Goal: Task Accomplishment & Management: Complete application form

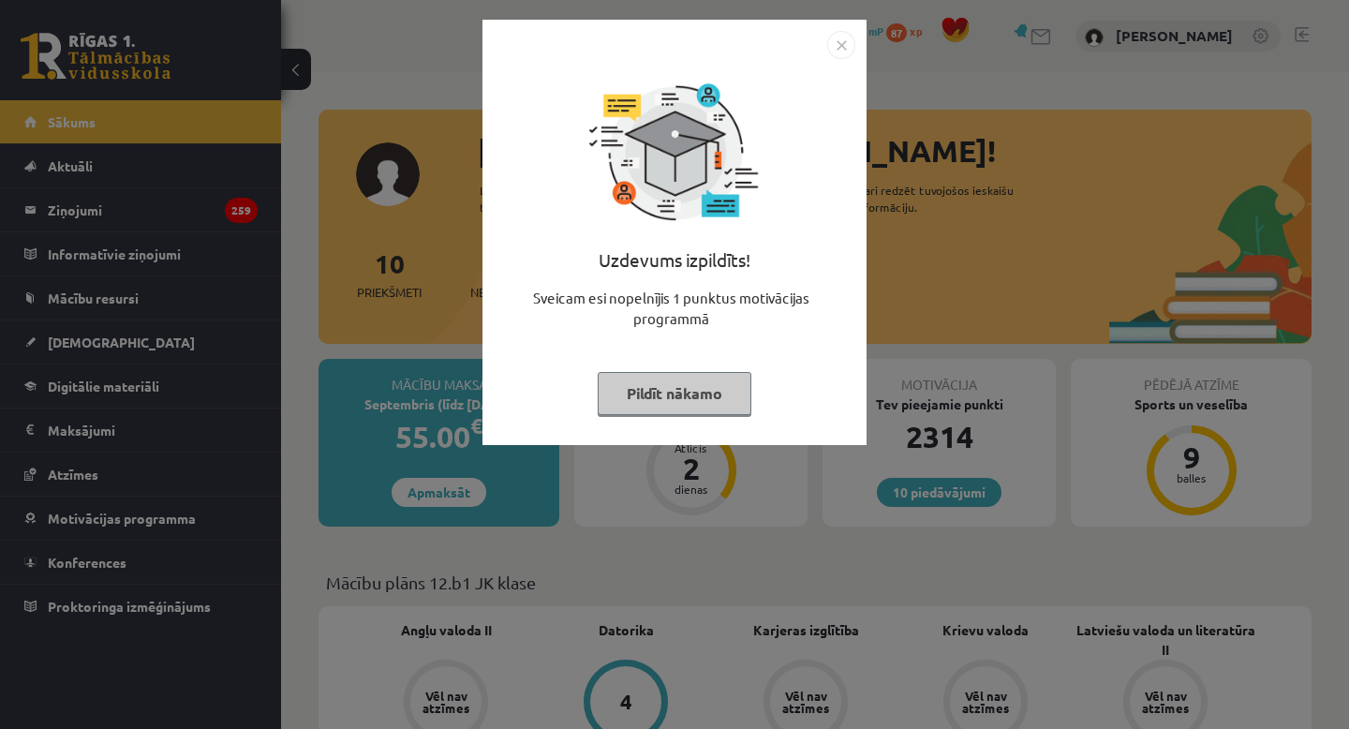
click at [680, 398] on button "Pildīt nākamo" at bounding box center [675, 393] width 154 height 43
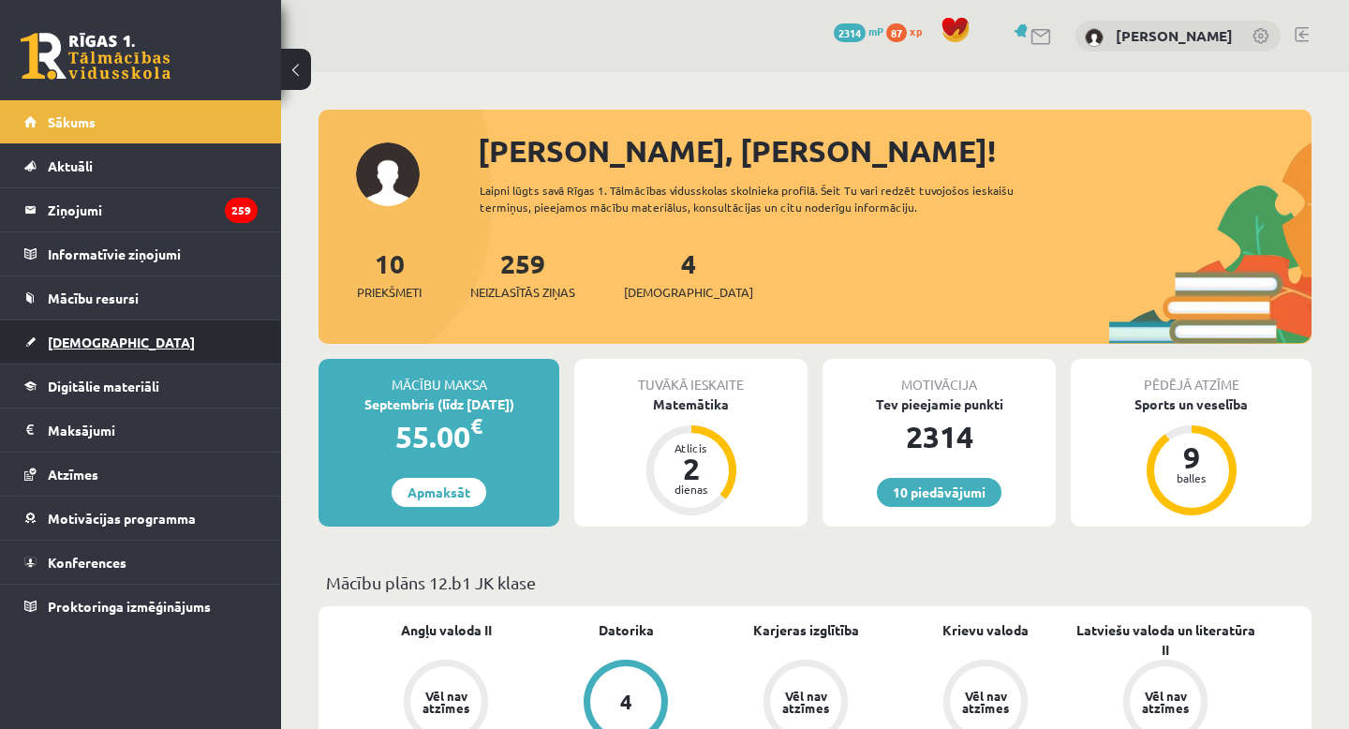
click at [91, 341] on span "[DEMOGRAPHIC_DATA]" at bounding box center [121, 341] width 147 height 17
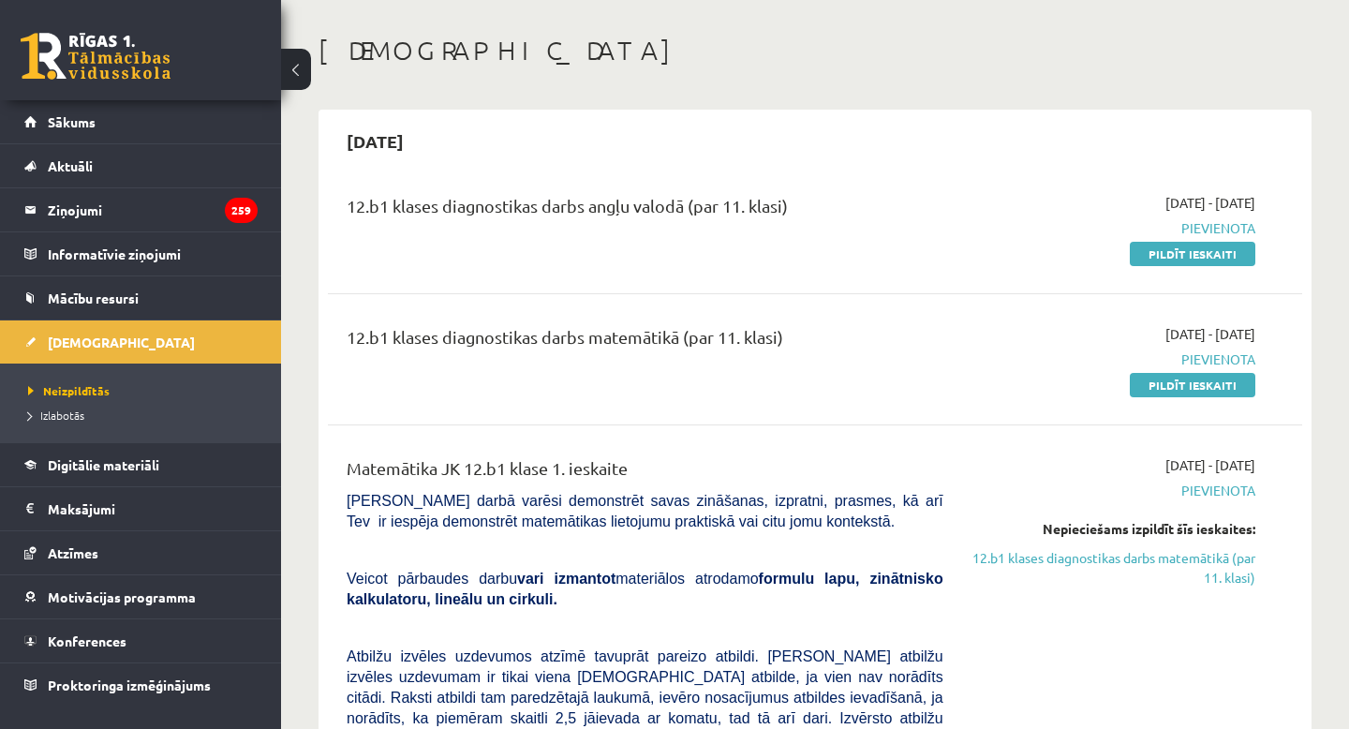
scroll to position [88, 0]
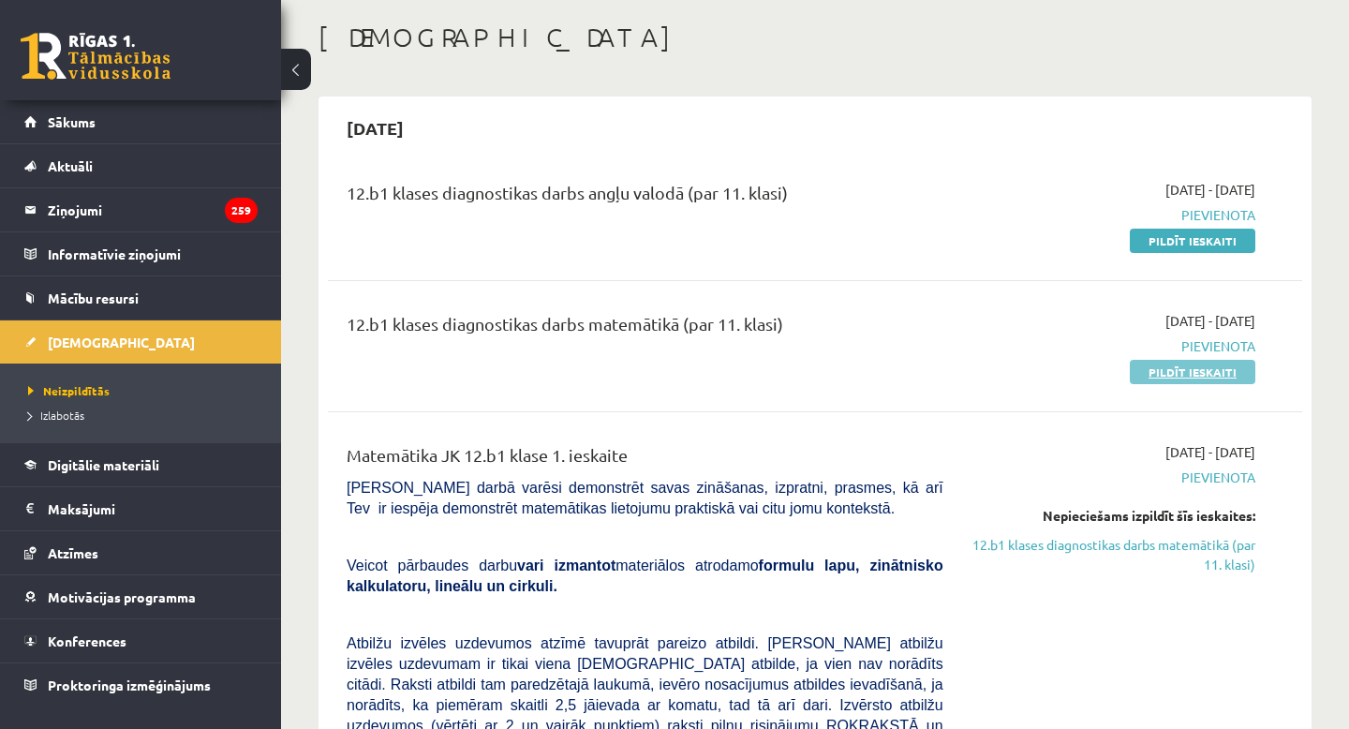
click at [1175, 372] on link "Pildīt ieskaiti" at bounding box center [1193, 372] width 126 height 24
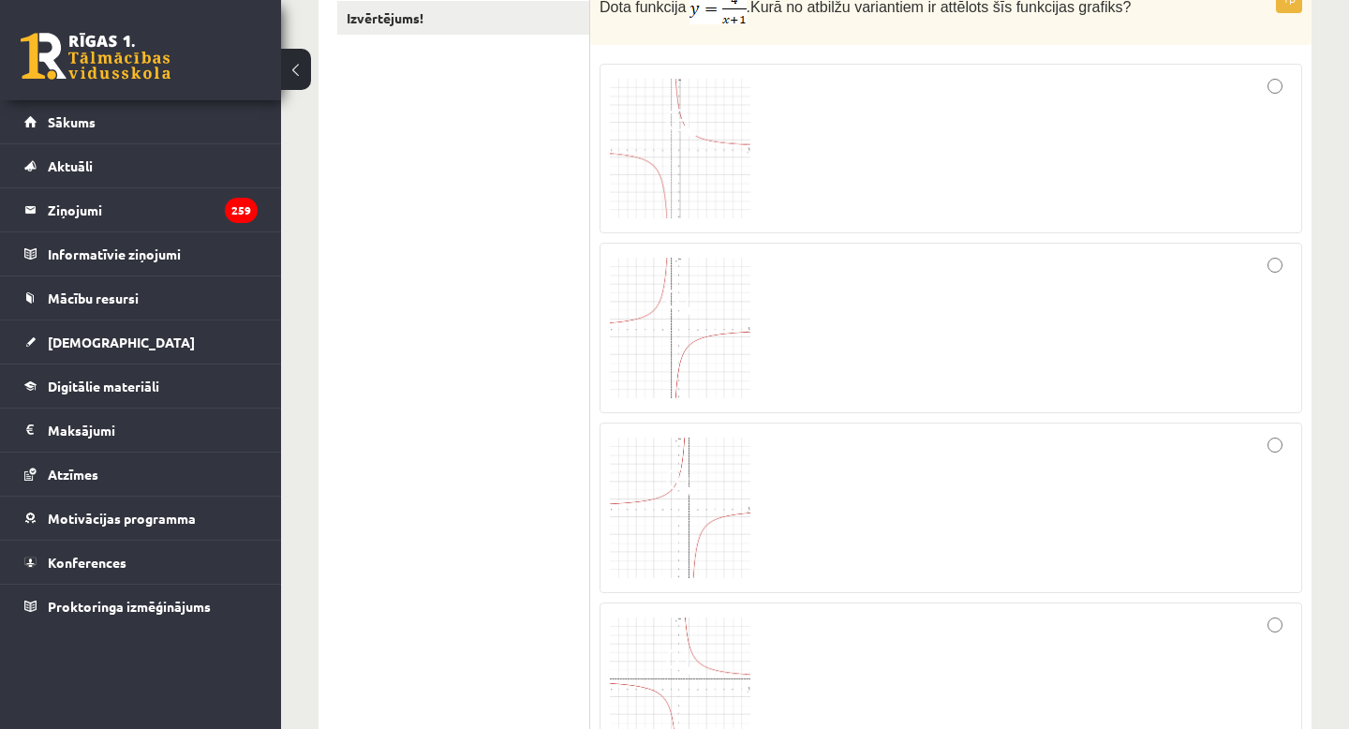
scroll to position [370, 0]
click at [695, 137] on span at bounding box center [681, 125] width 30 height 30
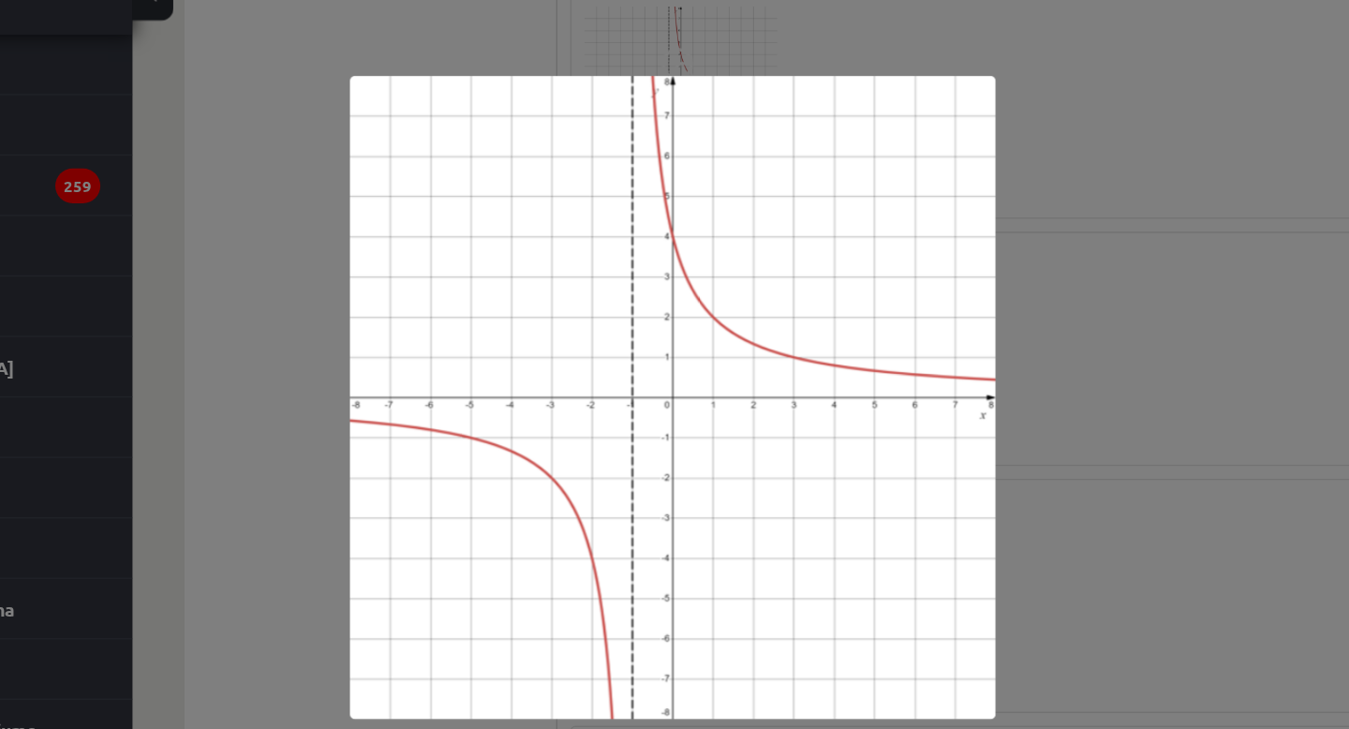
click at [932, 288] on div at bounding box center [674, 364] width 1349 height 729
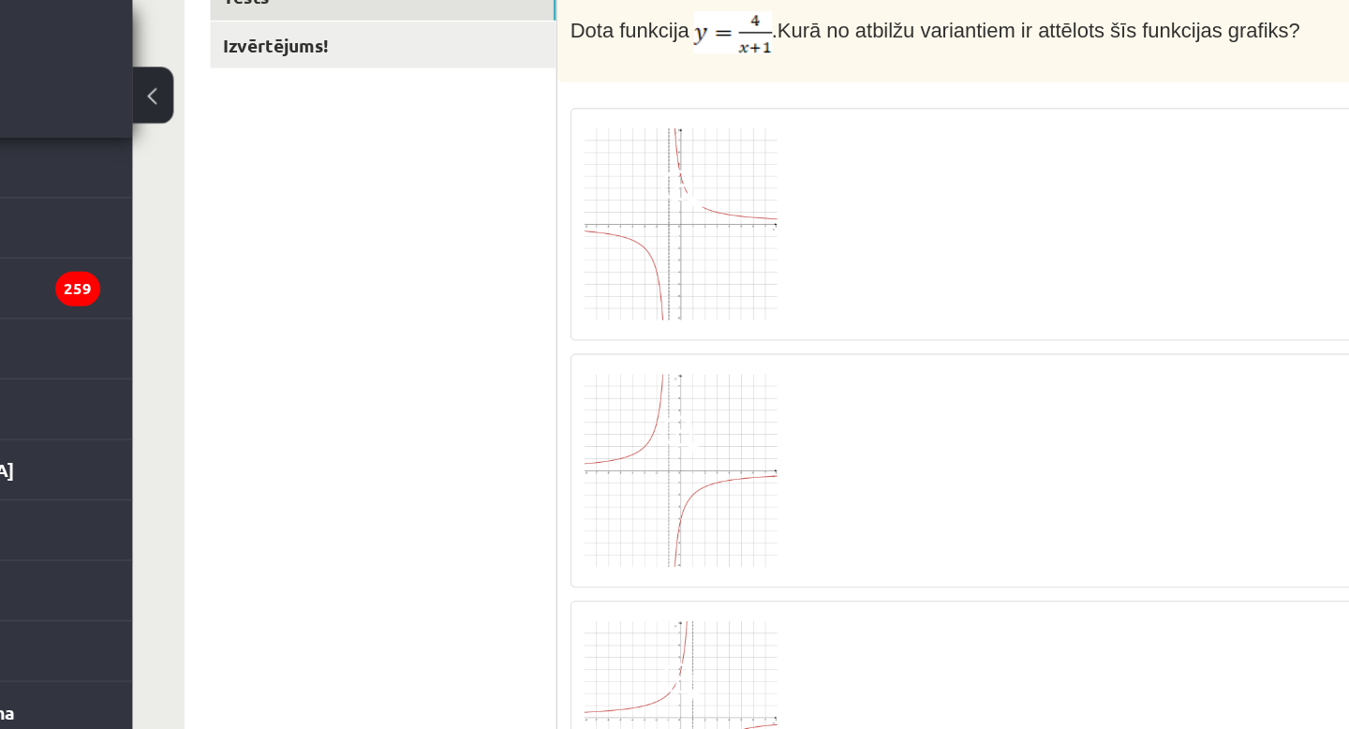
scroll to position [126, 0]
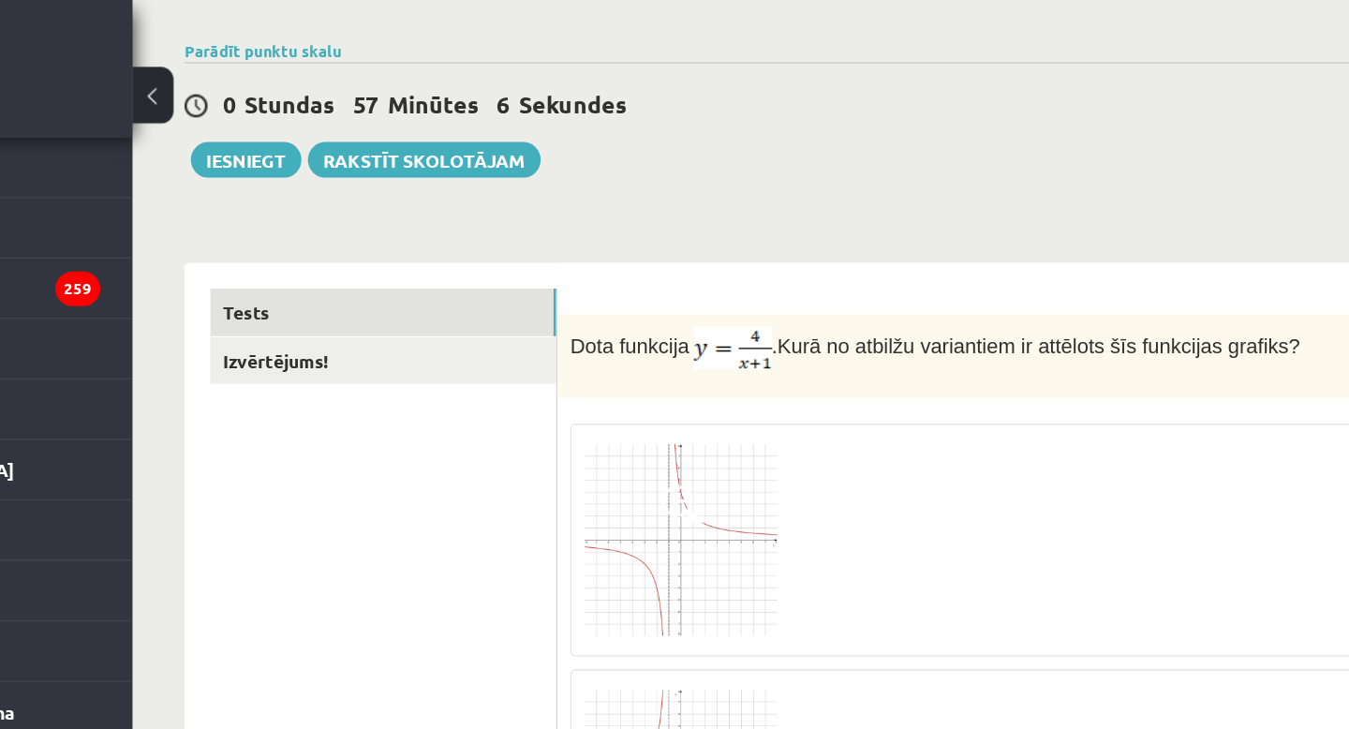
click at [814, 333] on div at bounding box center [951, 393] width 682 height 150
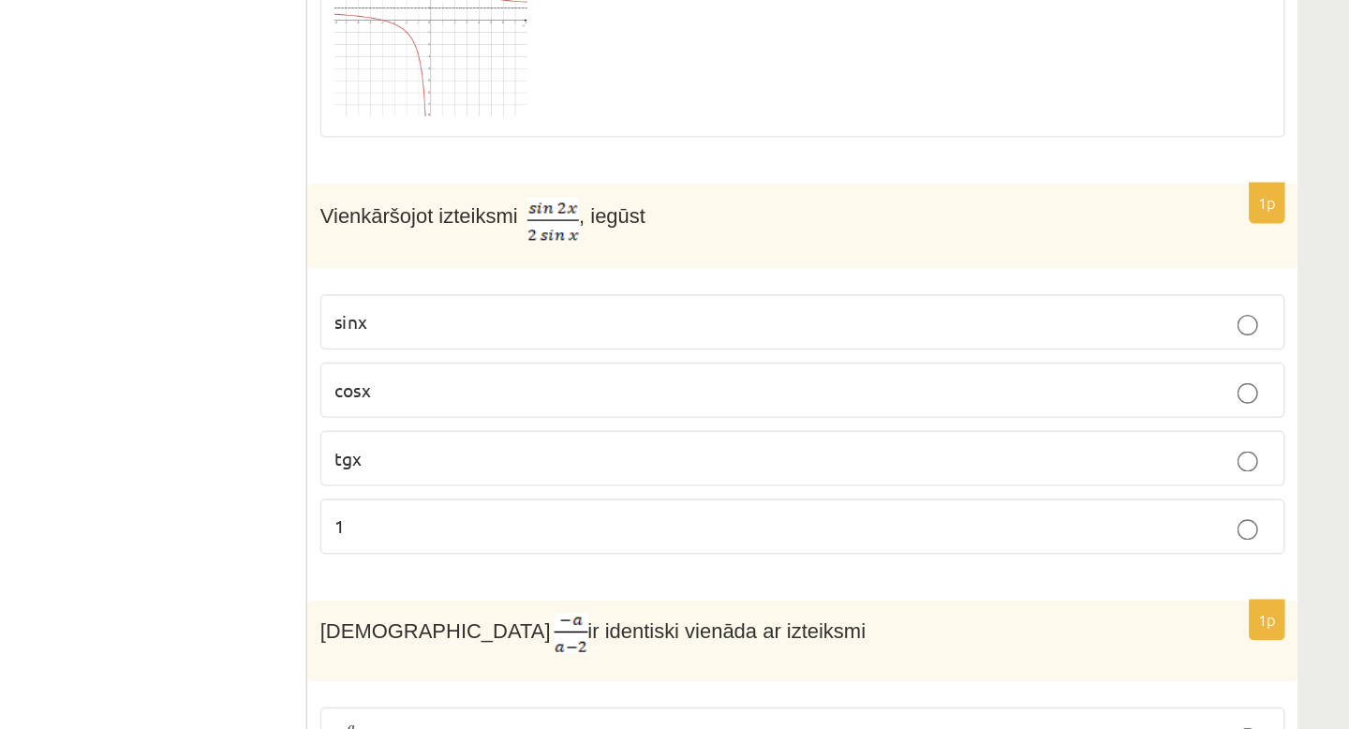
scroll to position [957, 0]
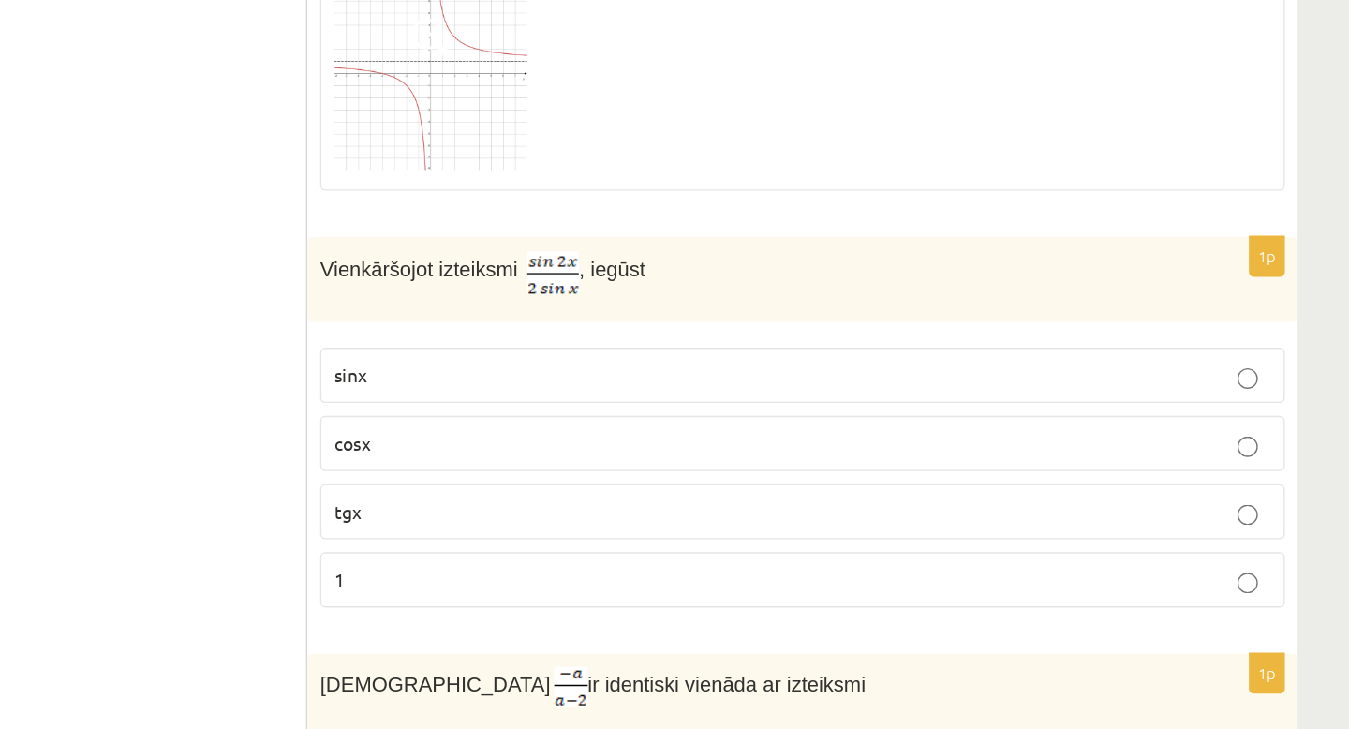
click at [1133, 387] on label "cosx" at bounding box center [950, 370] width 702 height 40
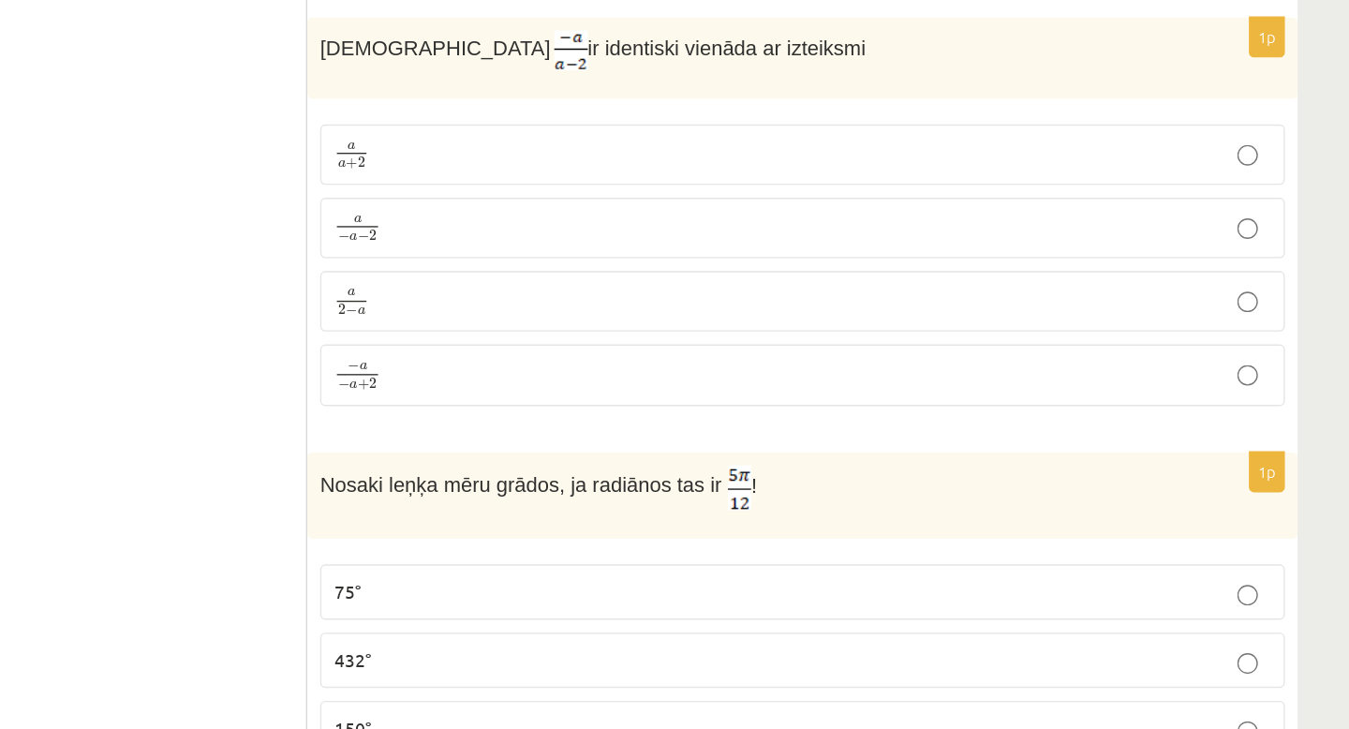
scroll to position [1271, 0]
click at [1234, 476] on p "− a − a + 2 − a − a + 2" at bounding box center [951, 470] width 682 height 24
click at [838, 397] on label "a 2 − a a 2 − a" at bounding box center [950, 416] width 702 height 44
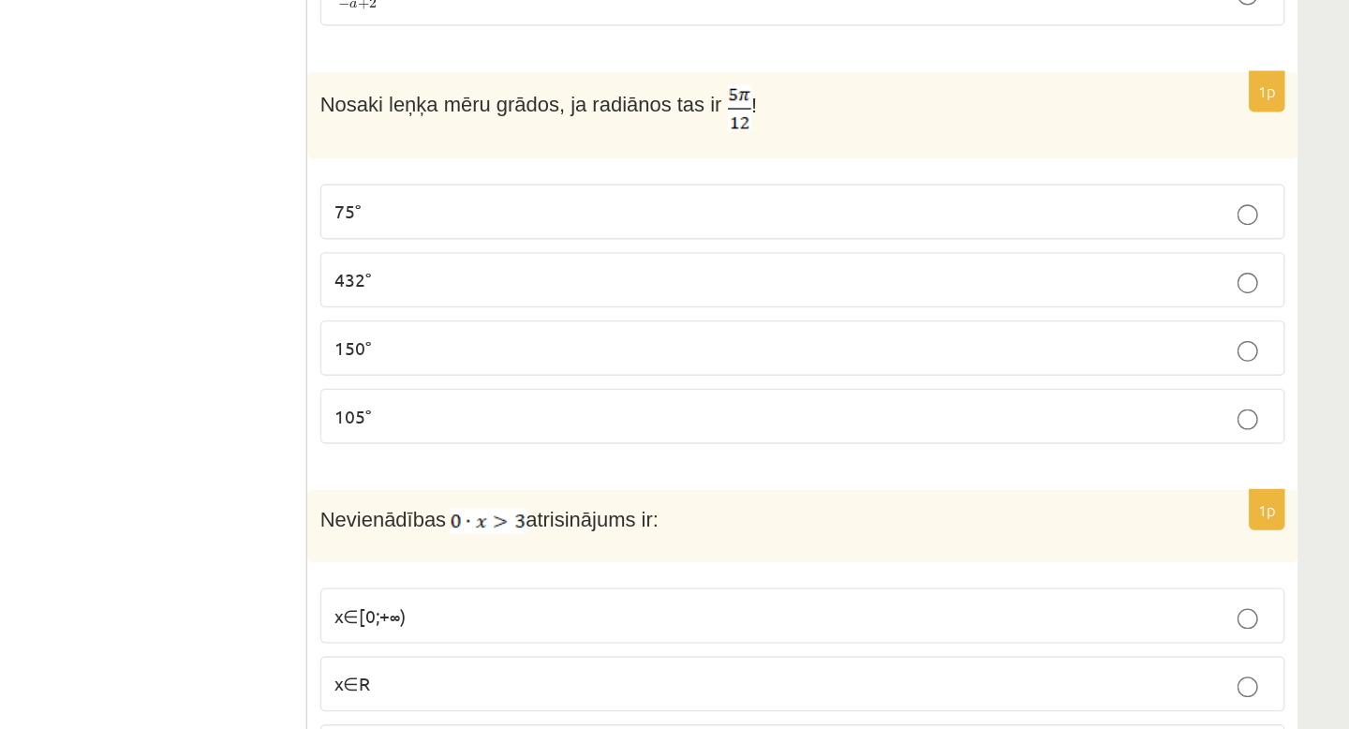
scroll to position [1548, 0]
click at [848, 362] on label "75°" at bounding box center [950, 351] width 702 height 40
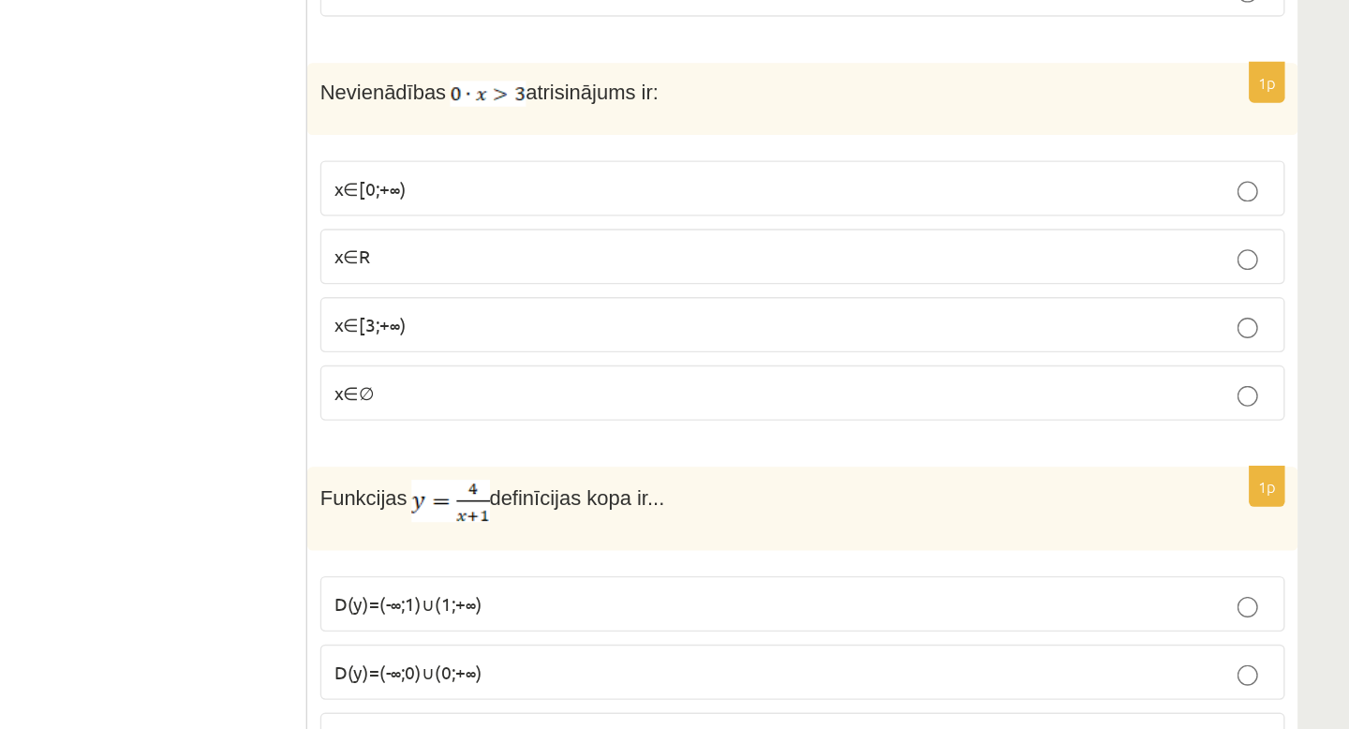
scroll to position [1865, 0]
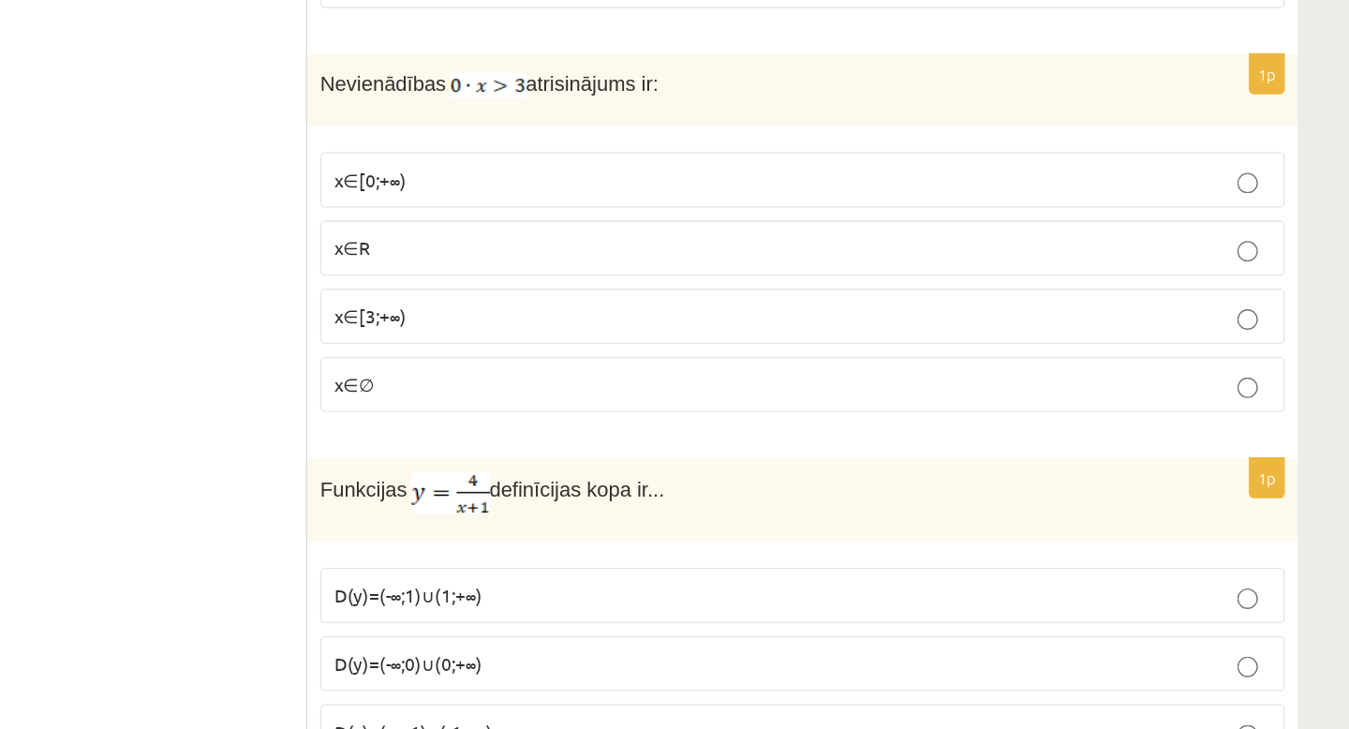
click at [741, 473] on p "x∈∅" at bounding box center [951, 477] width 682 height 20
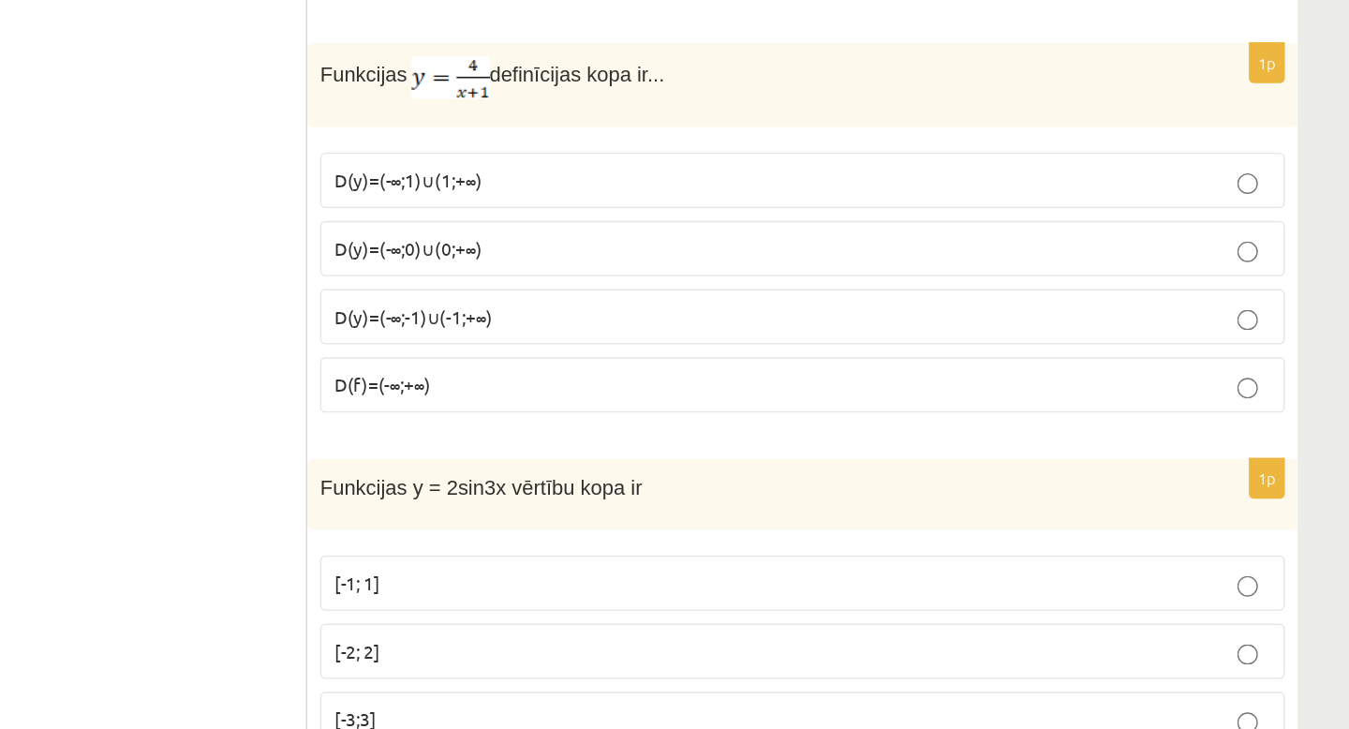
scroll to position [2167, 0]
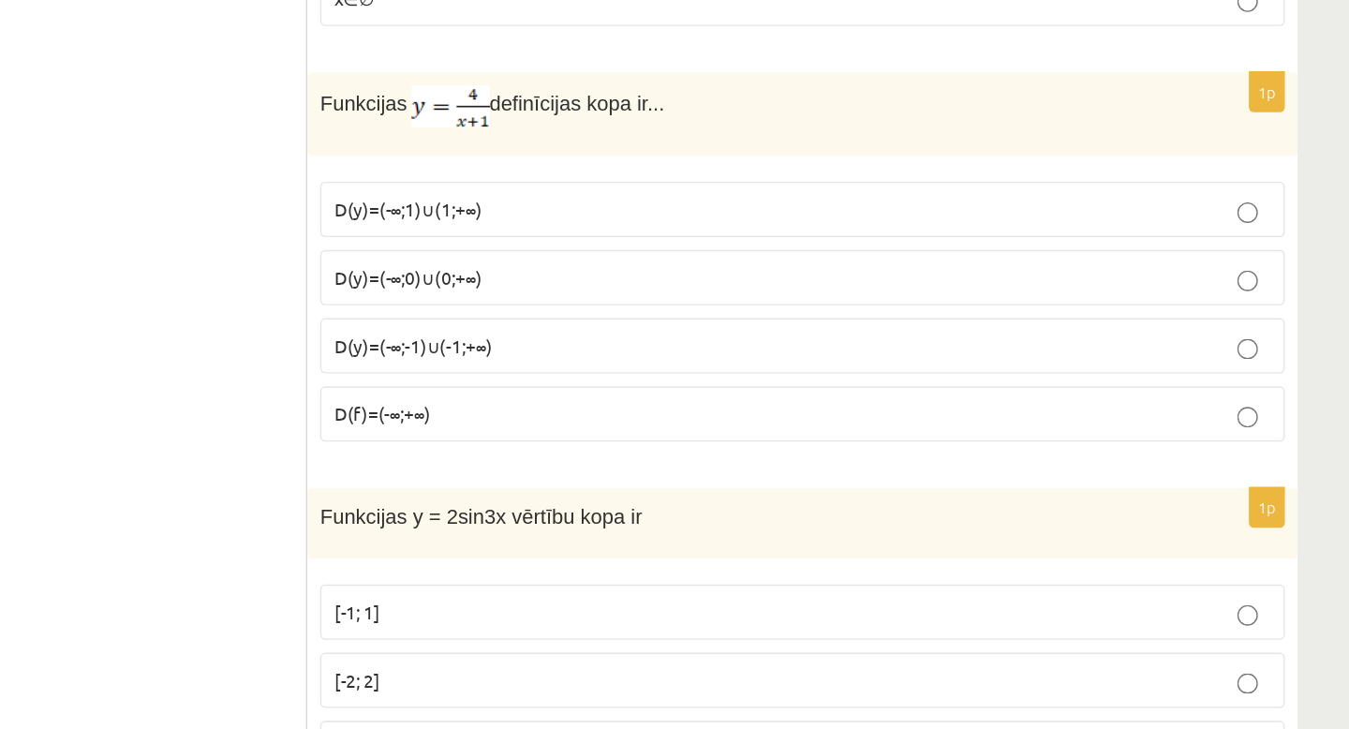
click at [773, 420] on p "D(y)=(-∞;-1)∪(-1;+∞)" at bounding box center [951, 428] width 682 height 20
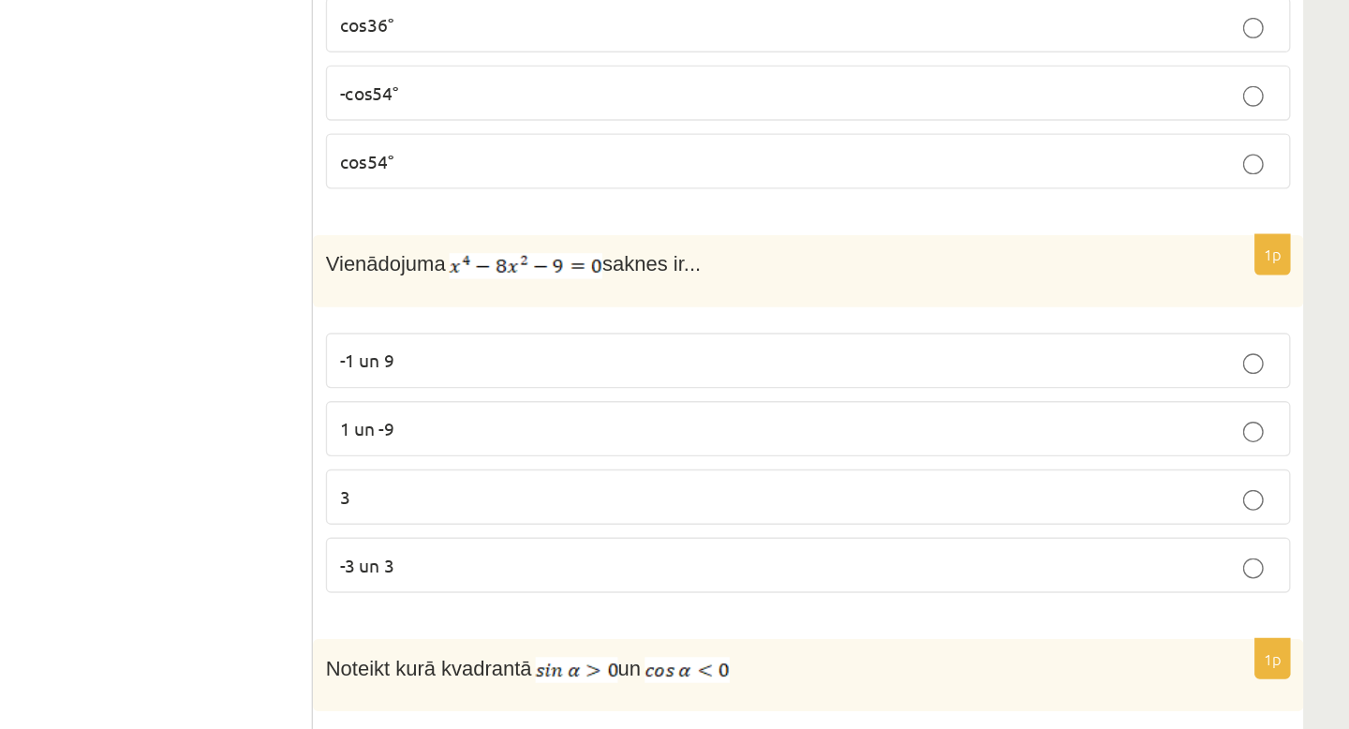
scroll to position [2918, 0]
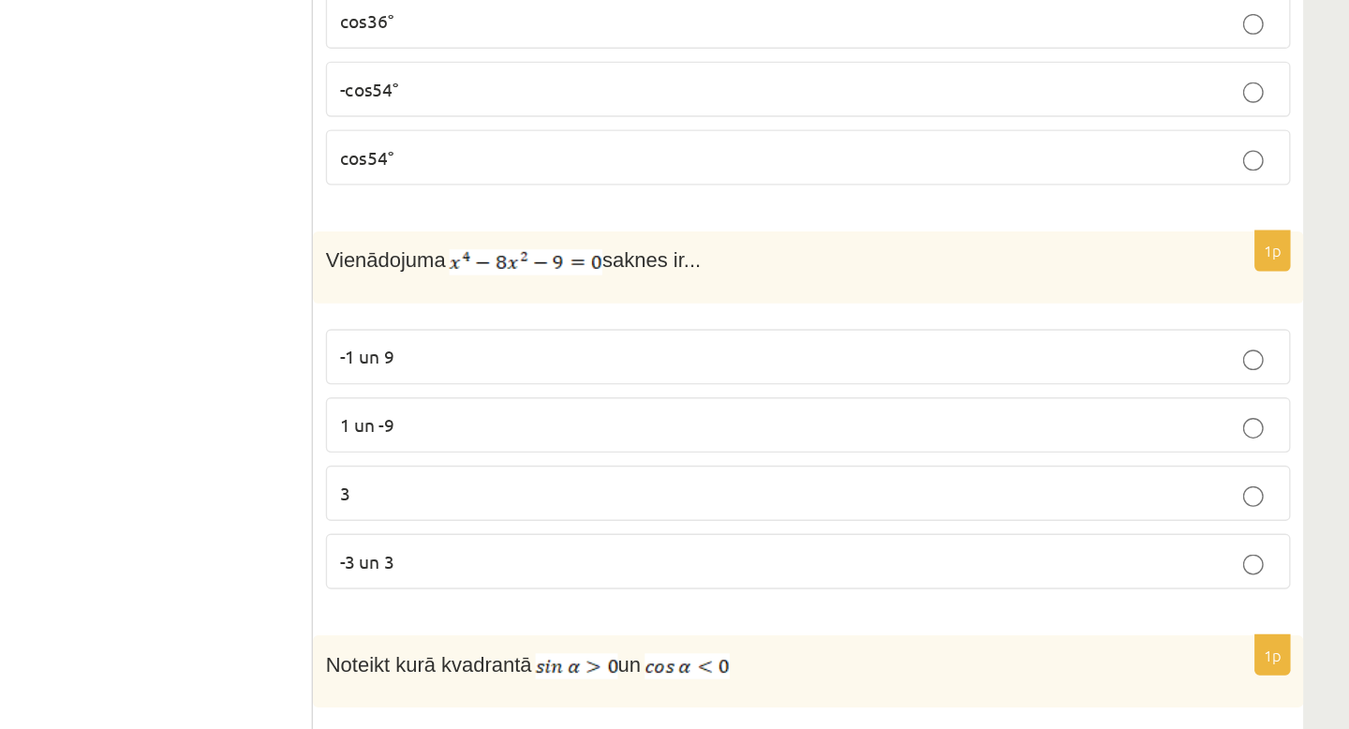
click at [822, 600] on p "-3 un 3" at bounding box center [951, 607] width 682 height 20
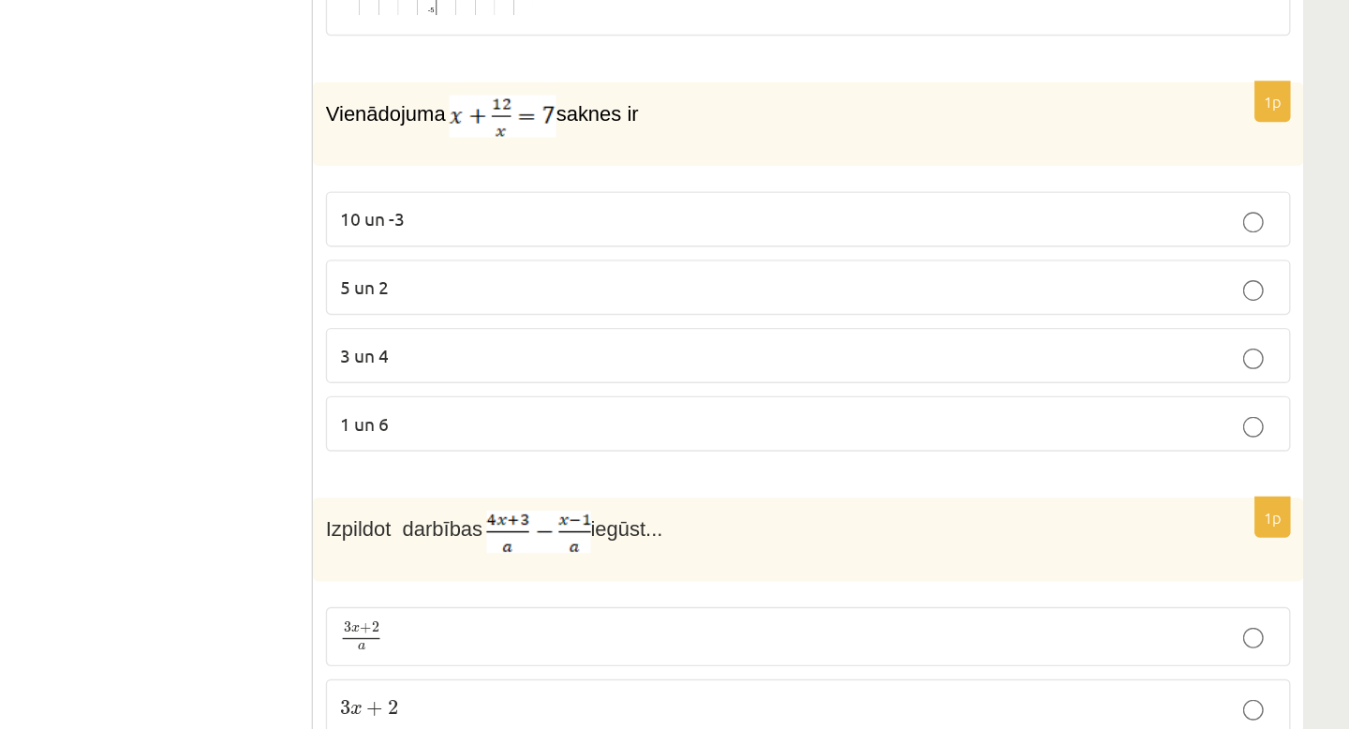
scroll to position [4248, 0]
click at [739, 438] on label "3 un 4" at bounding box center [950, 455] width 702 height 40
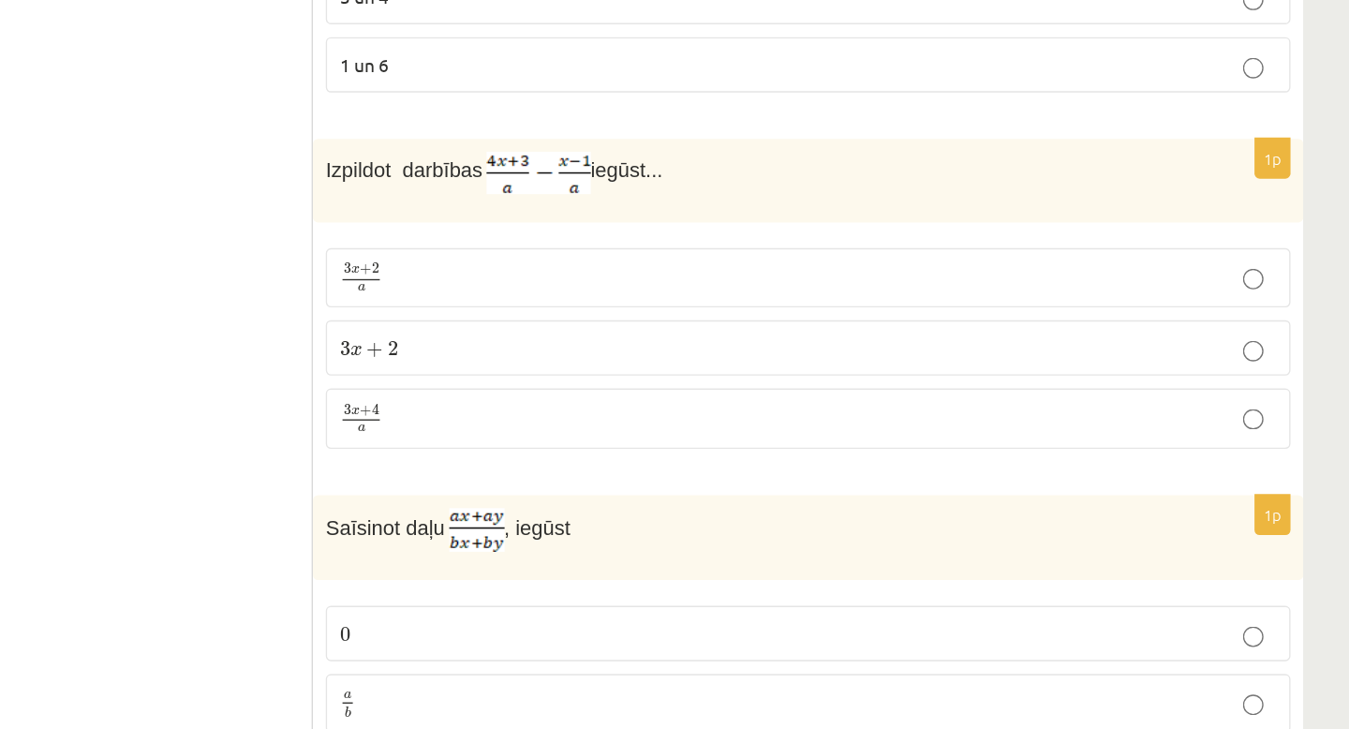
scroll to position [4535, 0]
click at [1299, 488] on label "3 x + 4 a 3 x + 4 a" at bounding box center [950, 474] width 702 height 44
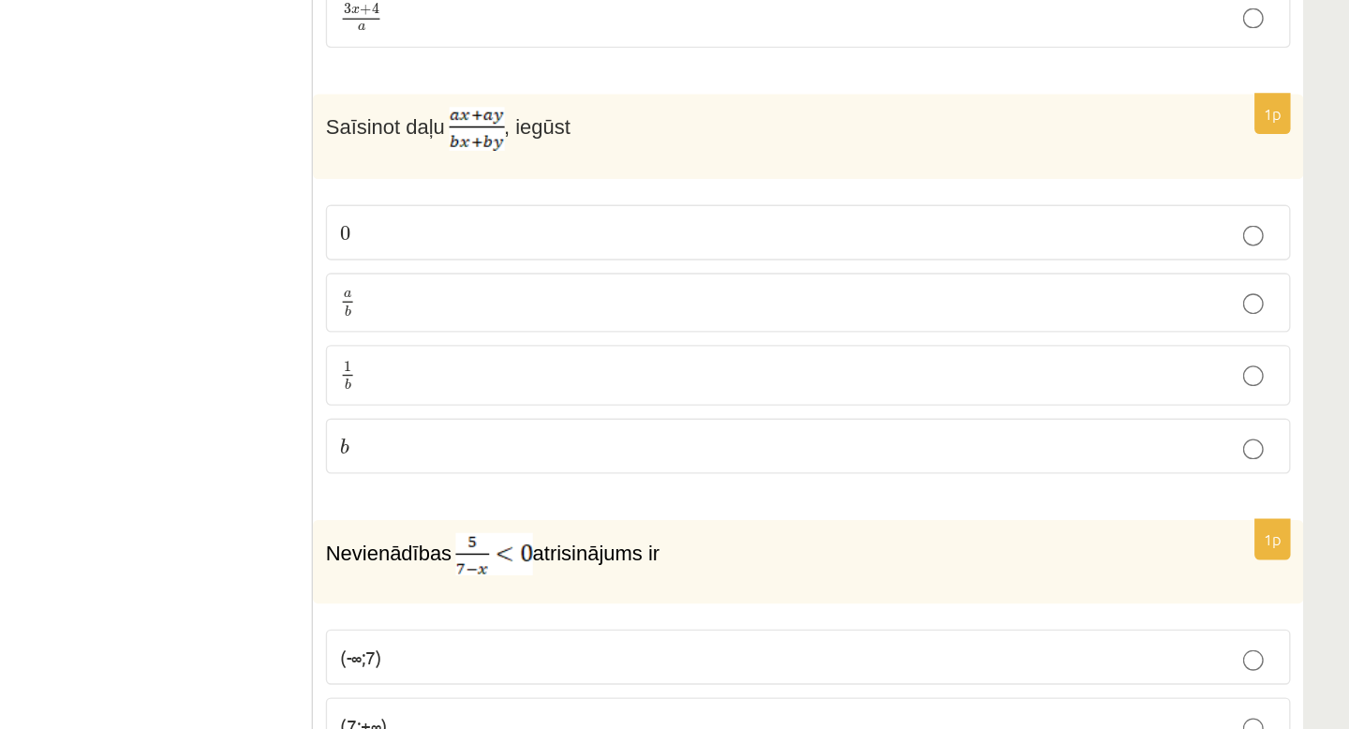
scroll to position [4803, 0]
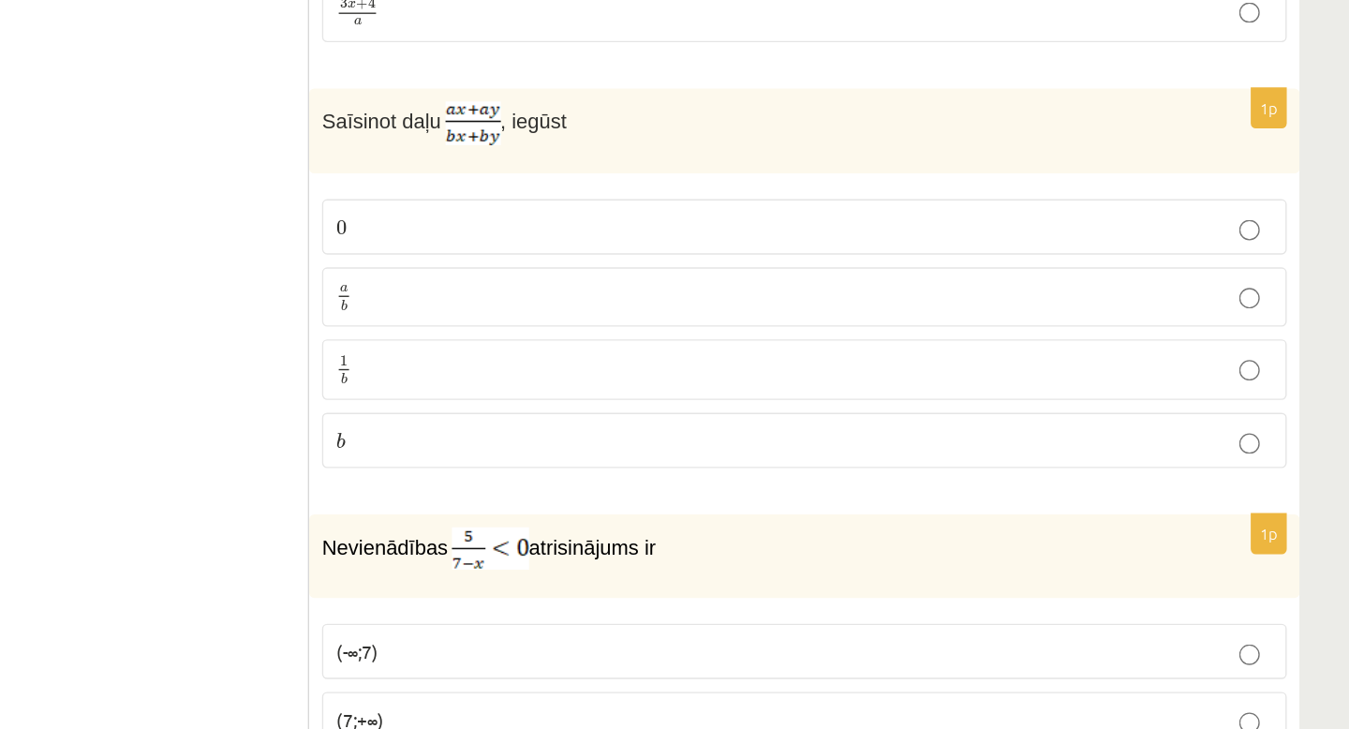
click at [1183, 418] on p "a b a b" at bounding box center [951, 414] width 682 height 23
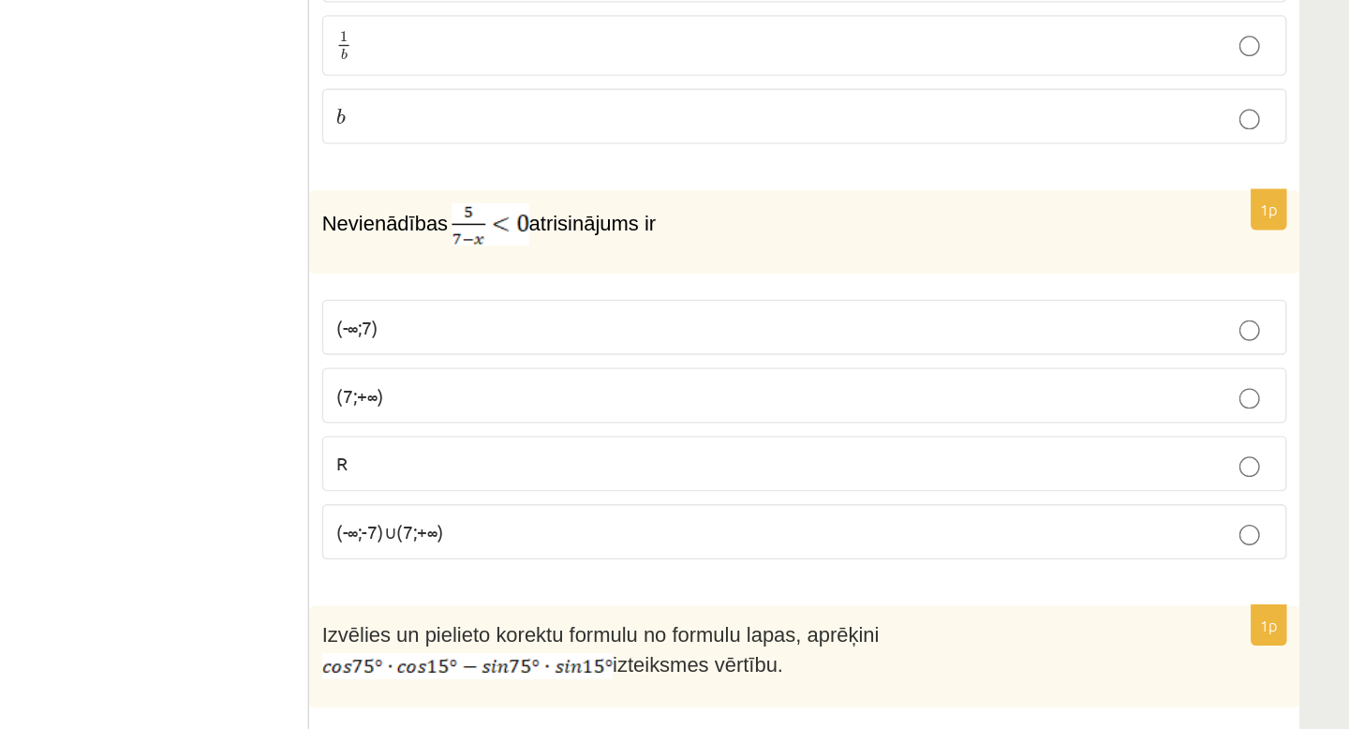
scroll to position [5043, 0]
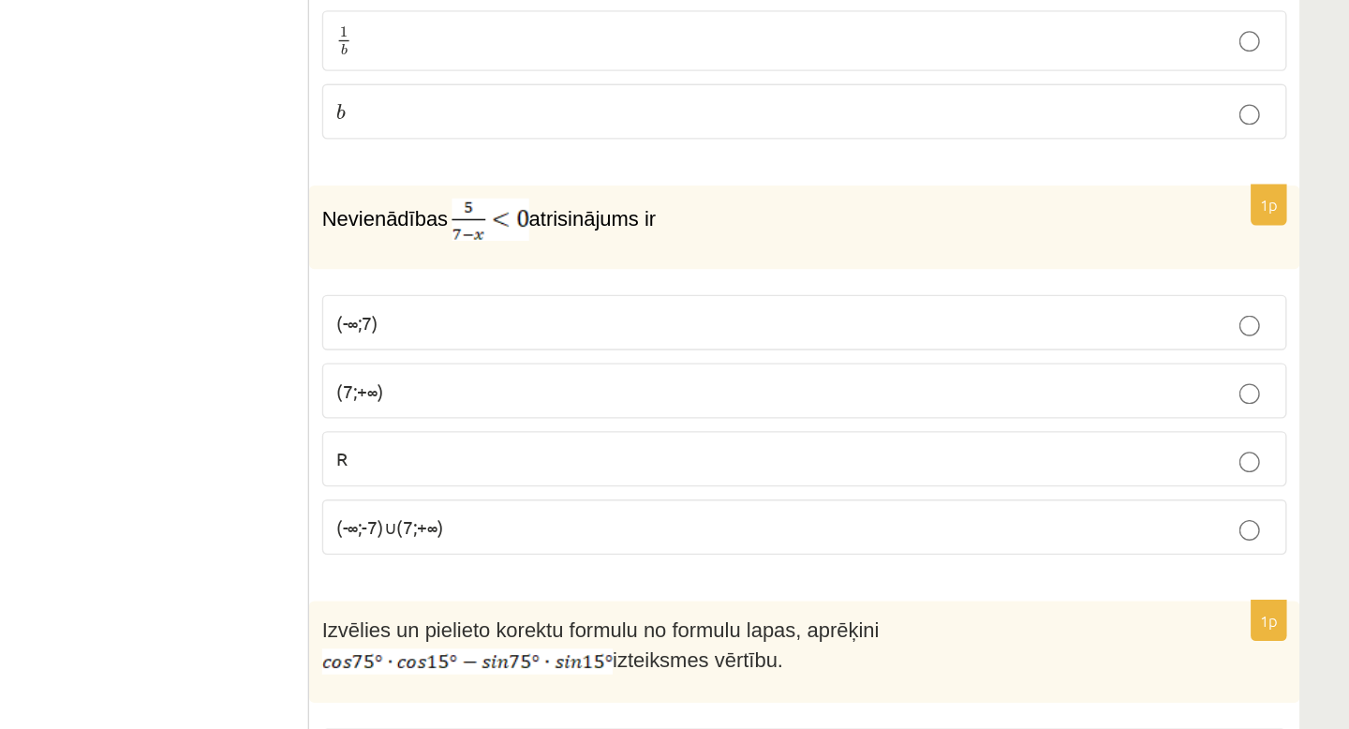
click at [1256, 476] on p "(7;+∞)" at bounding box center [951, 482] width 682 height 20
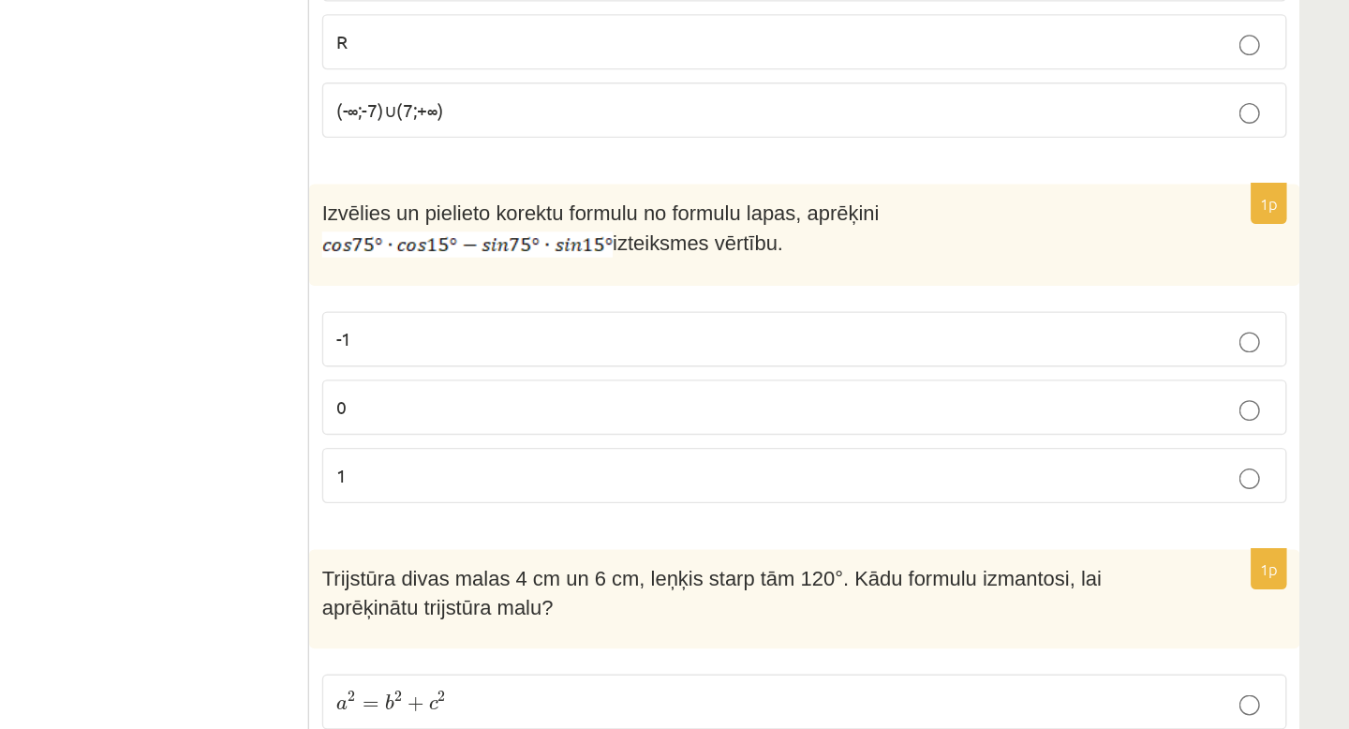
scroll to position [5348, 0]
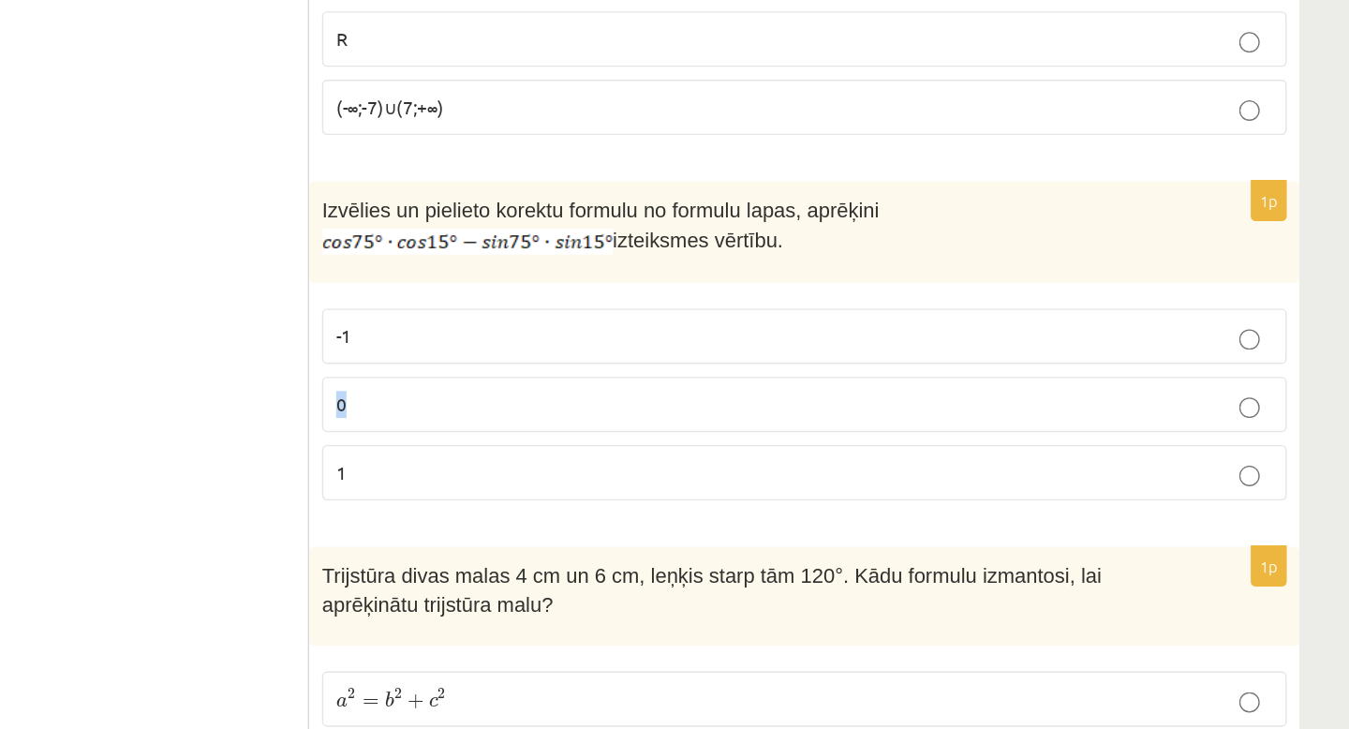
click at [1256, 474] on label "0" at bounding box center [950, 492] width 702 height 40
click at [1250, 482] on p "0" at bounding box center [951, 492] width 682 height 20
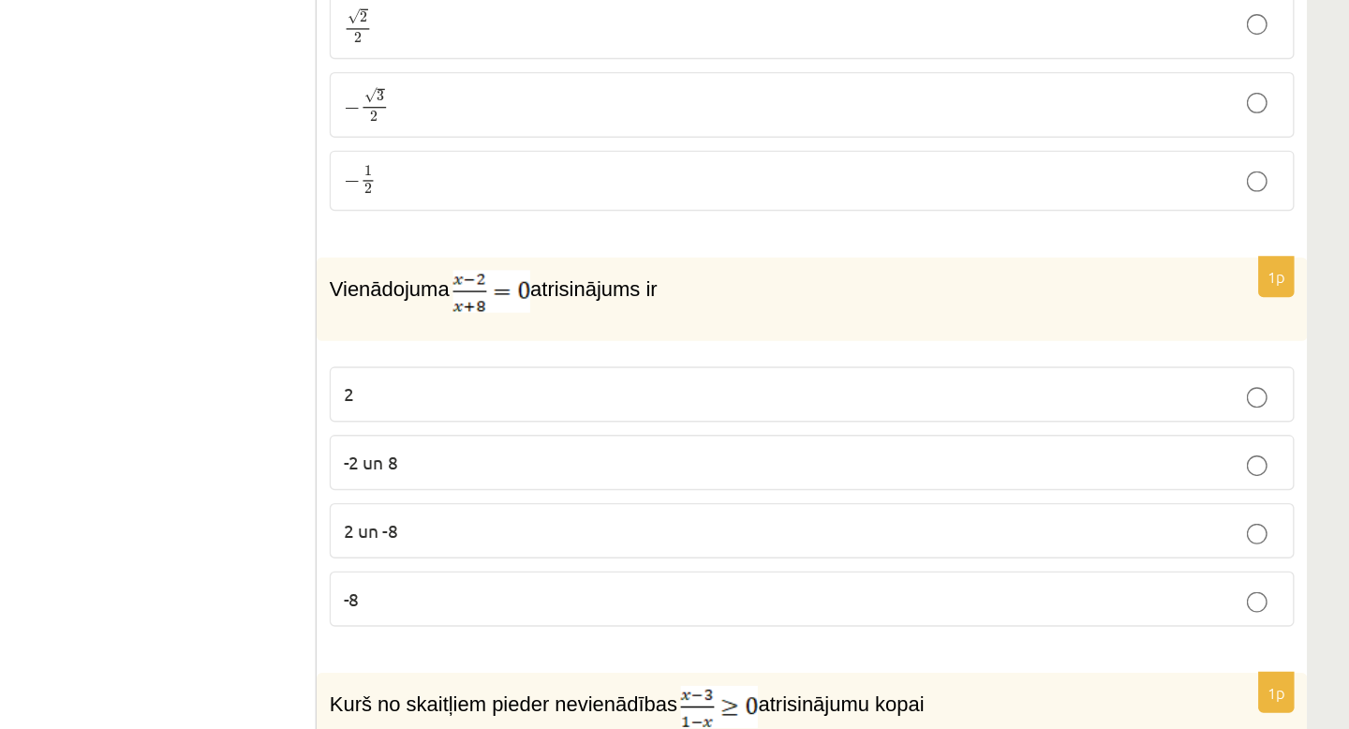
scroll to position [7034, 0]
click at [736, 474] on p "2" at bounding box center [951, 484] width 682 height 20
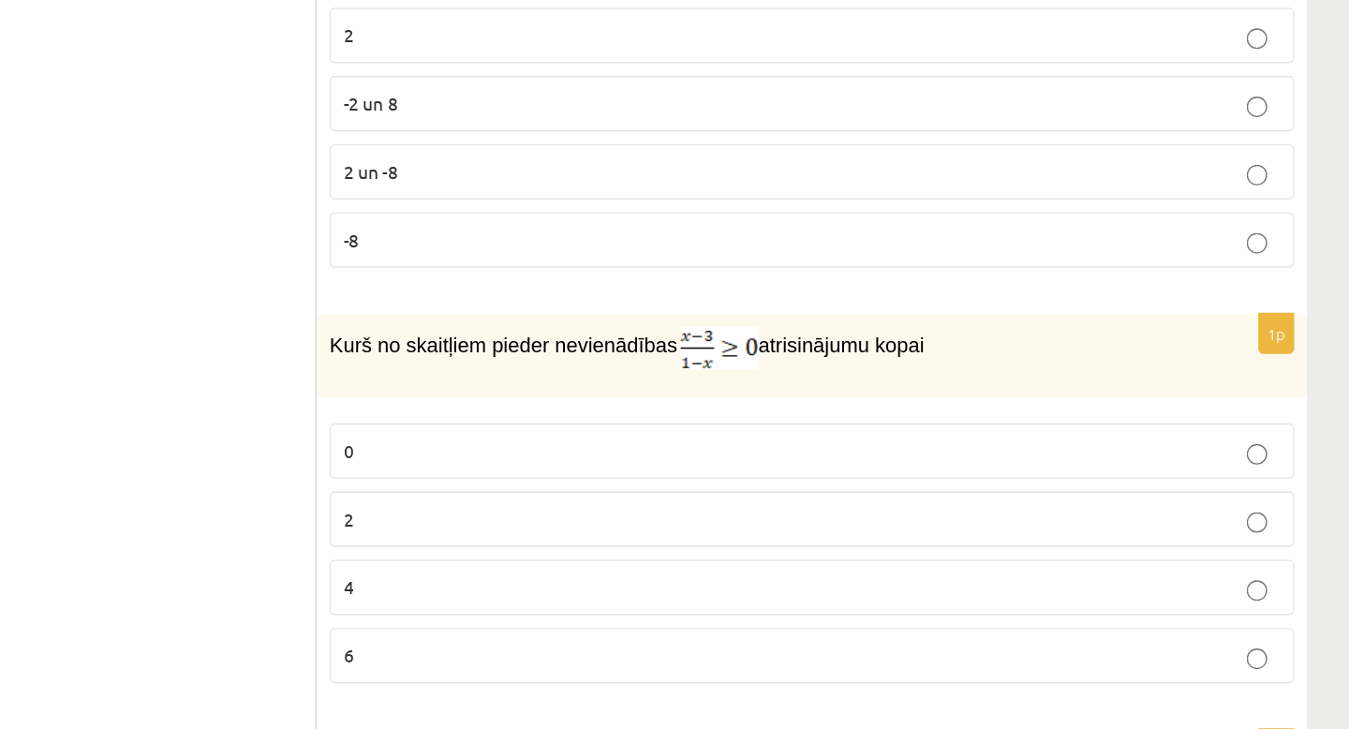
scroll to position [7302, 0]
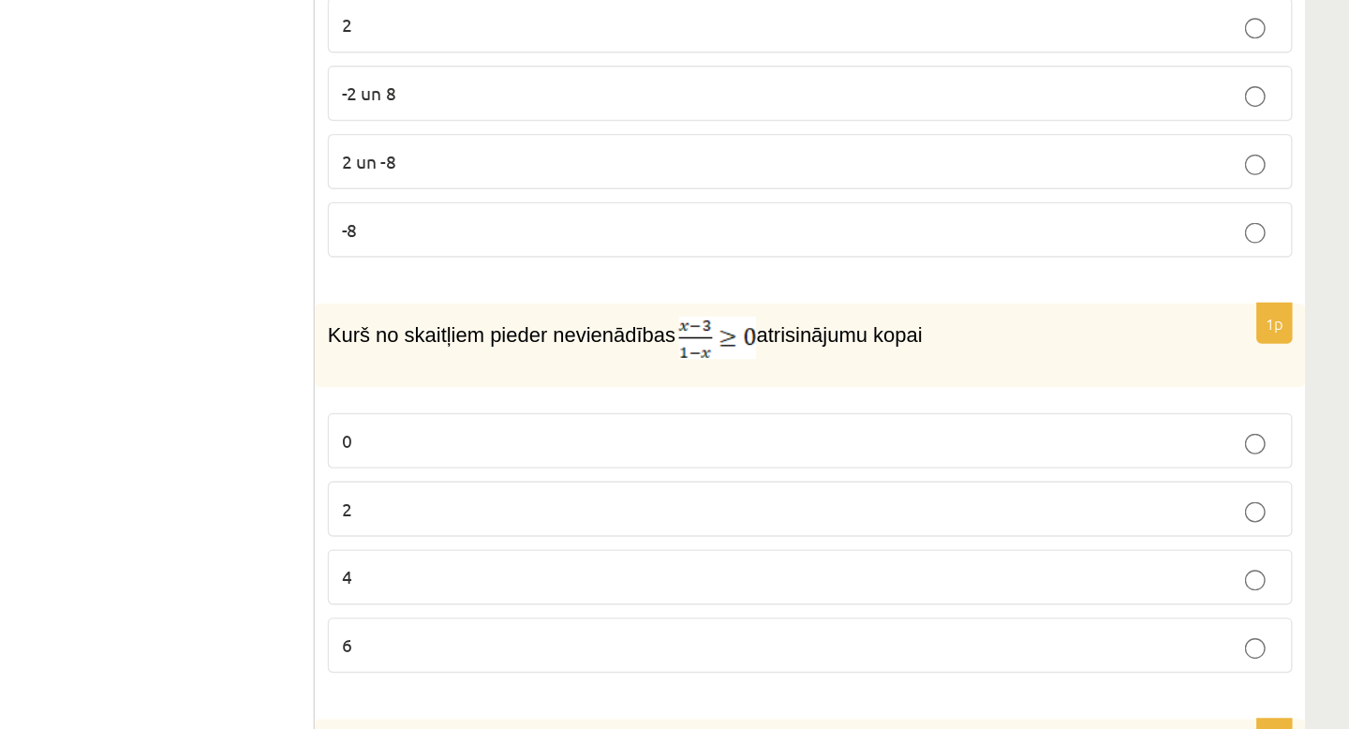
click at [657, 558] on p "2" at bounding box center [951, 568] width 682 height 20
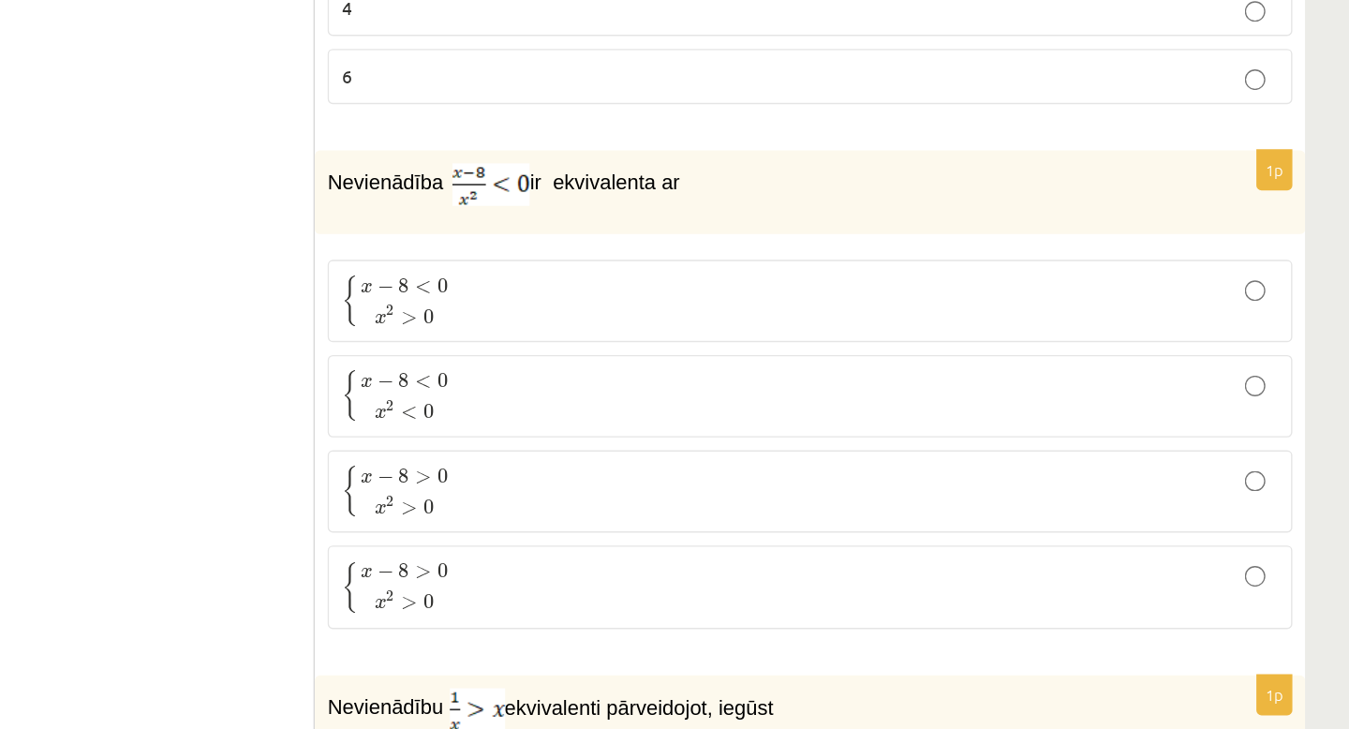
scroll to position [7721, 0]
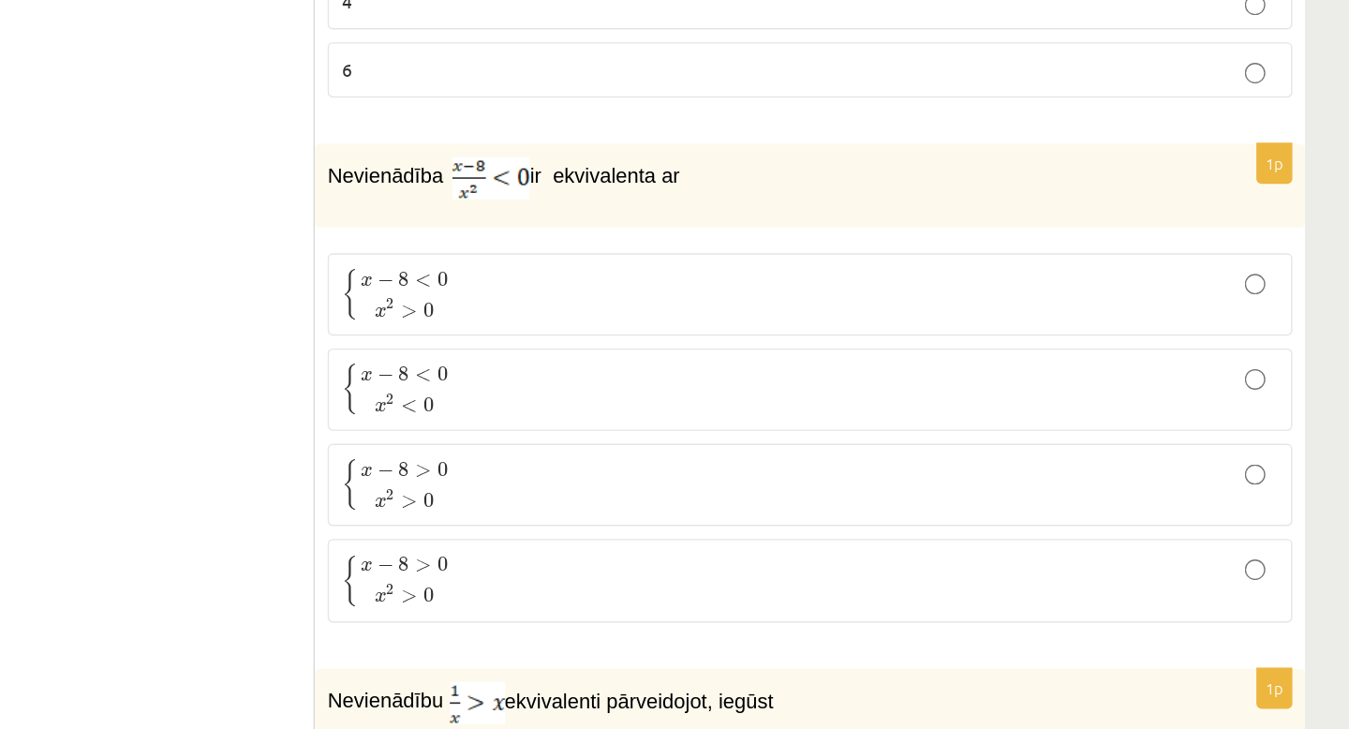
click at [814, 404] on p "{ x − 8 < 0 x 2 > 0 { x − 8 < 0 x 2 > 0" at bounding box center [951, 411] width 682 height 39
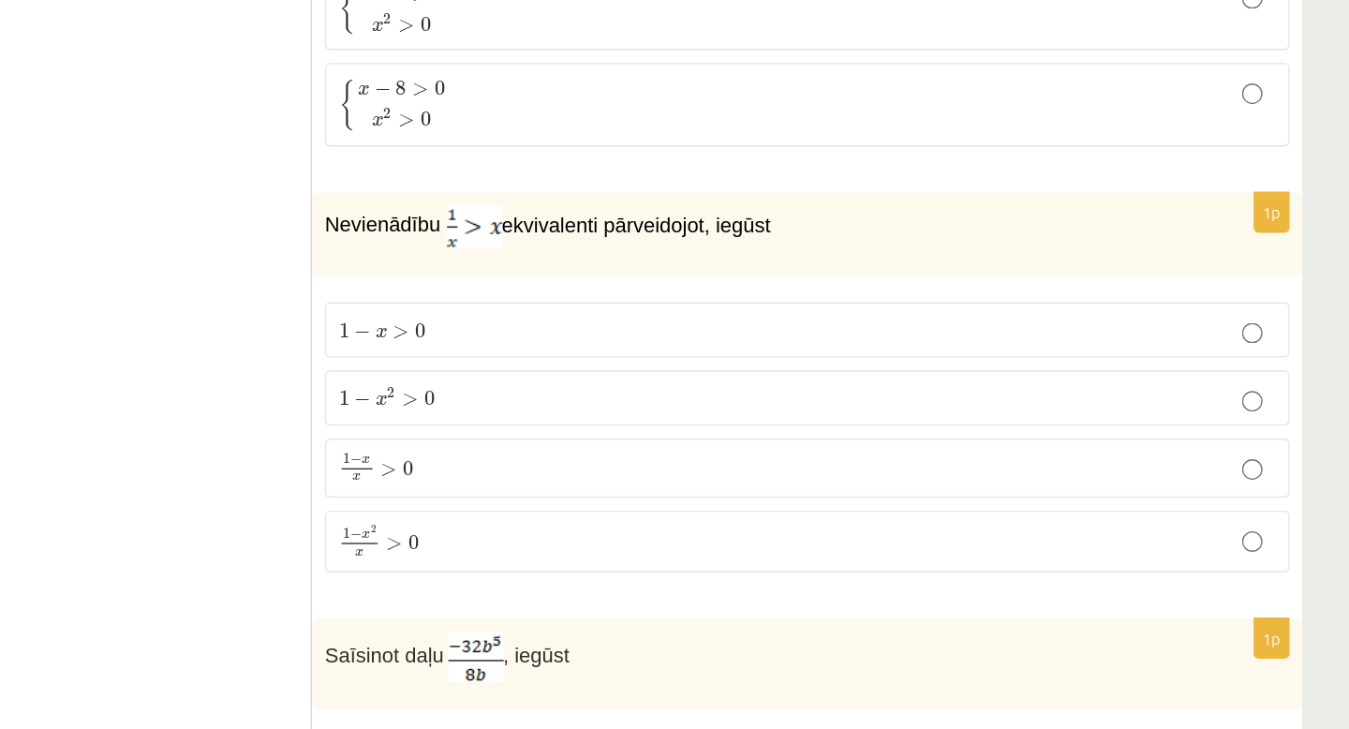
scroll to position [8068, 0]
click at [666, 580] on span "1 − x 2 x > 0" at bounding box center [639, 591] width 58 height 22
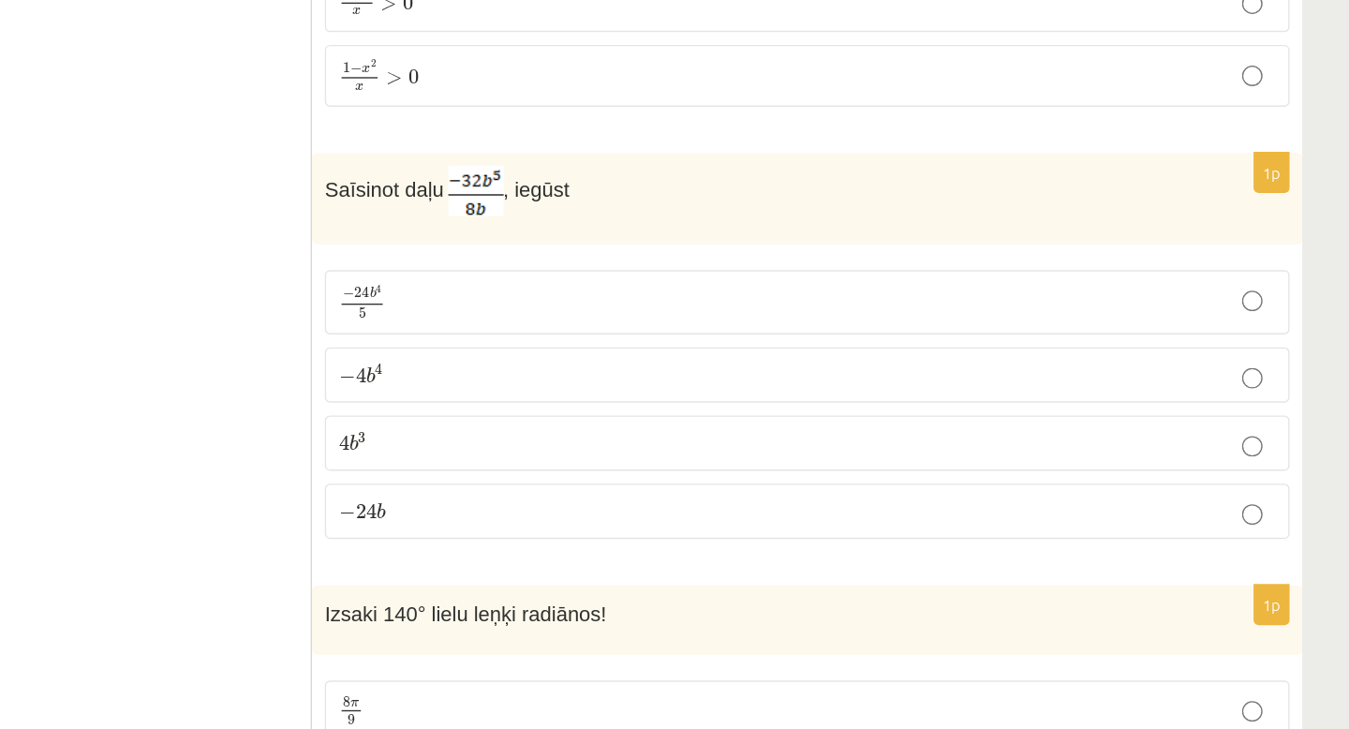
scroll to position [8409, 0]
click at [701, 458] on p "− 4 b 4 − 4 b 4" at bounding box center [951, 468] width 682 height 20
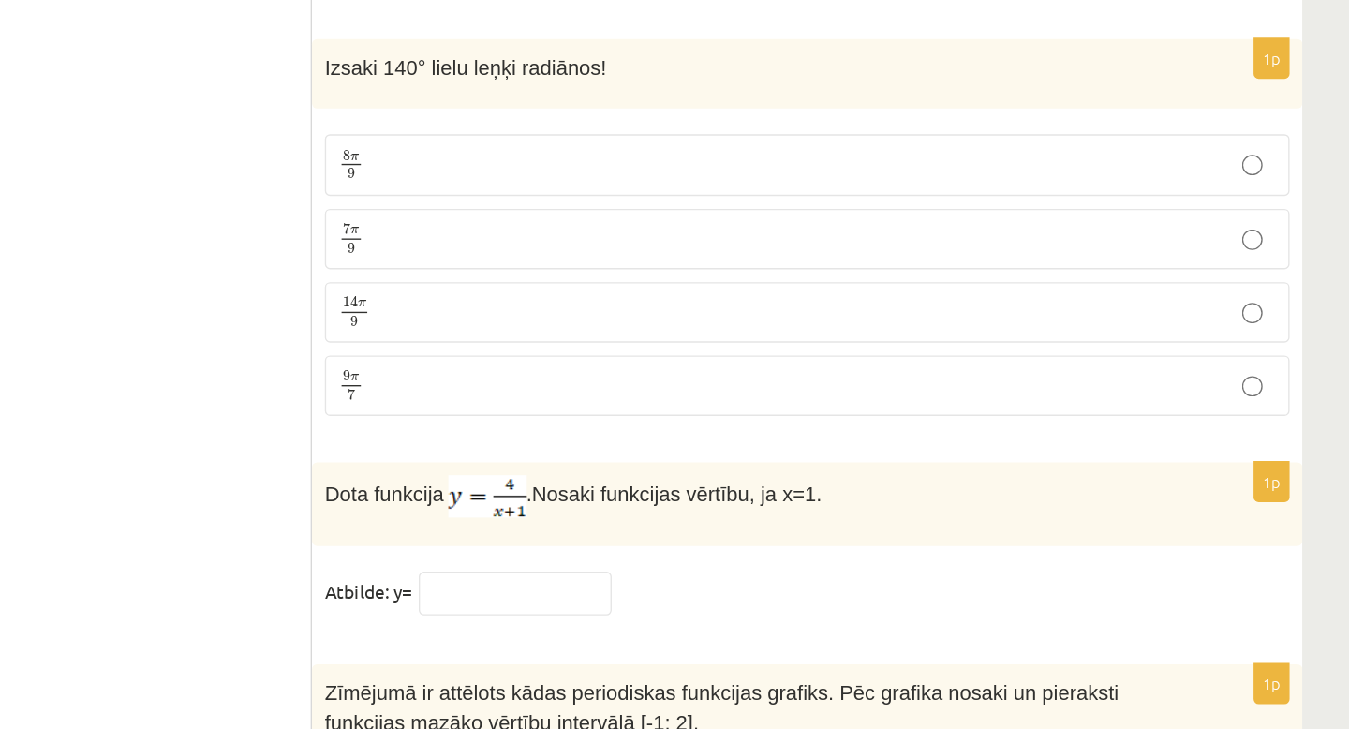
scroll to position [9185, 0]
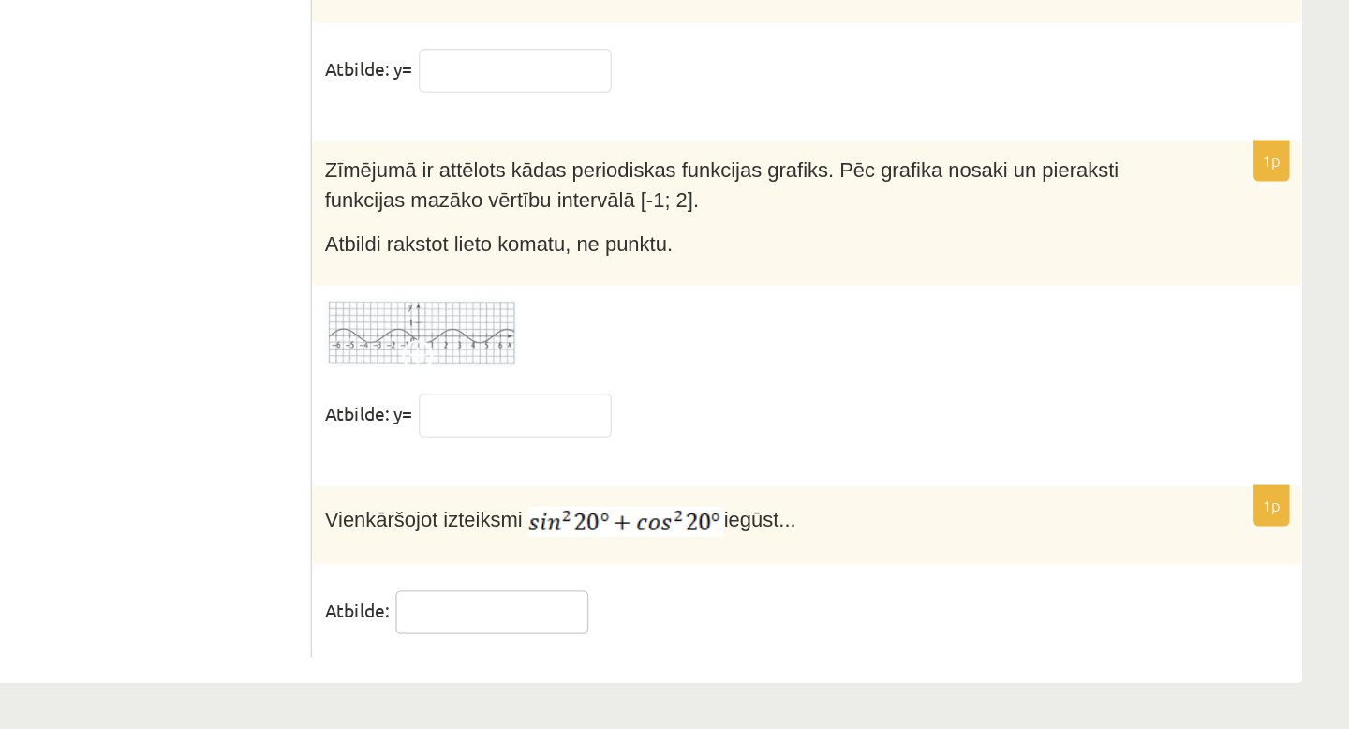
click at [693, 635] on input "text" at bounding box center [721, 644] width 140 height 32
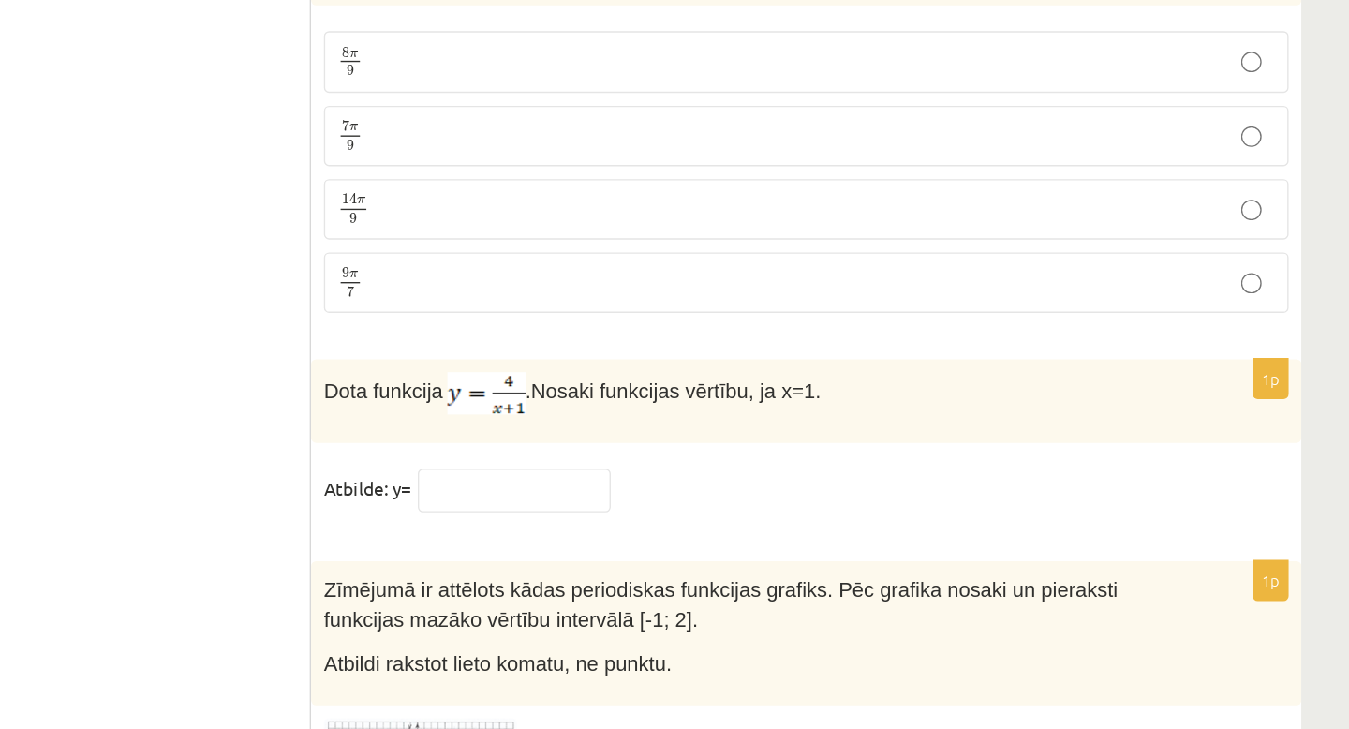
scroll to position [9075, 0]
type input "*"
click at [711, 343] on input "text" at bounding box center [738, 359] width 140 height 32
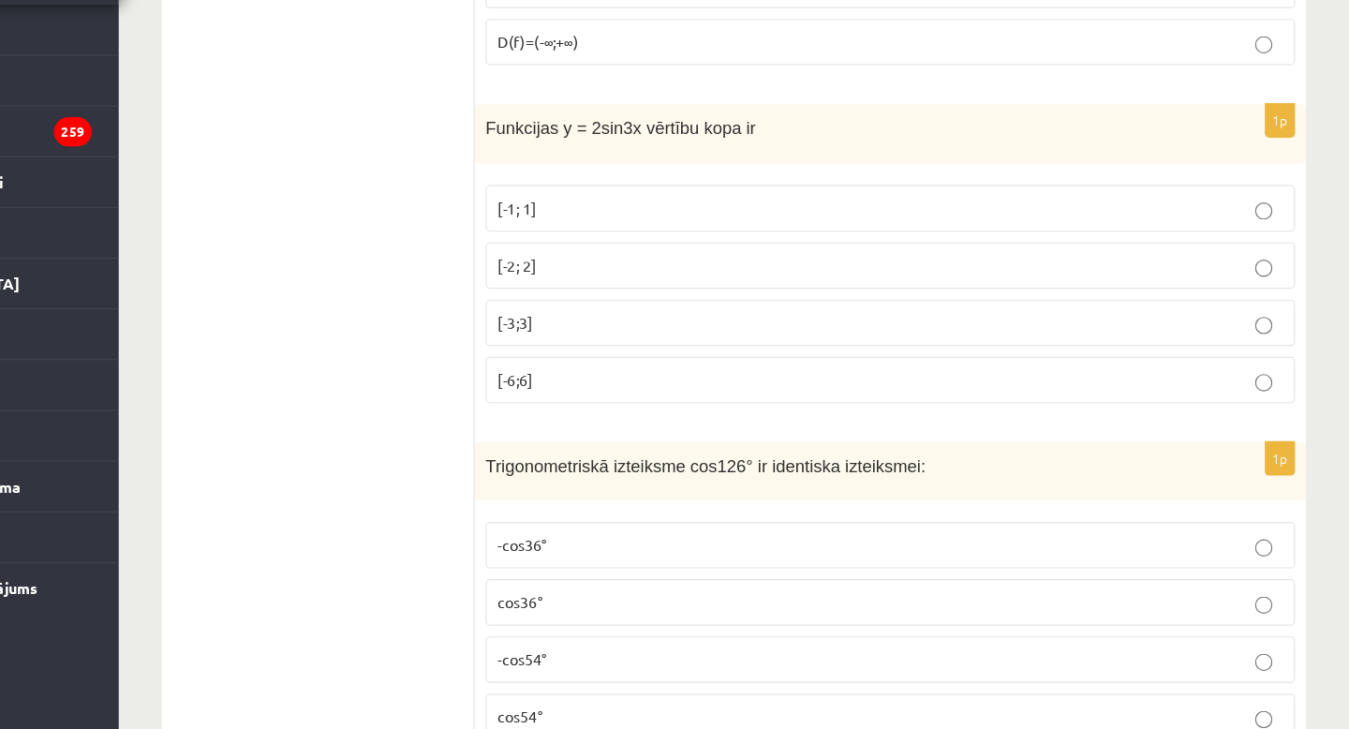
scroll to position [2511, 0]
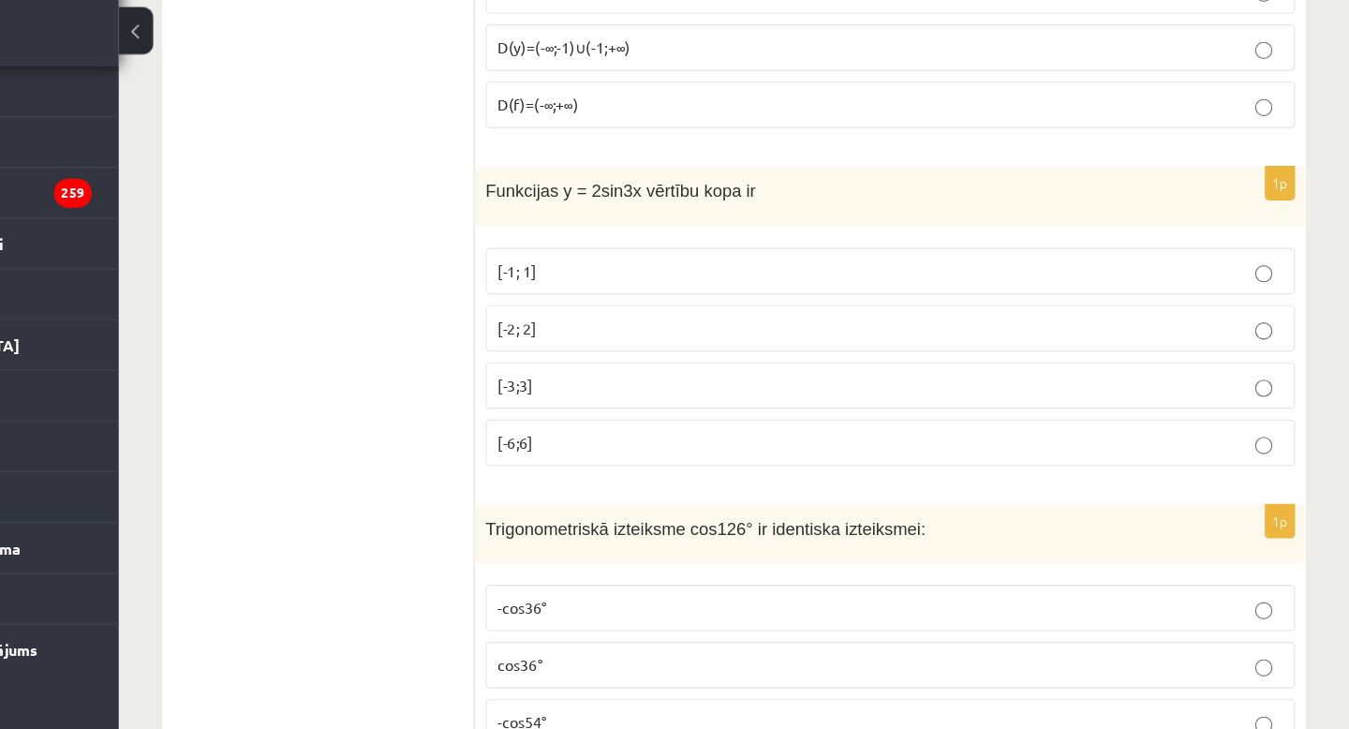
type input "*"
click at [776, 327] on p "[-2; 2]" at bounding box center [951, 328] width 682 height 20
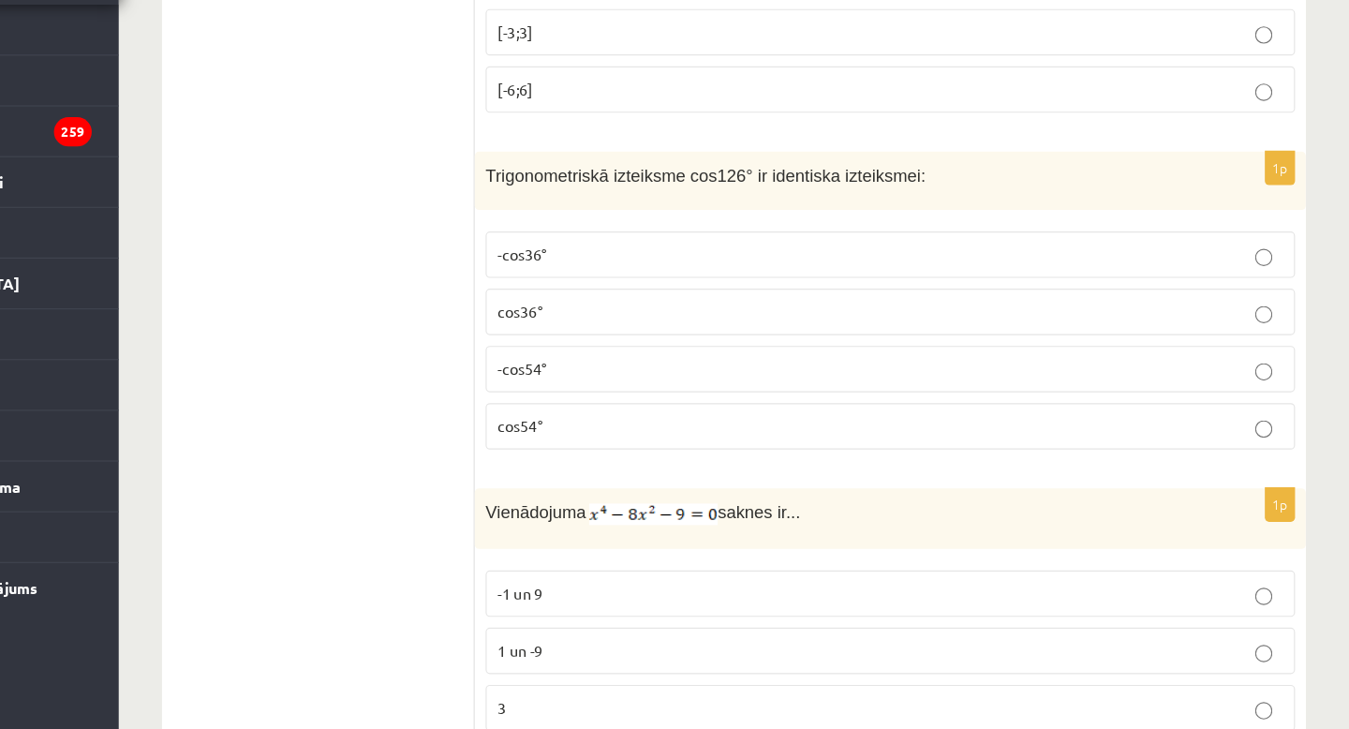
scroll to position [2802, 0]
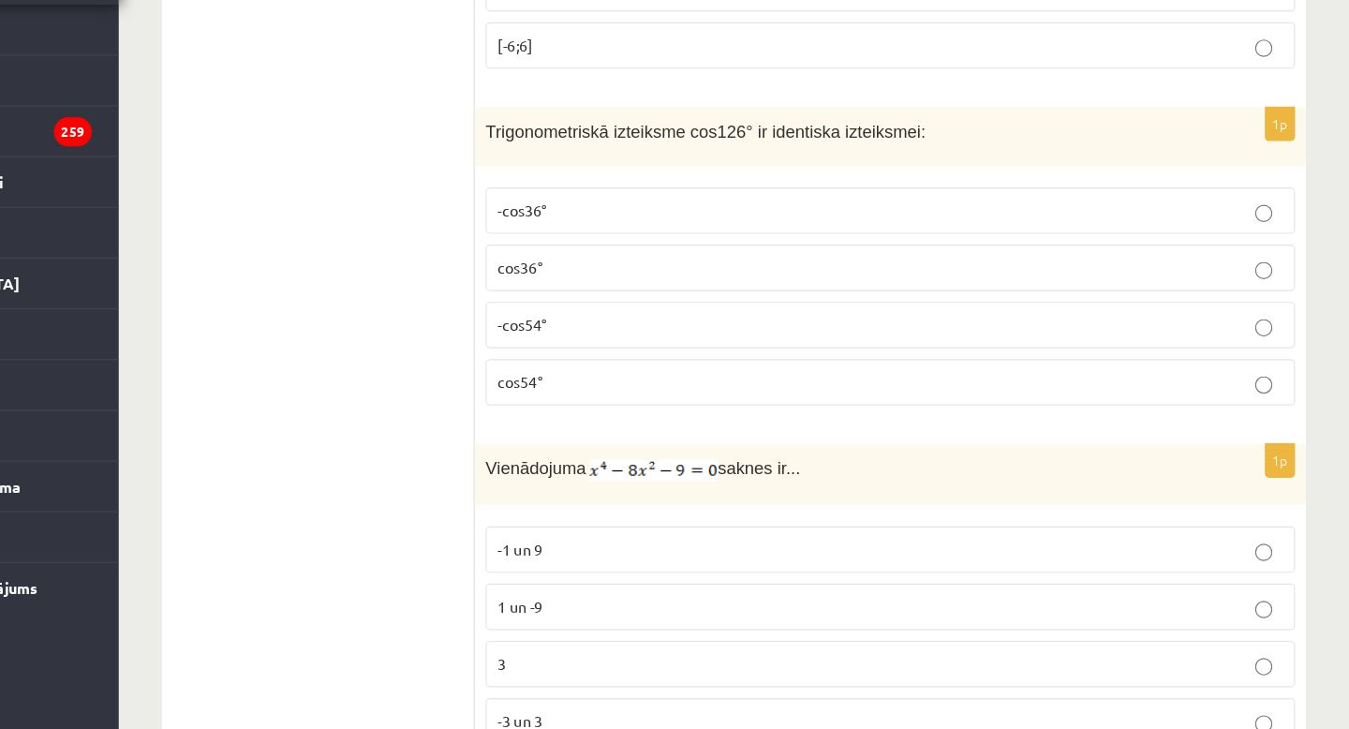
click at [652, 383] on p "-cos54°" at bounding box center [951, 378] width 682 height 20
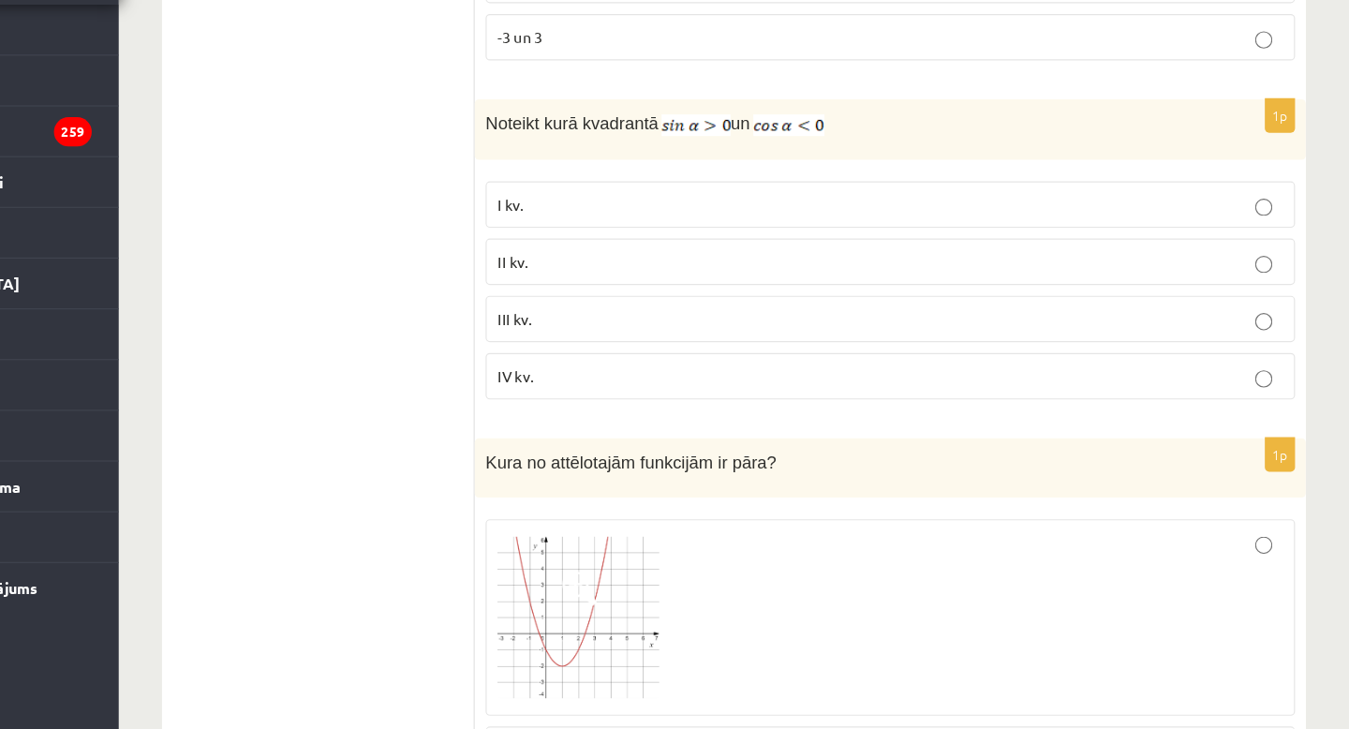
scroll to position [3397, 0]
click at [643, 318] on p "II kv." at bounding box center [951, 322] width 682 height 20
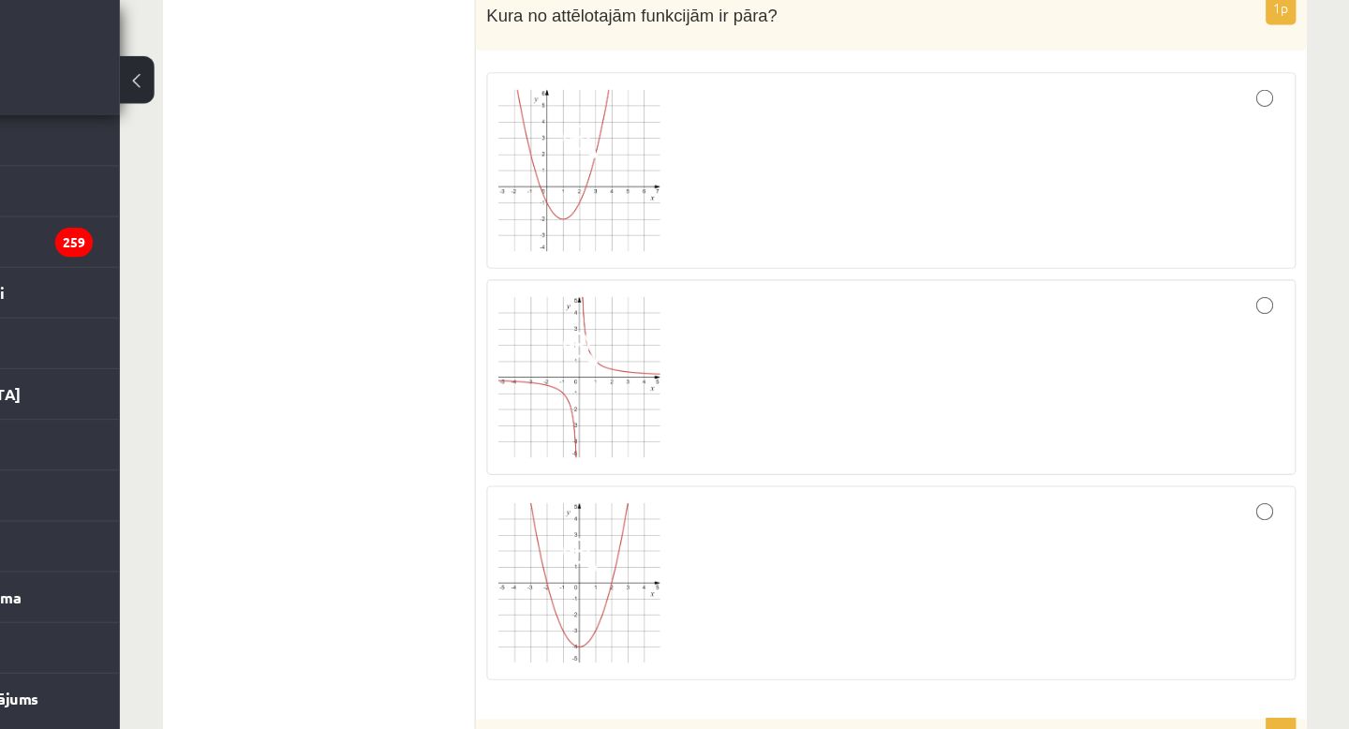
scroll to position [3879, 0]
click at [745, 484] on img at bounding box center [680, 506] width 140 height 139
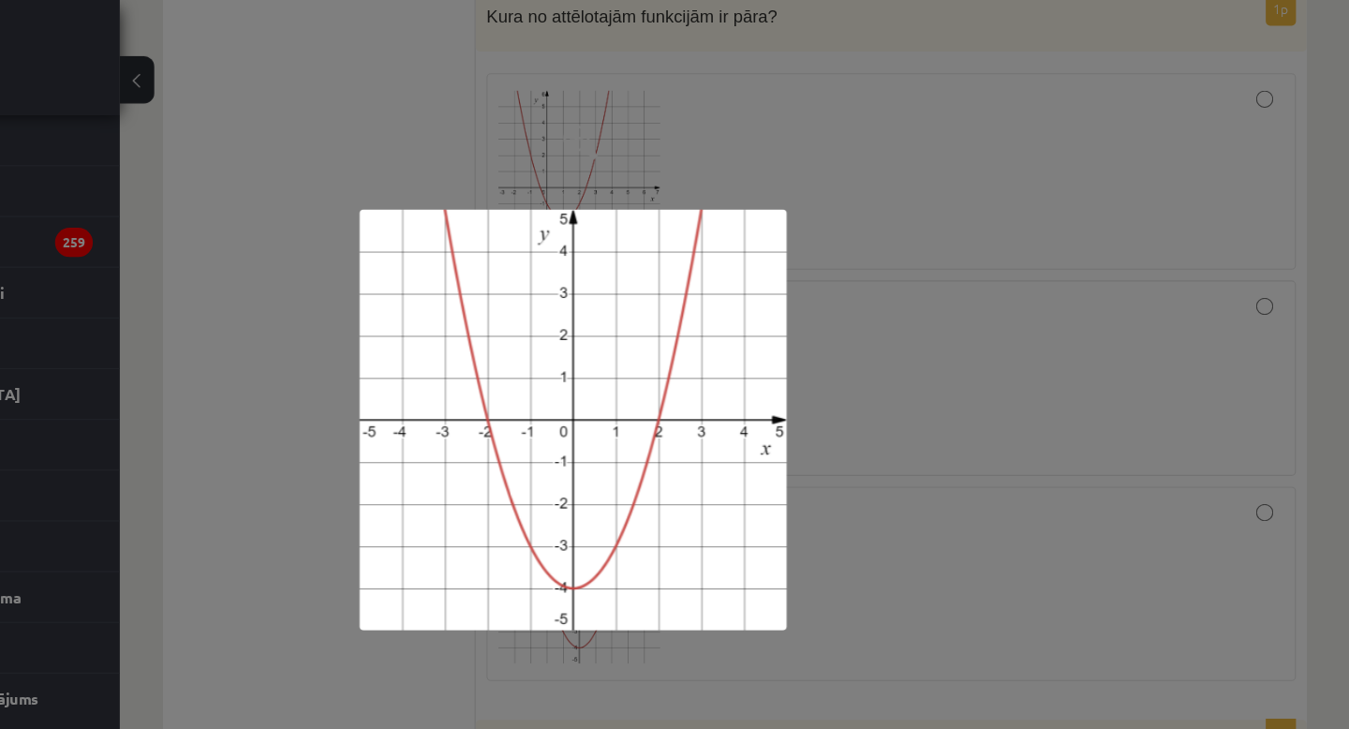
click at [930, 445] on div at bounding box center [674, 364] width 1349 height 729
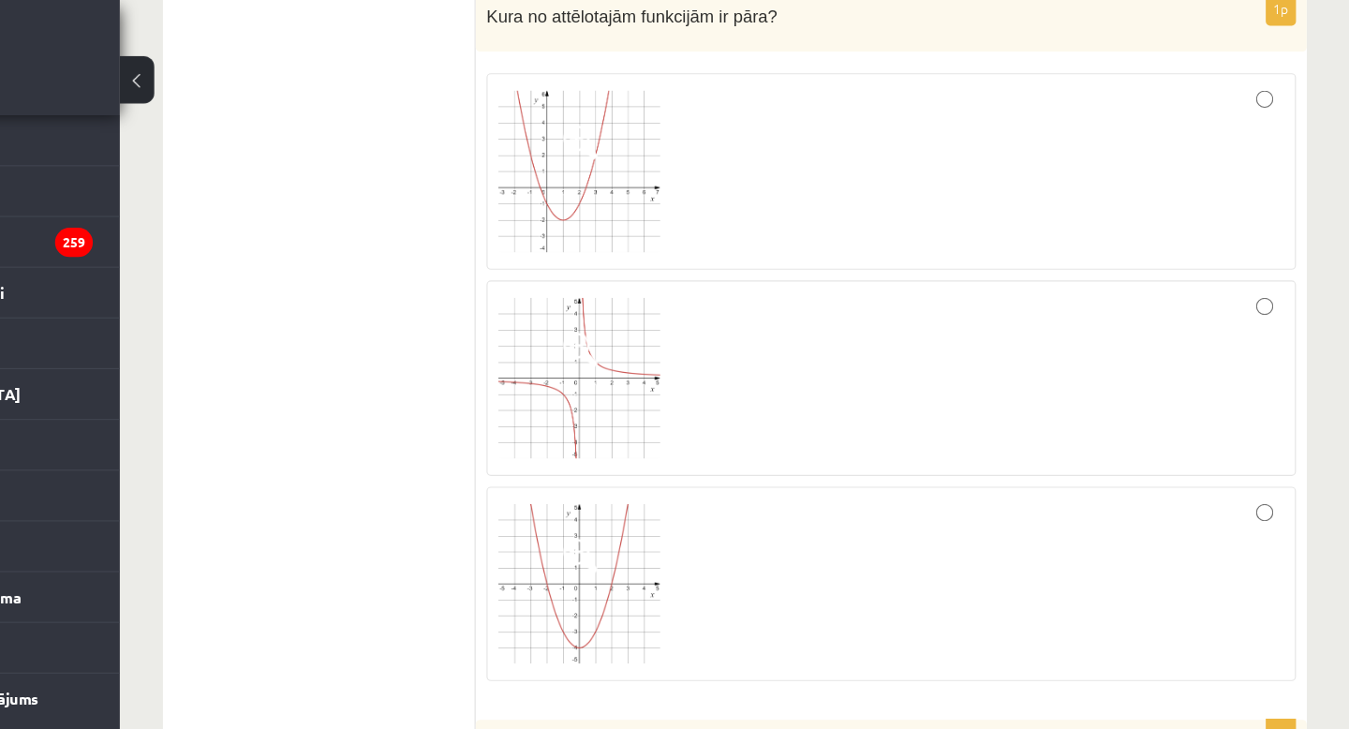
click at [1236, 453] on div at bounding box center [951, 507] width 682 height 148
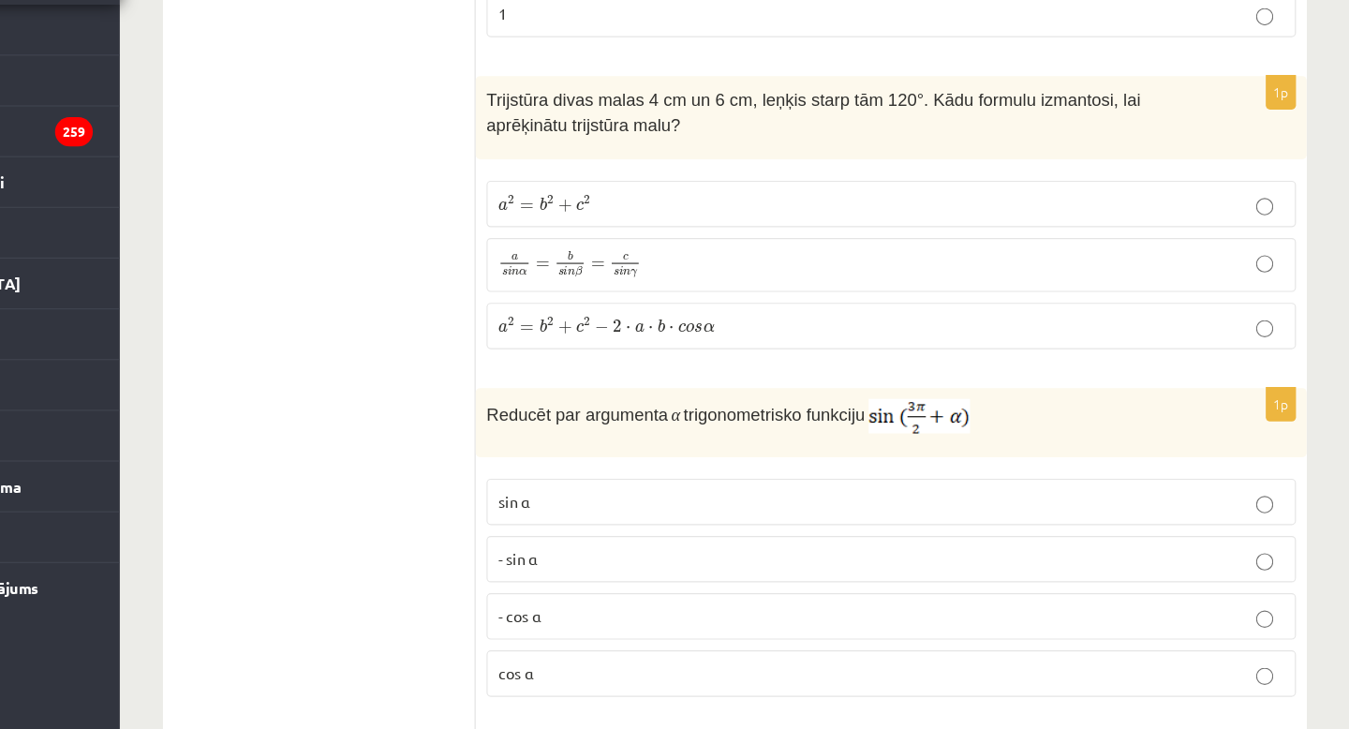
scroll to position [5781, 0]
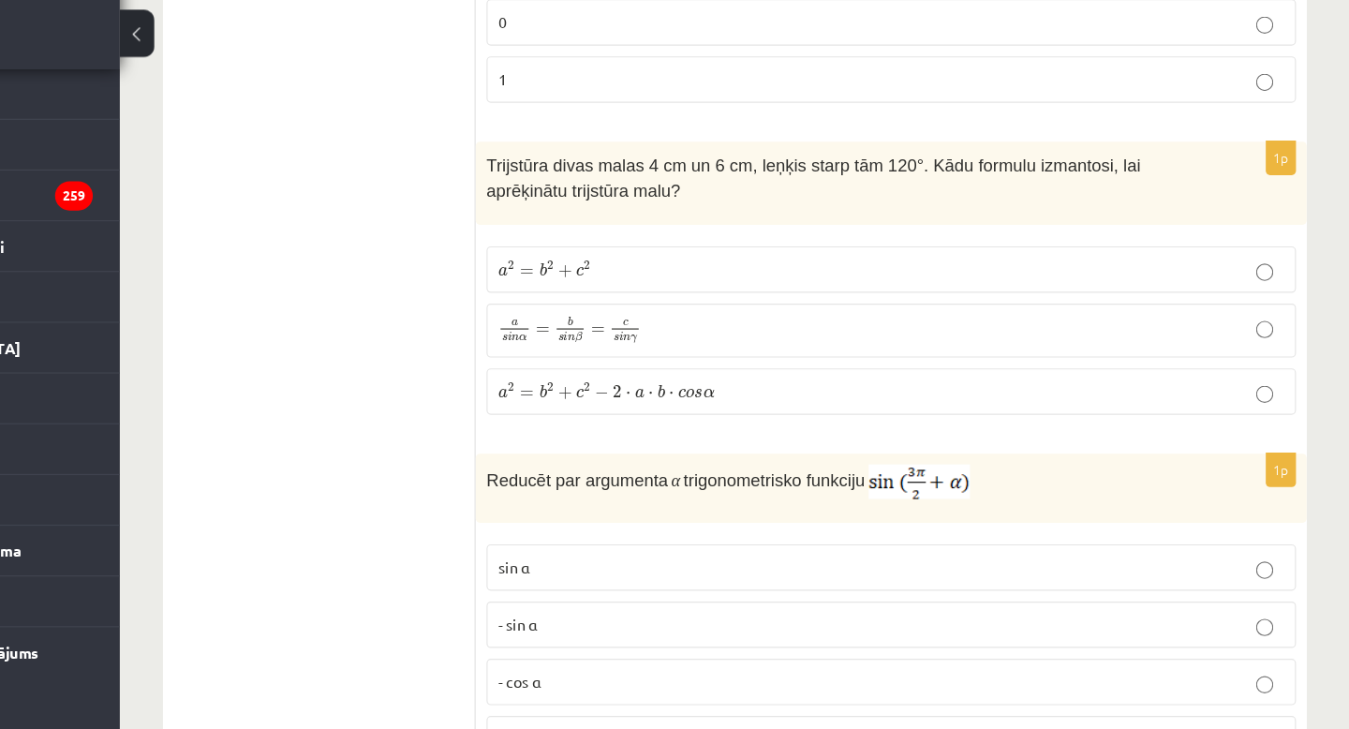
click at [1121, 370] on p "a 2 = b 2 + c 2 − 2 ⋅ a ⋅ b ⋅ c o s α a 2 = b 2 + c 2 − 2 ⋅ a ⋅ b ⋅ c o s α" at bounding box center [951, 380] width 682 height 20
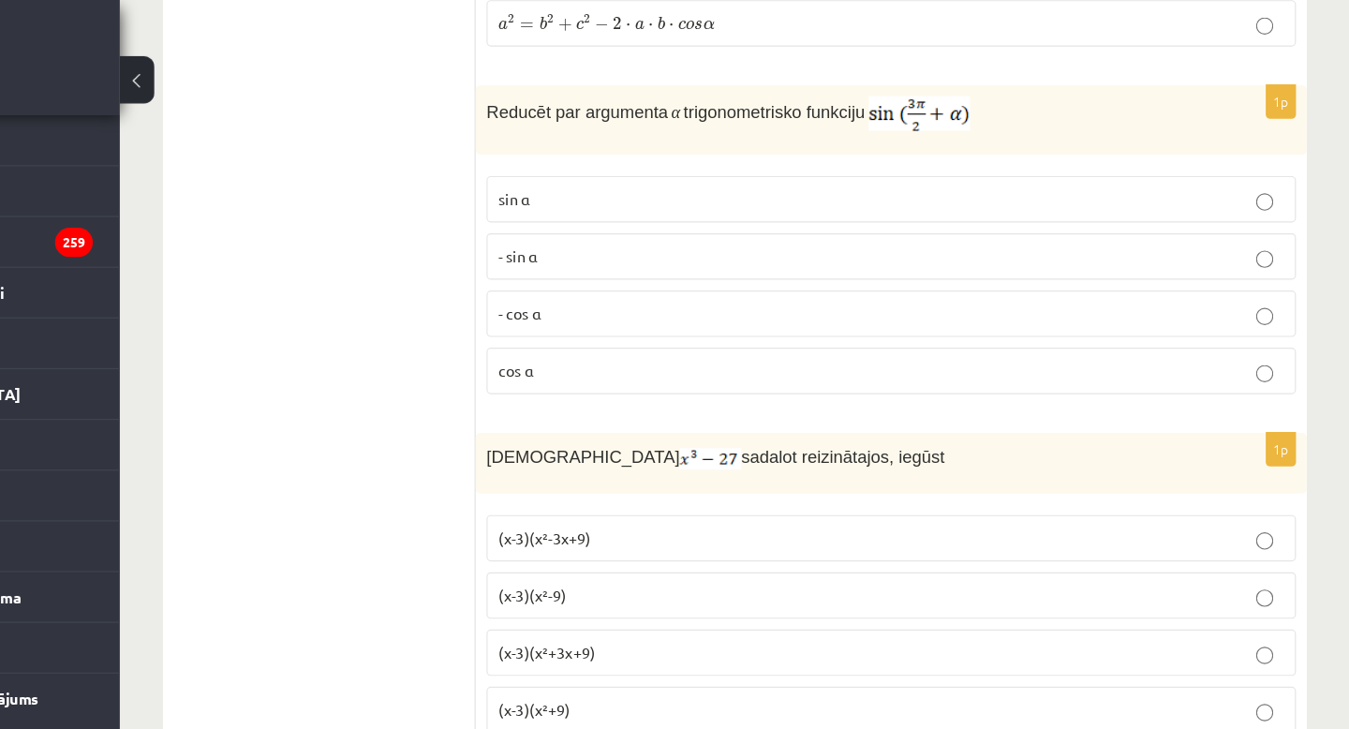
scroll to position [6128, 0]
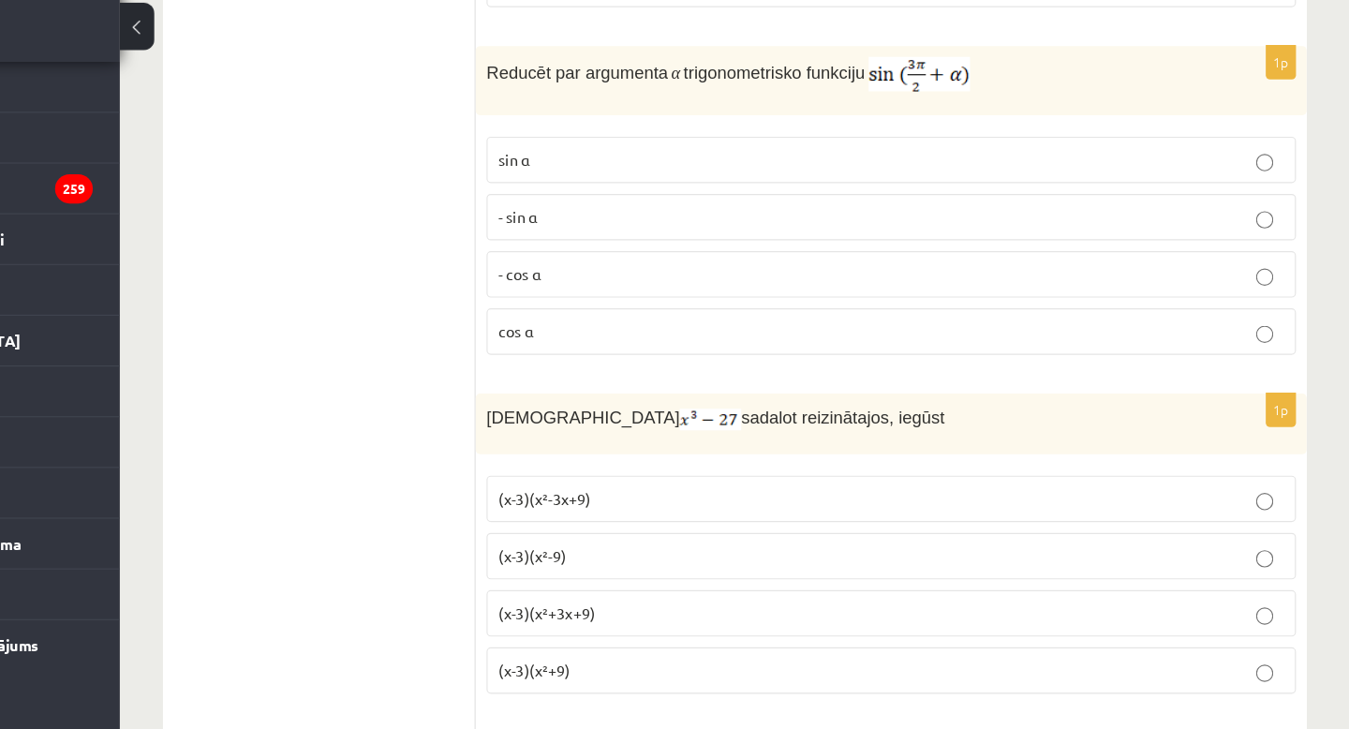
click at [726, 276] on p "- cos ⁡α" at bounding box center [951, 284] width 682 height 20
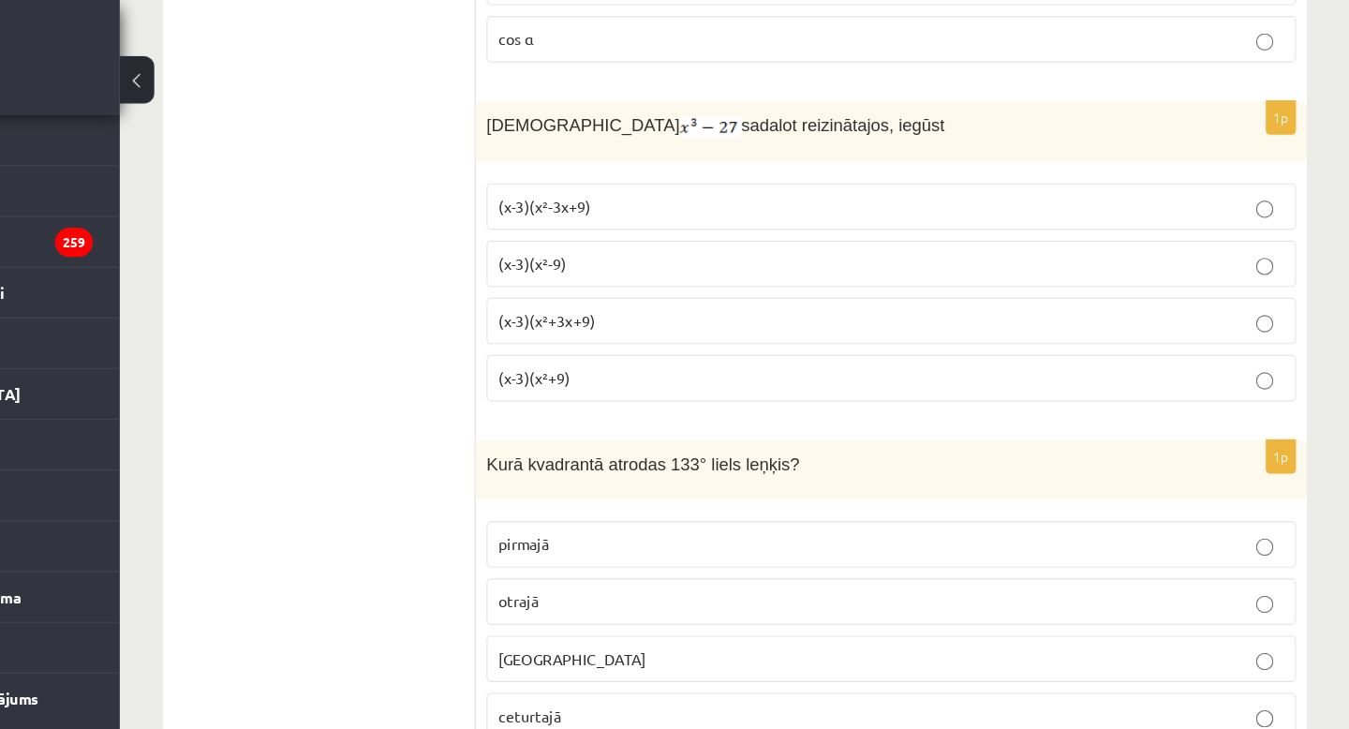
scroll to position [6425, 0]
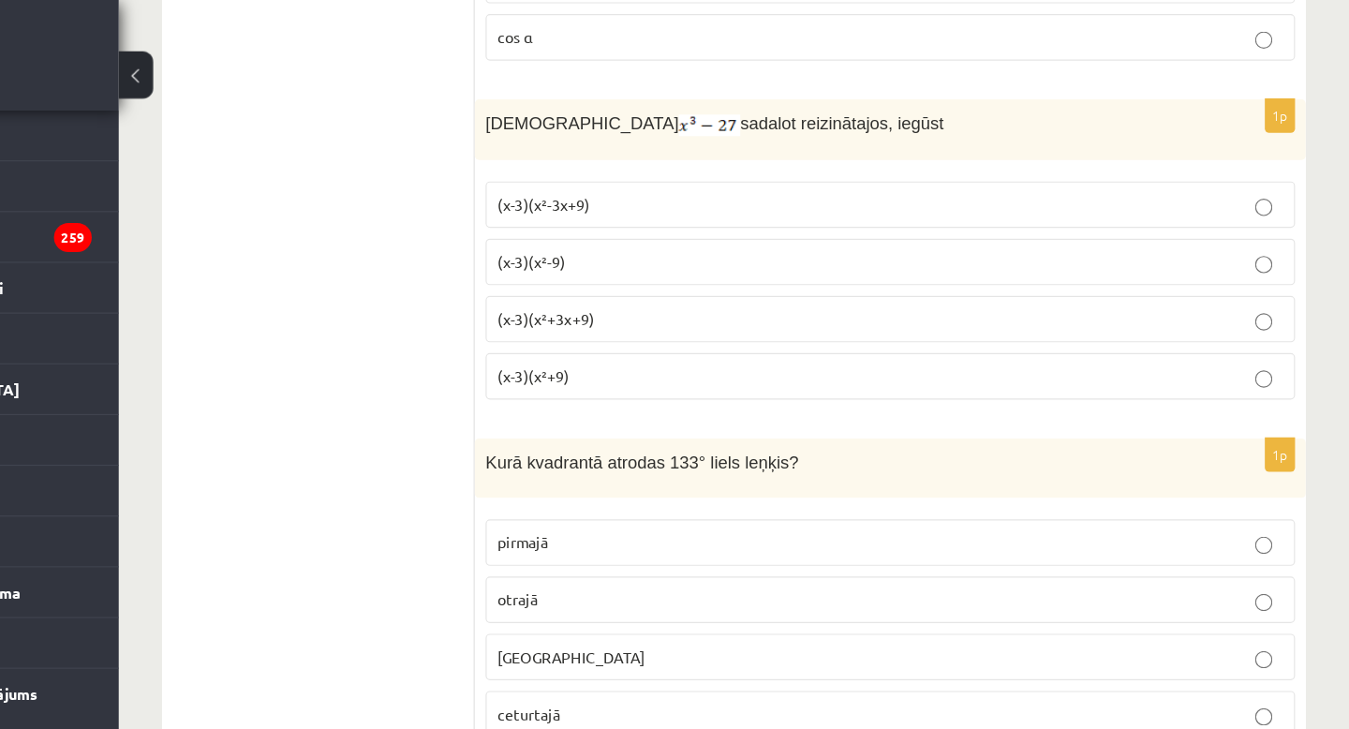
click at [712, 273] on p "(x-3)(x²+3x+9)" at bounding box center [951, 282] width 682 height 20
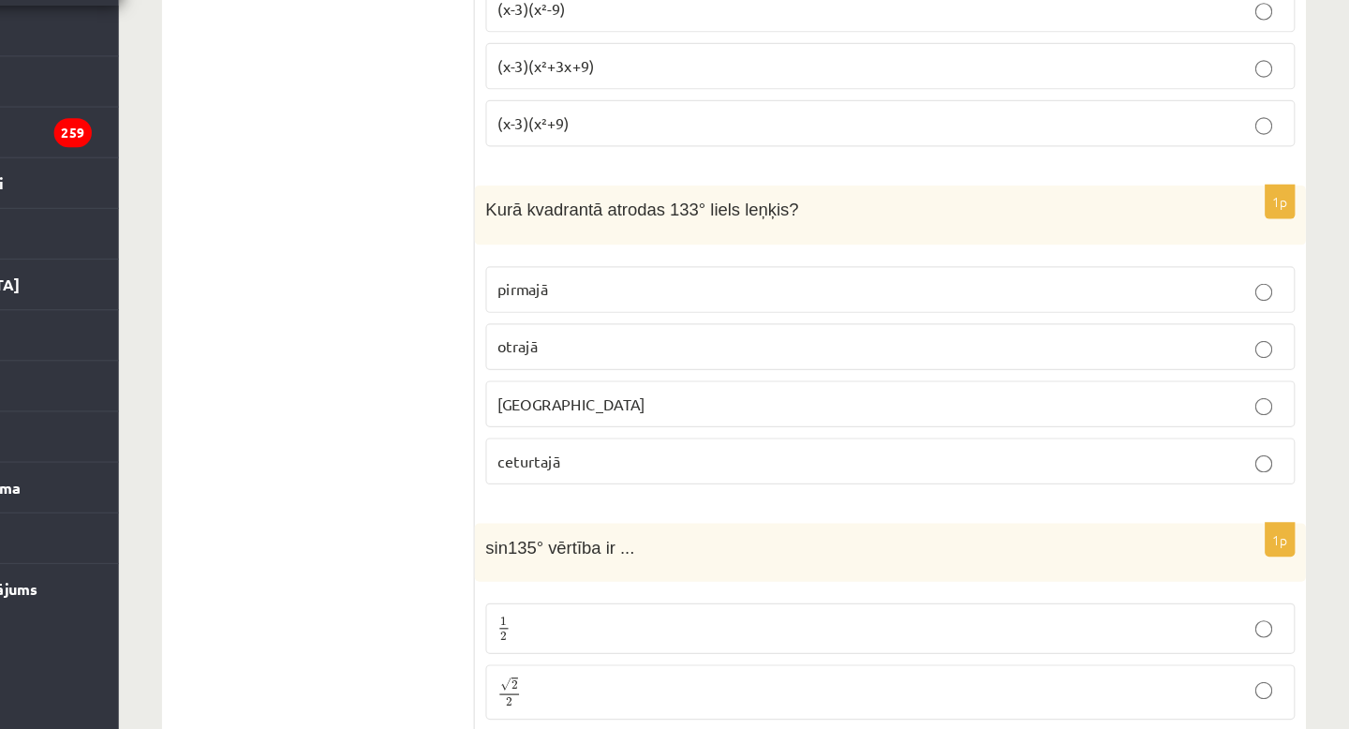
scroll to position [6555, 0]
click at [706, 394] on p "otrajā" at bounding box center [951, 396] width 682 height 20
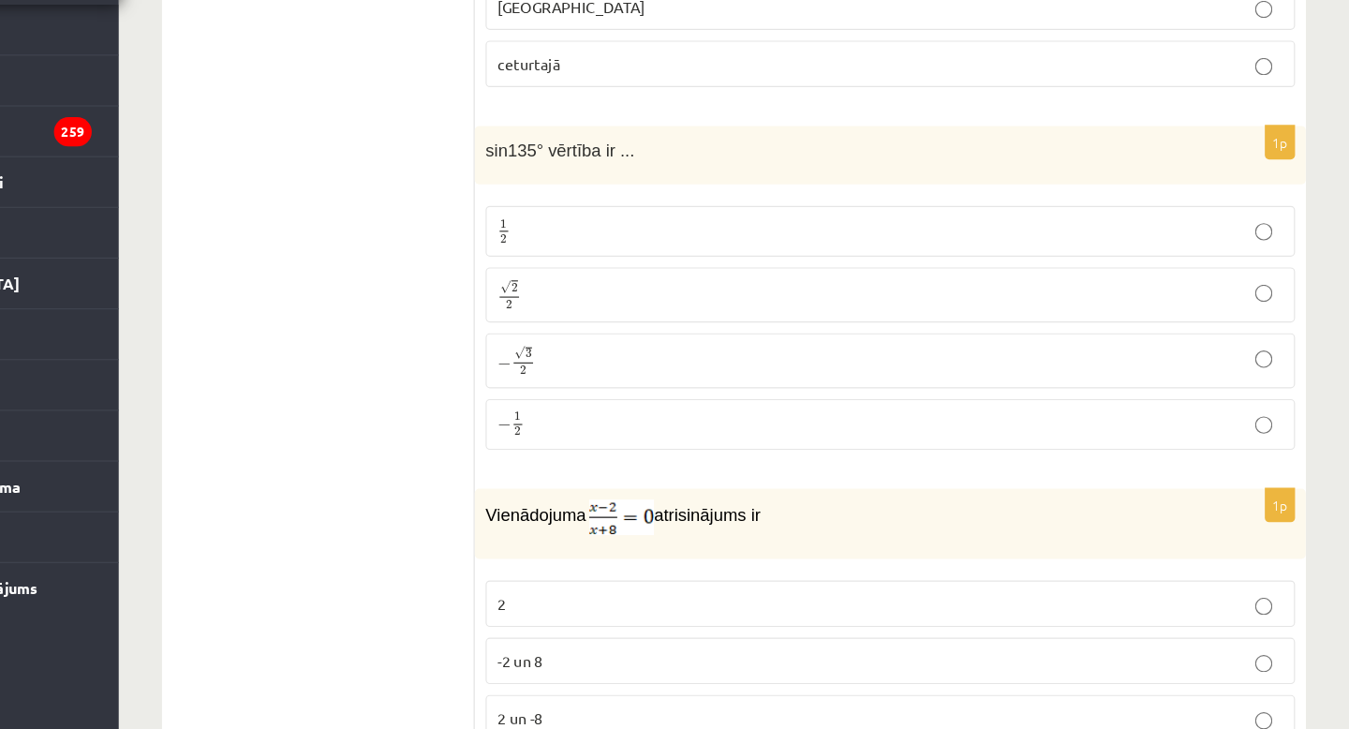
scroll to position [6898, 0]
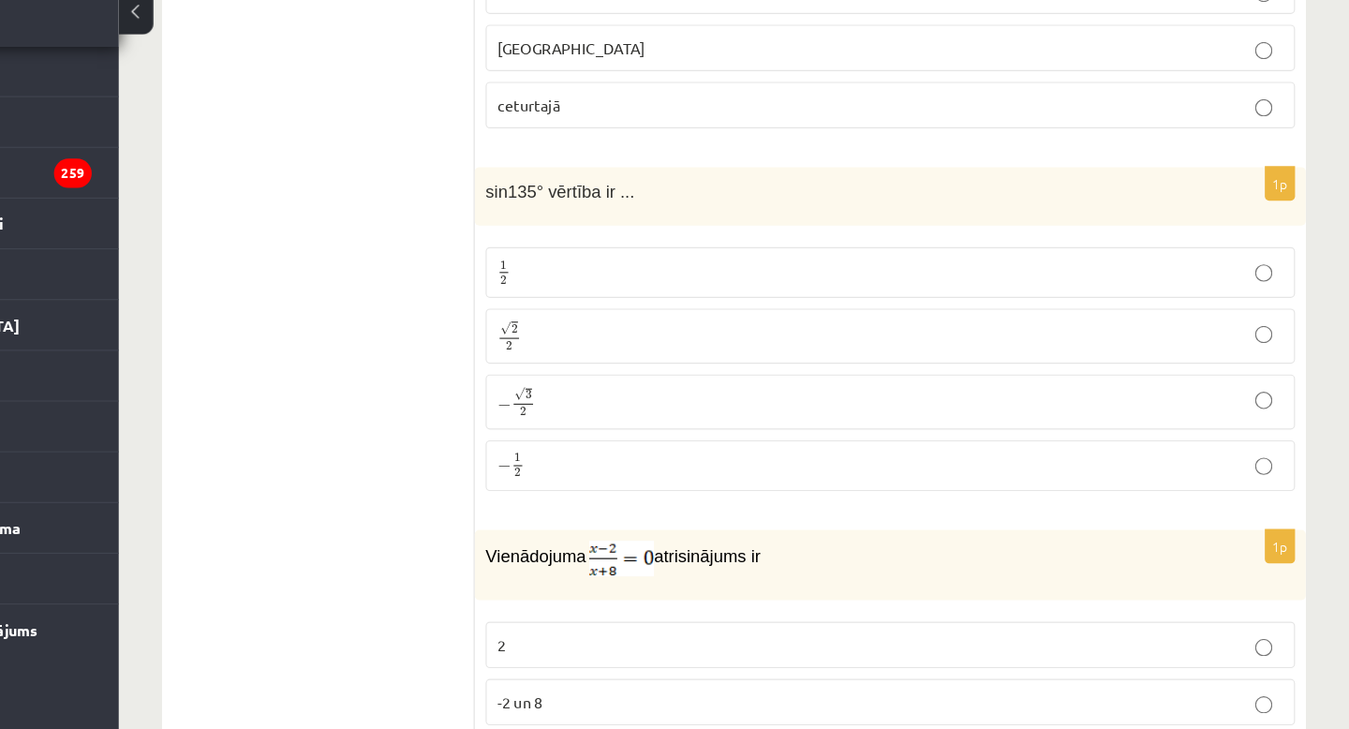
click at [706, 359] on label "√ 2 2 2 2" at bounding box center [950, 352] width 702 height 48
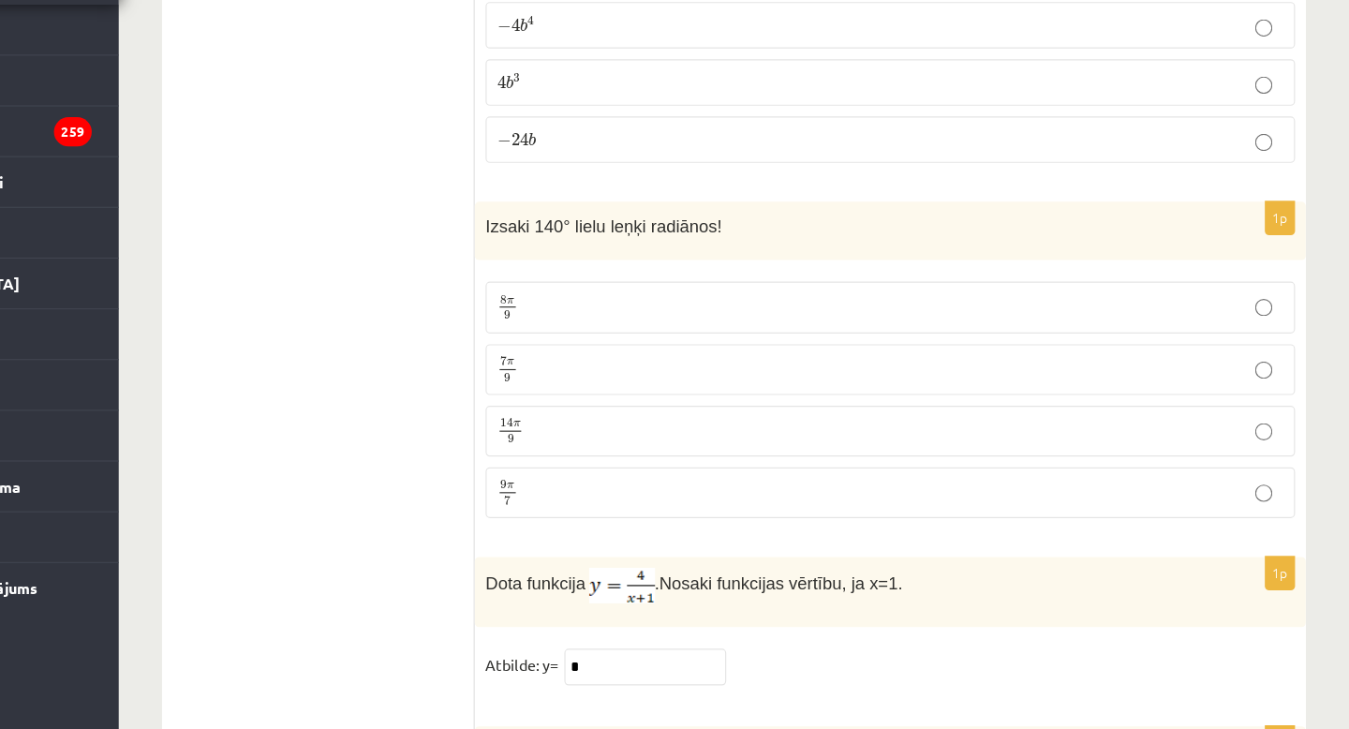
scroll to position [8761, 0]
click at [658, 403] on p "7 π 9 7 π 9" at bounding box center [951, 414] width 682 height 23
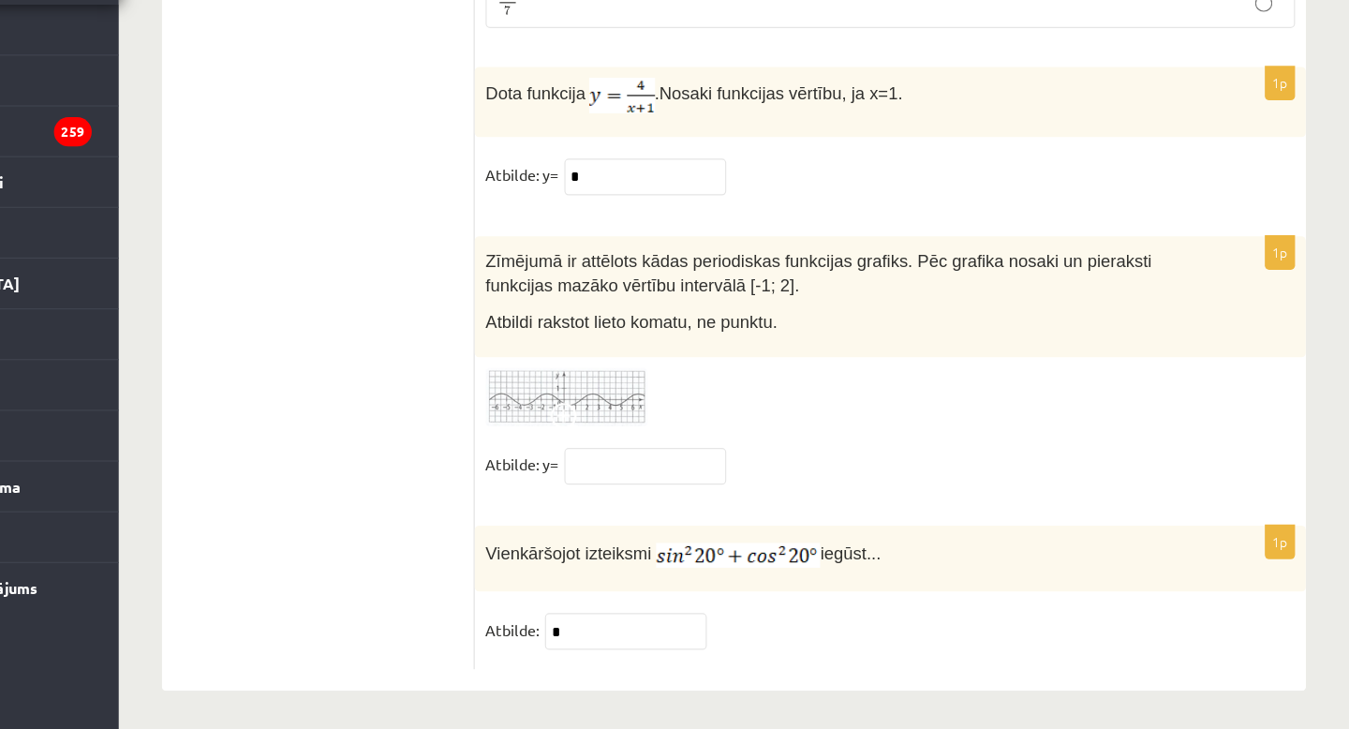
scroll to position [9184, 0]
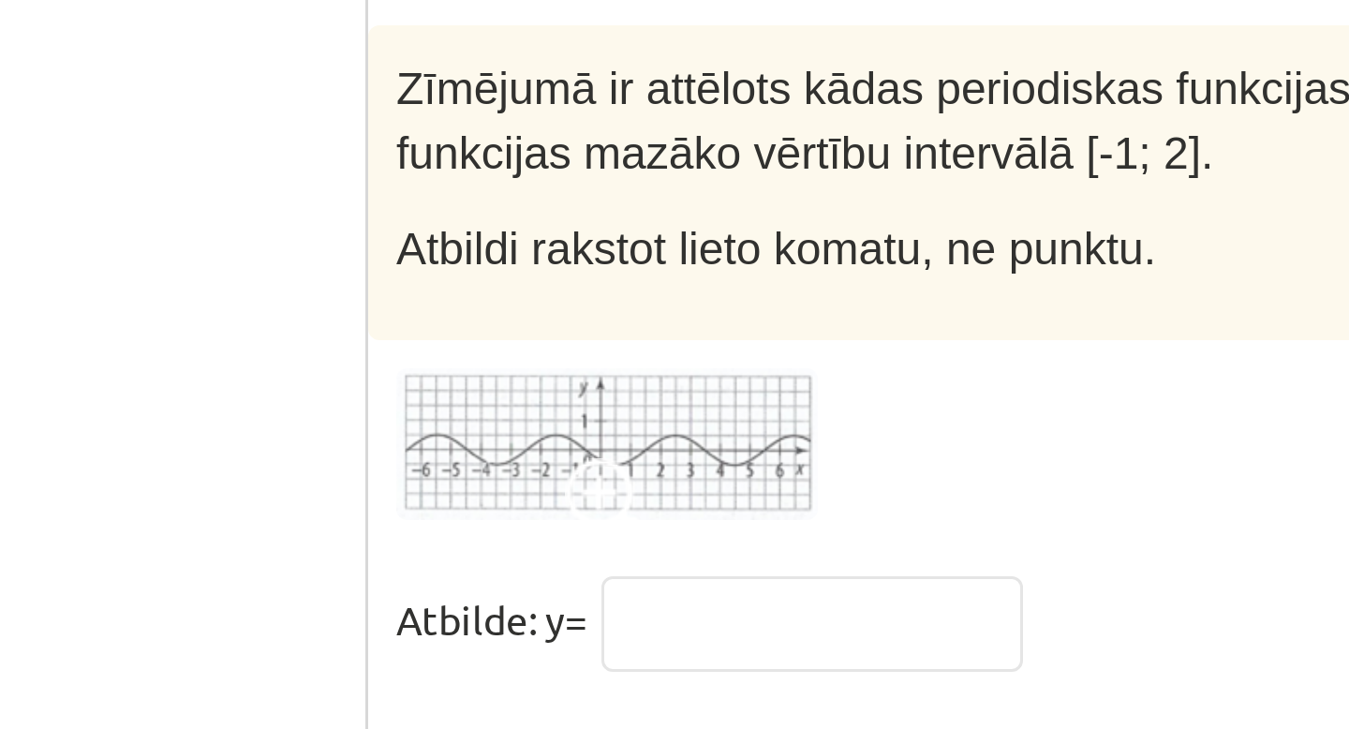
click at [657, 434] on img at bounding box center [669, 442] width 140 height 52
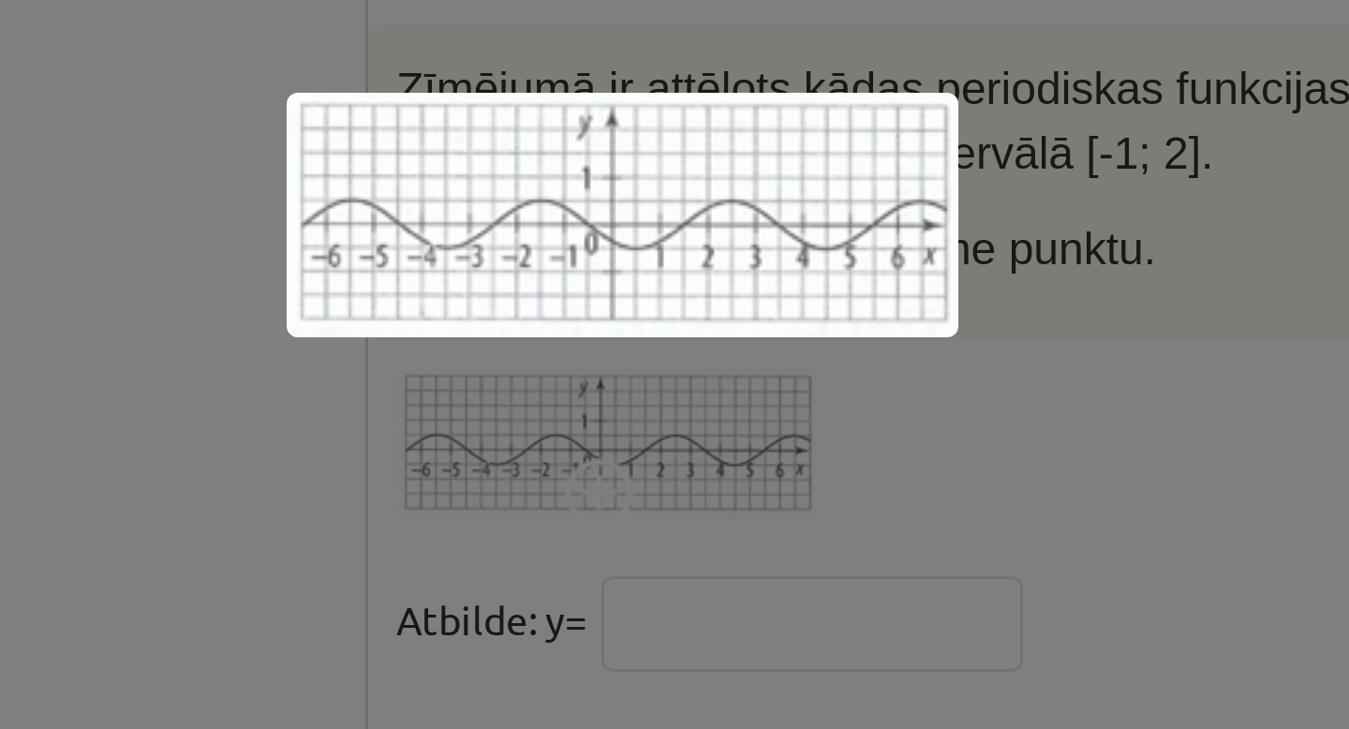
click at [698, 463] on div at bounding box center [674, 364] width 1349 height 729
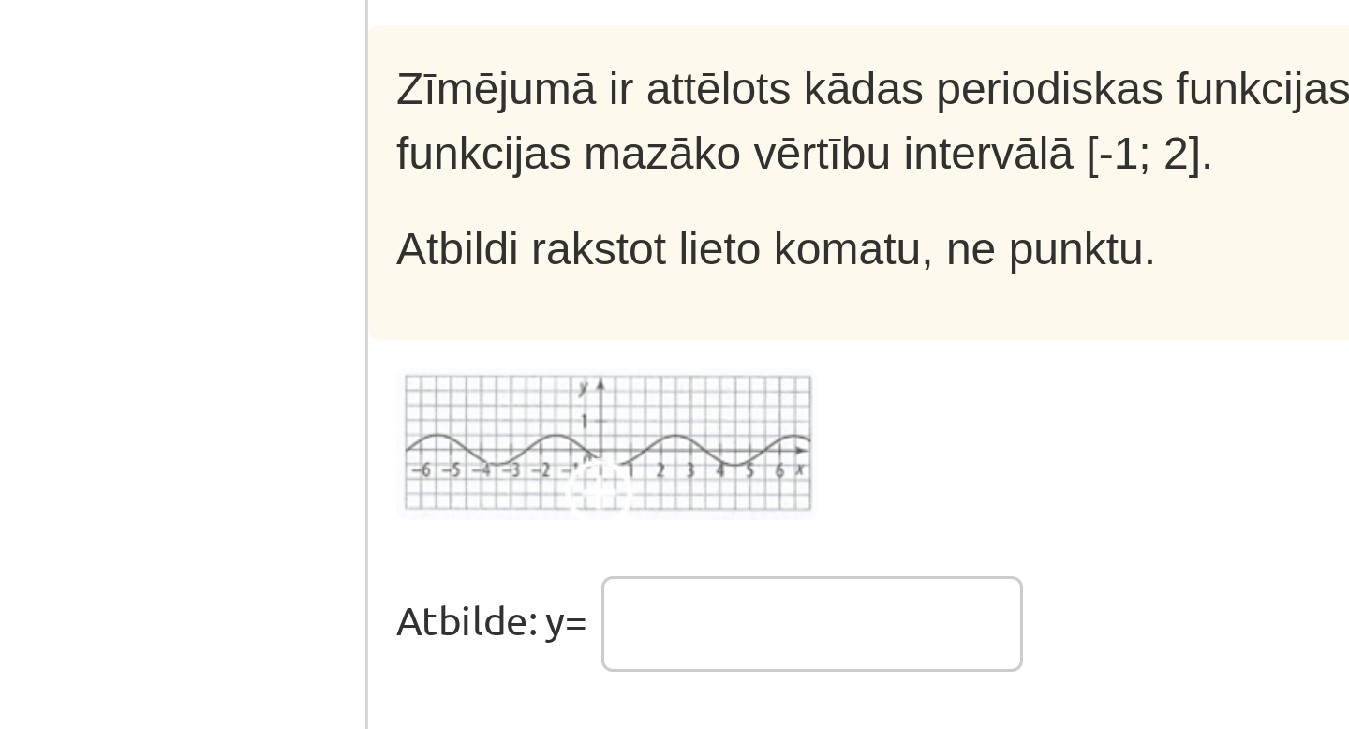
click at [688, 493] on input "text" at bounding box center [738, 501] width 140 height 32
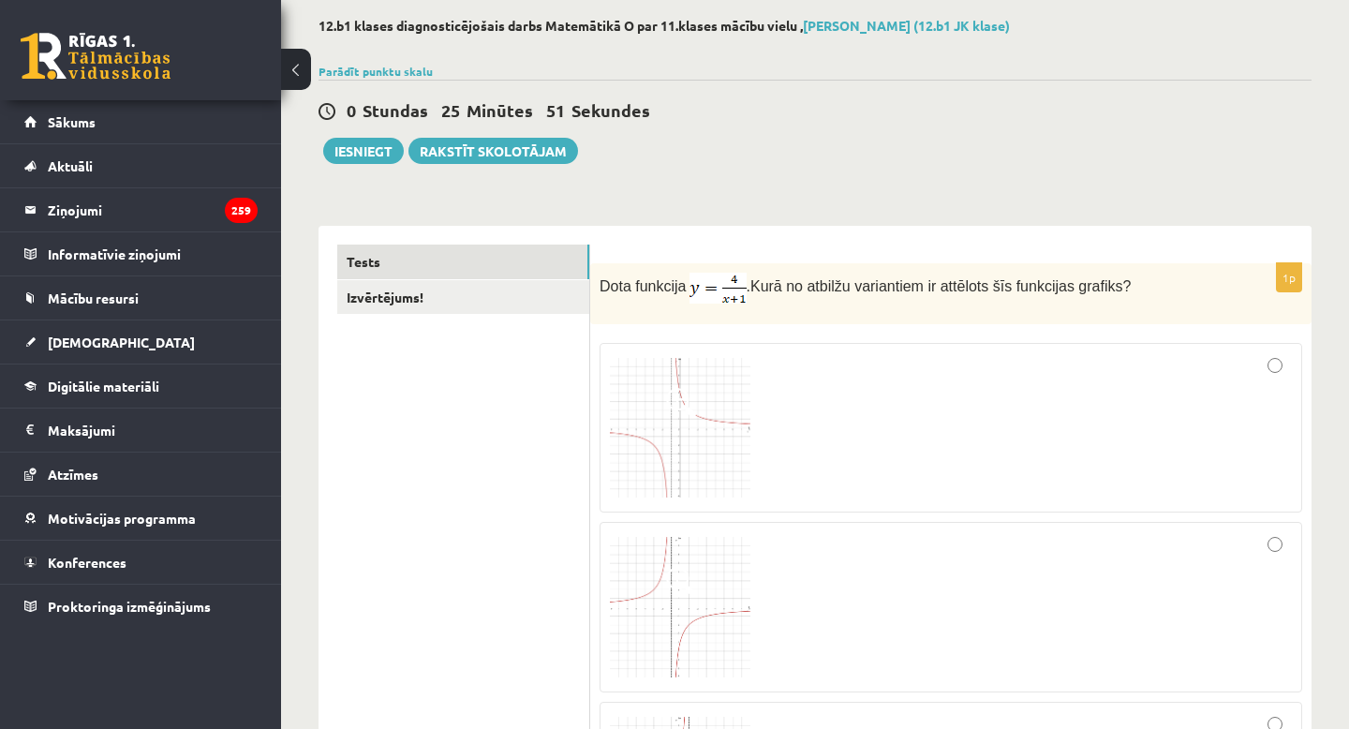
scroll to position [0, 0]
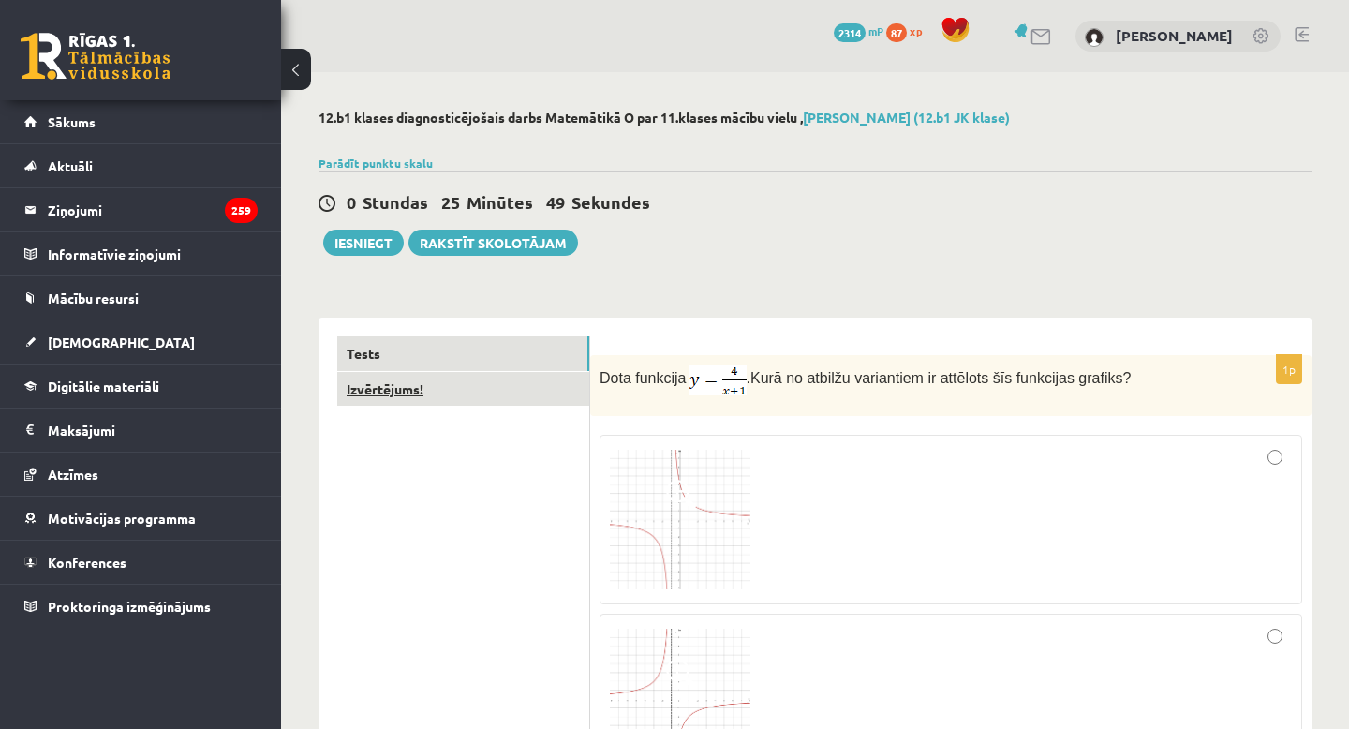
type input "****"
click at [427, 392] on link "Izvērtējums!" at bounding box center [463, 389] width 252 height 35
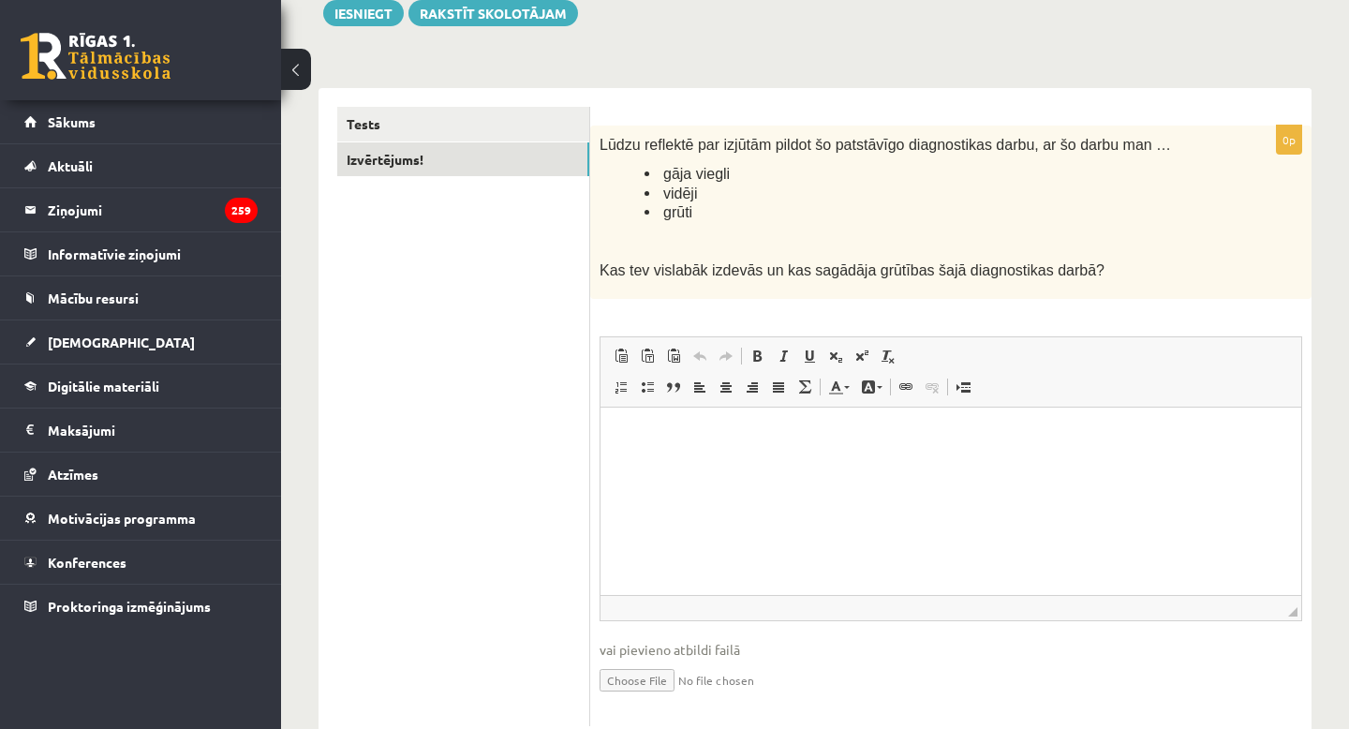
scroll to position [236, 0]
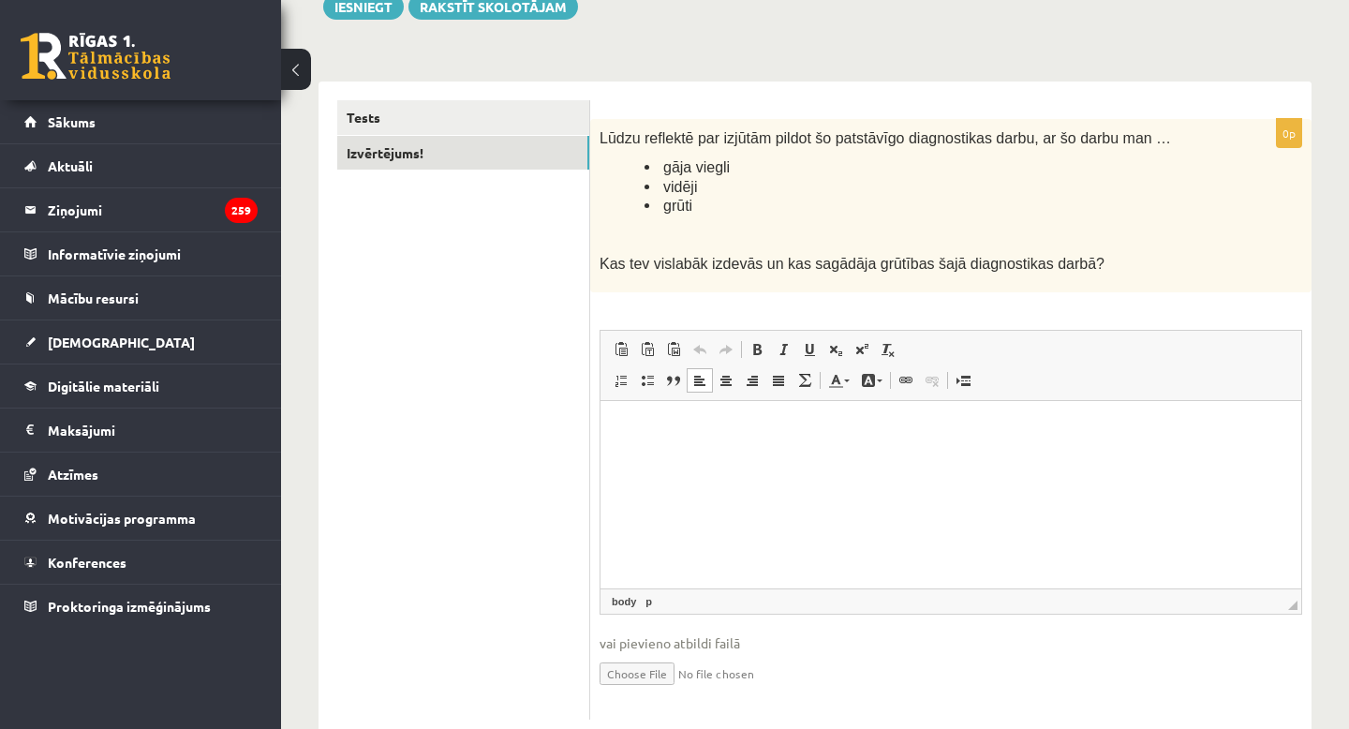
click at [794, 457] on html at bounding box center [950, 428] width 701 height 57
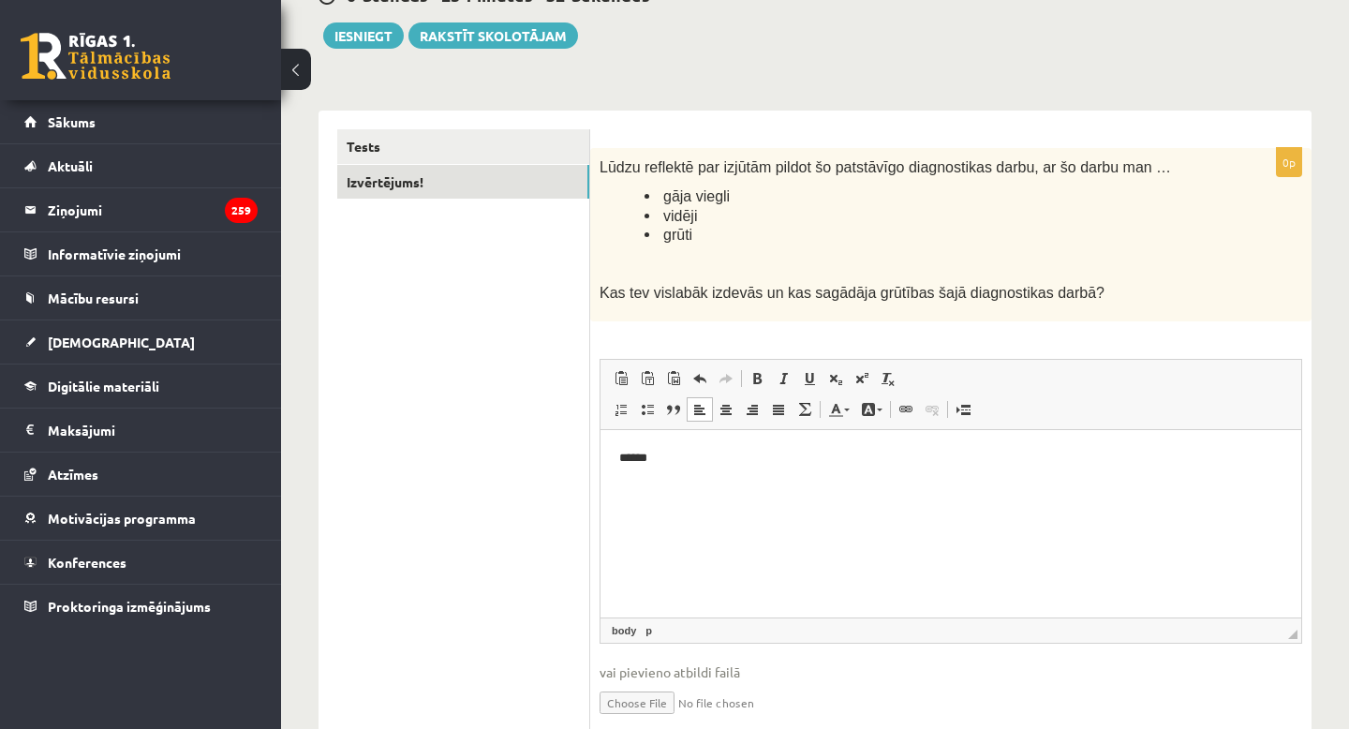
scroll to position [0, 0]
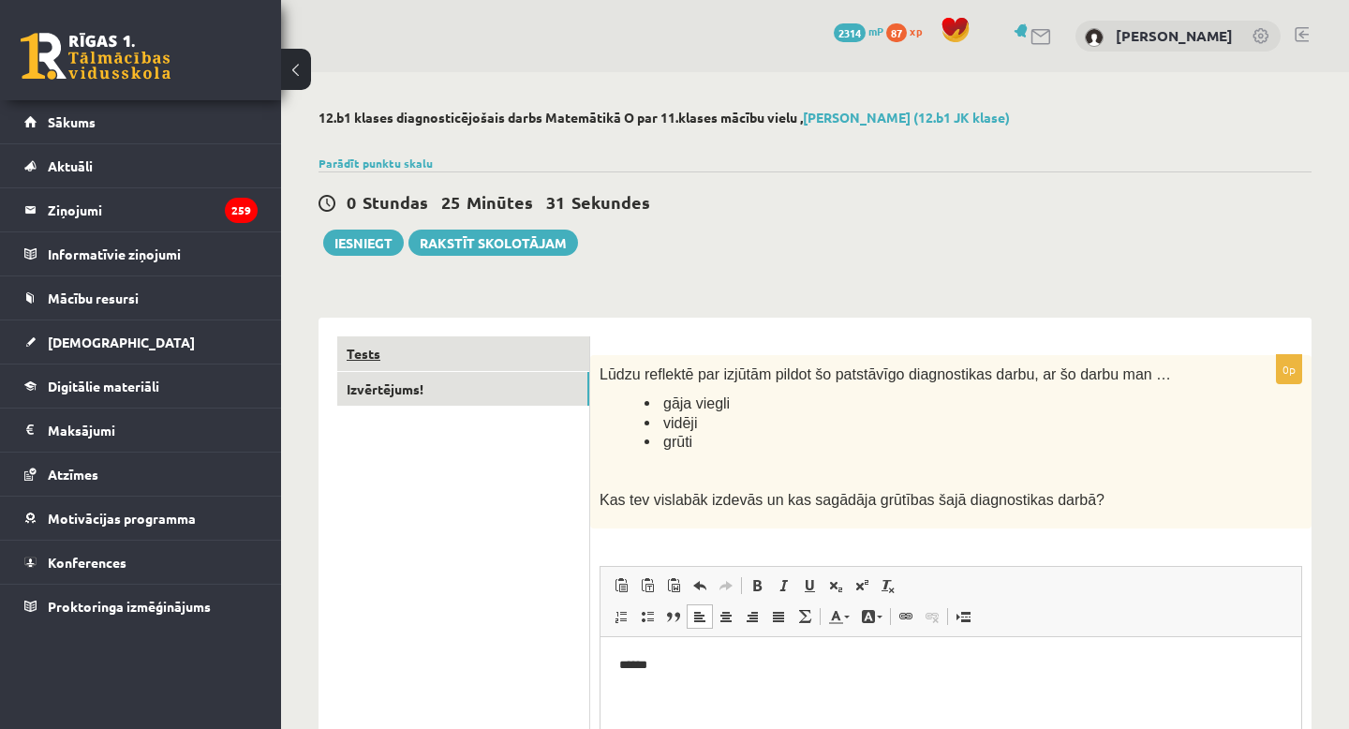
click at [448, 348] on link "Tests" at bounding box center [463, 353] width 252 height 35
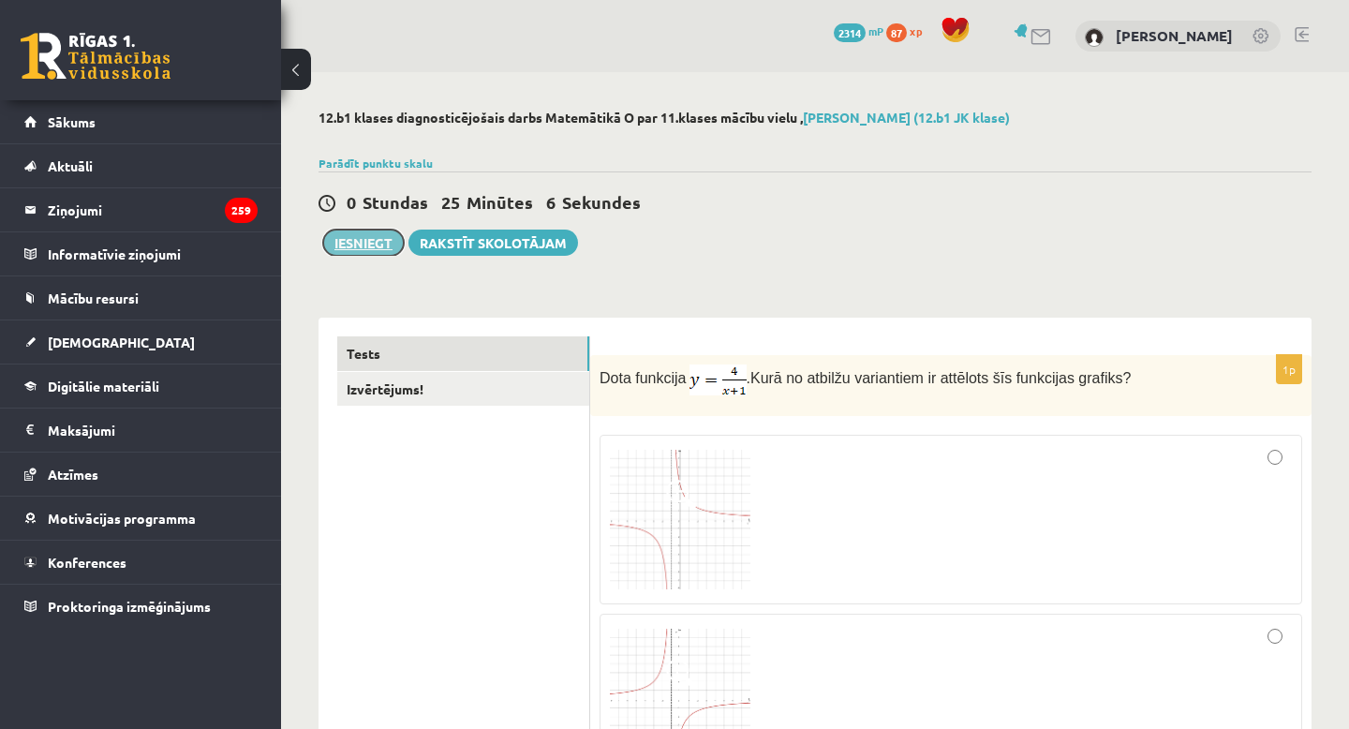
click at [377, 237] on button "Iesniegt" at bounding box center [363, 242] width 81 height 26
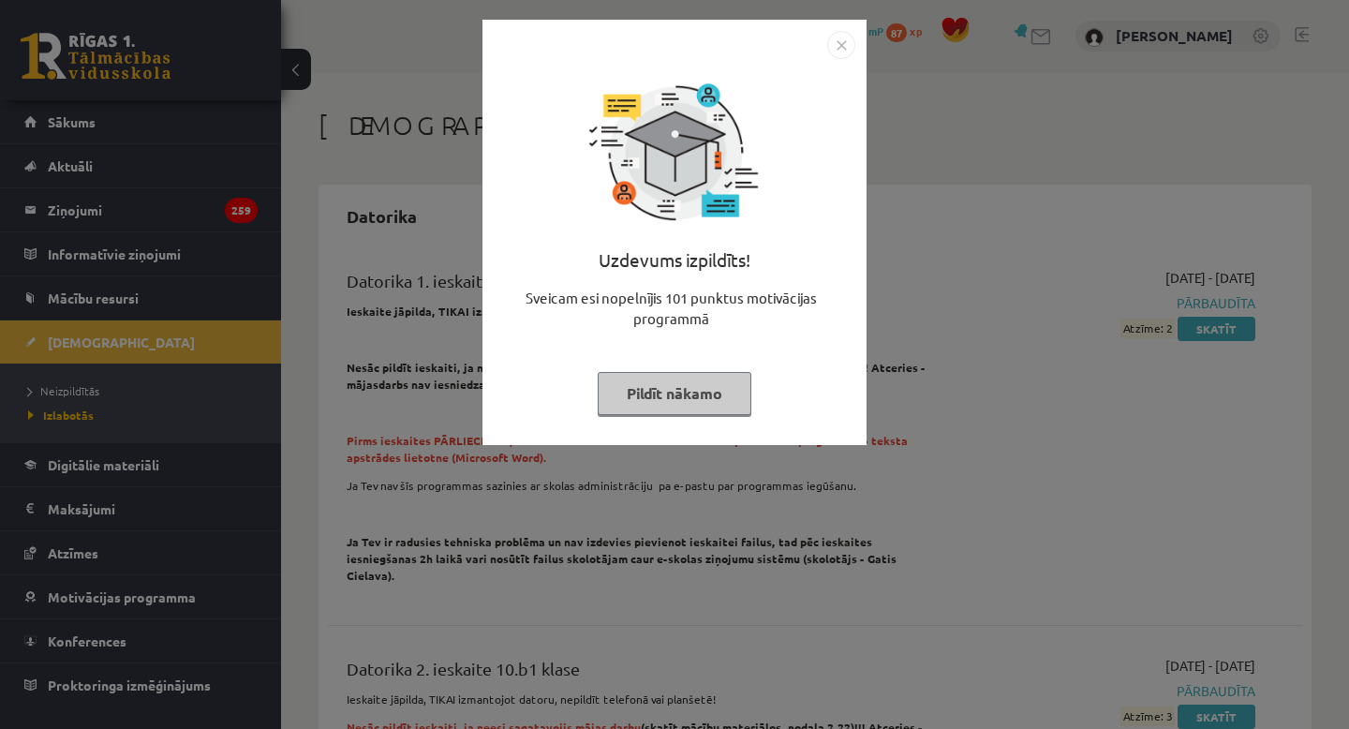
click at [846, 38] on img "Close" at bounding box center [841, 45] width 28 height 28
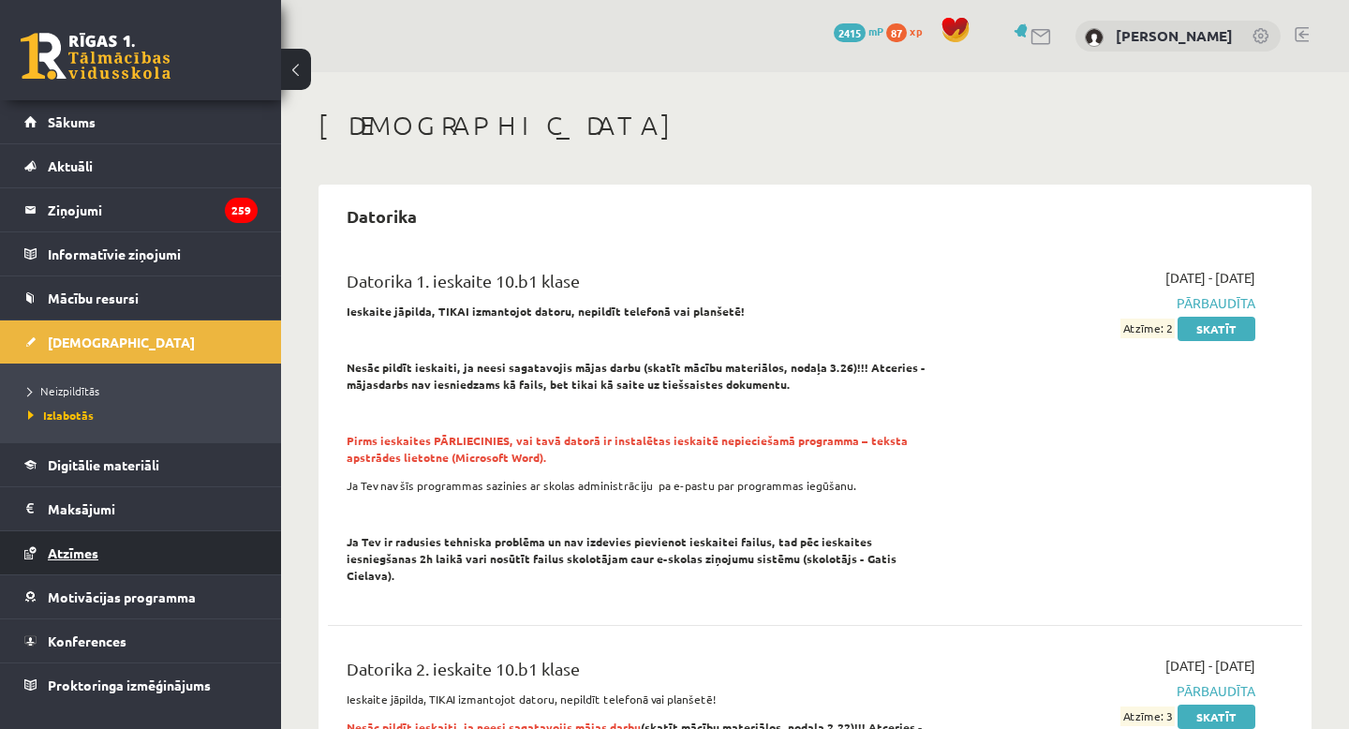
click at [68, 555] on span "Atzīmes" at bounding box center [73, 552] width 51 height 17
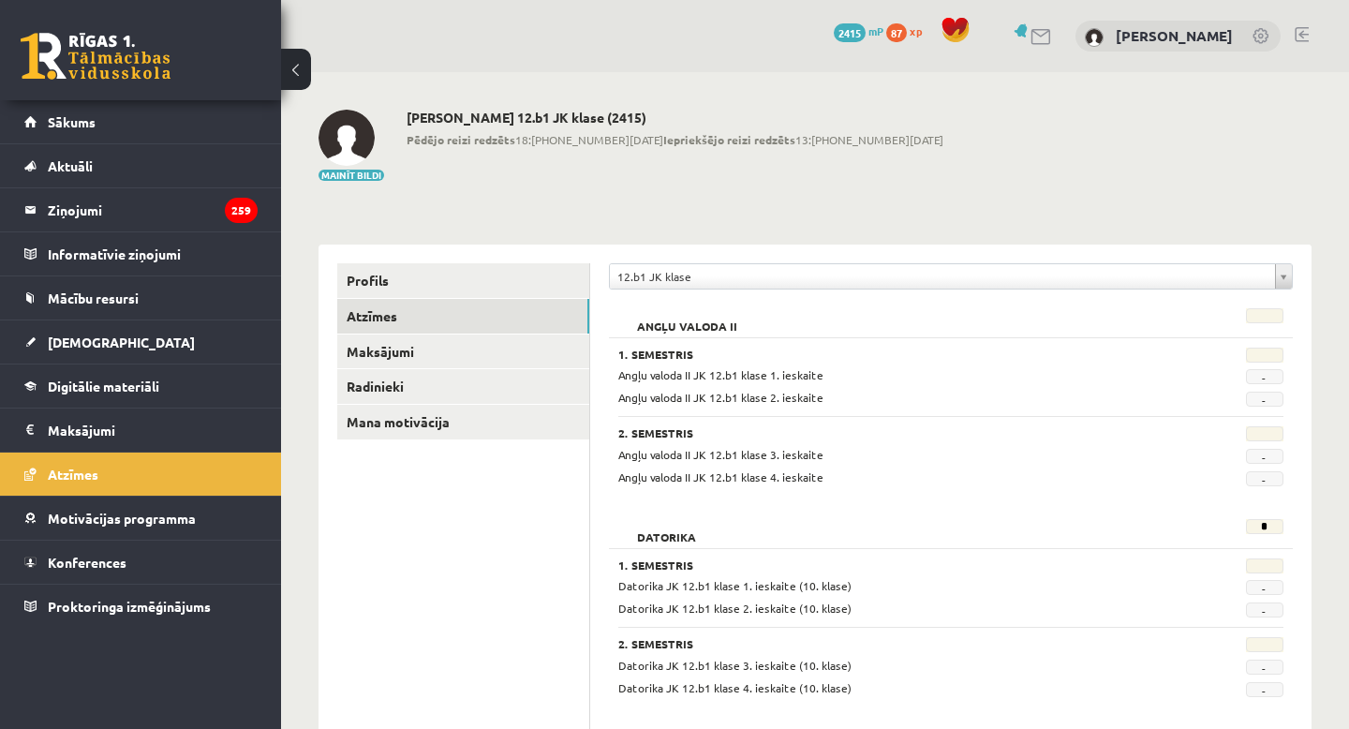
click at [705, 263] on div "12.b1 JK klase" at bounding box center [951, 276] width 684 height 26
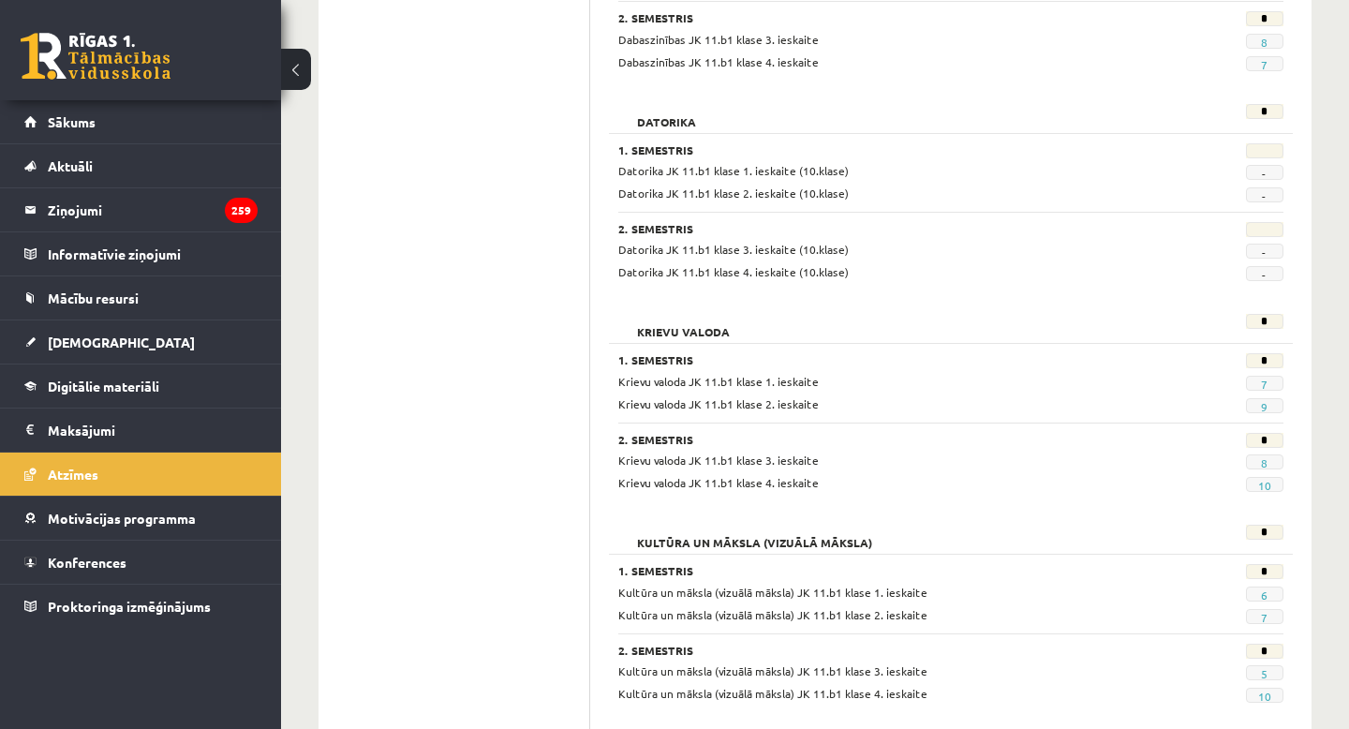
scroll to position [35, 0]
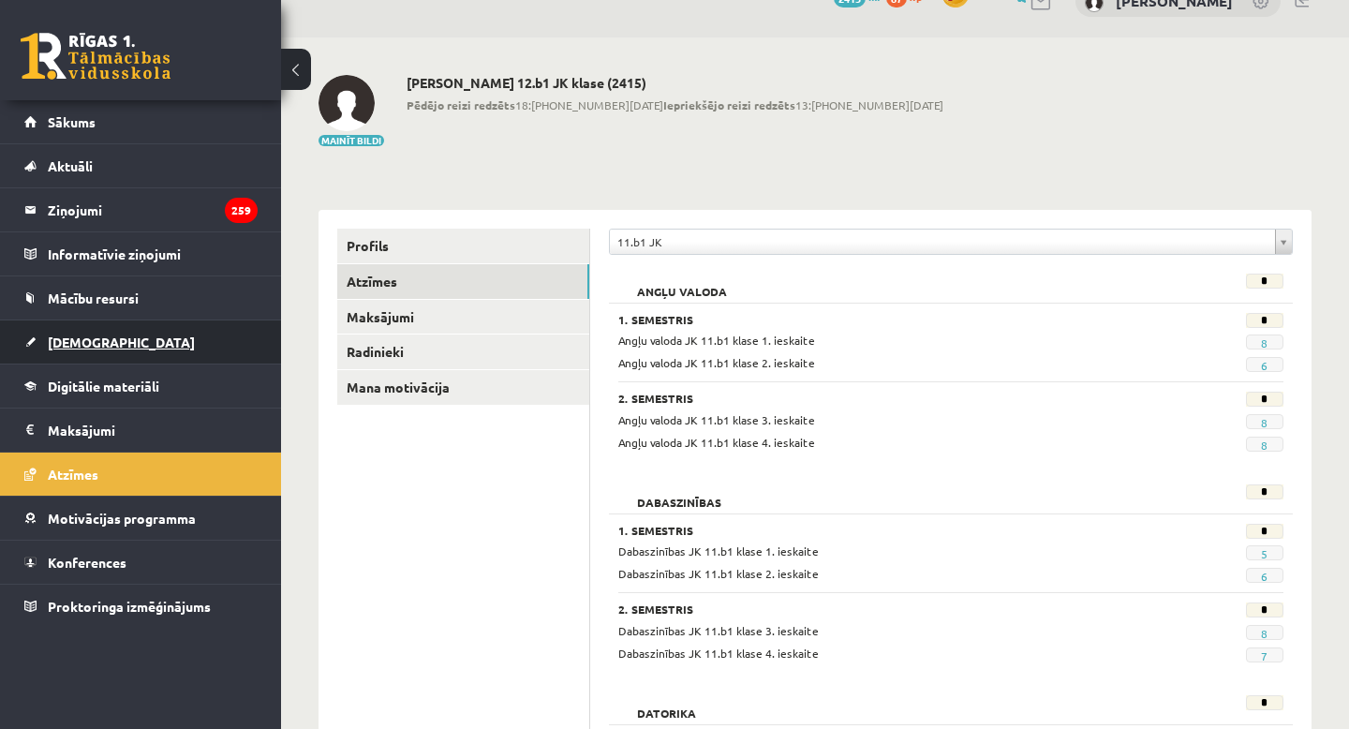
click at [82, 333] on link "[DEMOGRAPHIC_DATA]" at bounding box center [140, 341] width 233 height 43
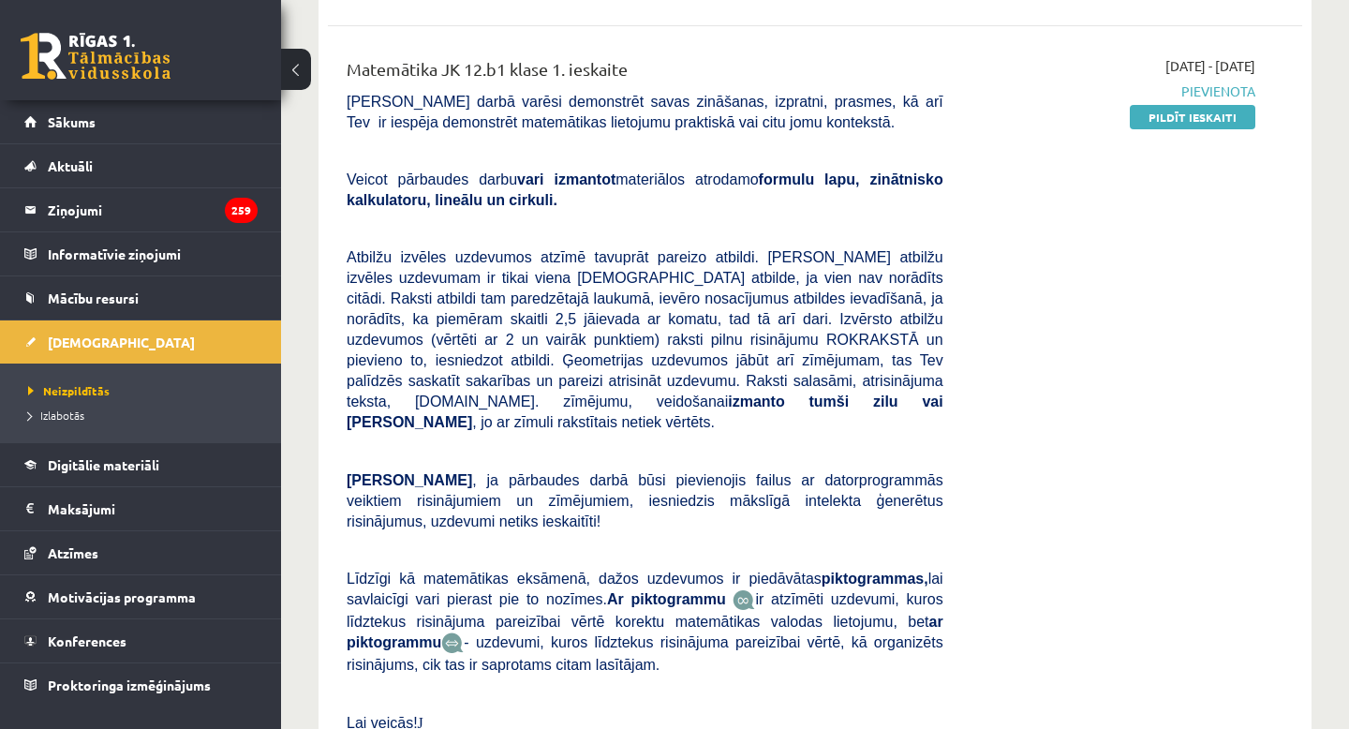
scroll to position [348, 0]
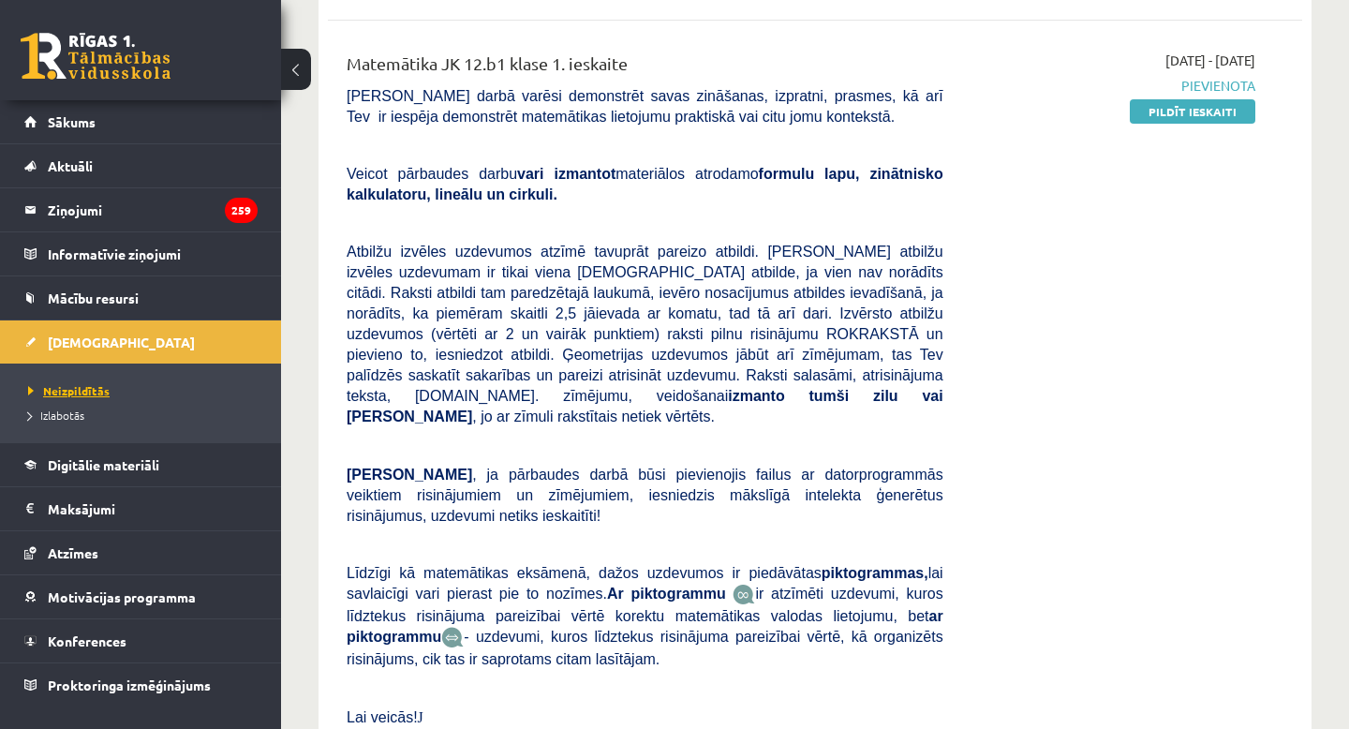
click at [72, 392] on span "Neizpildītās" at bounding box center [68, 390] width 81 height 15
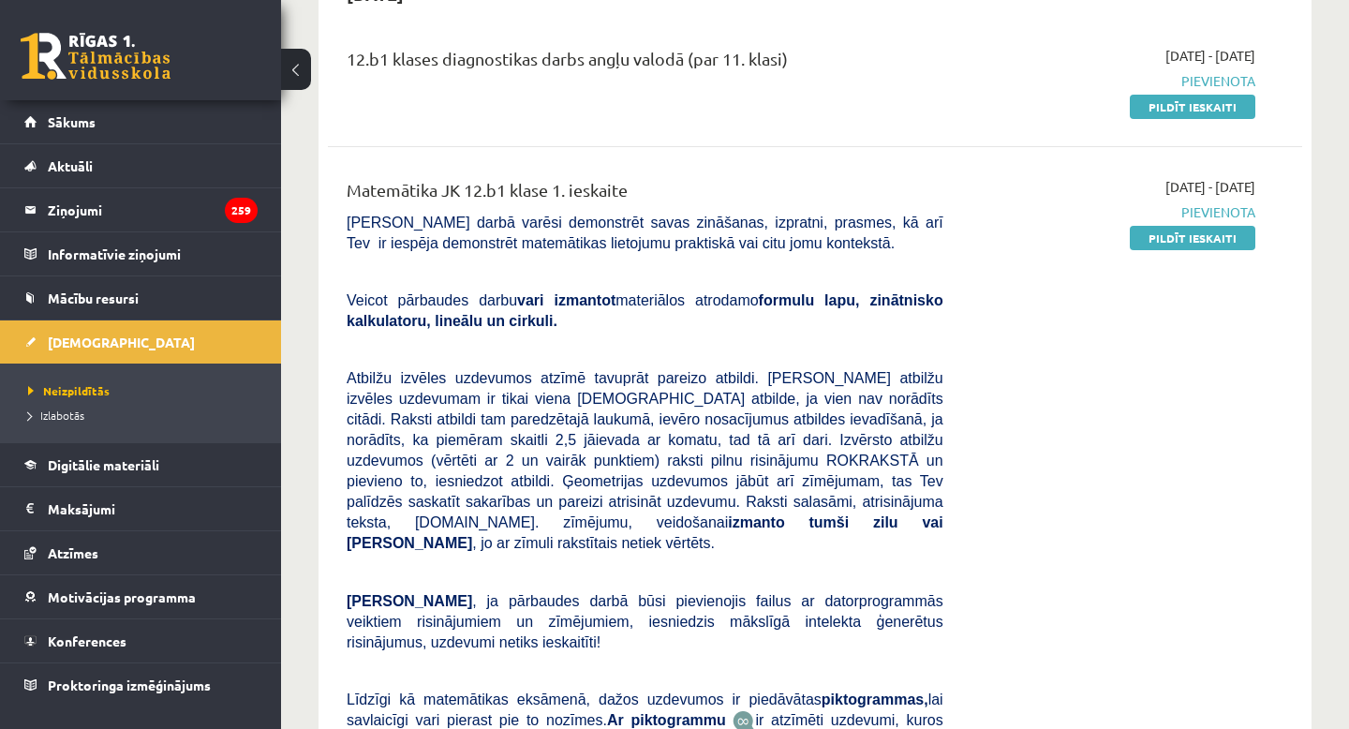
scroll to position [0, 0]
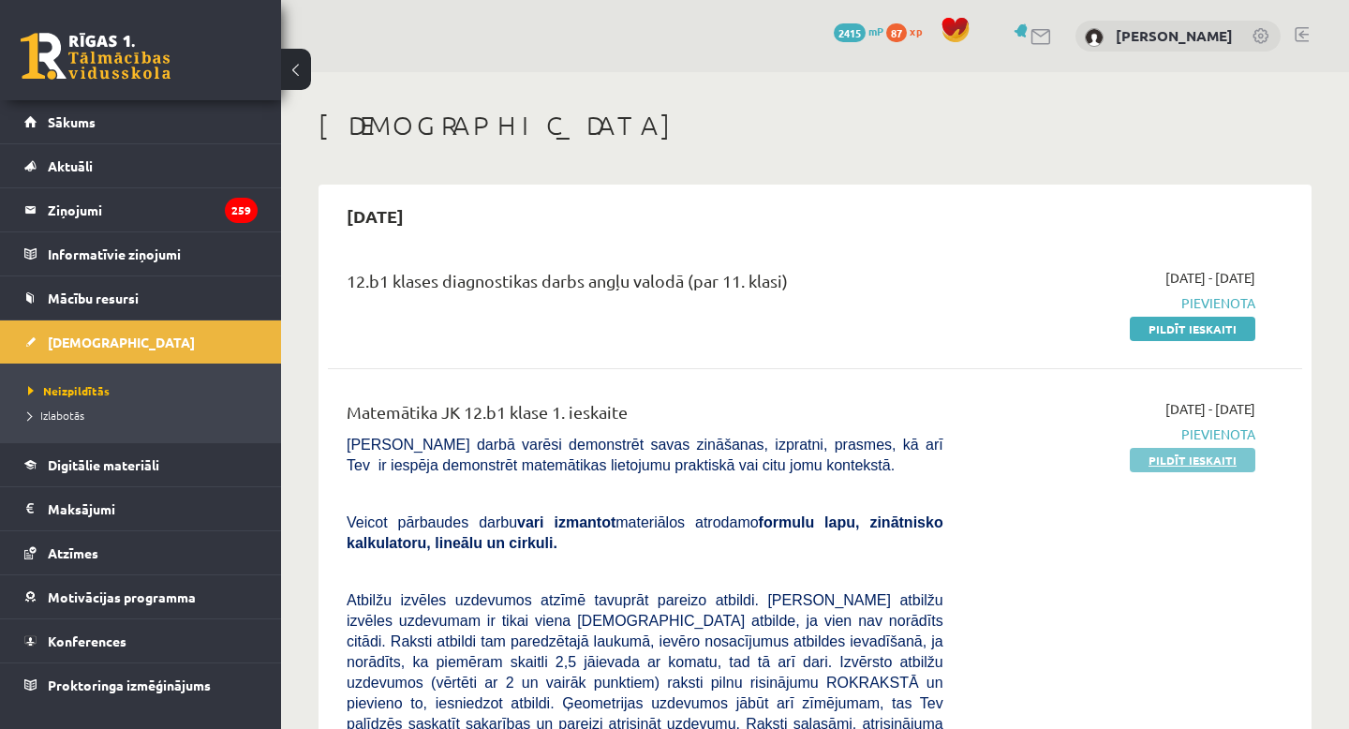
click at [1180, 458] on link "Pildīt ieskaiti" at bounding box center [1193, 460] width 126 height 24
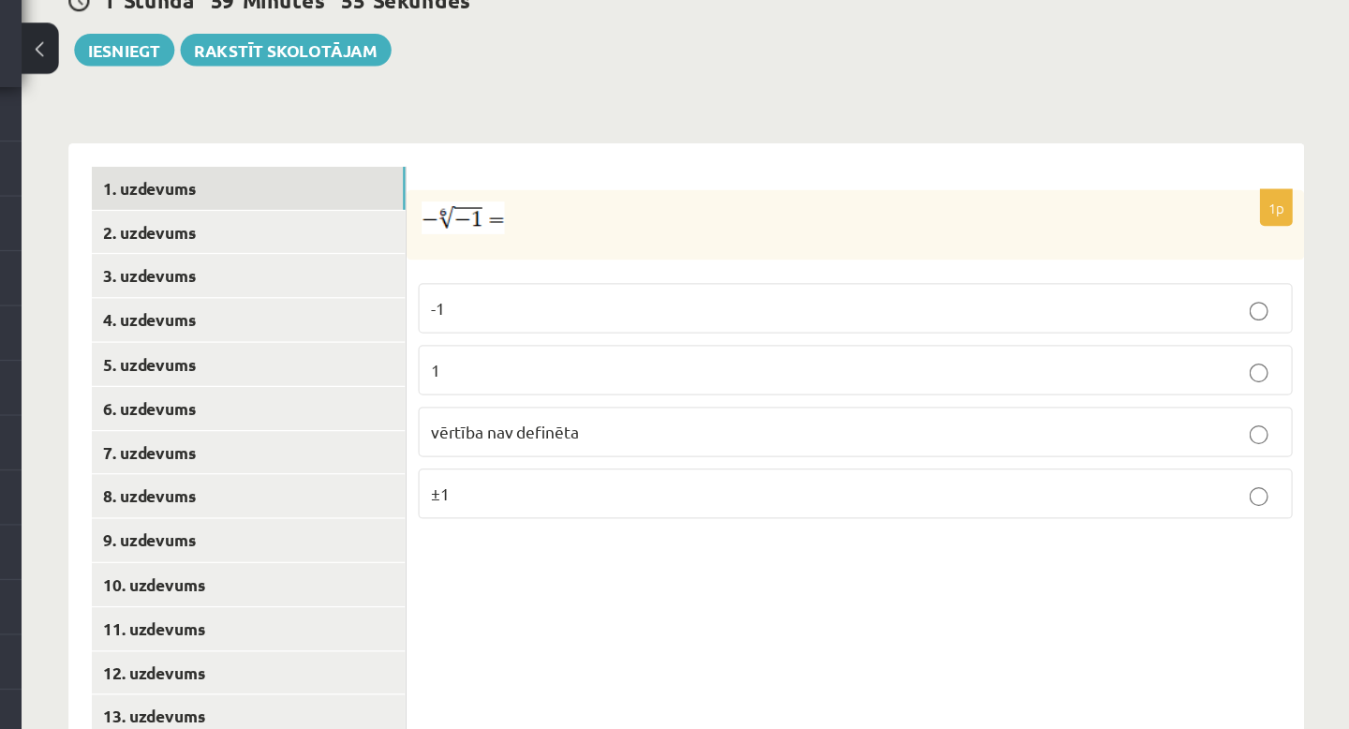
scroll to position [709, 0]
click at [634, 368] on span "vērtība nav definēta" at bounding box center [669, 376] width 119 height 17
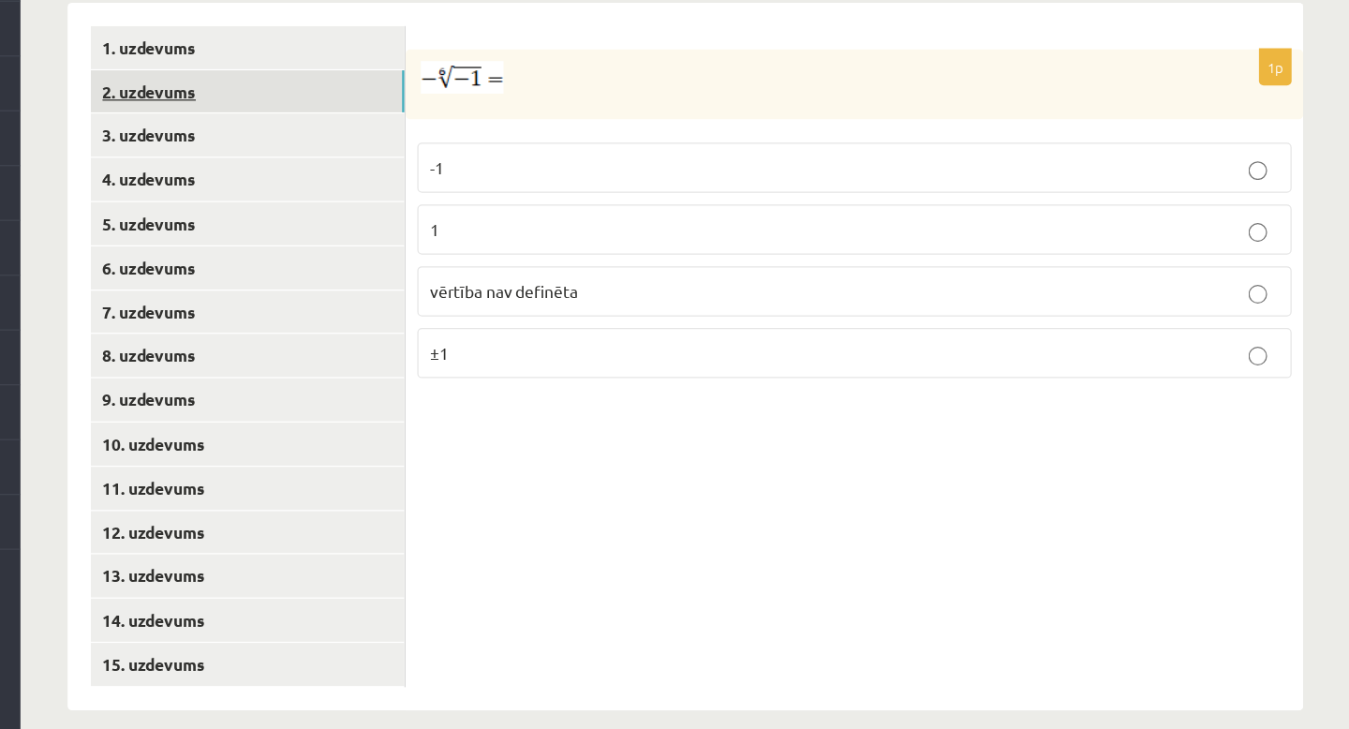
click at [462, 200] on link "2. uzdevums" at bounding box center [463, 217] width 252 height 35
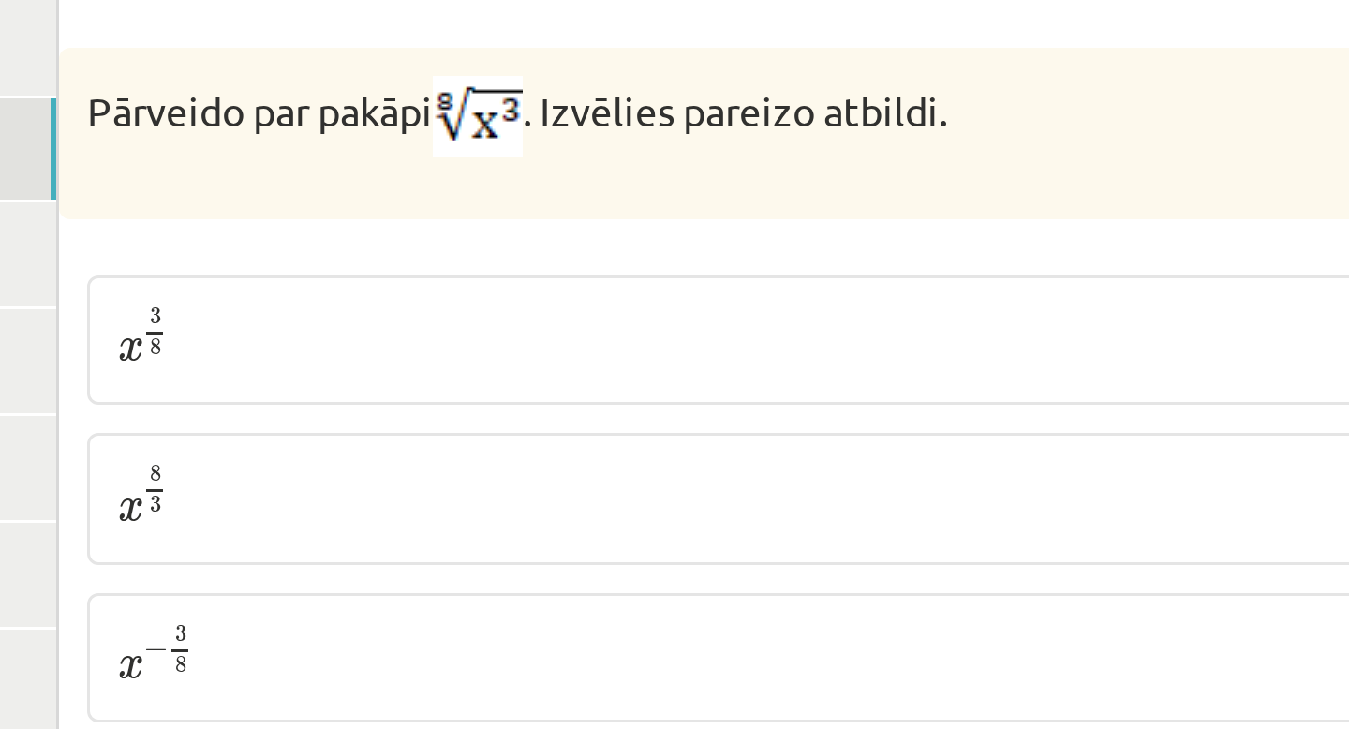
click at [719, 269] on p "x 3 8 x 3 8" at bounding box center [951, 280] width 682 height 22
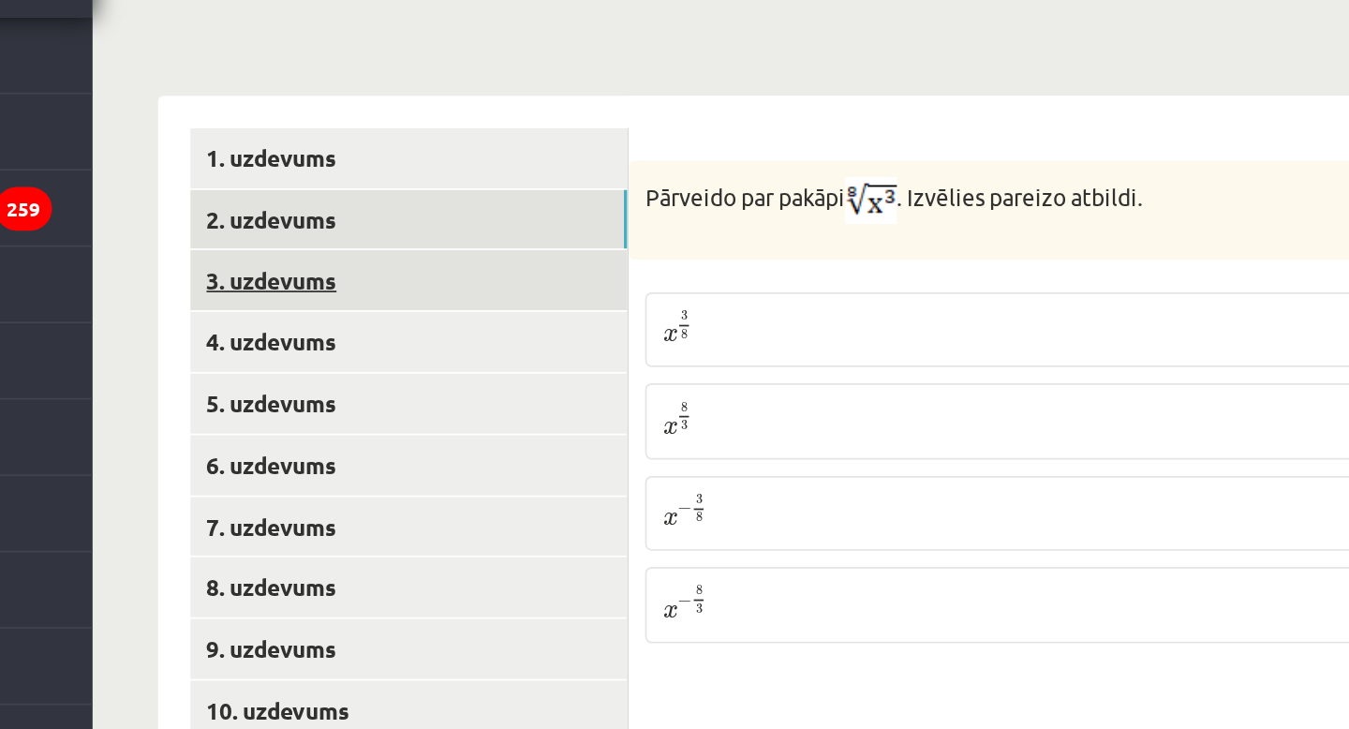
click at [366, 234] on link "3. uzdevums" at bounding box center [463, 251] width 252 height 35
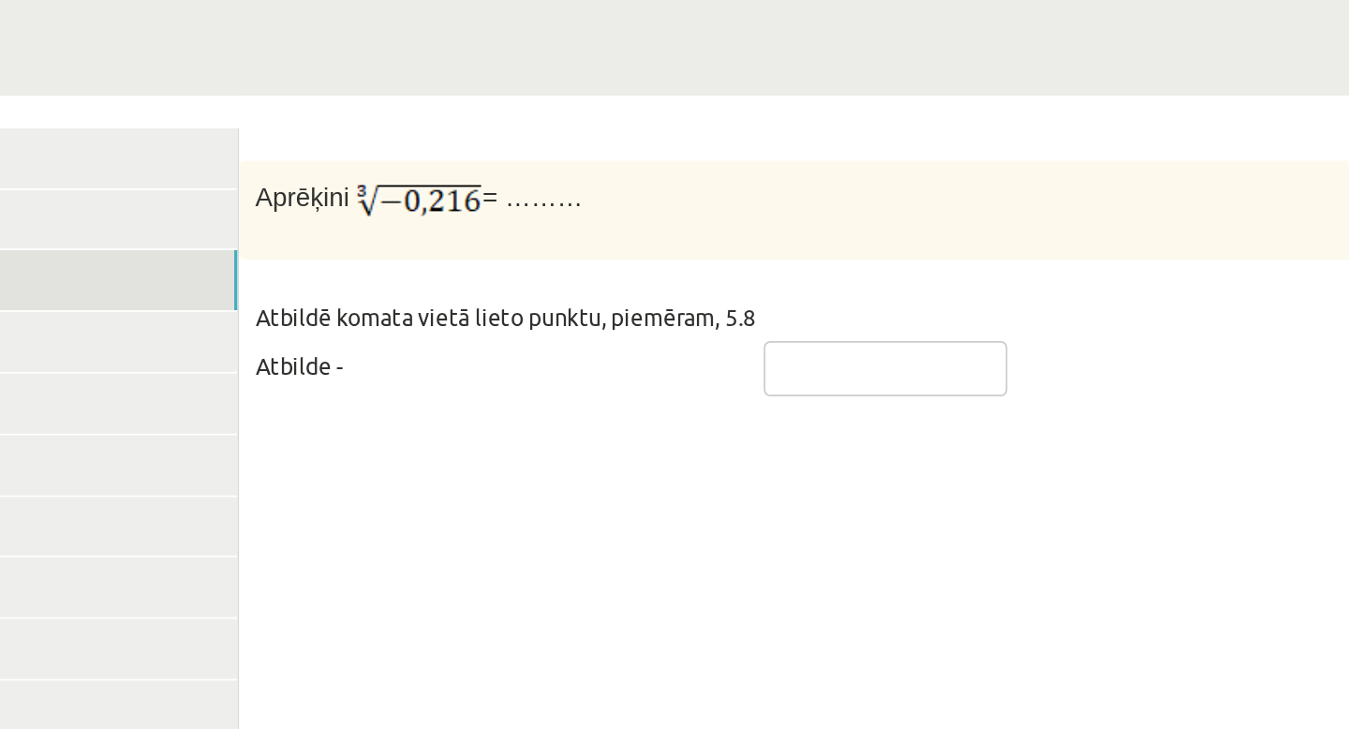
click at [962, 287] on input "text" at bounding box center [963, 303] width 140 height 32
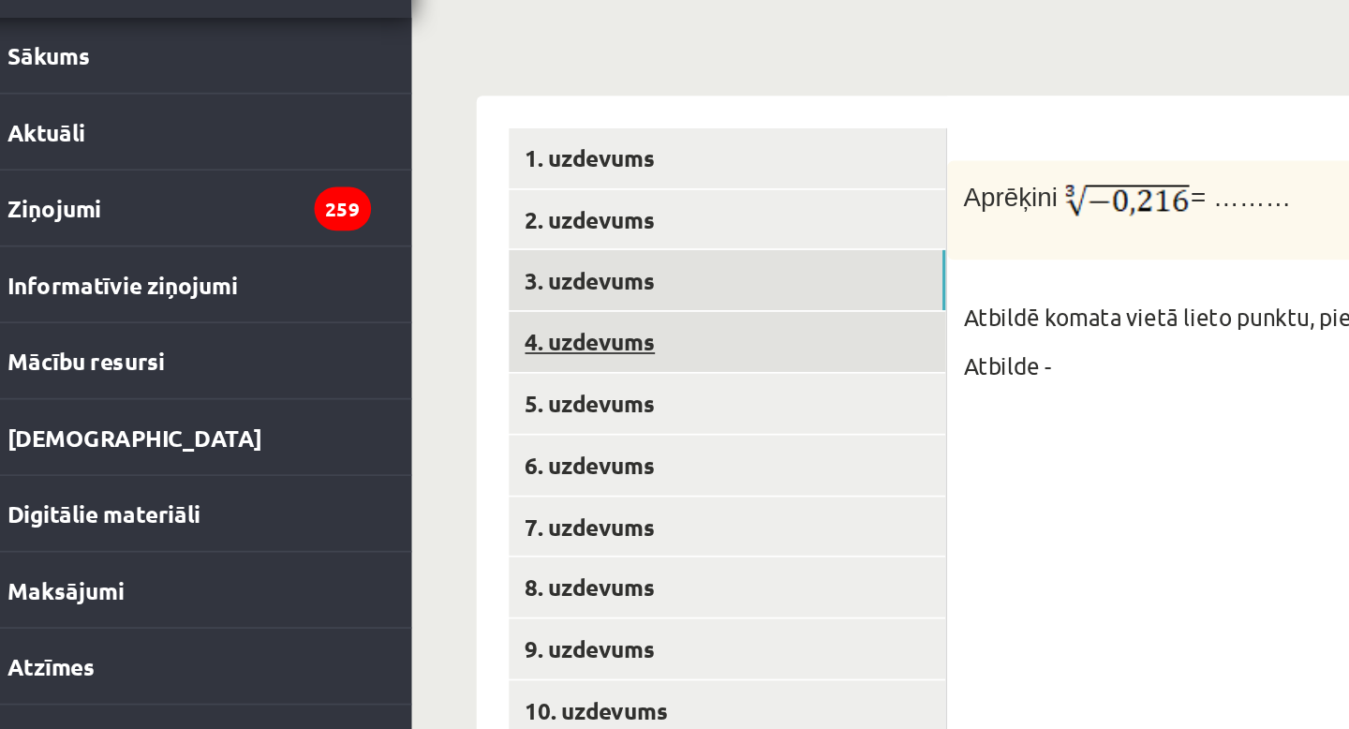
type input "****"
click at [370, 270] on link "4. uzdevums" at bounding box center [463, 287] width 252 height 35
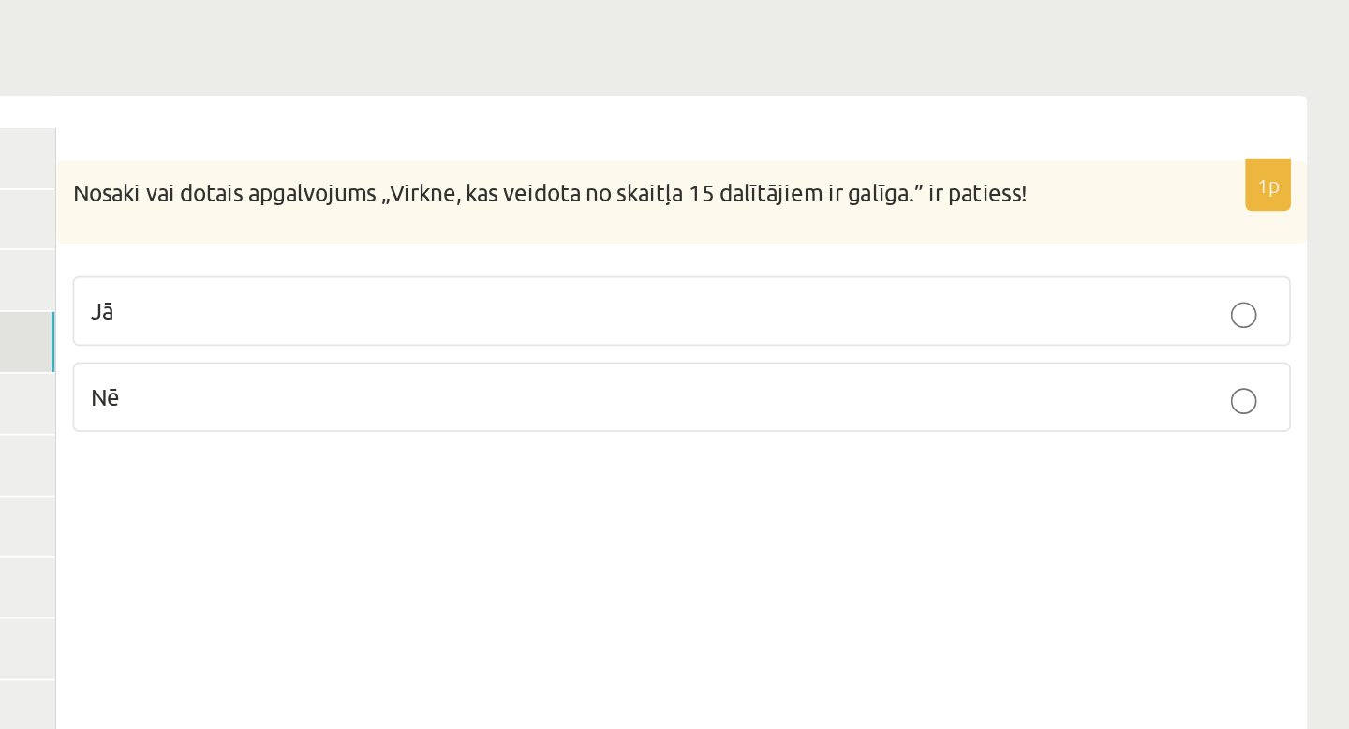
click at [1008, 309] on p "Nē" at bounding box center [951, 319] width 682 height 20
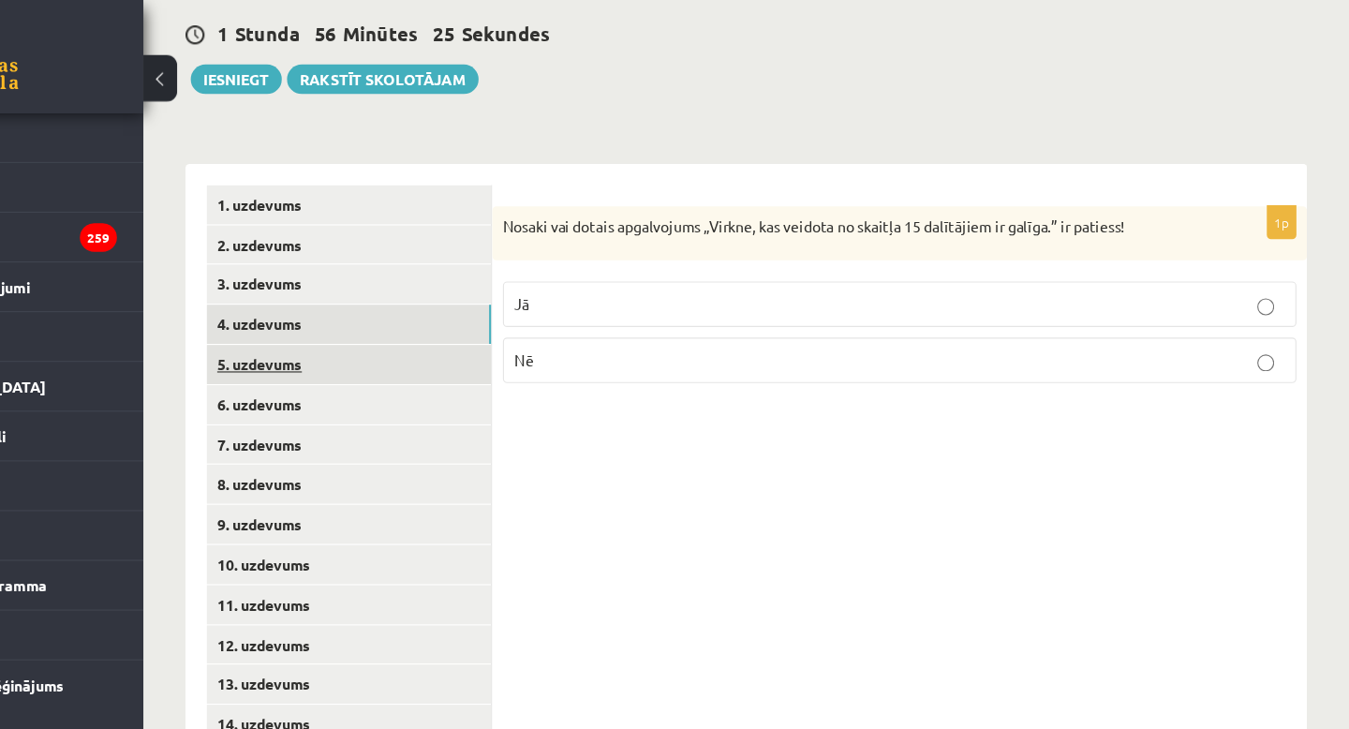
click at [454, 305] on link "5. uzdevums" at bounding box center [463, 322] width 252 height 35
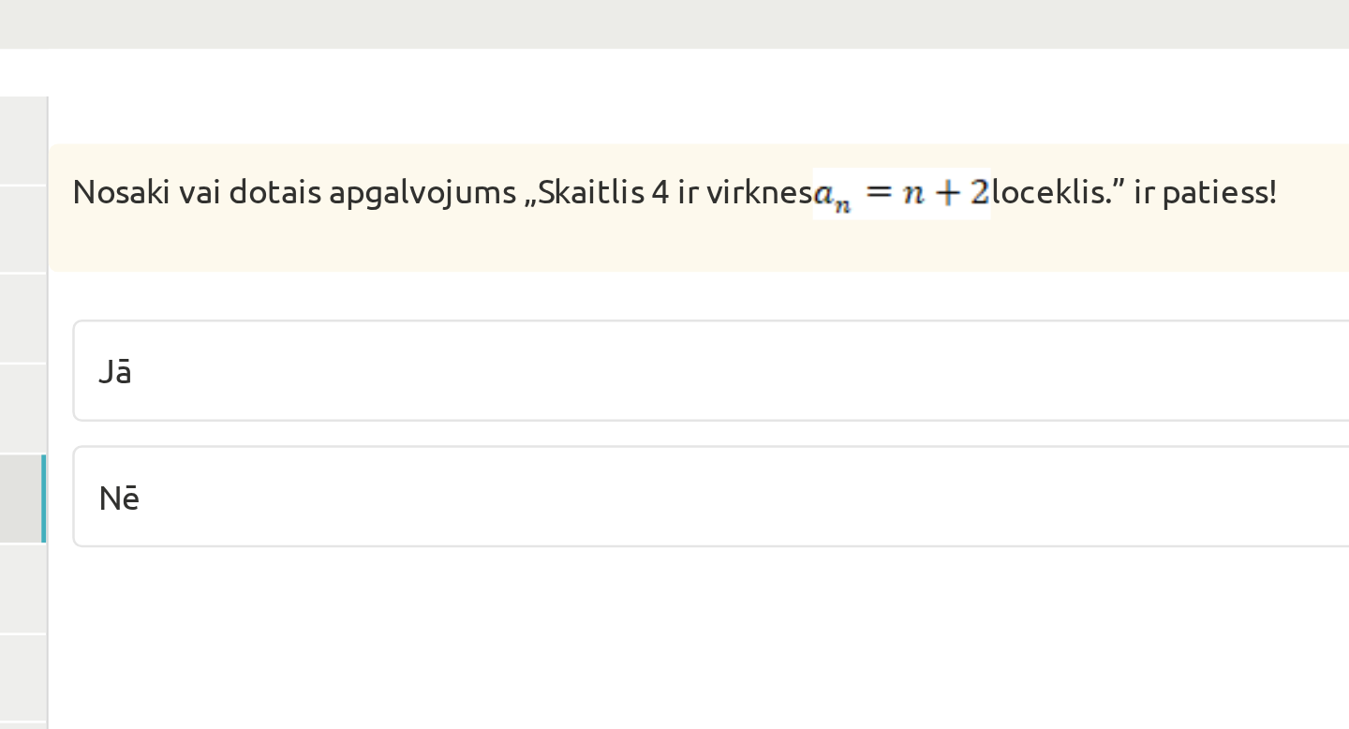
click at [684, 259] on label "Jā" at bounding box center [950, 272] width 702 height 40
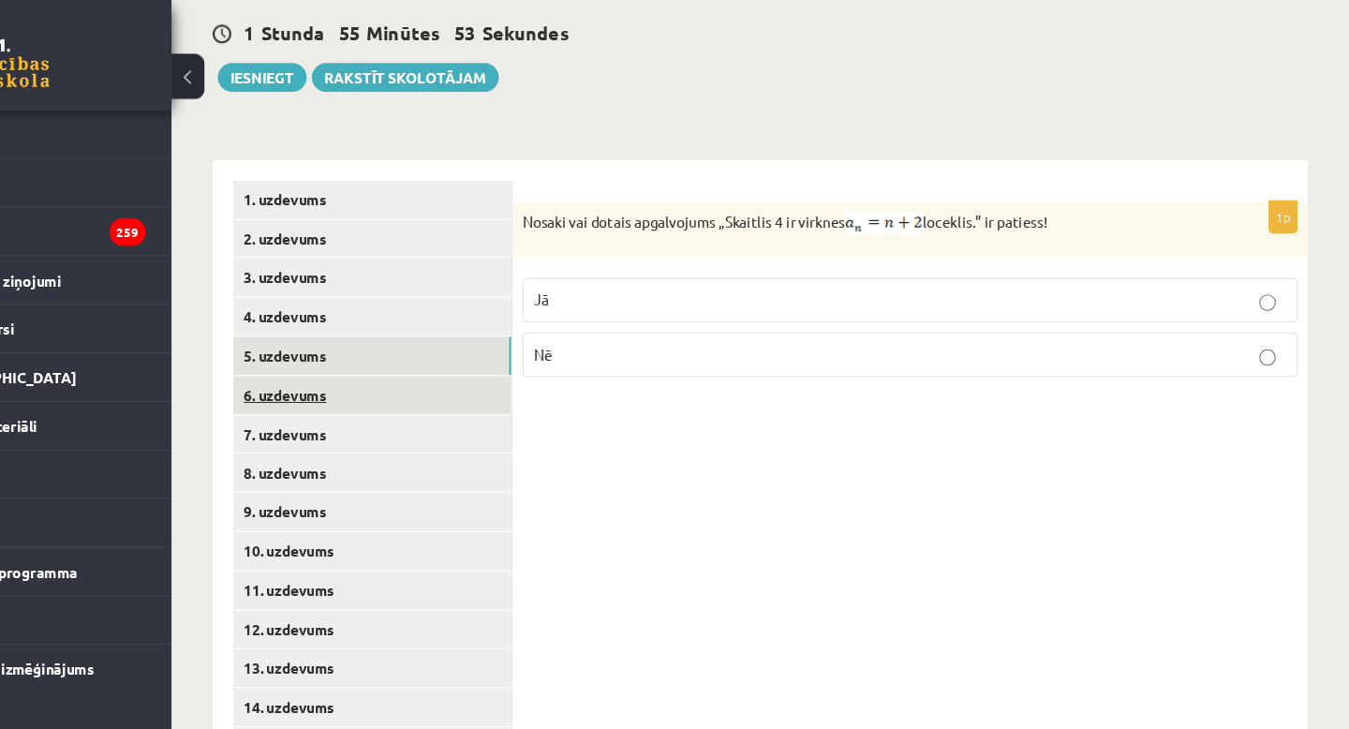
click at [373, 341] on link "6. uzdevums" at bounding box center [463, 358] width 252 height 35
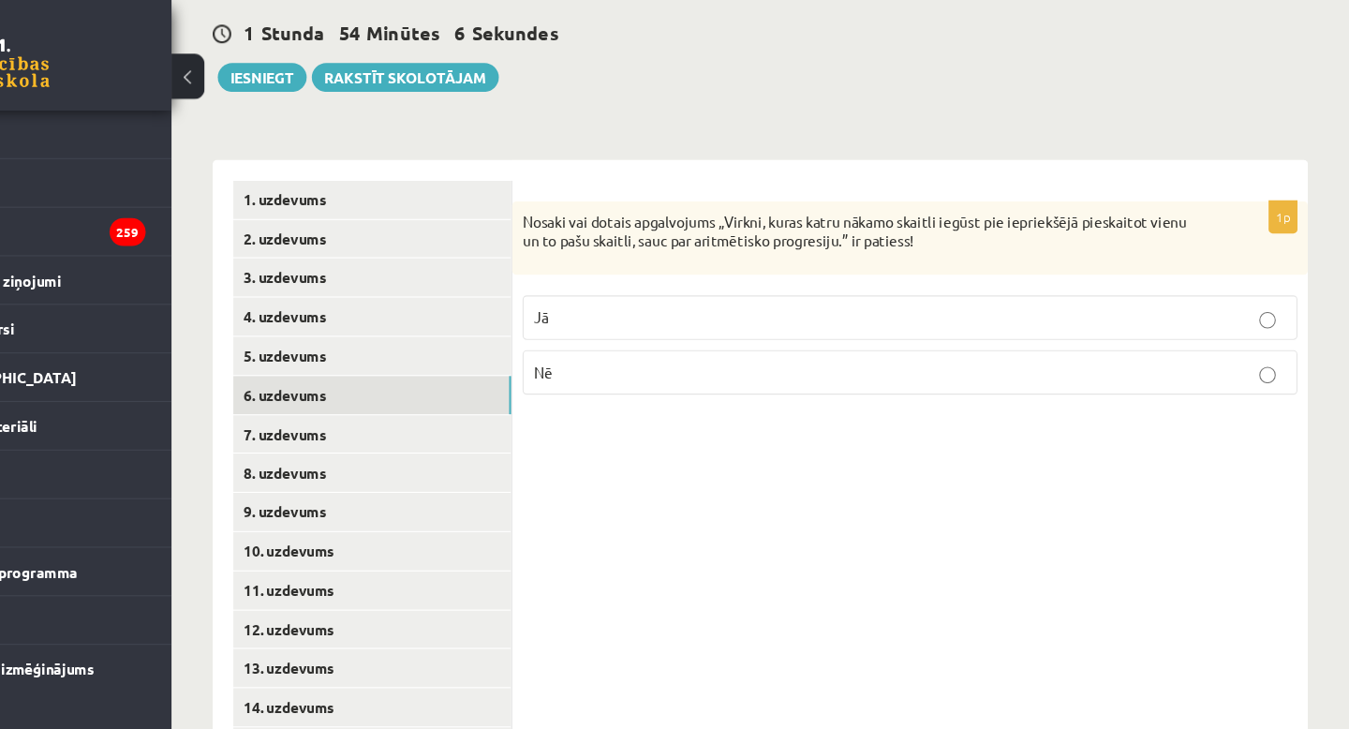
click at [849, 268] on label "Jā" at bounding box center [950, 288] width 702 height 40
click at [652, 328] on p "Nē" at bounding box center [951, 338] width 682 height 20
click at [657, 276] on label "Jā" at bounding box center [950, 288] width 702 height 40
click at [395, 377] on link "7. uzdevums" at bounding box center [463, 394] width 252 height 35
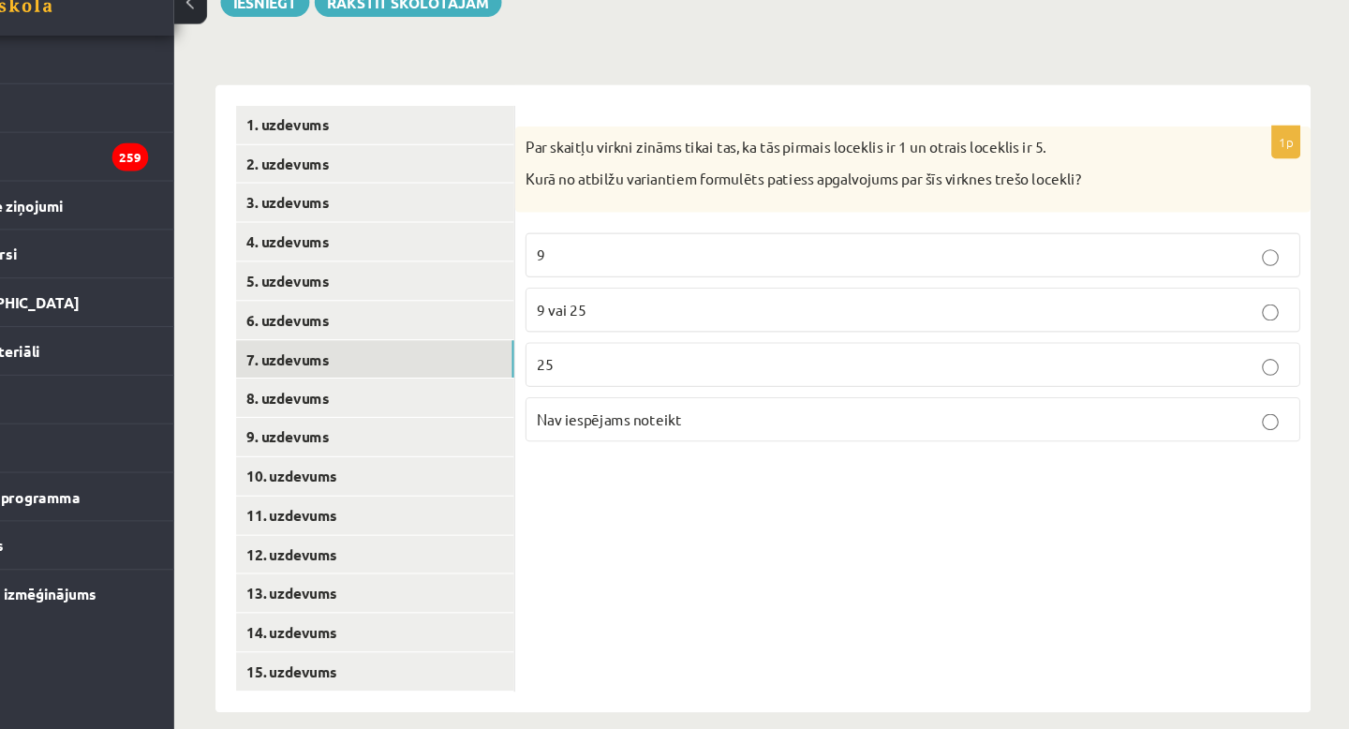
click at [734, 339] on p "9 vai 25" at bounding box center [951, 349] width 682 height 20
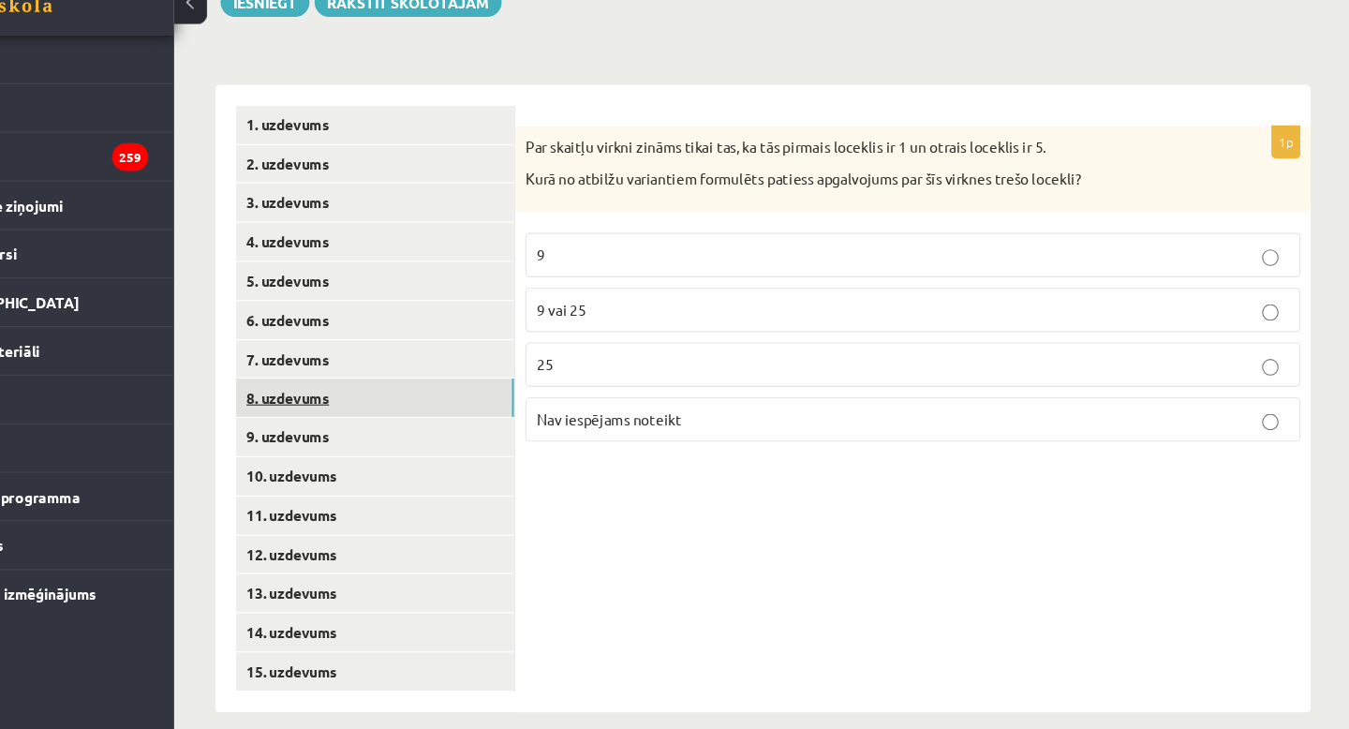
click at [427, 411] on link "8. uzdevums" at bounding box center [463, 428] width 252 height 35
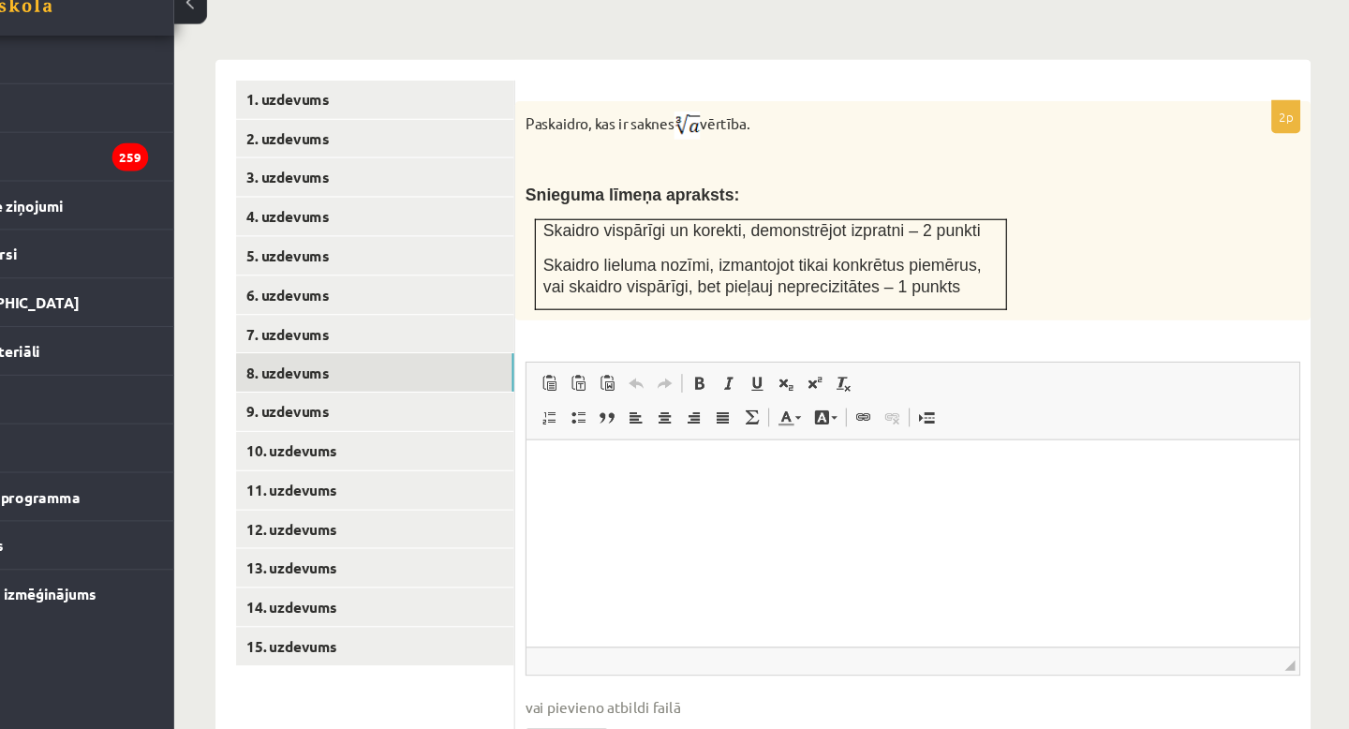
scroll to position [0, 0]
click at [404, 423] on link "9. uzdevums" at bounding box center [463, 440] width 252 height 35
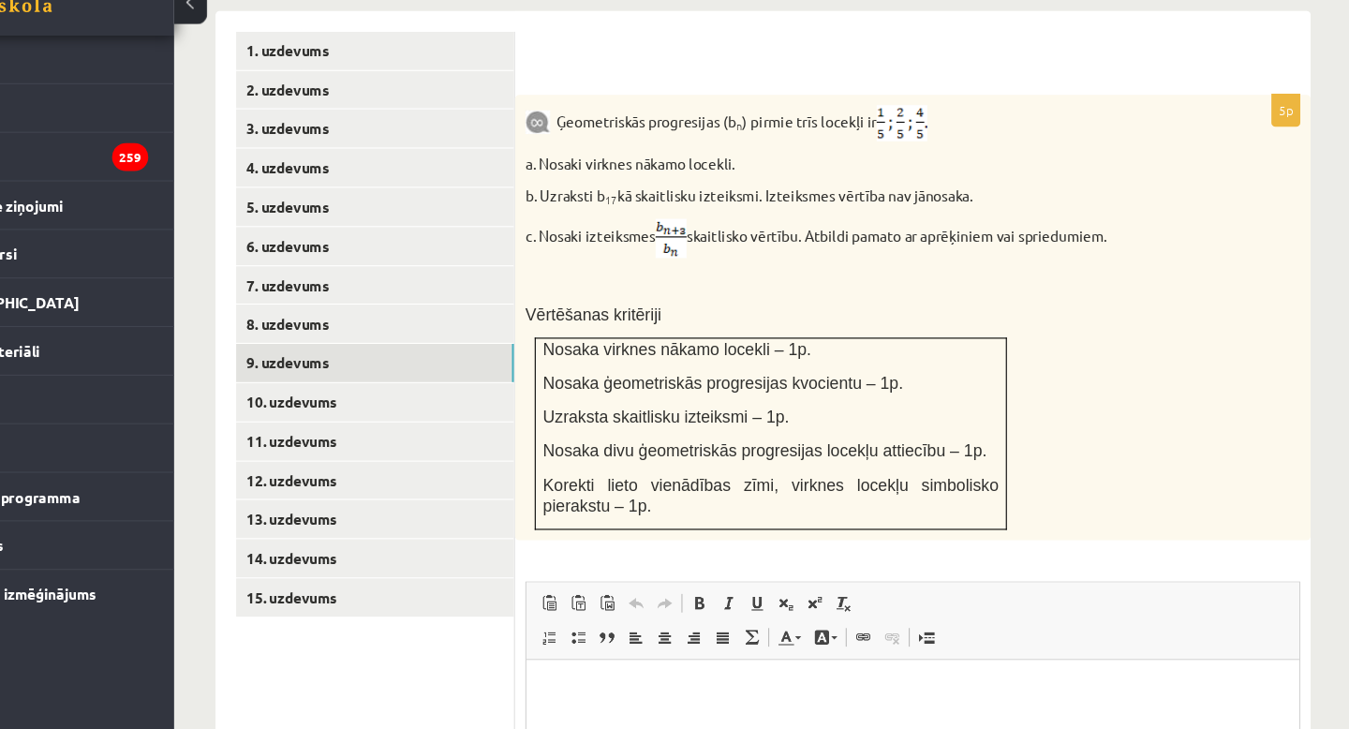
scroll to position [825, 0]
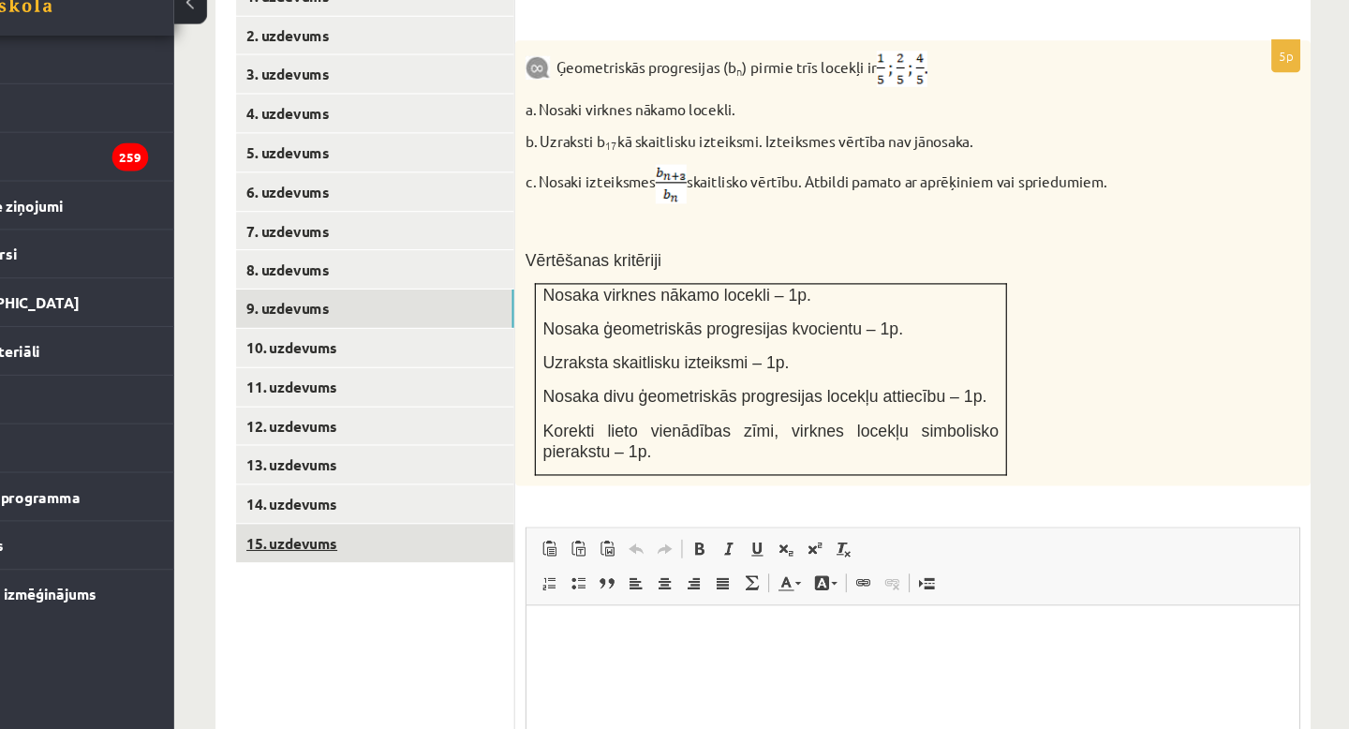
click at [392, 543] on link "15. uzdevums" at bounding box center [463, 560] width 252 height 35
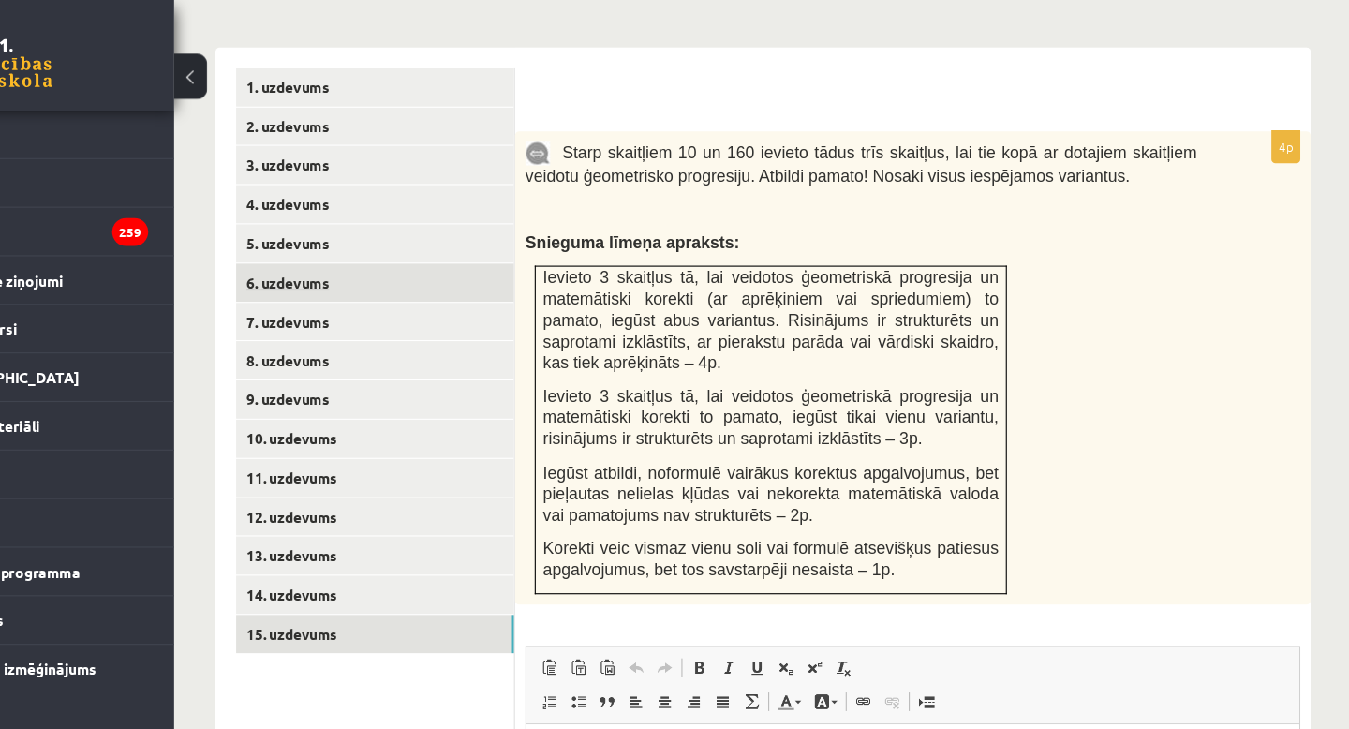
scroll to position [782, 0]
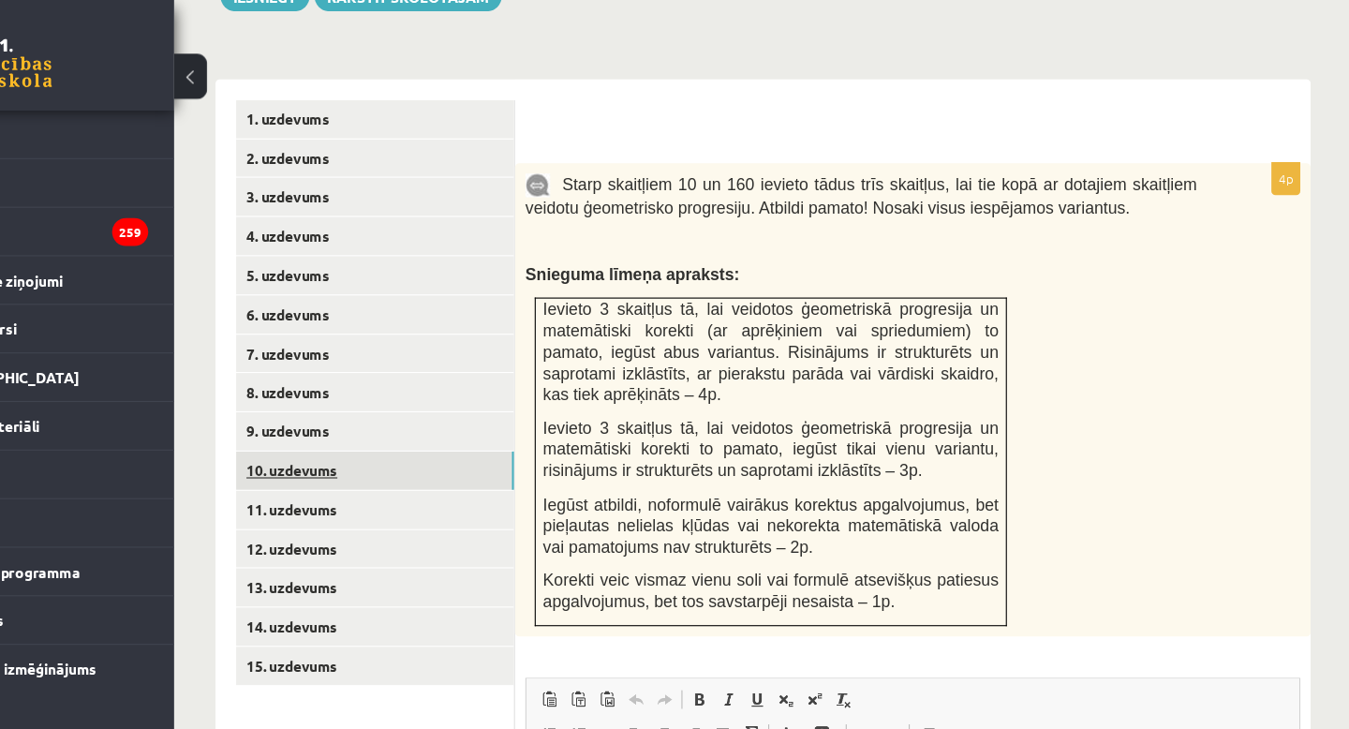
click at [371, 409] on link "10. uzdevums" at bounding box center [463, 426] width 252 height 35
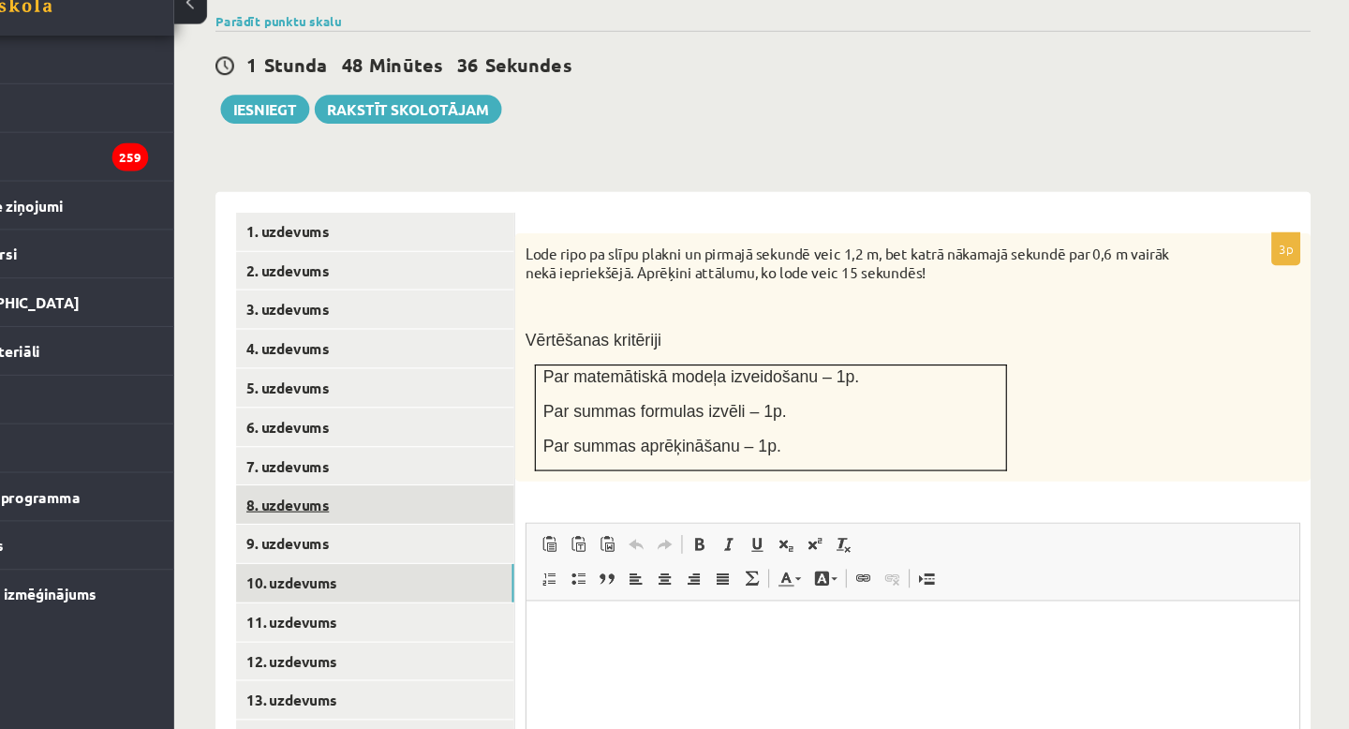
scroll to position [618, 0]
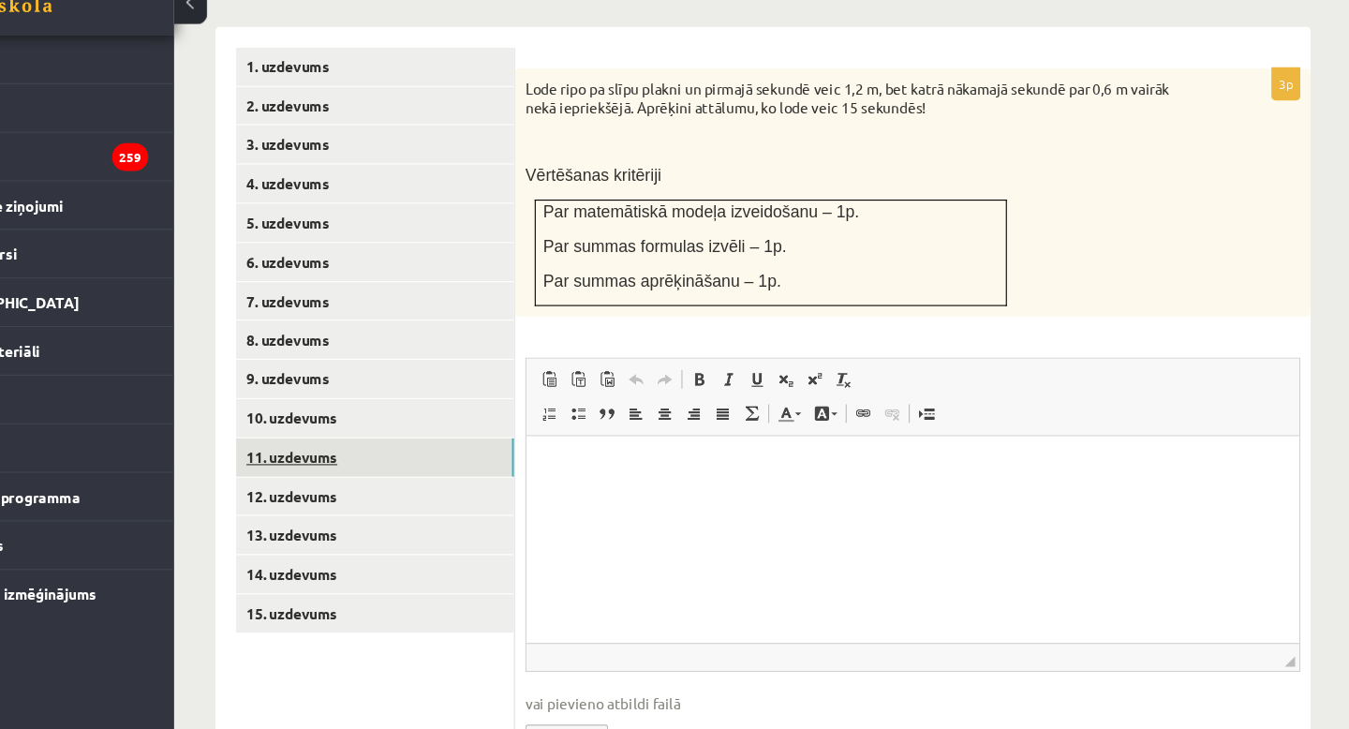
click at [409, 466] on link "11. uzdevums" at bounding box center [463, 483] width 252 height 35
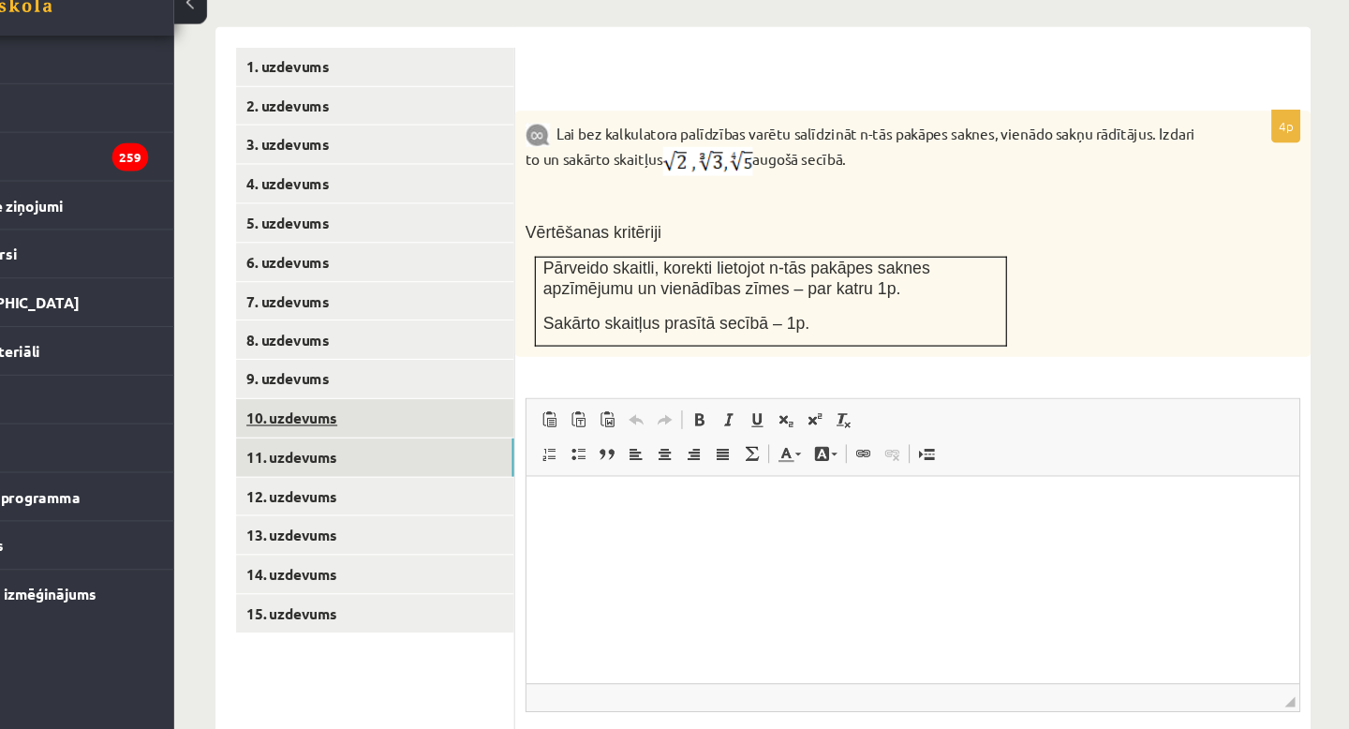
scroll to position [0, 0]
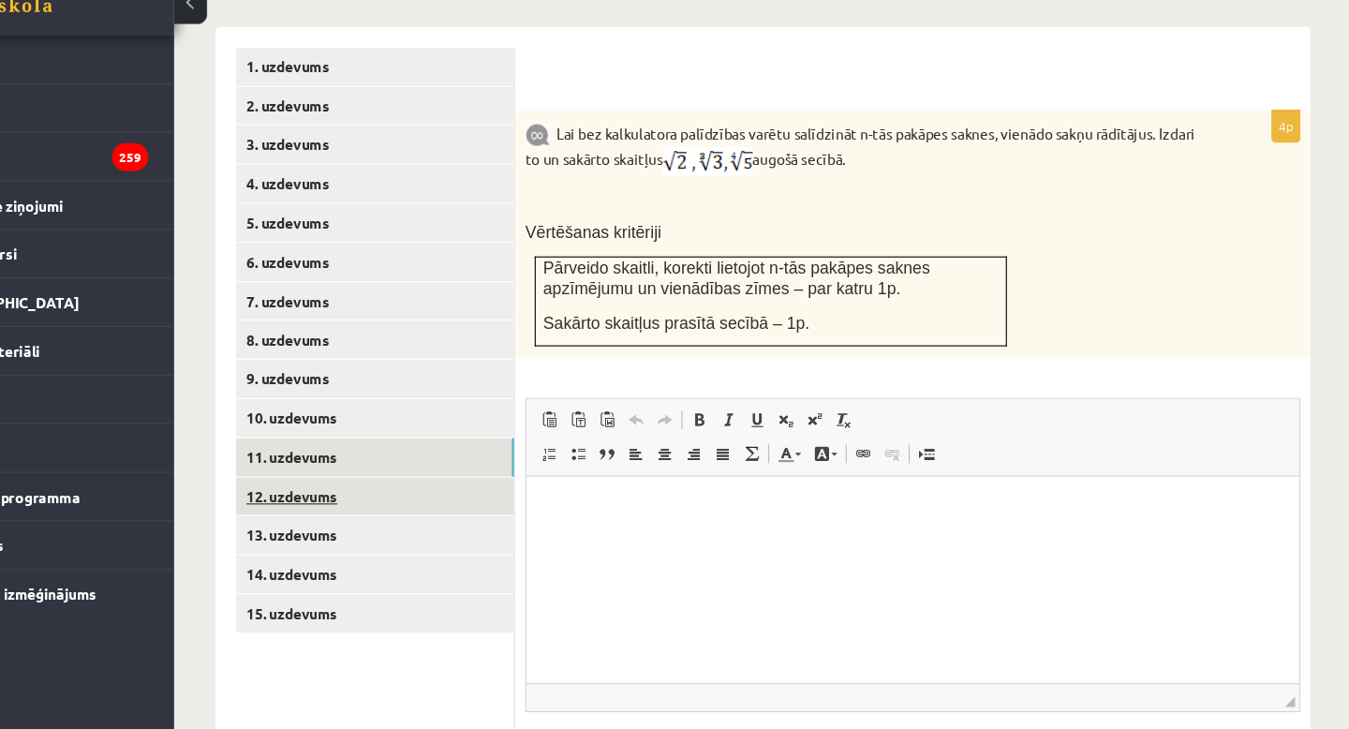
click at [401, 501] on link "12. uzdevums" at bounding box center [463, 518] width 252 height 35
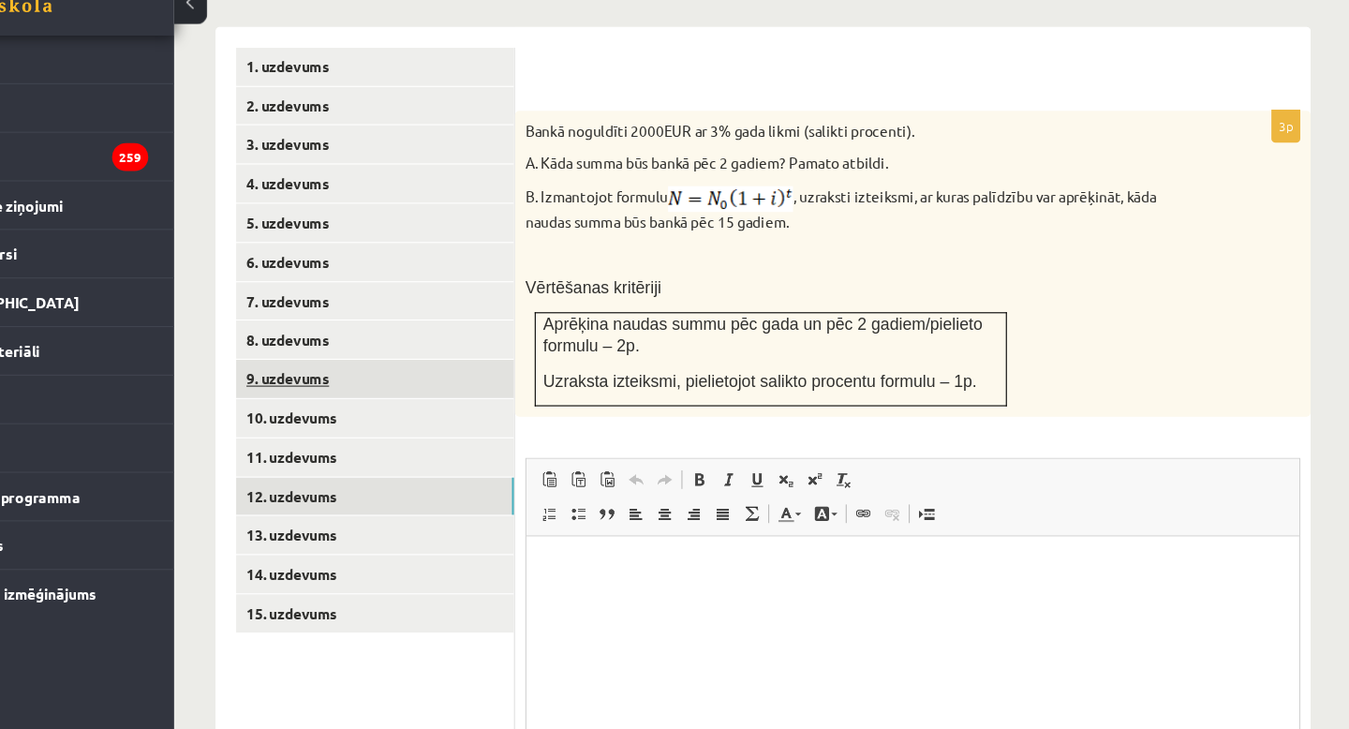
click at [380, 394] on link "9. uzdevums" at bounding box center [463, 411] width 252 height 35
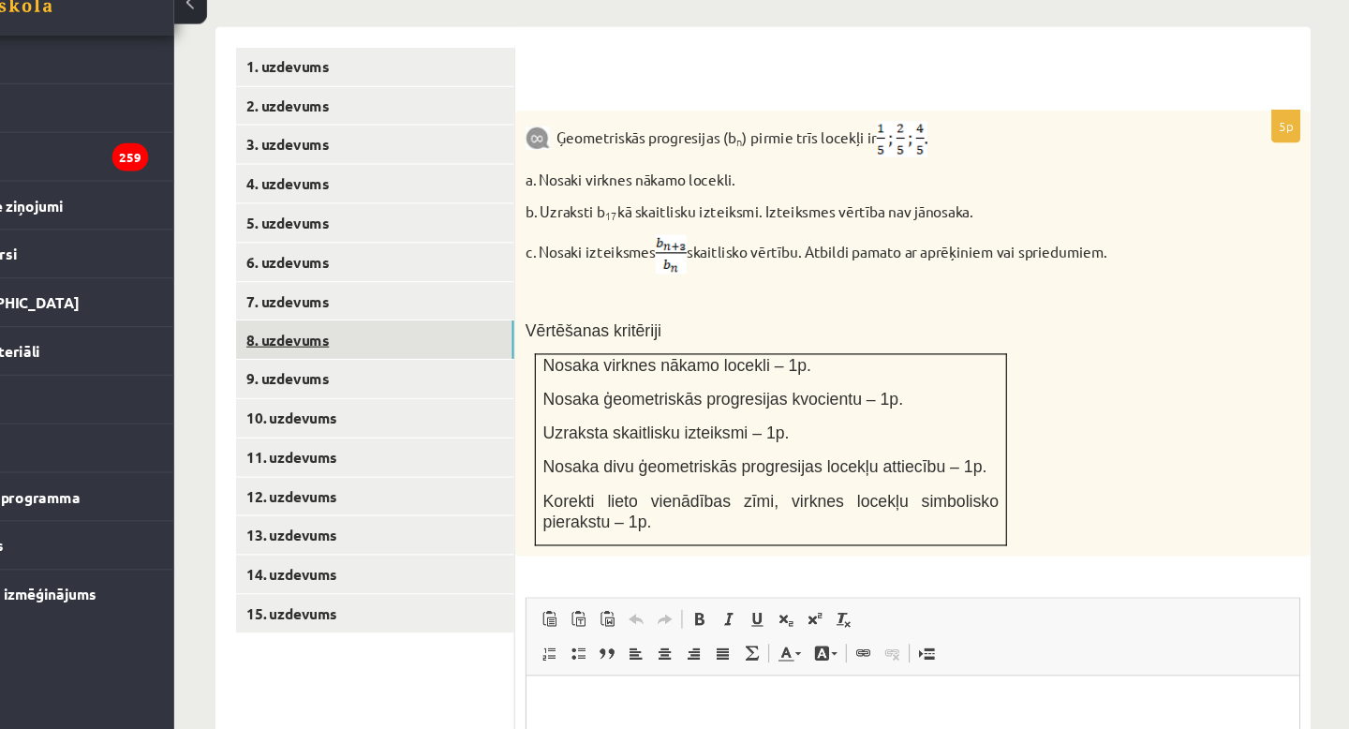
click at [389, 359] on link "8. uzdevums" at bounding box center [463, 376] width 252 height 35
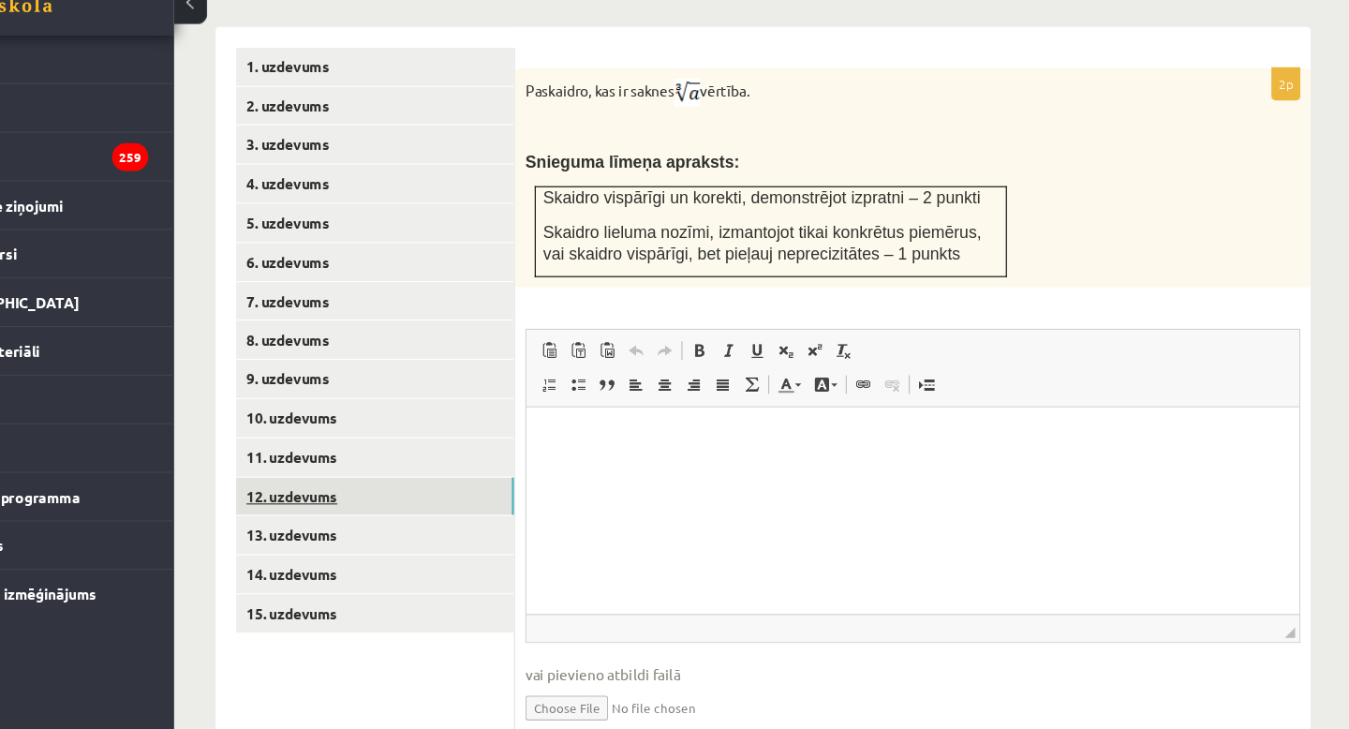
click at [379, 501] on link "12. uzdevums" at bounding box center [463, 518] width 252 height 35
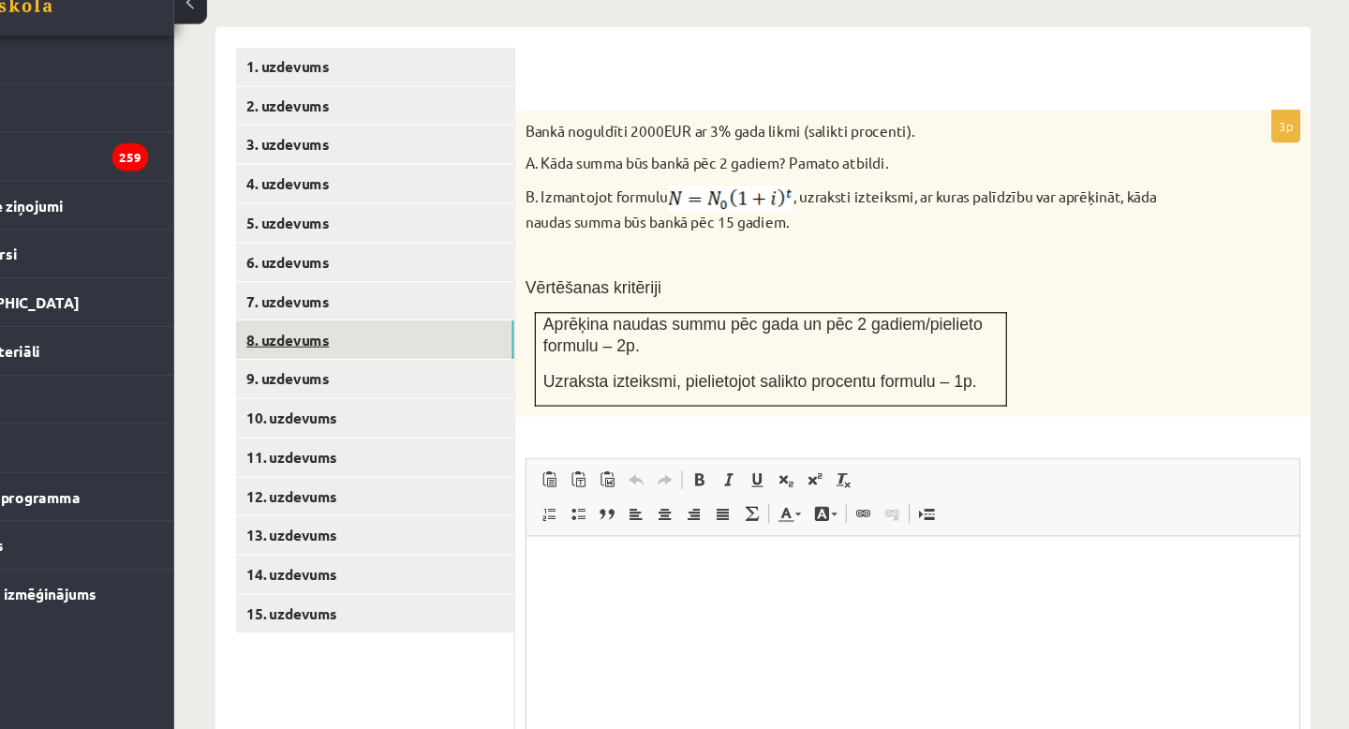
click at [397, 362] on link "8. uzdevums" at bounding box center [463, 376] width 252 height 35
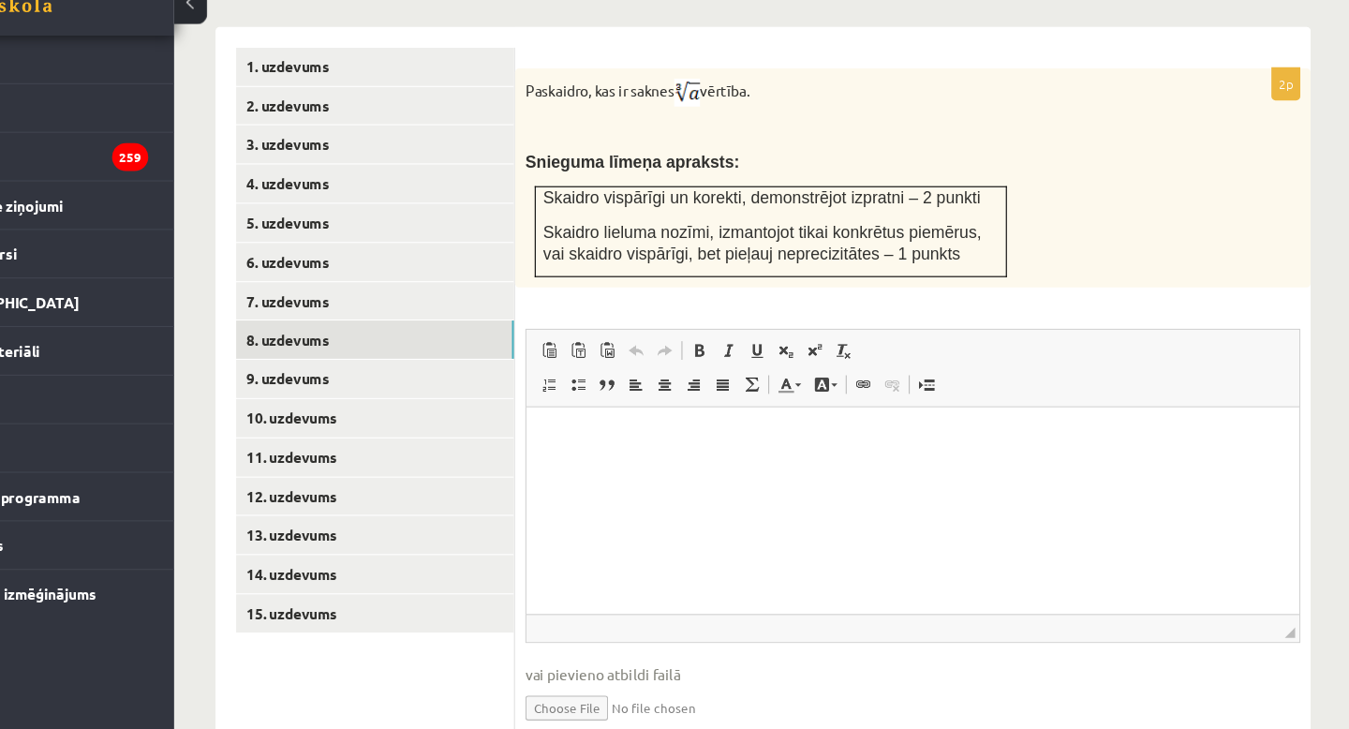
drag, startPoint x: 603, startPoint y: 126, endPoint x: 843, endPoint y: 138, distance: 240.1
click at [843, 140] on p "Paskaidro, kas ir saknes vērtība." at bounding box center [903, 152] width 609 height 25
click at [408, 394] on link "9. uzdevums" at bounding box center [463, 411] width 252 height 35
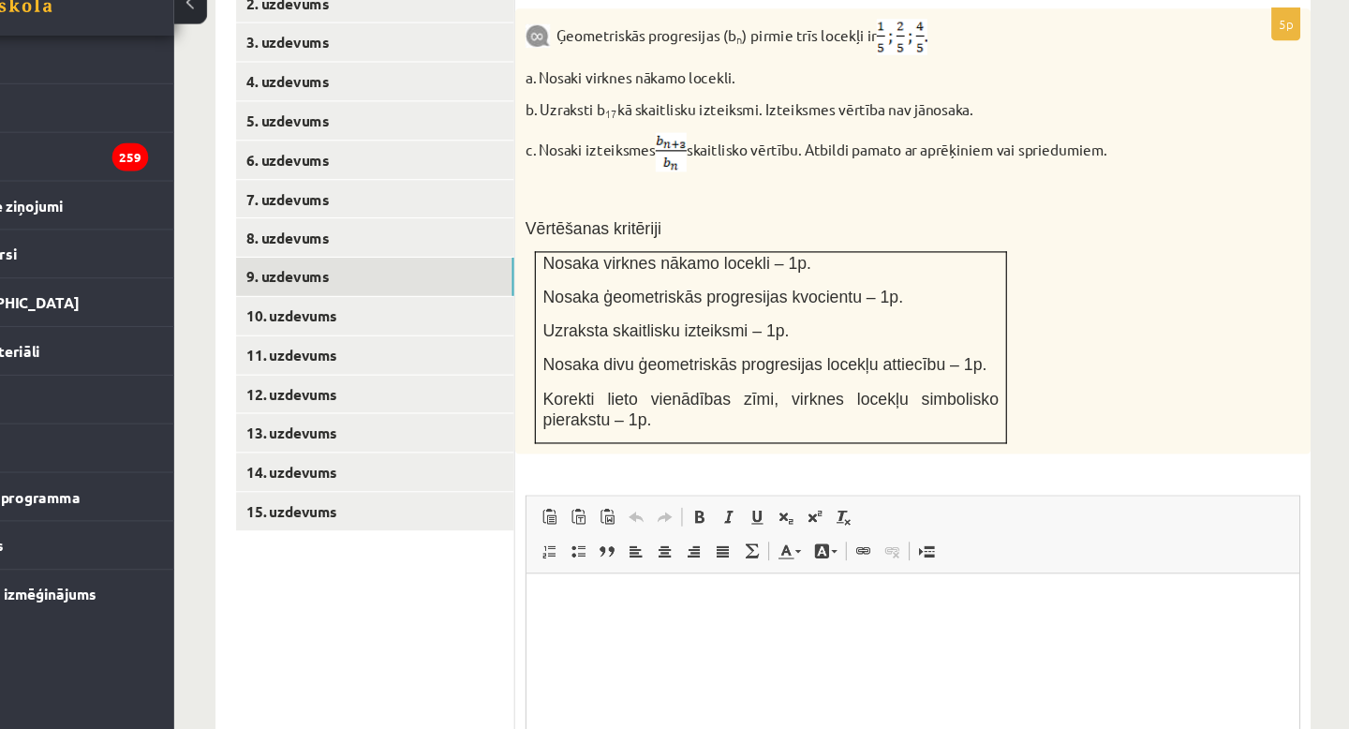
scroll to position [857, 0]
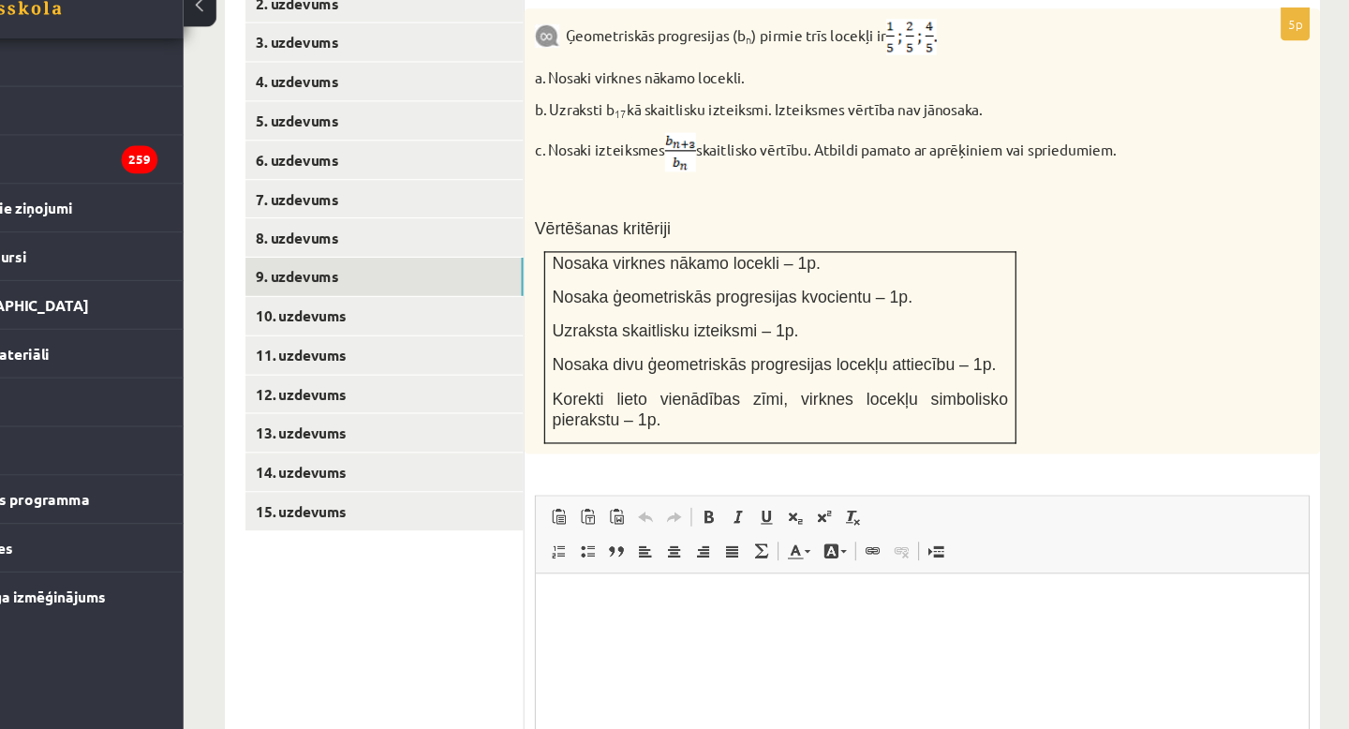
click at [612, 600] on p "Editor, wiswyg-editor-user-answer-47024835019460" at bounding box center [885, 601] width 663 height 20
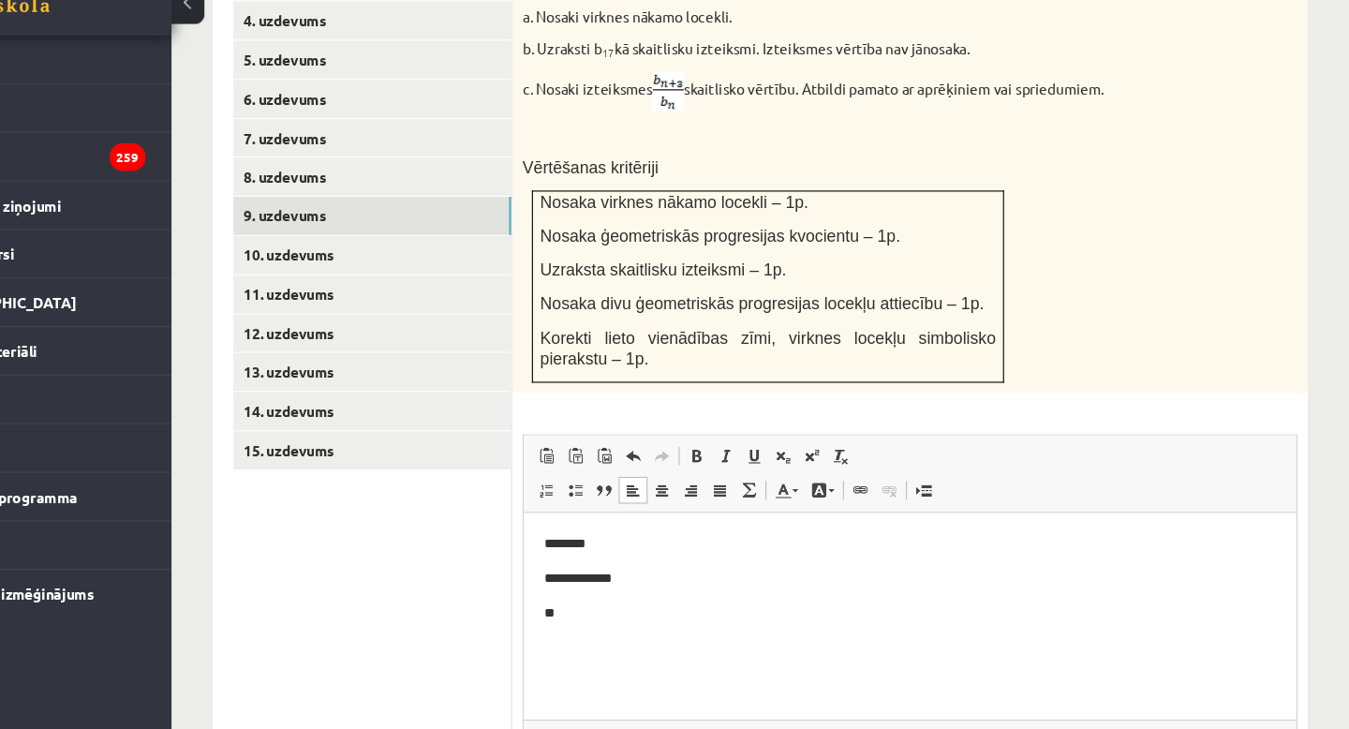
scroll to position [938, 0]
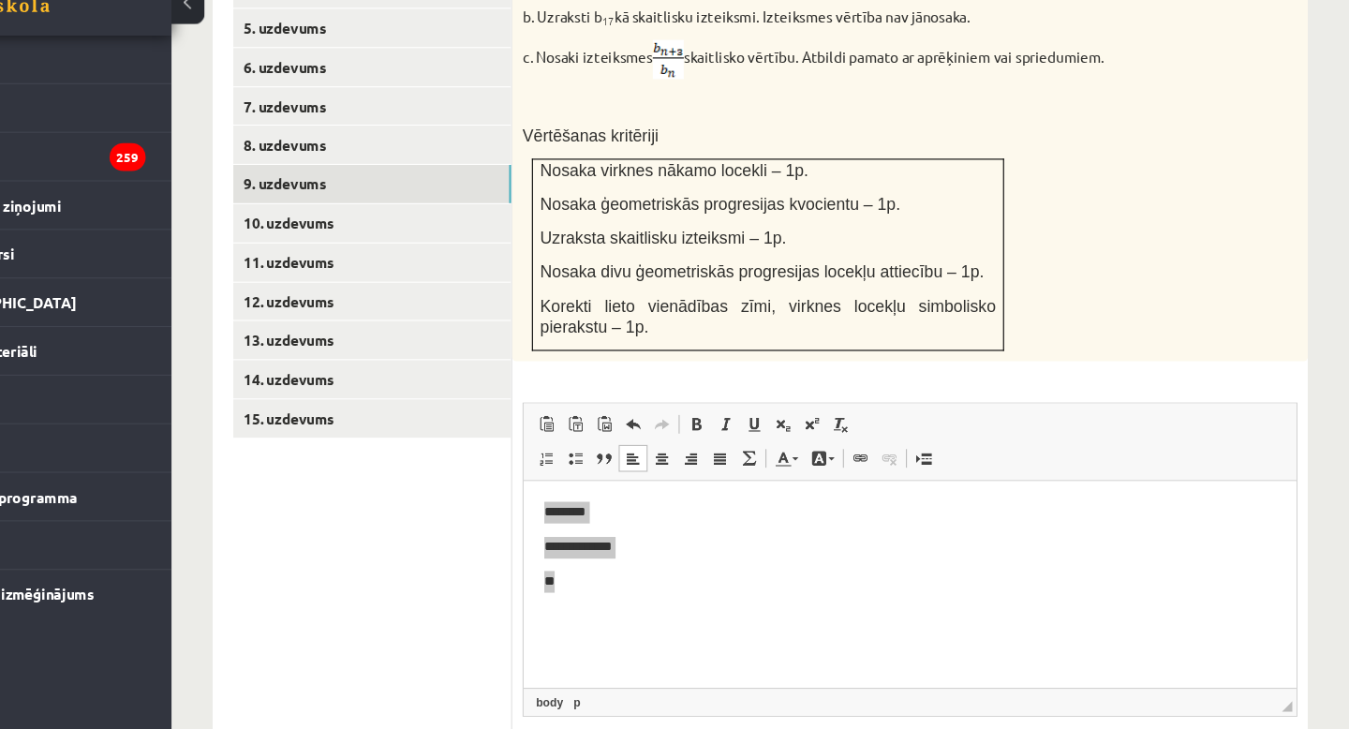
drag, startPoint x: 585, startPoint y: 574, endPoint x: 504, endPoint y: 454, distance: 145.0
click at [524, 480] on html "**********" at bounding box center [874, 540] width 701 height 120
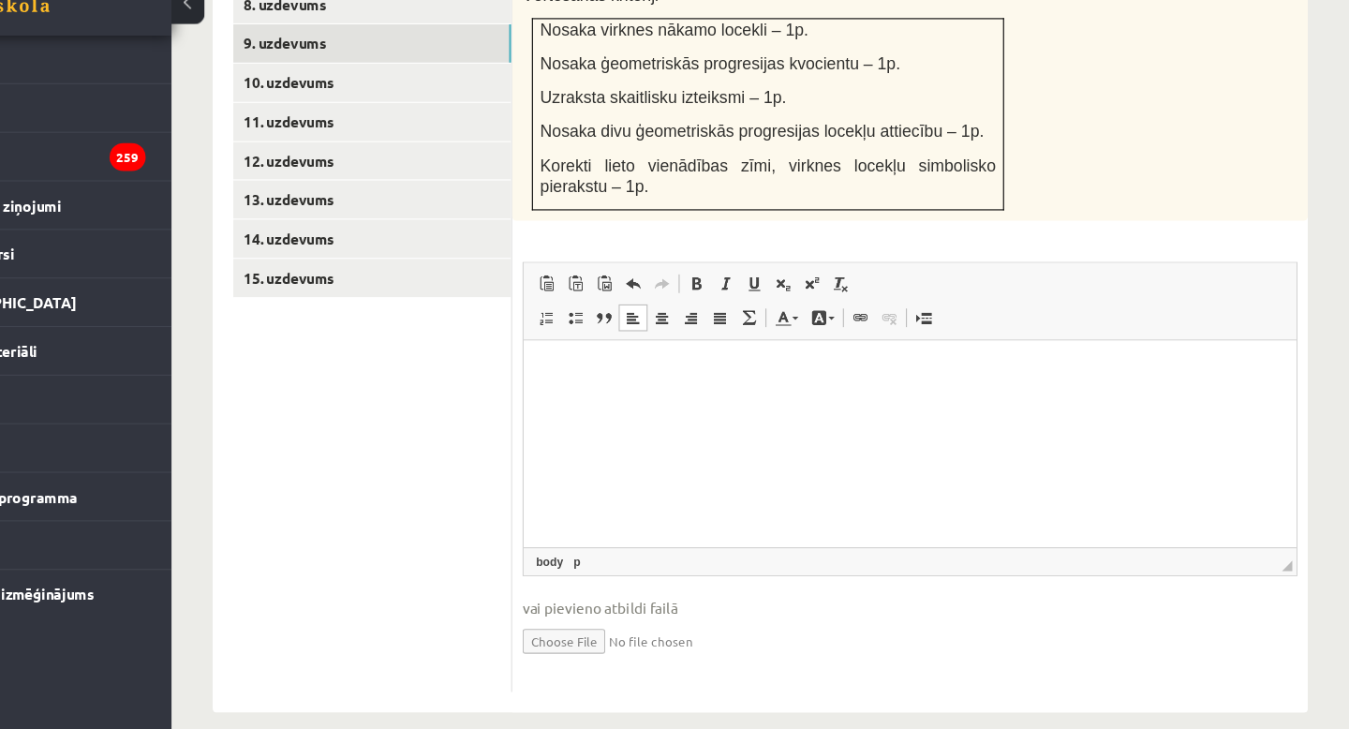
scroll to position [1068, 0]
click at [637, 627] on input "file" at bounding box center [950, 646] width 702 height 38
type input "**********"
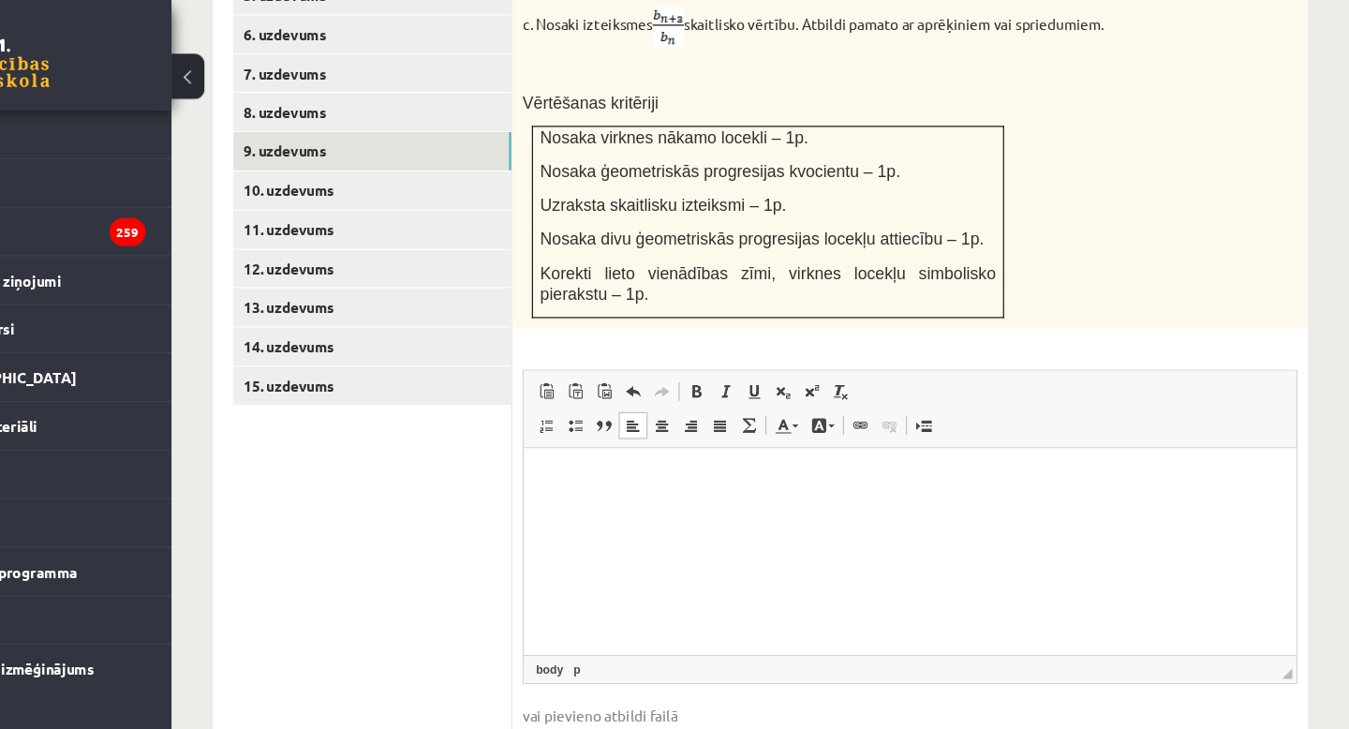
scroll to position [1012, 0]
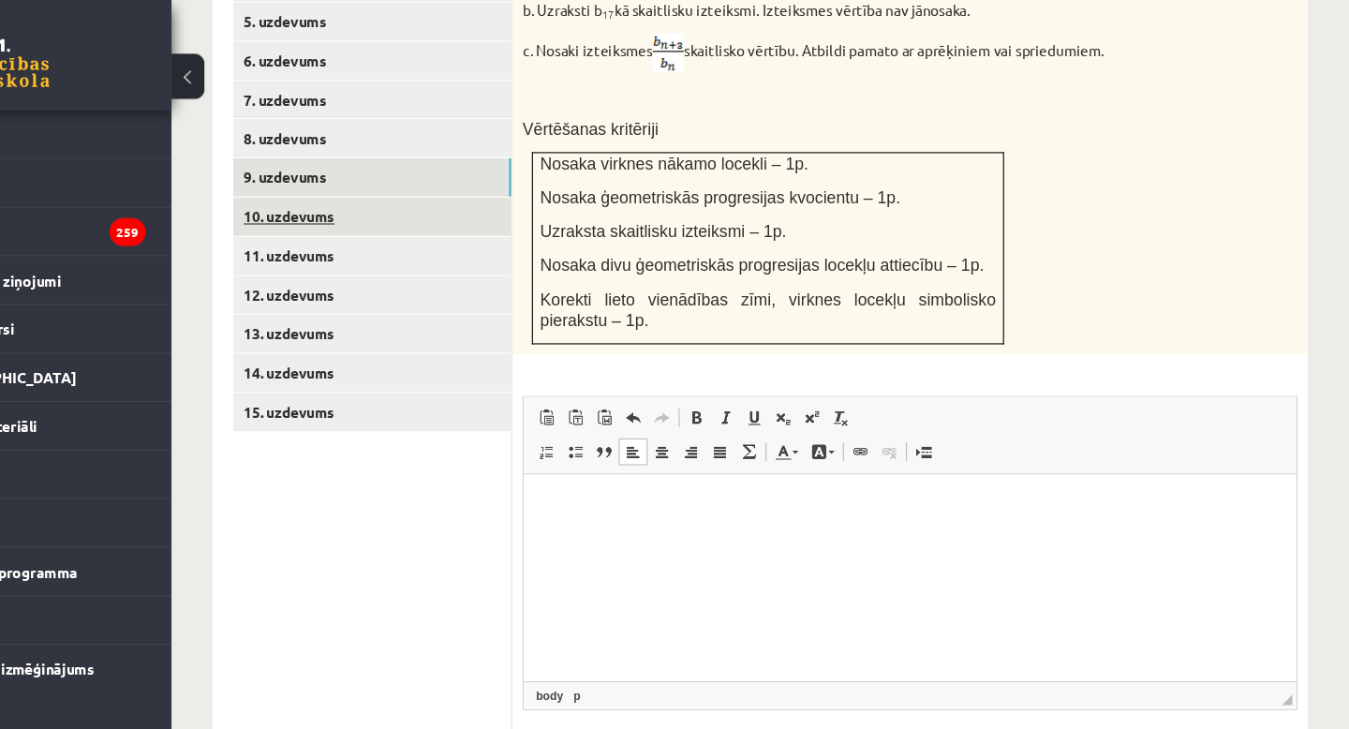
click at [409, 179] on link "10. uzdevums" at bounding box center [463, 196] width 252 height 35
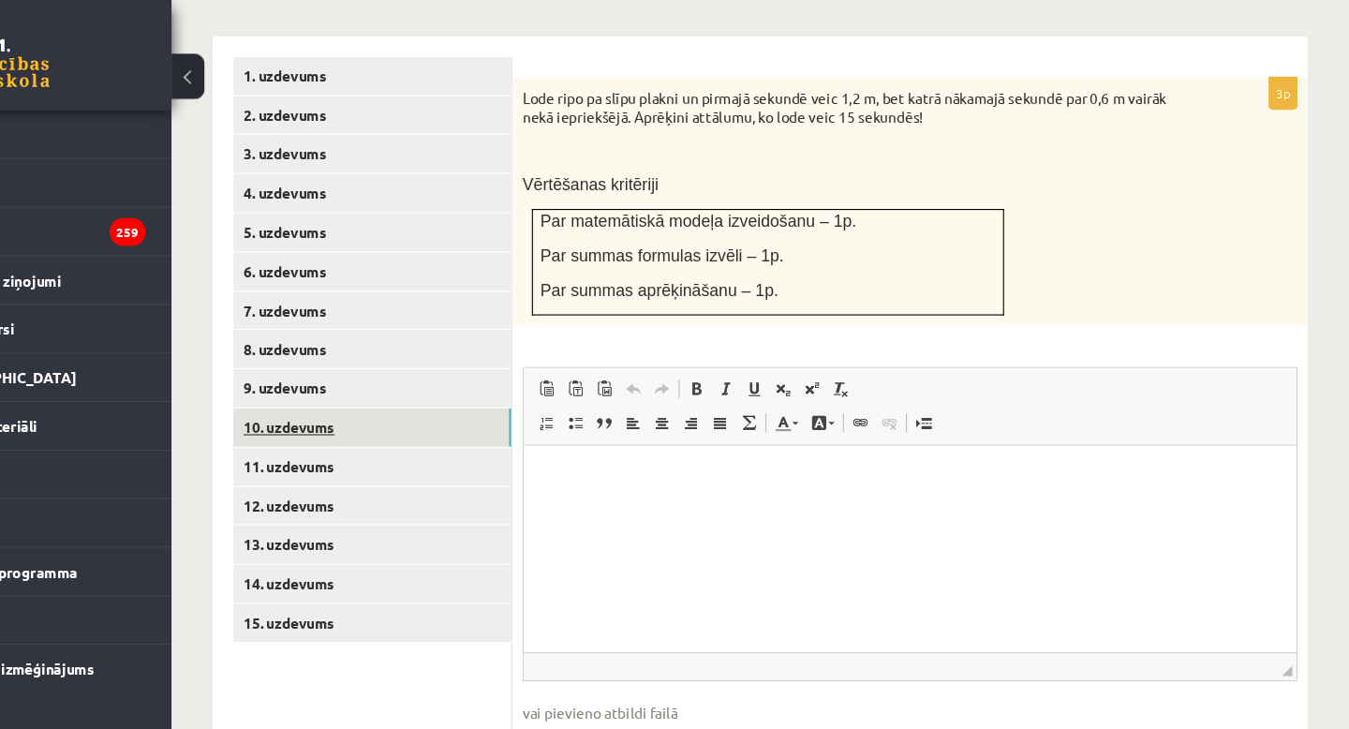
scroll to position [814, 0]
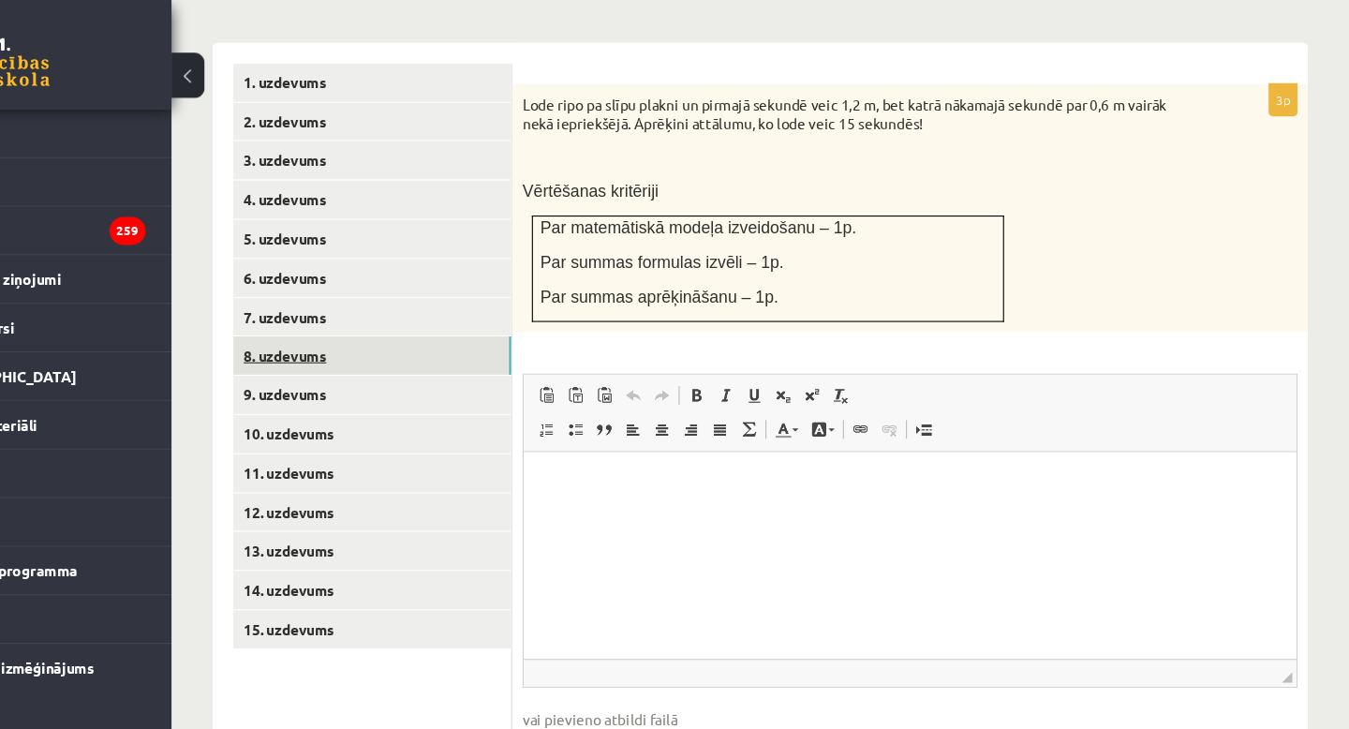
click at [396, 306] on link "8. uzdevums" at bounding box center [463, 323] width 252 height 35
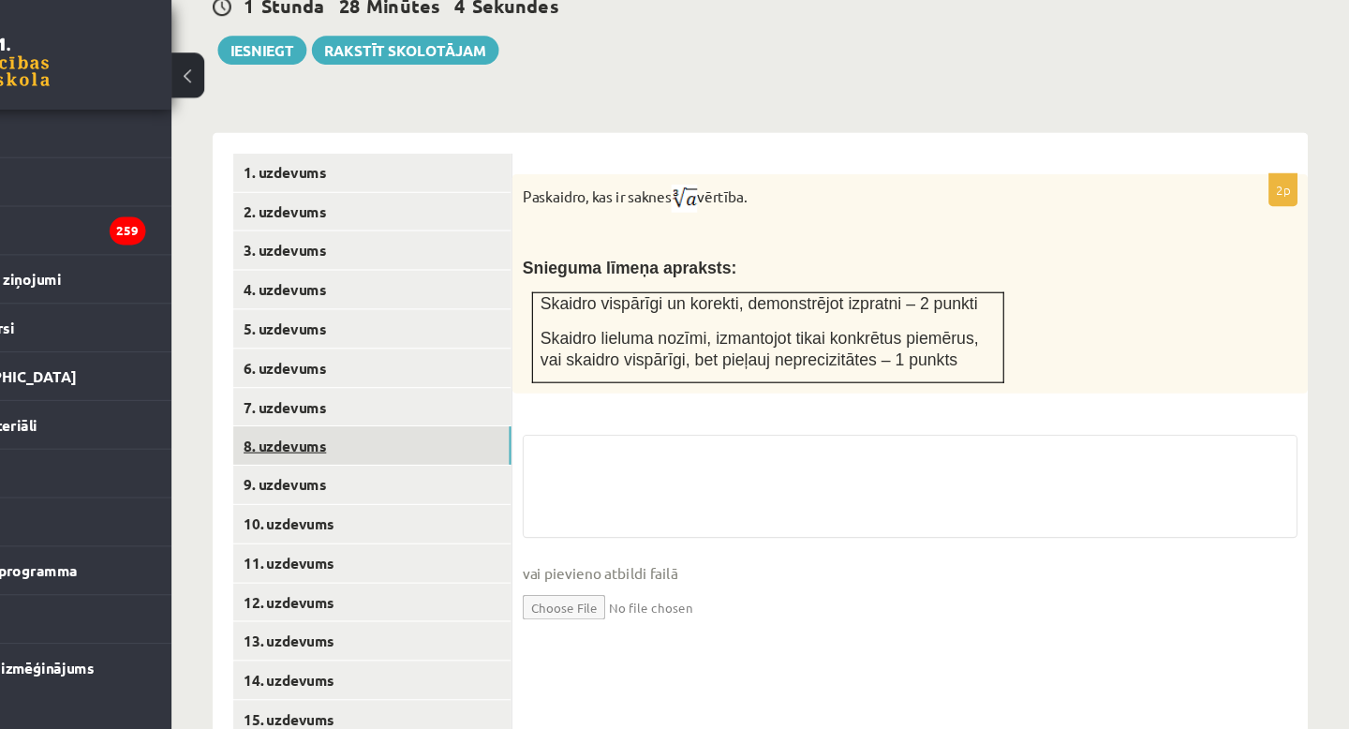
scroll to position [710, 0]
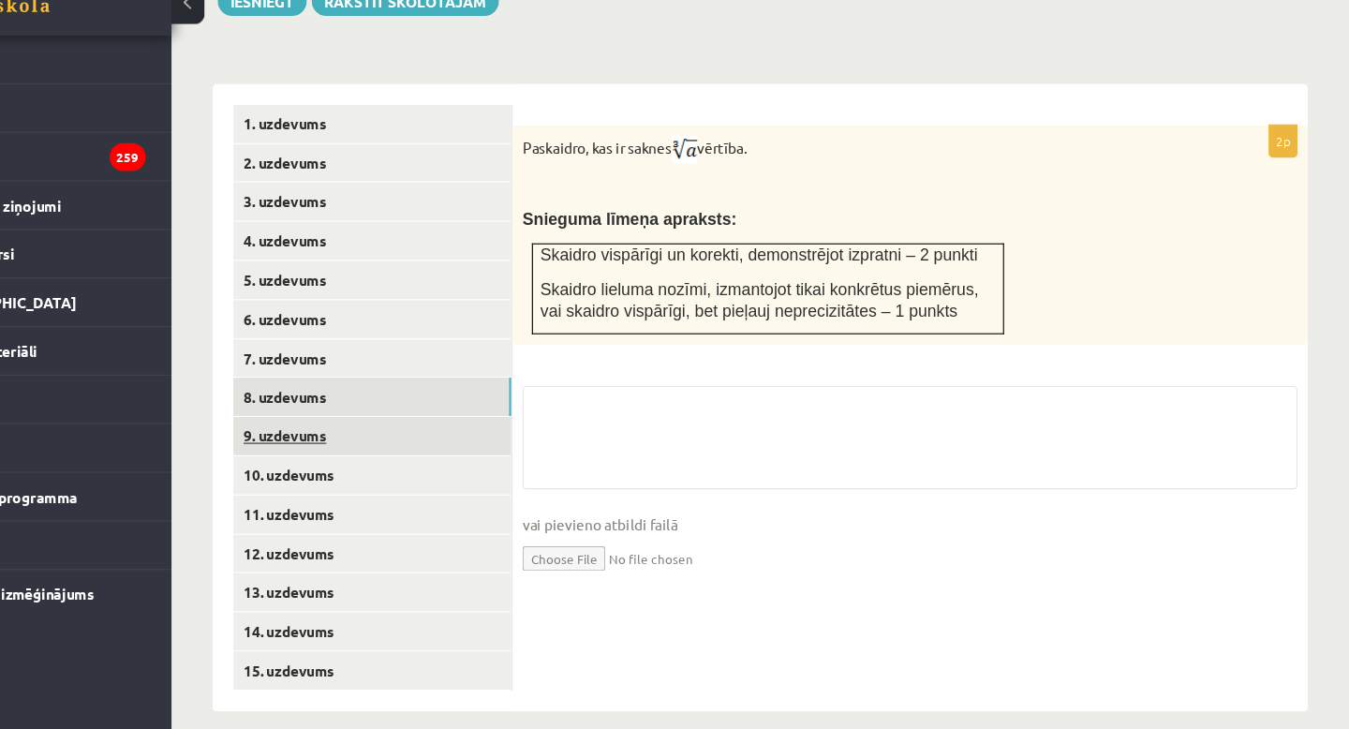
click at [382, 446] on link "9. uzdevums" at bounding box center [463, 463] width 252 height 35
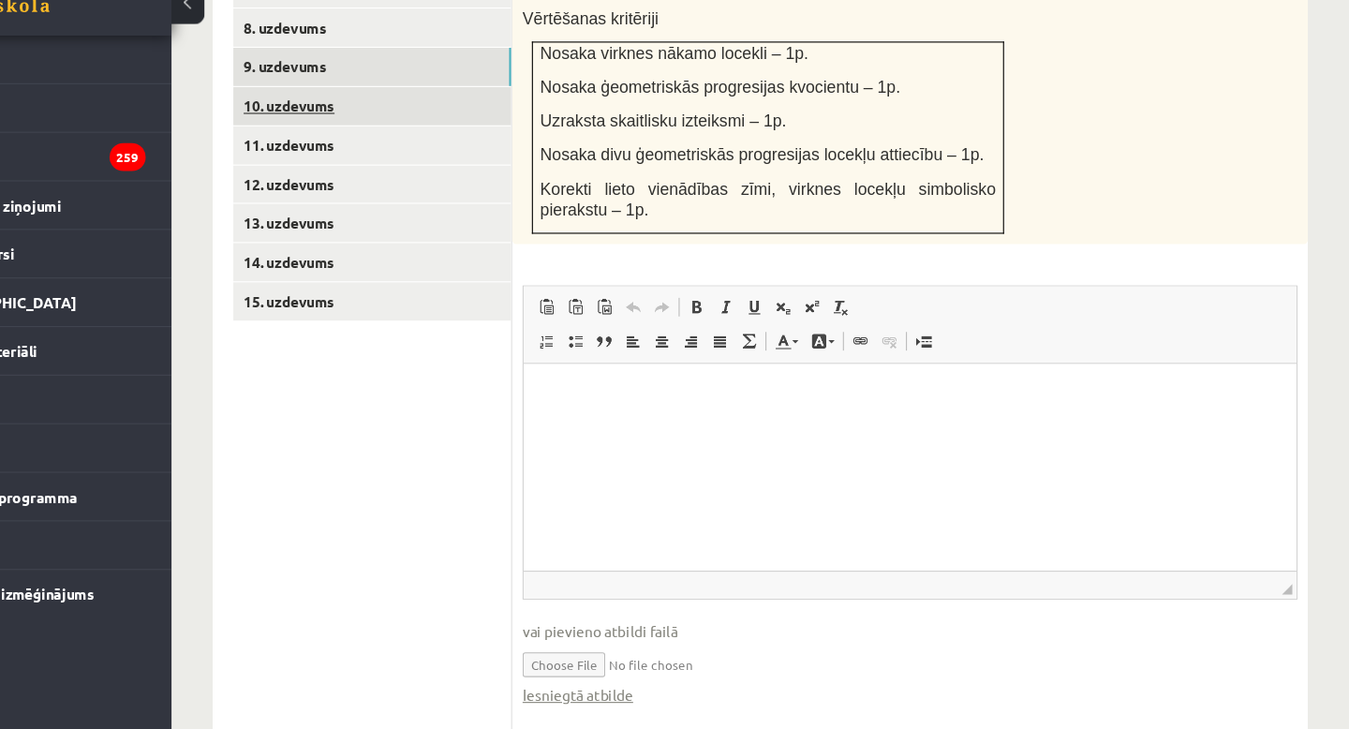
scroll to position [1048, 0]
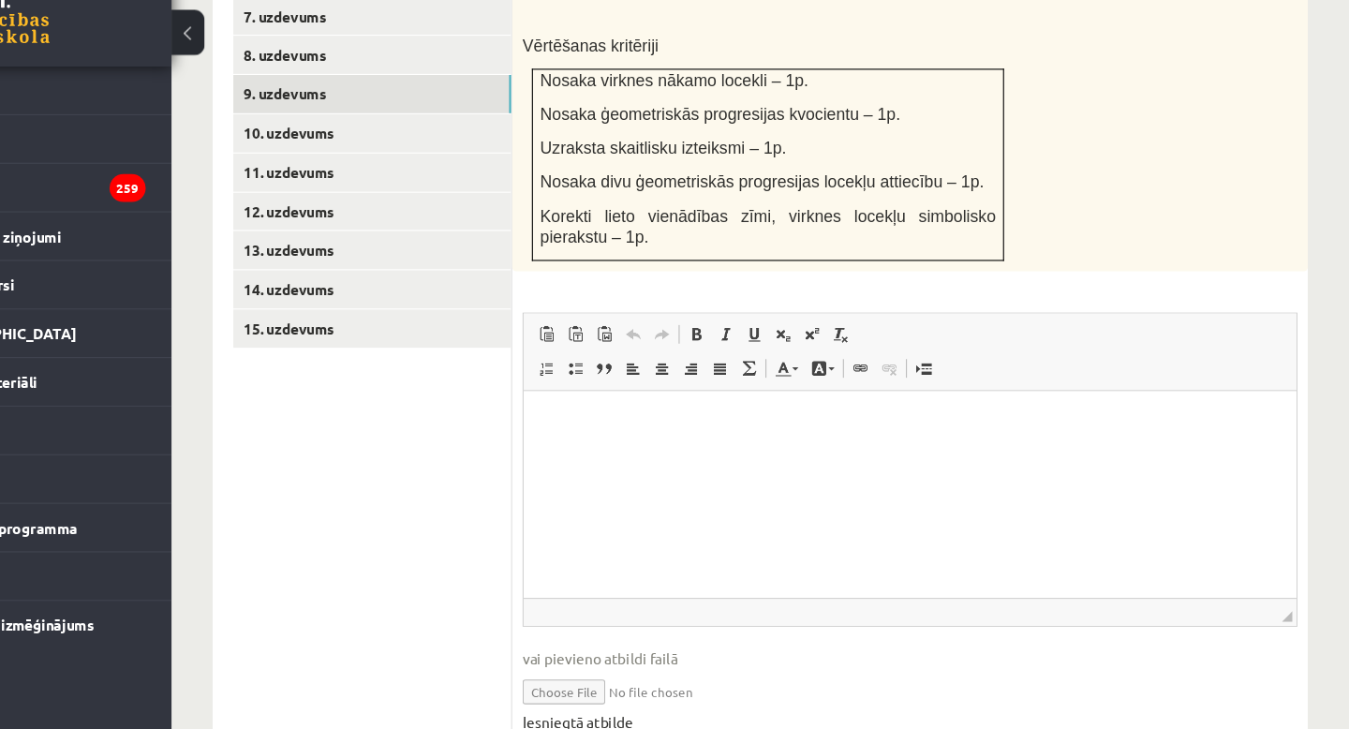
click at [648, 685] on link "Iesniegtā atbilde" at bounding box center [649, 695] width 100 height 20
click at [417, 72] on link "8. uzdevums" at bounding box center [463, 89] width 252 height 35
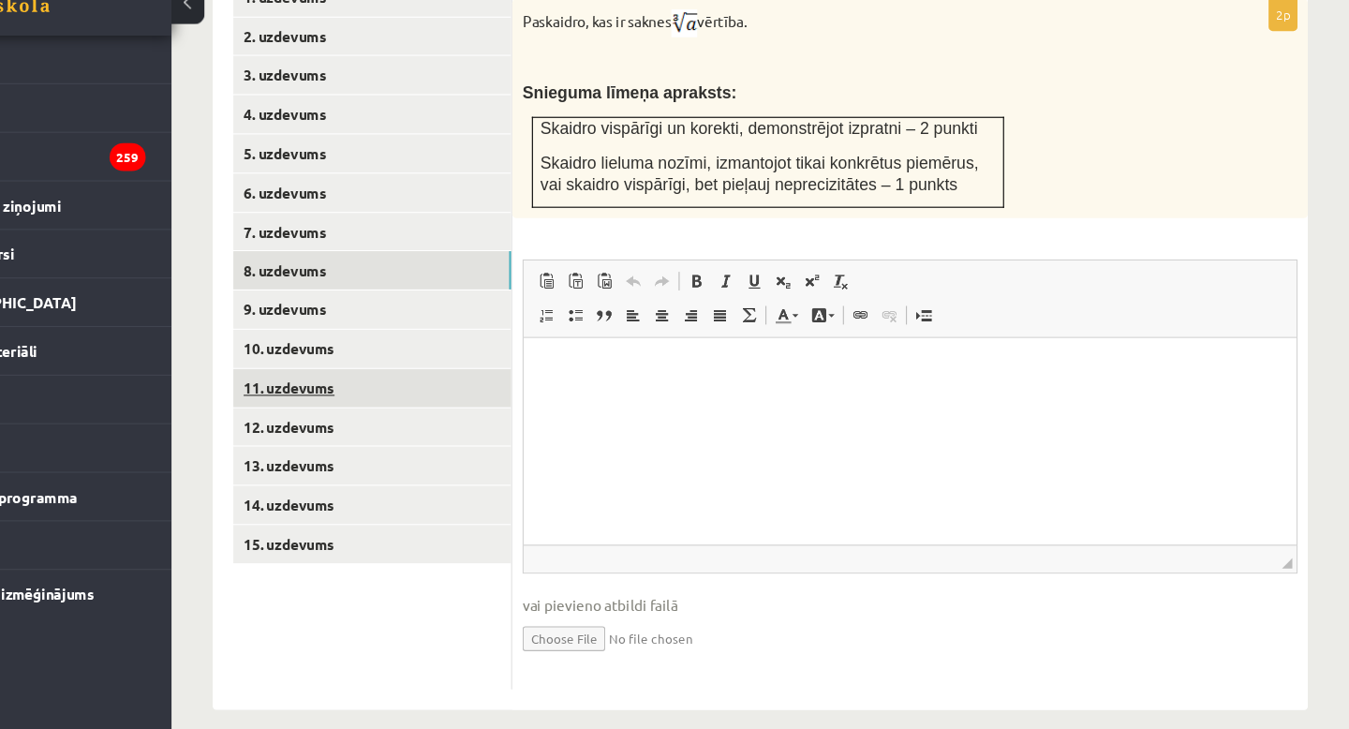
scroll to position [0, 0]
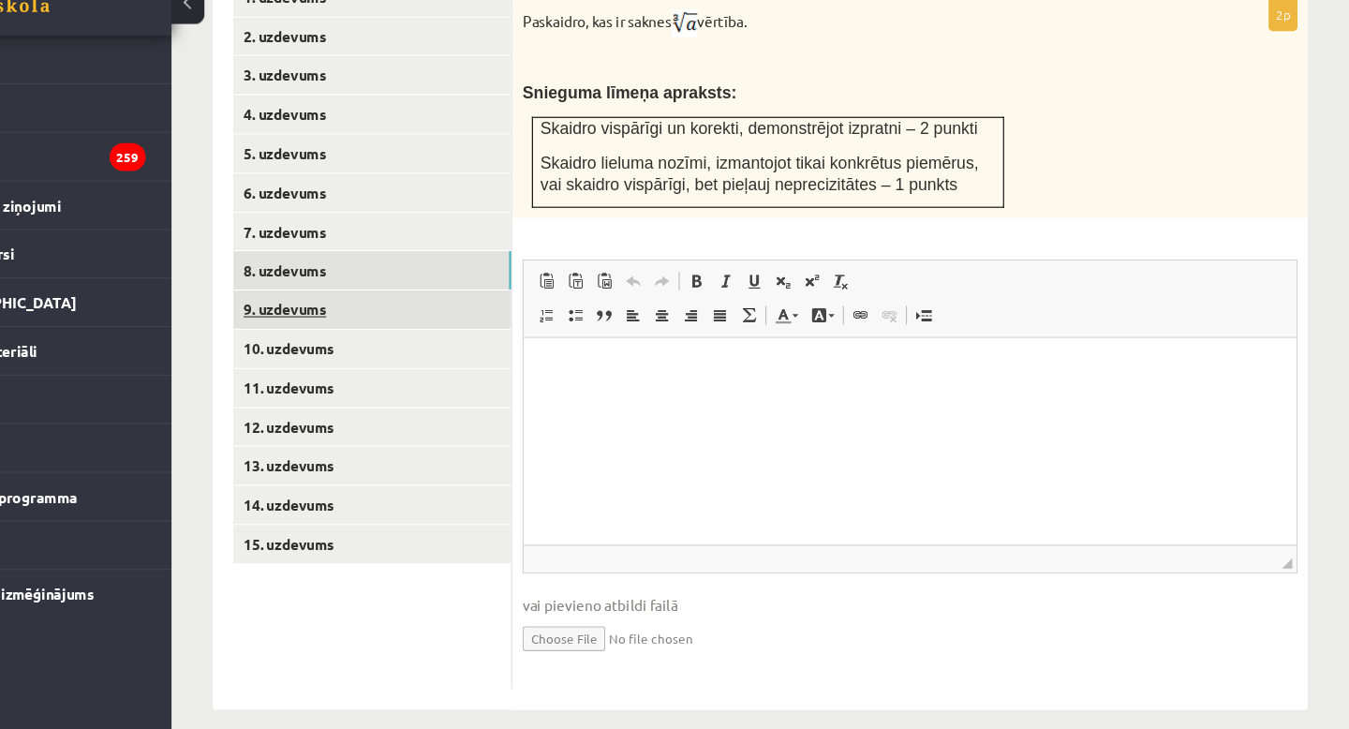
click at [385, 332] on link "9. uzdevums" at bounding box center [463, 349] width 252 height 35
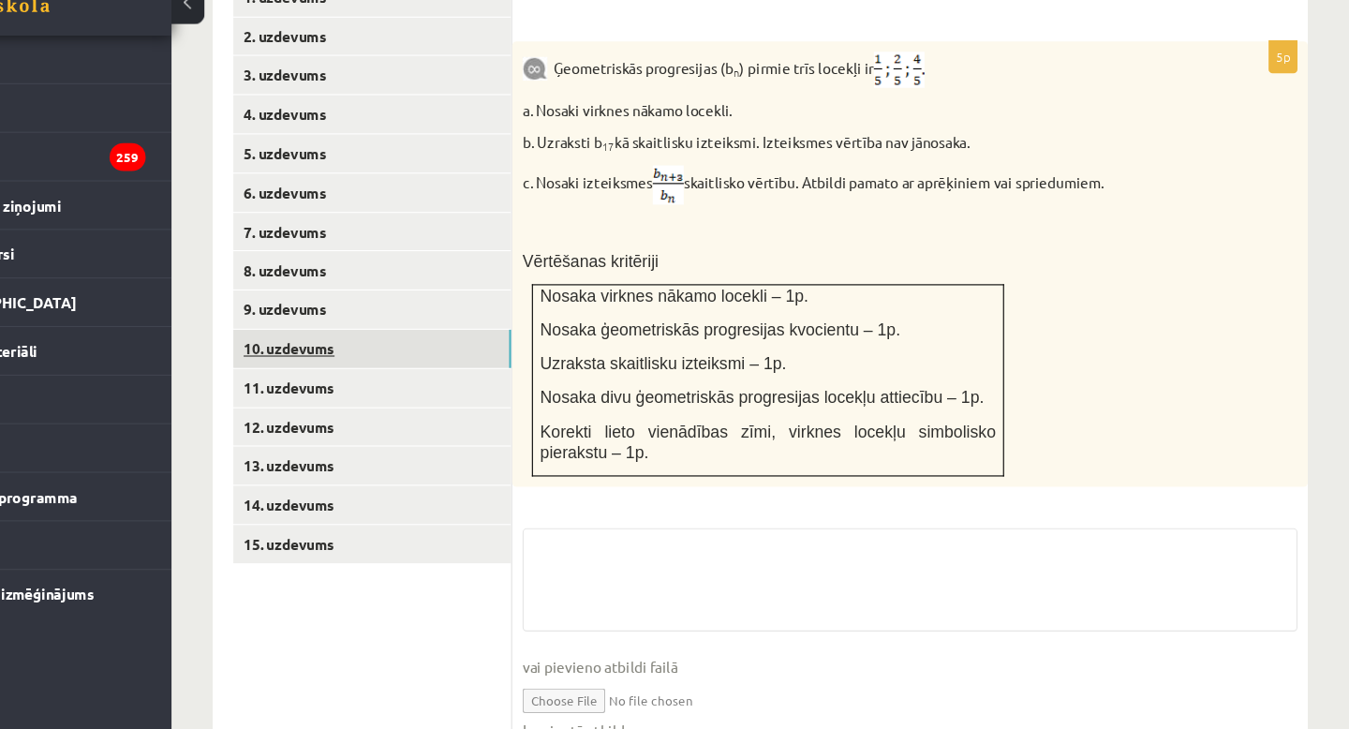
click at [385, 367] on link "10. uzdevums" at bounding box center [463, 384] width 252 height 35
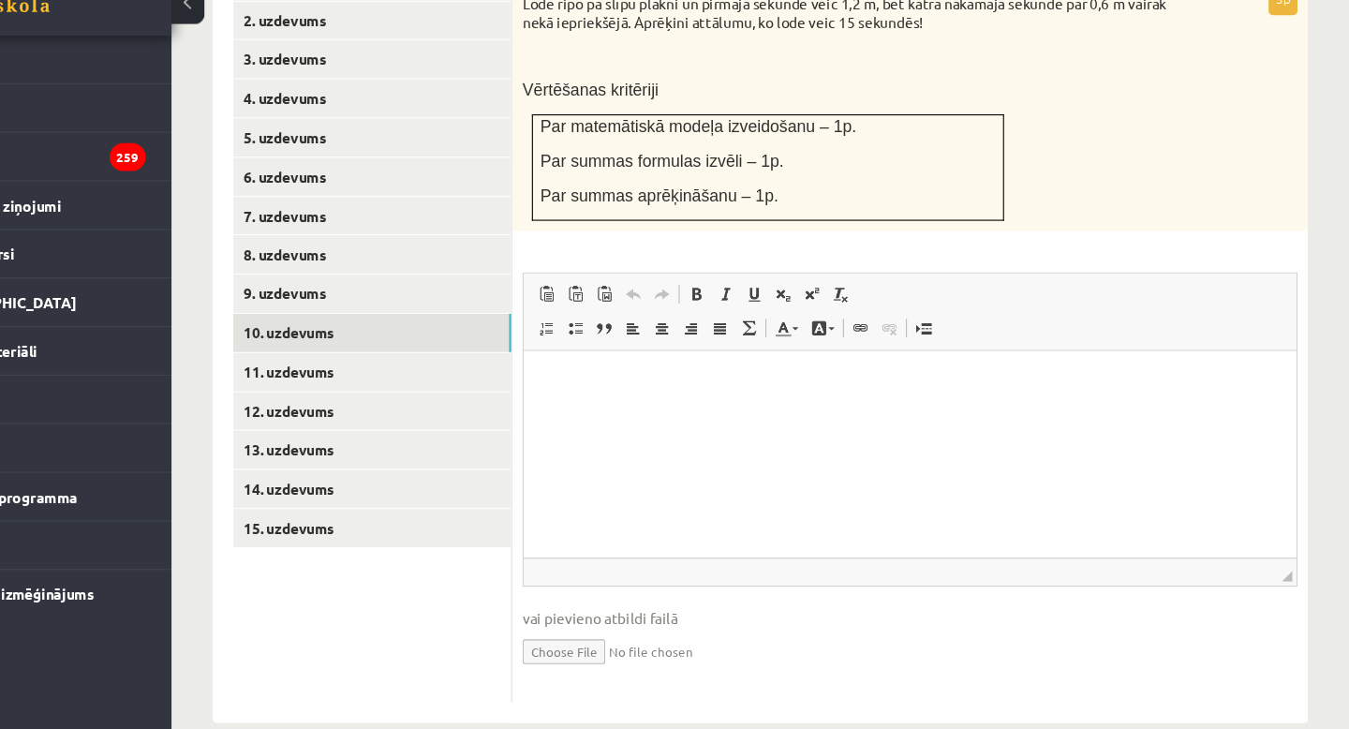
scroll to position [841, 0]
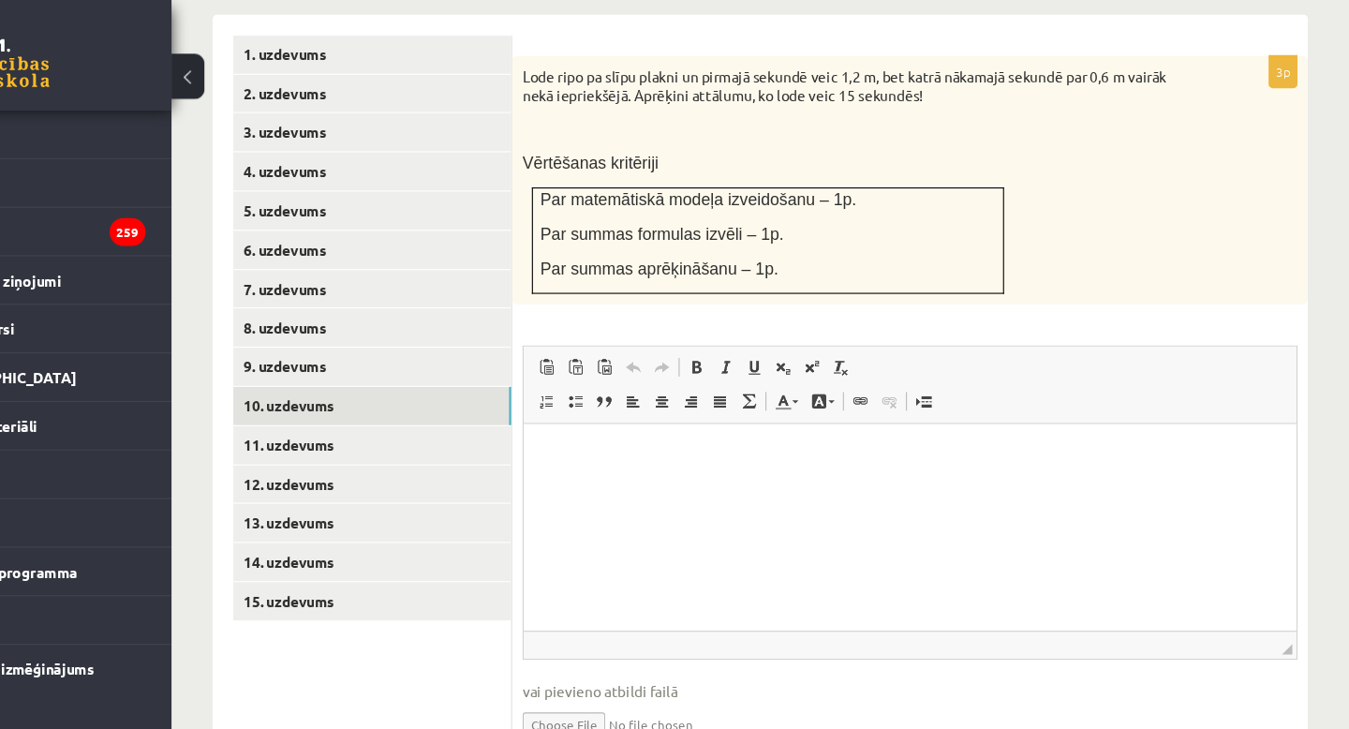
click at [639, 636] on input "file" at bounding box center [950, 655] width 702 height 38
type input "**********"
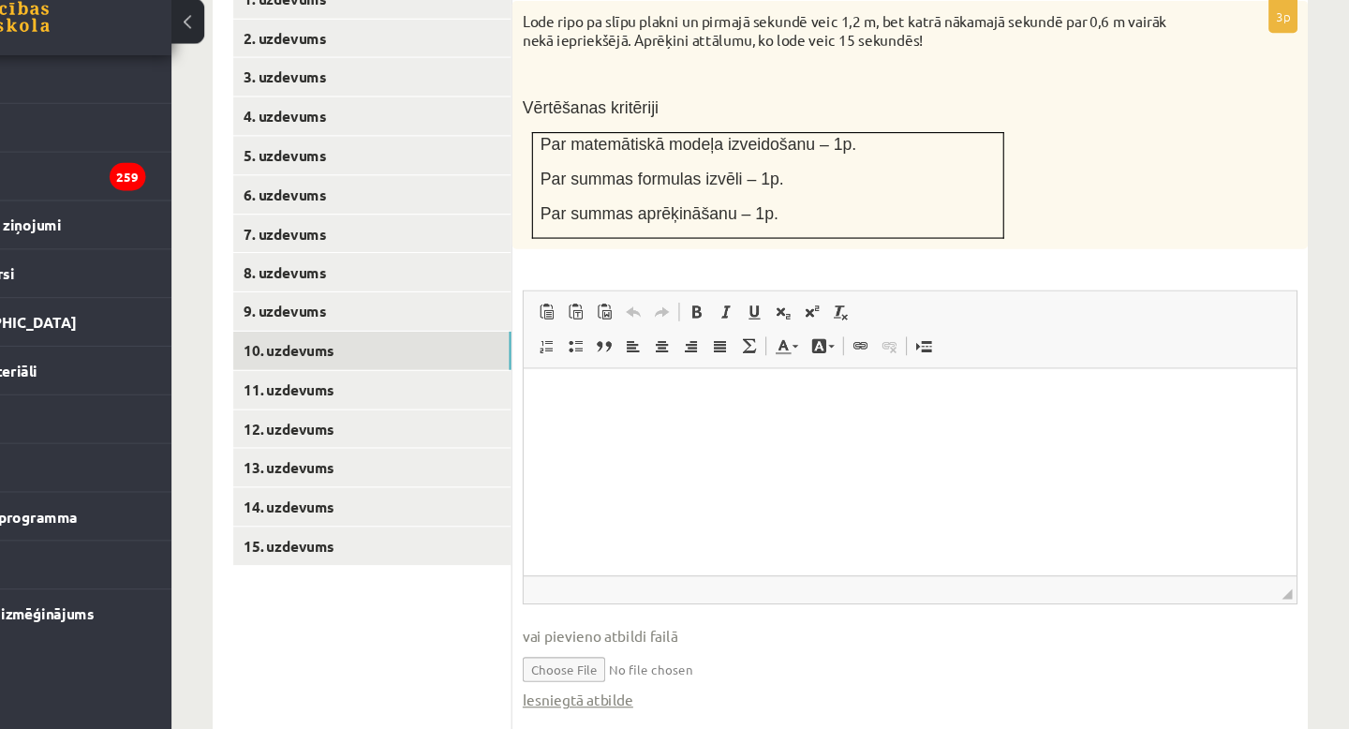
scroll to position [870, 0]
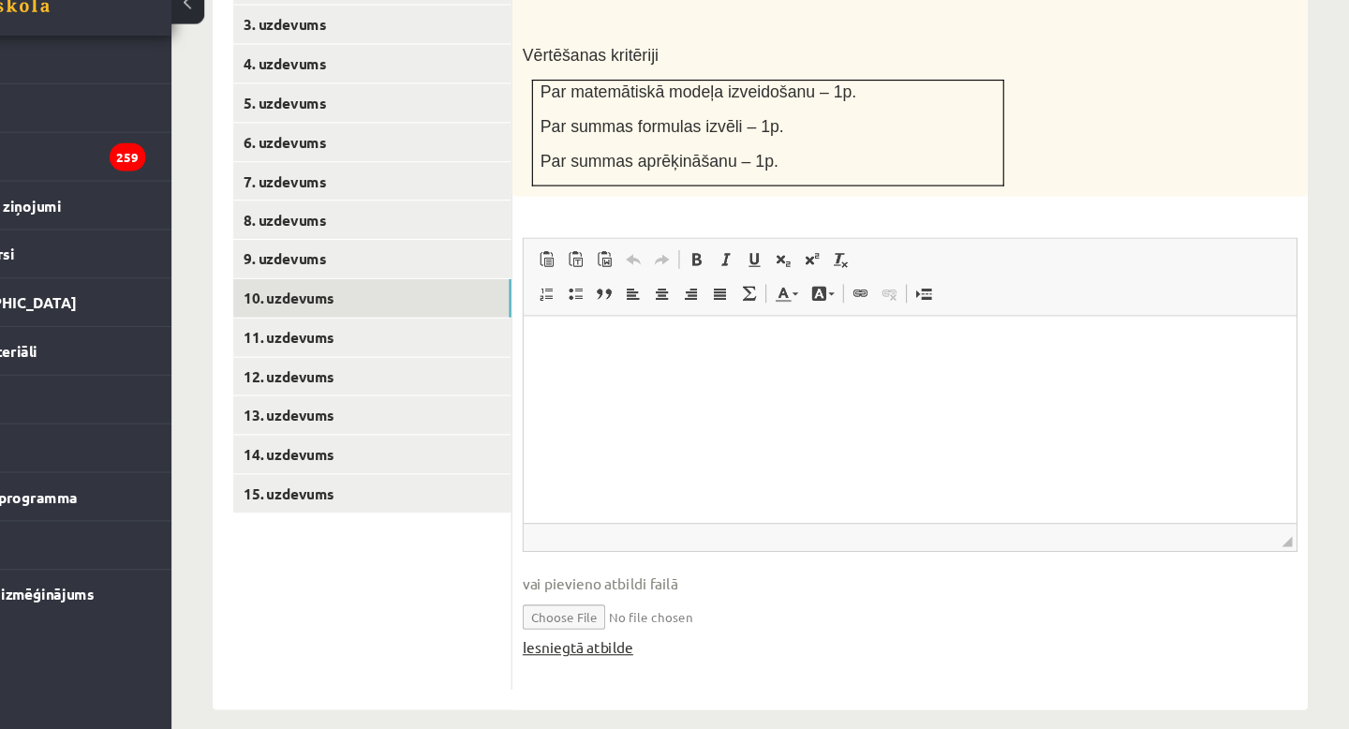
click at [644, 645] on link "Iesniegtā atbilde" at bounding box center [649, 655] width 100 height 20
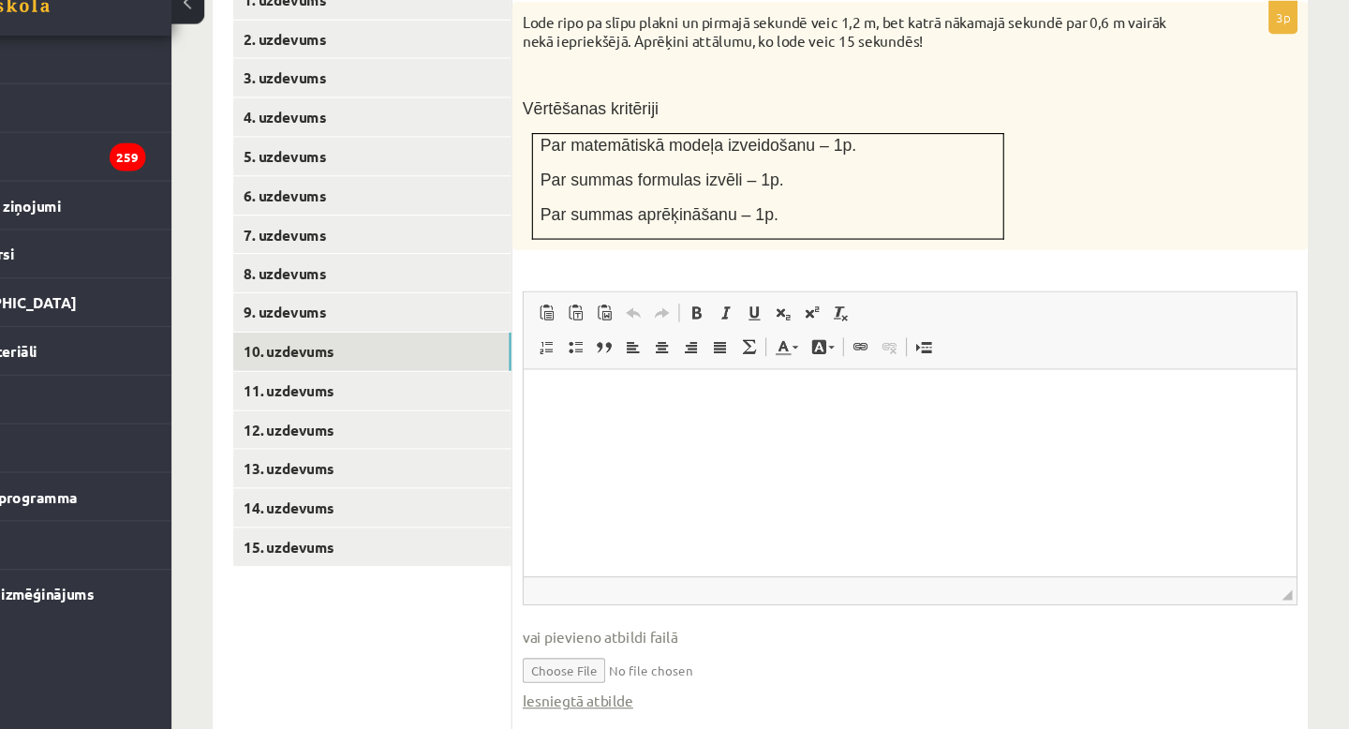
scroll to position [851, 0]
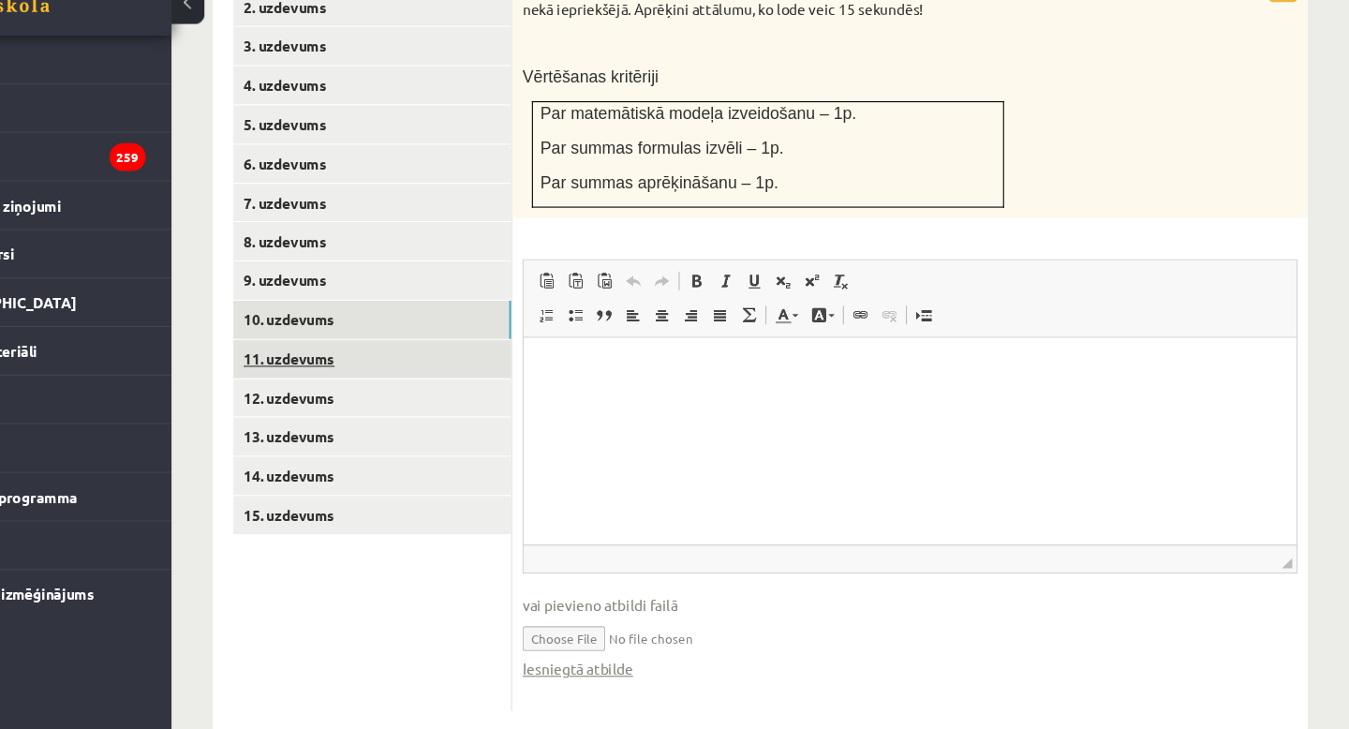
click at [367, 376] on link "11. uzdevums" at bounding box center [463, 393] width 252 height 35
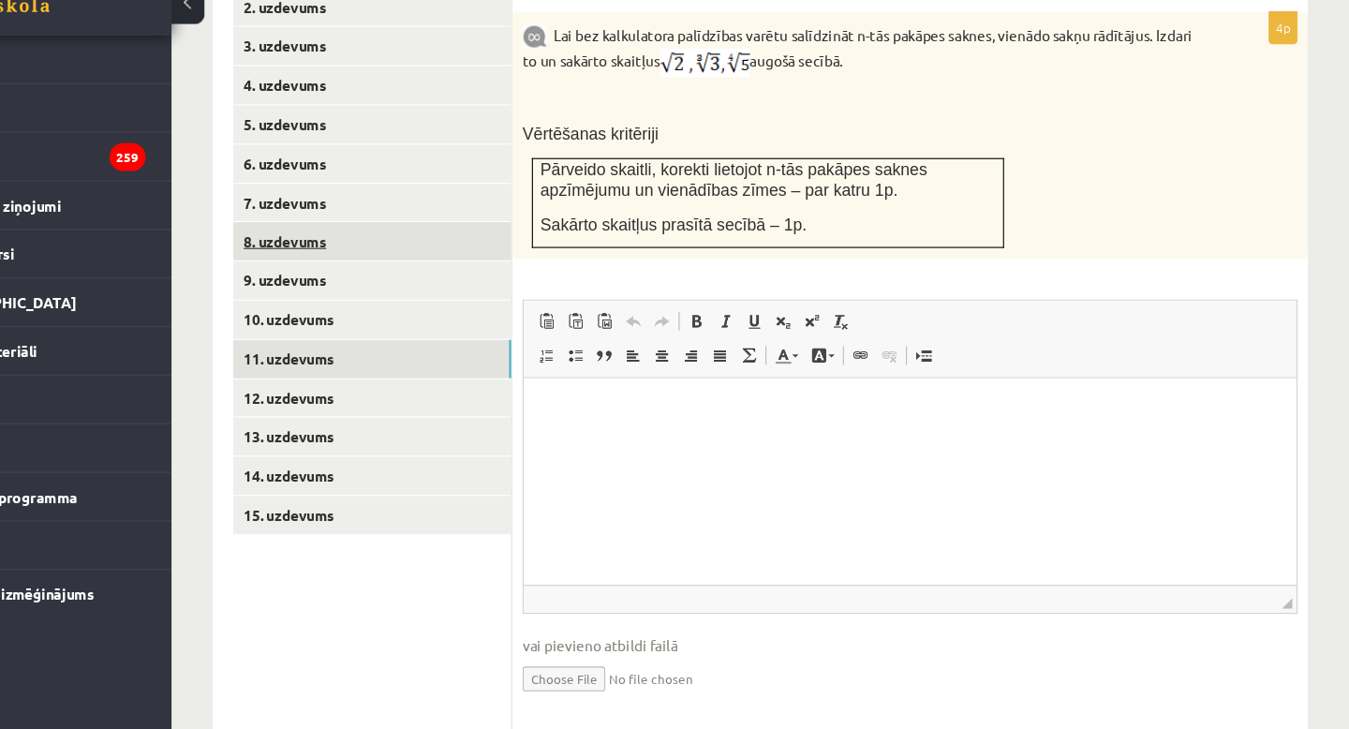
scroll to position [0, 0]
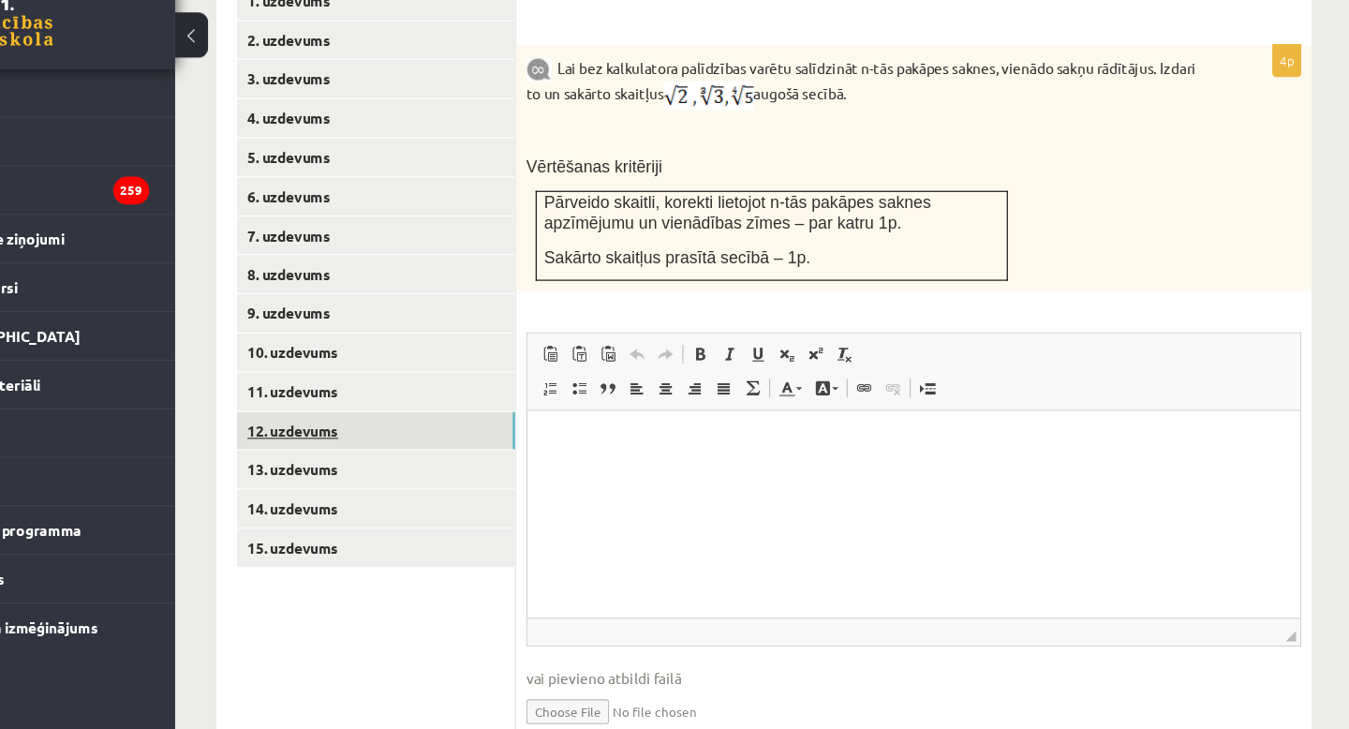
click at [383, 411] on link "12. uzdevums" at bounding box center [463, 428] width 252 height 35
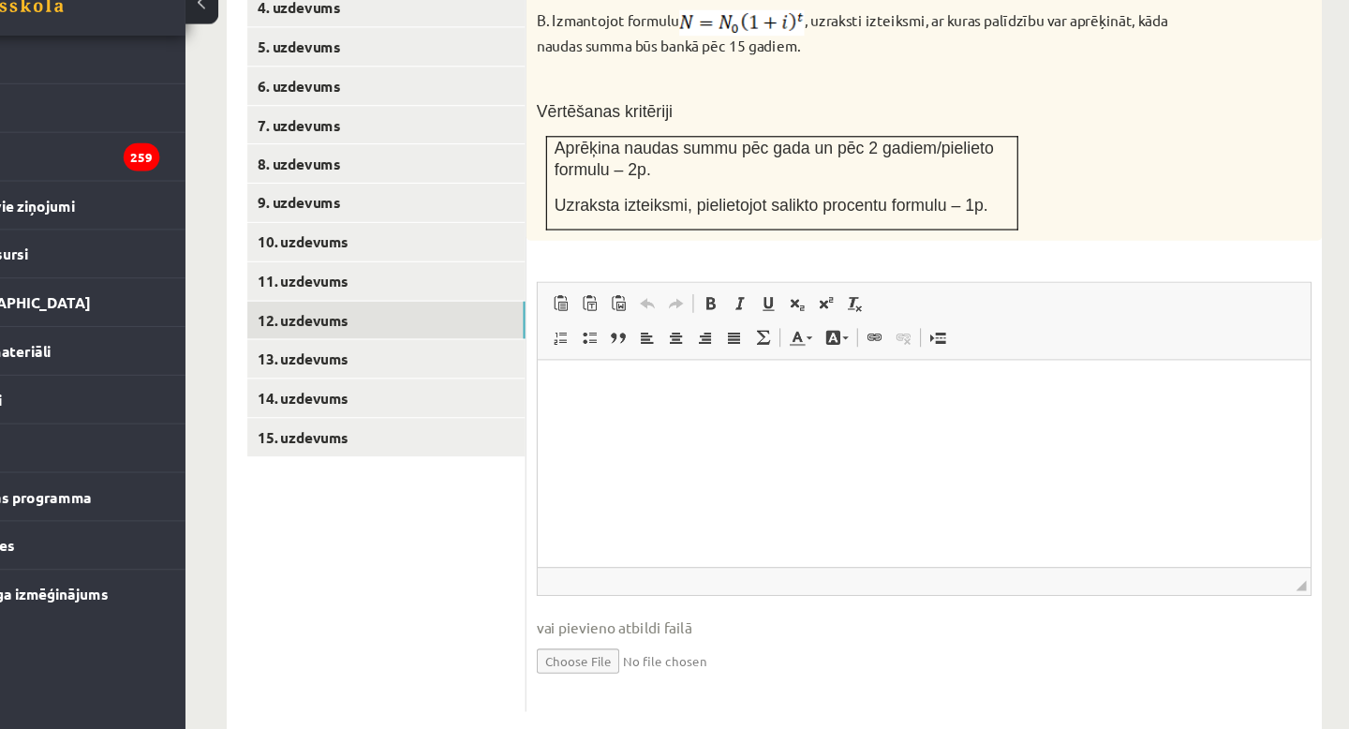
scroll to position [941, 0]
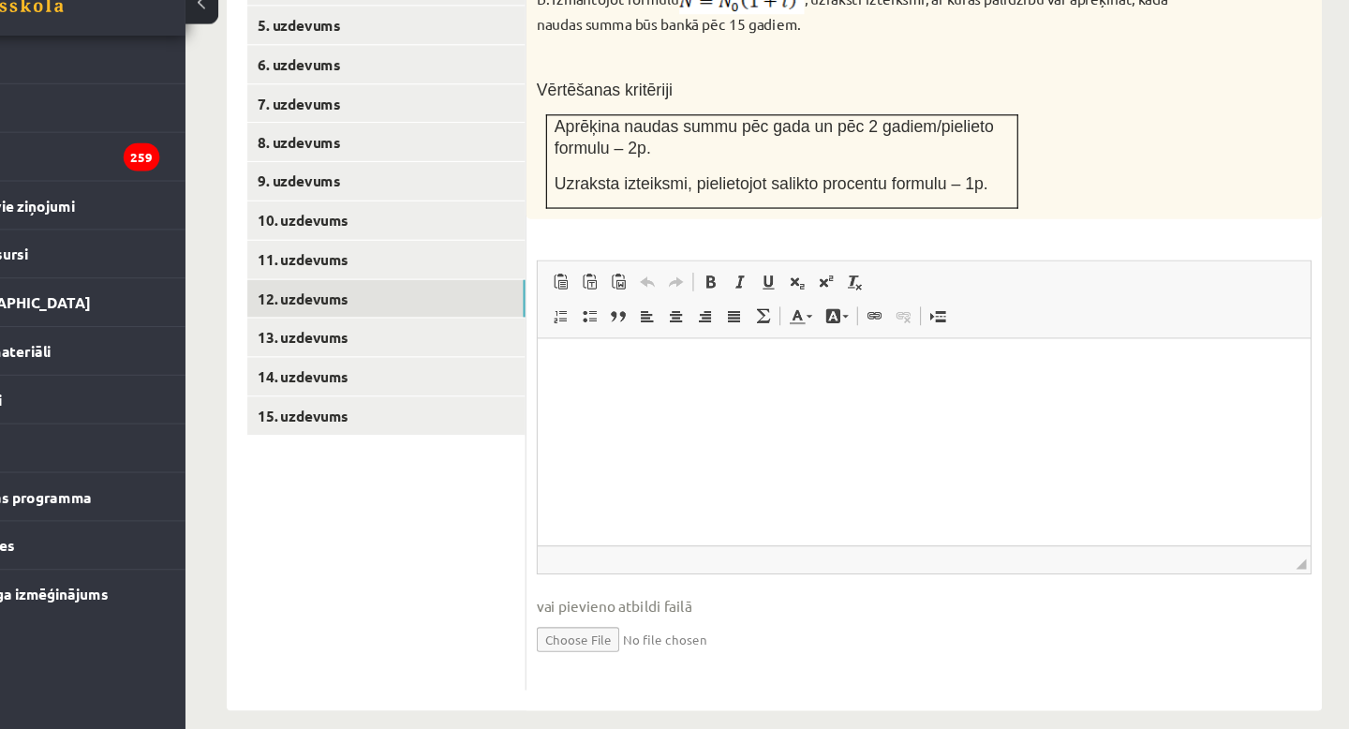
click at [644, 628] on input "file" at bounding box center [950, 646] width 702 height 38
type input "**********"
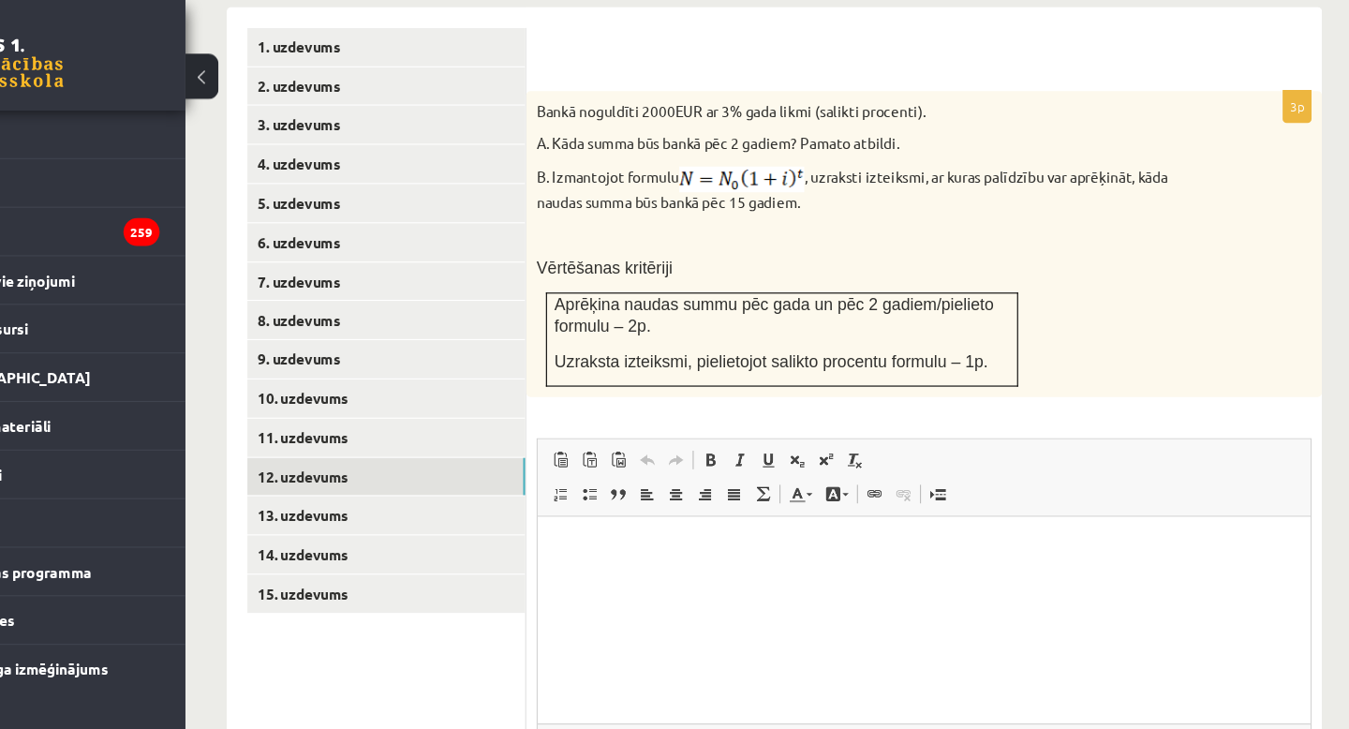
scroll to position [844, 0]
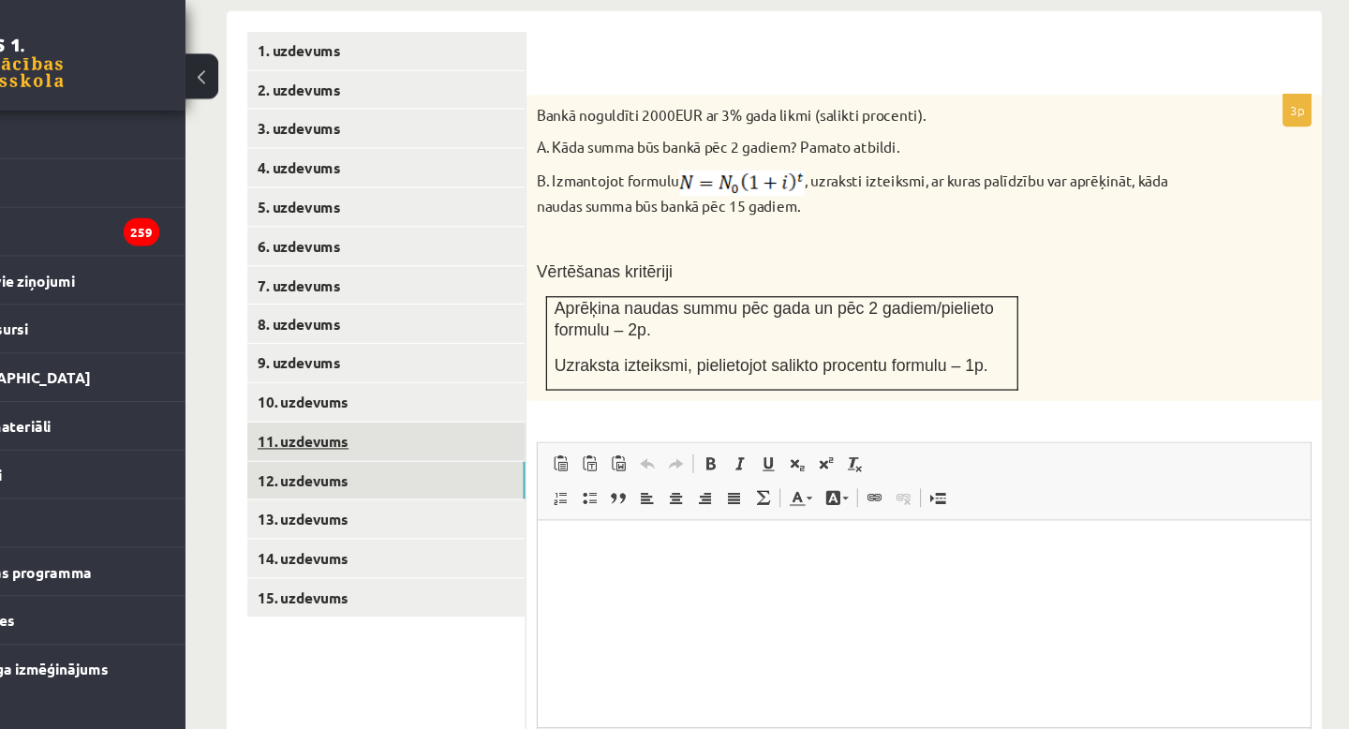
click at [382, 383] on link "11. uzdevums" at bounding box center [463, 400] width 252 height 35
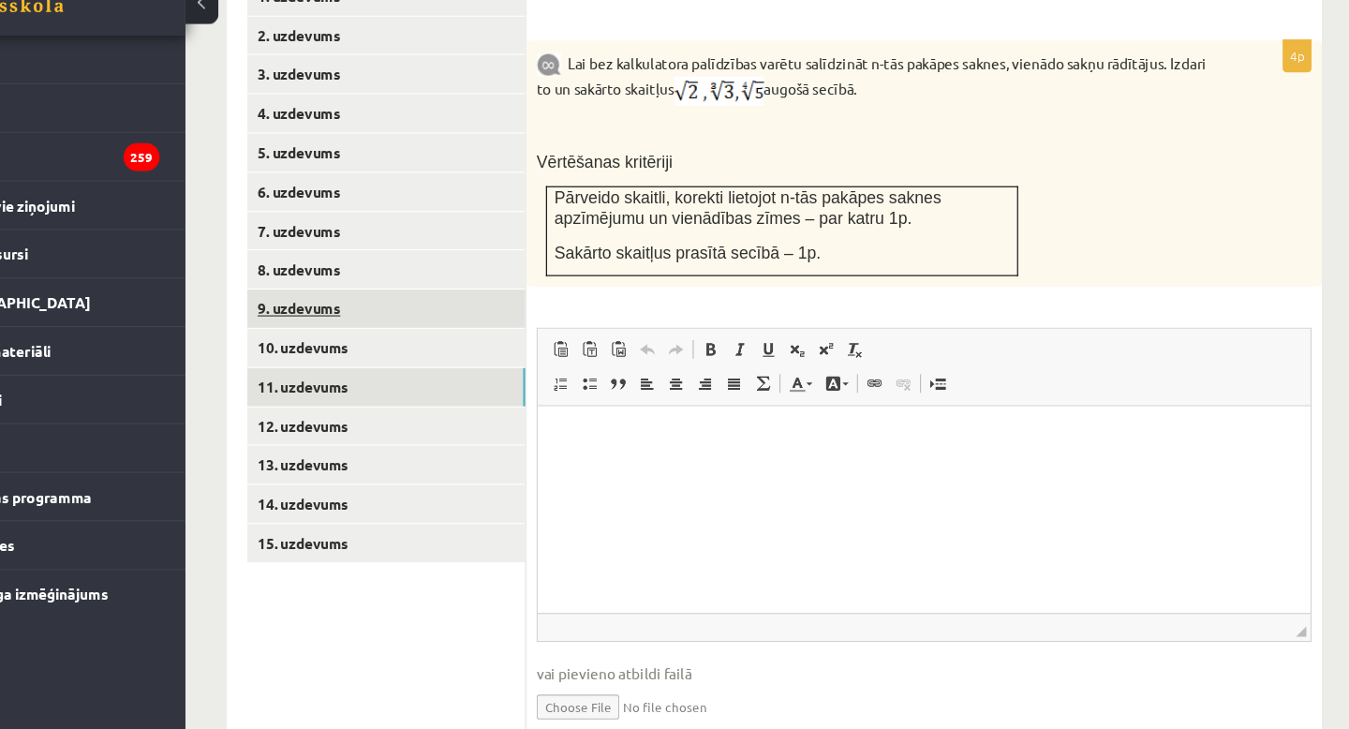
scroll to position [836, 0]
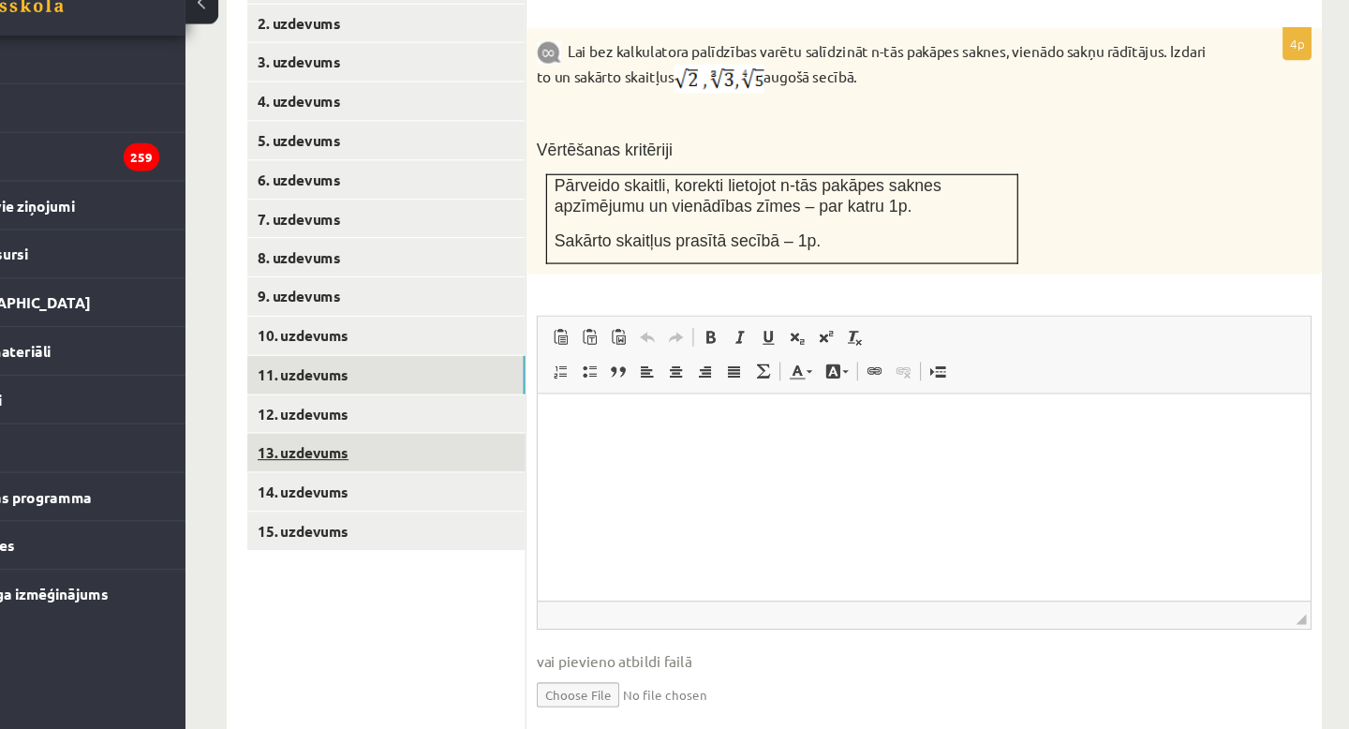
click at [372, 461] on link "13. uzdevums" at bounding box center [463, 478] width 252 height 35
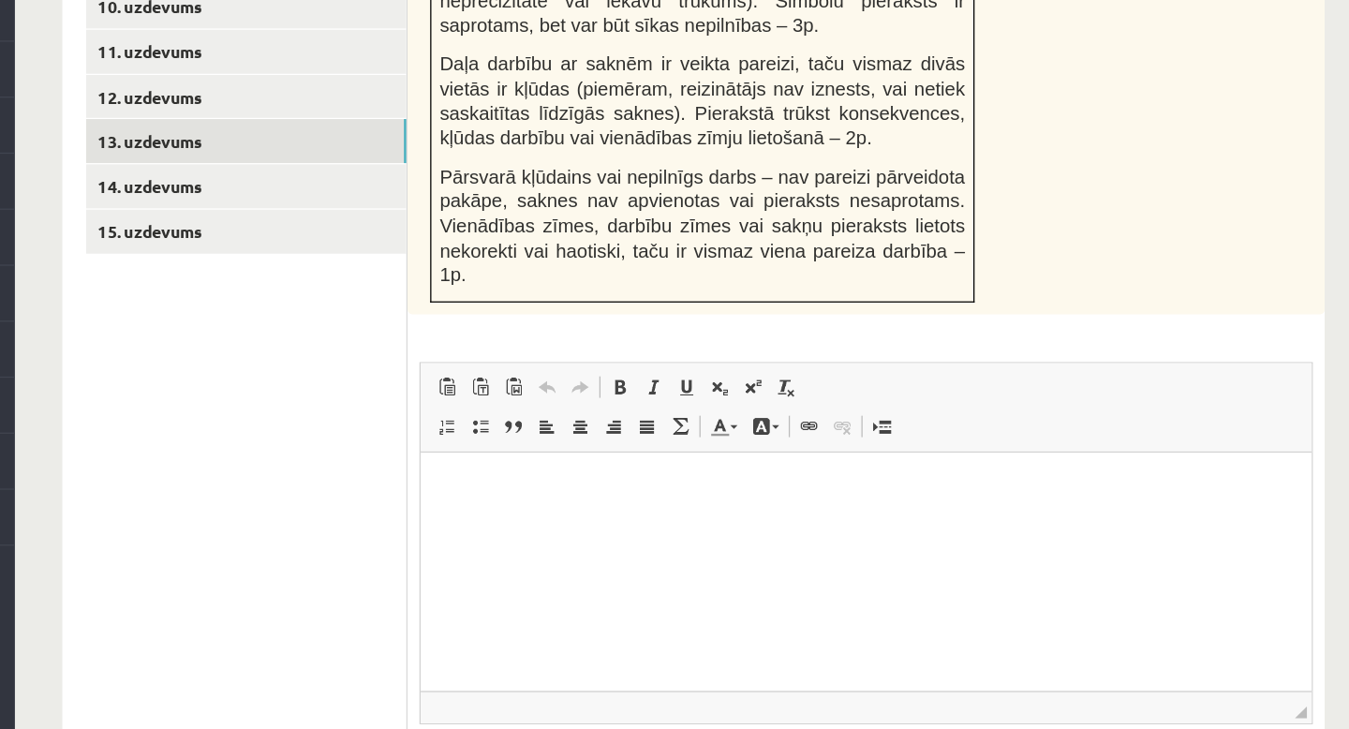
scroll to position [1063, 0]
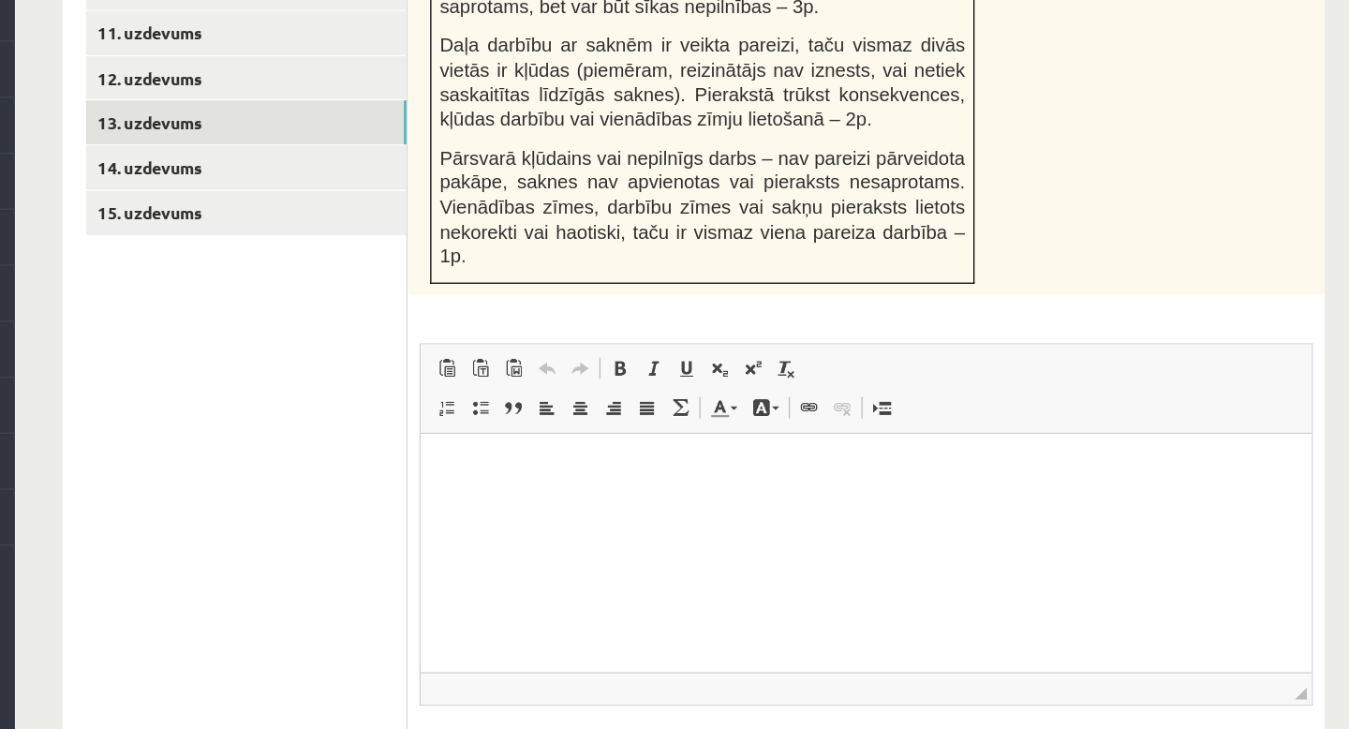
click at [522, 489] on html at bounding box center [771, 461] width 701 height 57
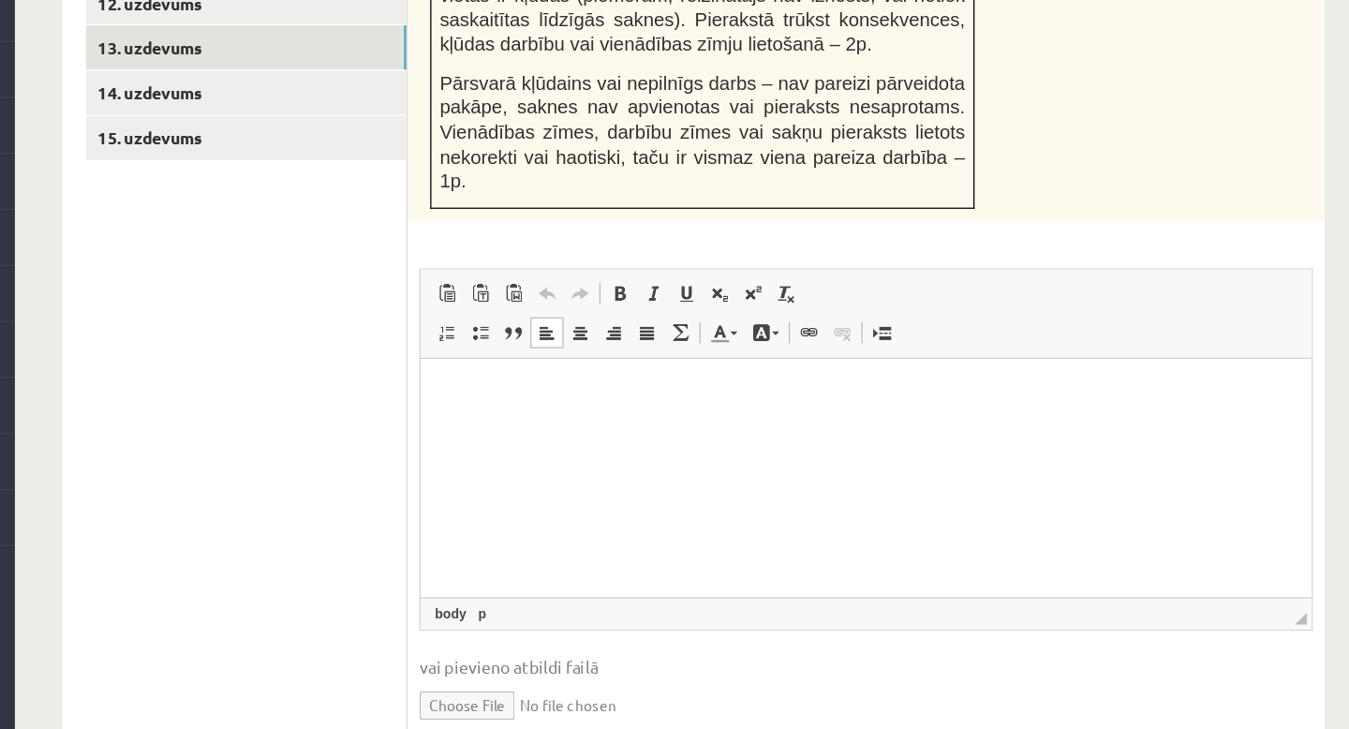
scroll to position [1203, 0]
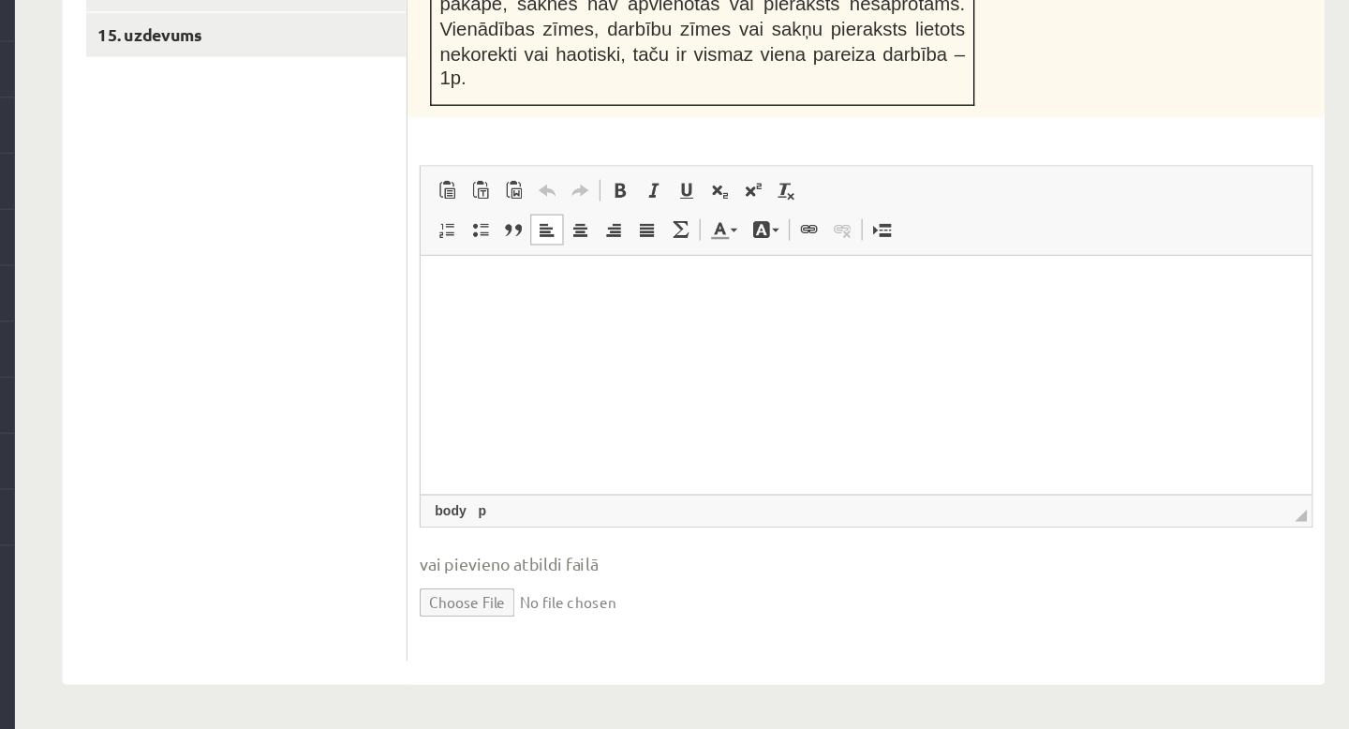
click at [647, 630] on input "file" at bounding box center [950, 628] width 702 height 38
type input "**********"
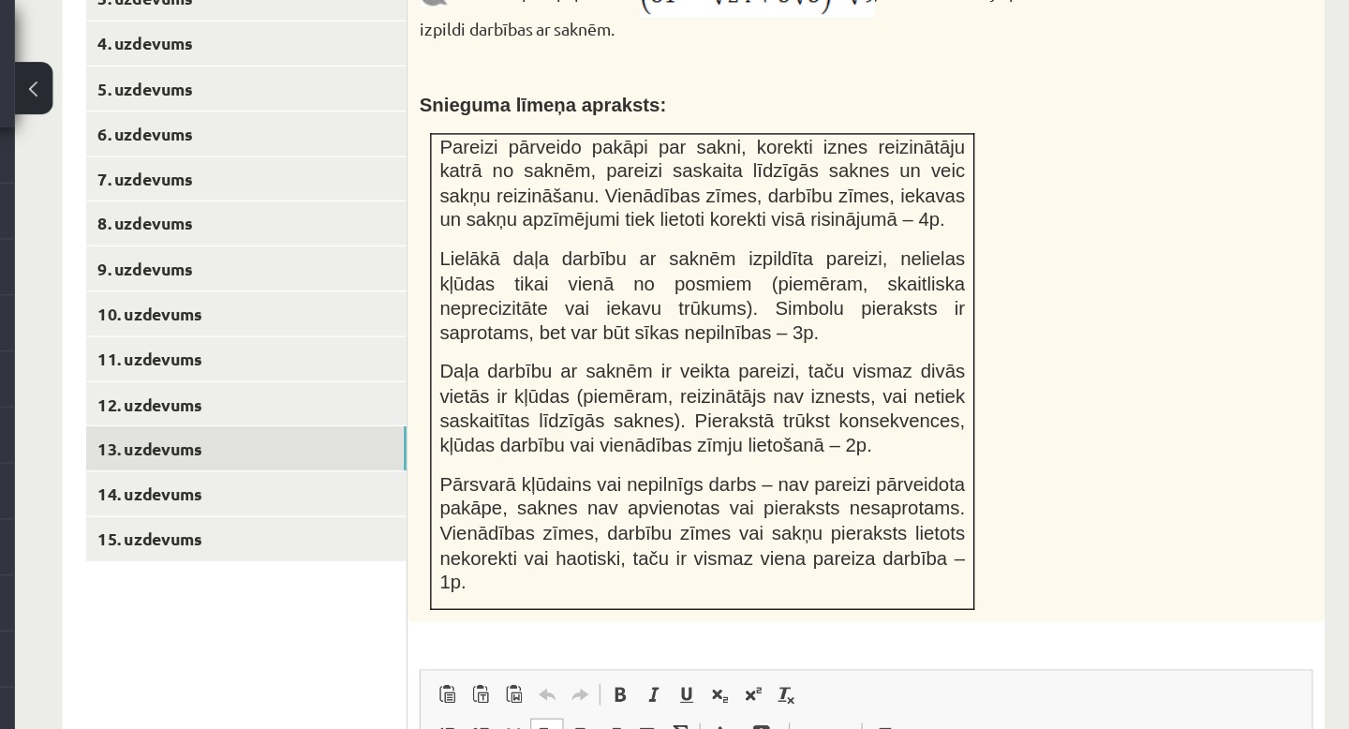
scroll to position [931, 0]
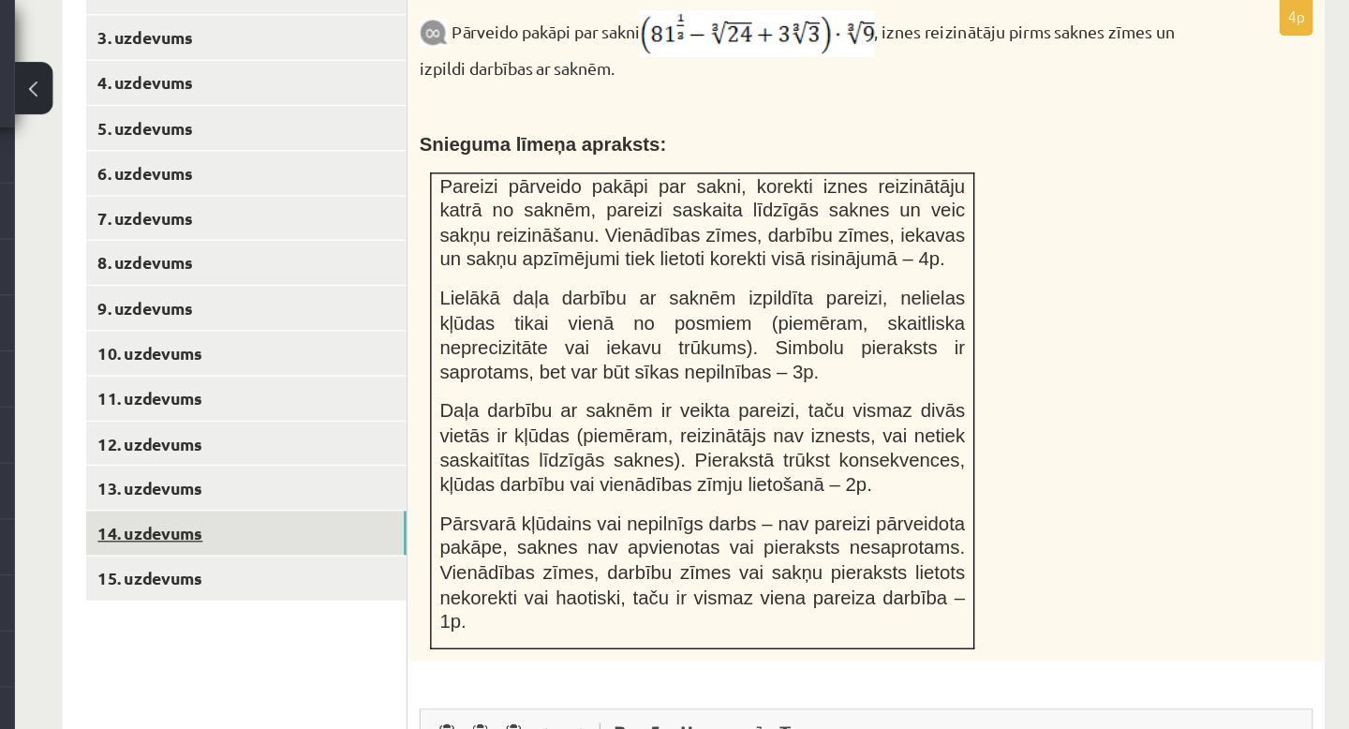
click at [391, 402] on link "14. uzdevums" at bounding box center [463, 419] width 252 height 35
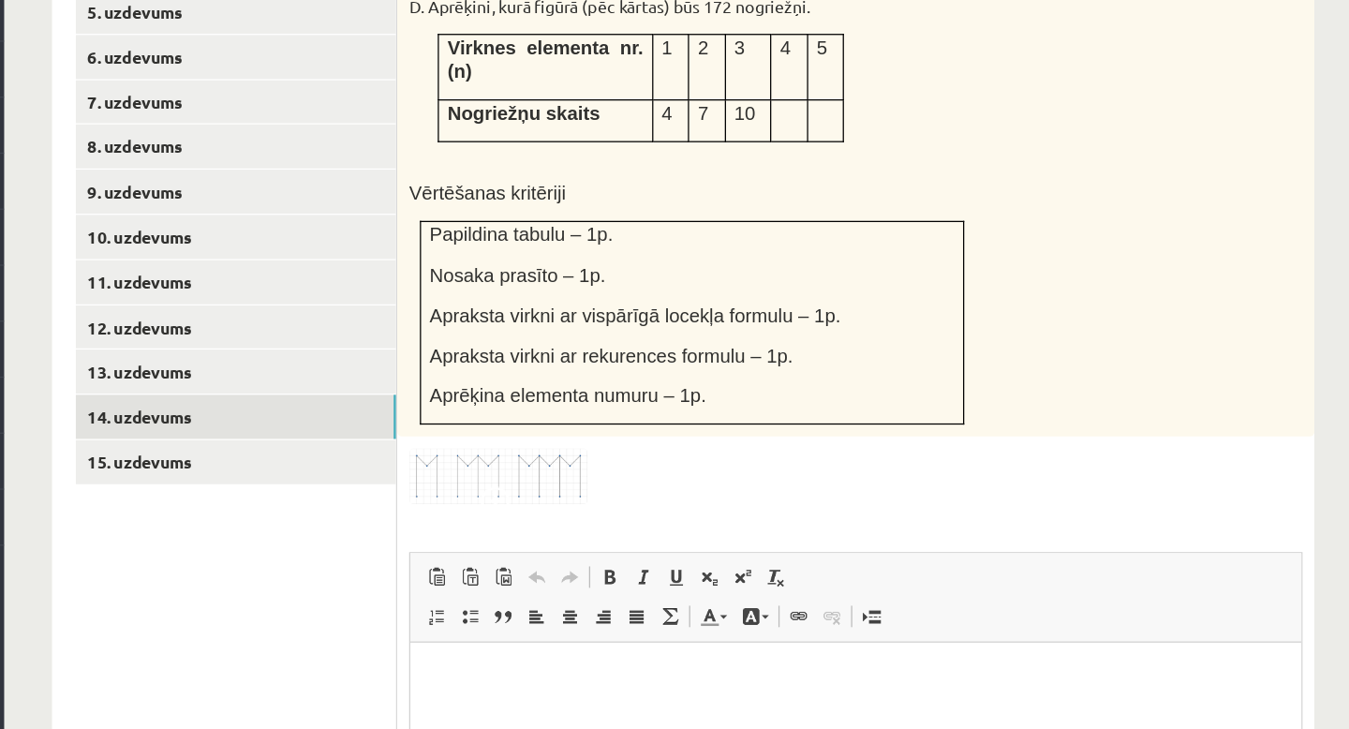
scroll to position [869, 0]
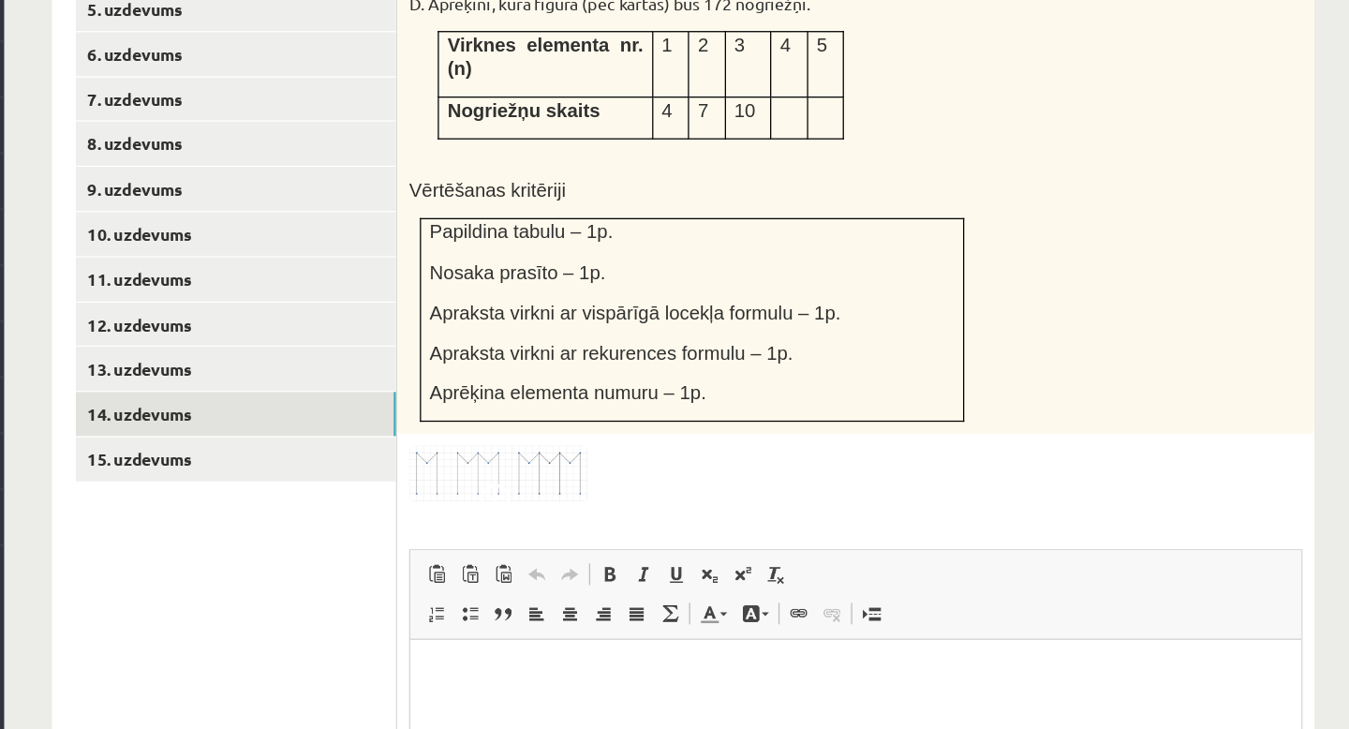
click at [697, 511] on img at bounding box center [669, 528] width 140 height 44
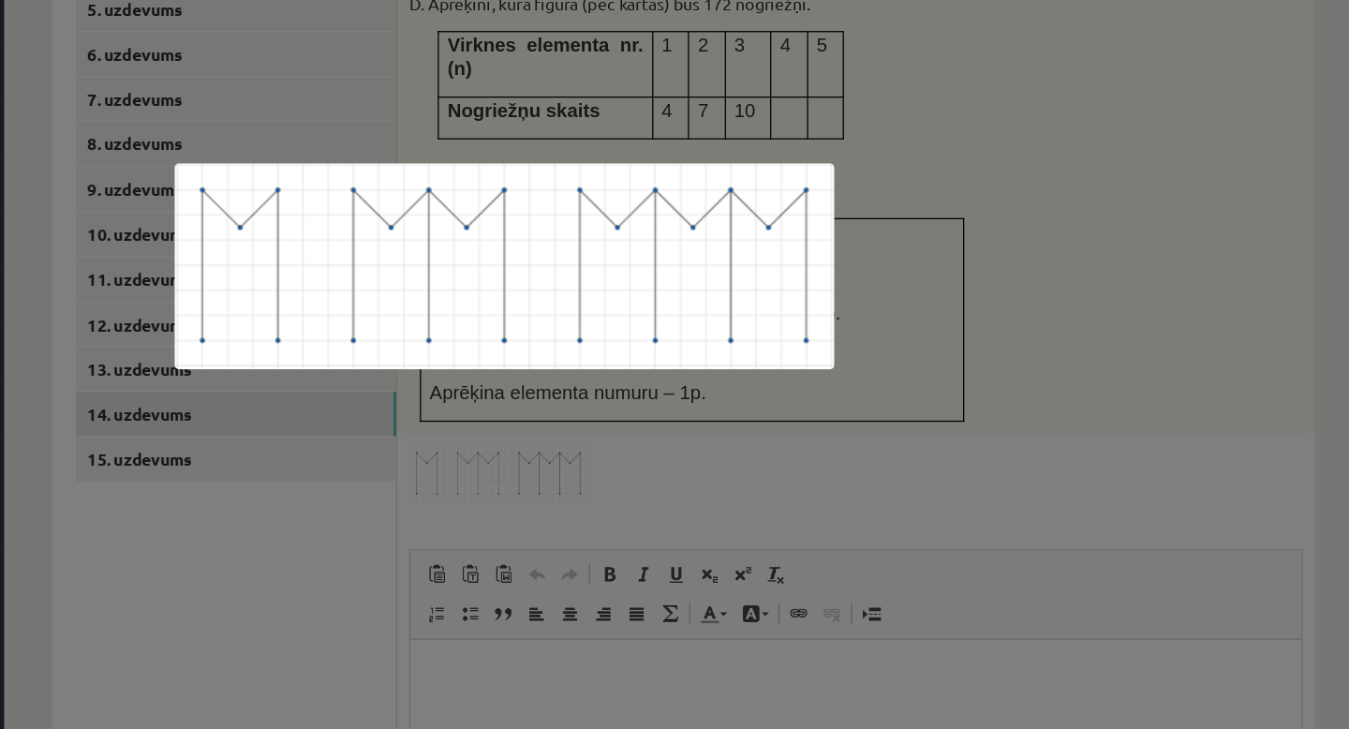
click at [808, 466] on div at bounding box center [674, 364] width 1349 height 729
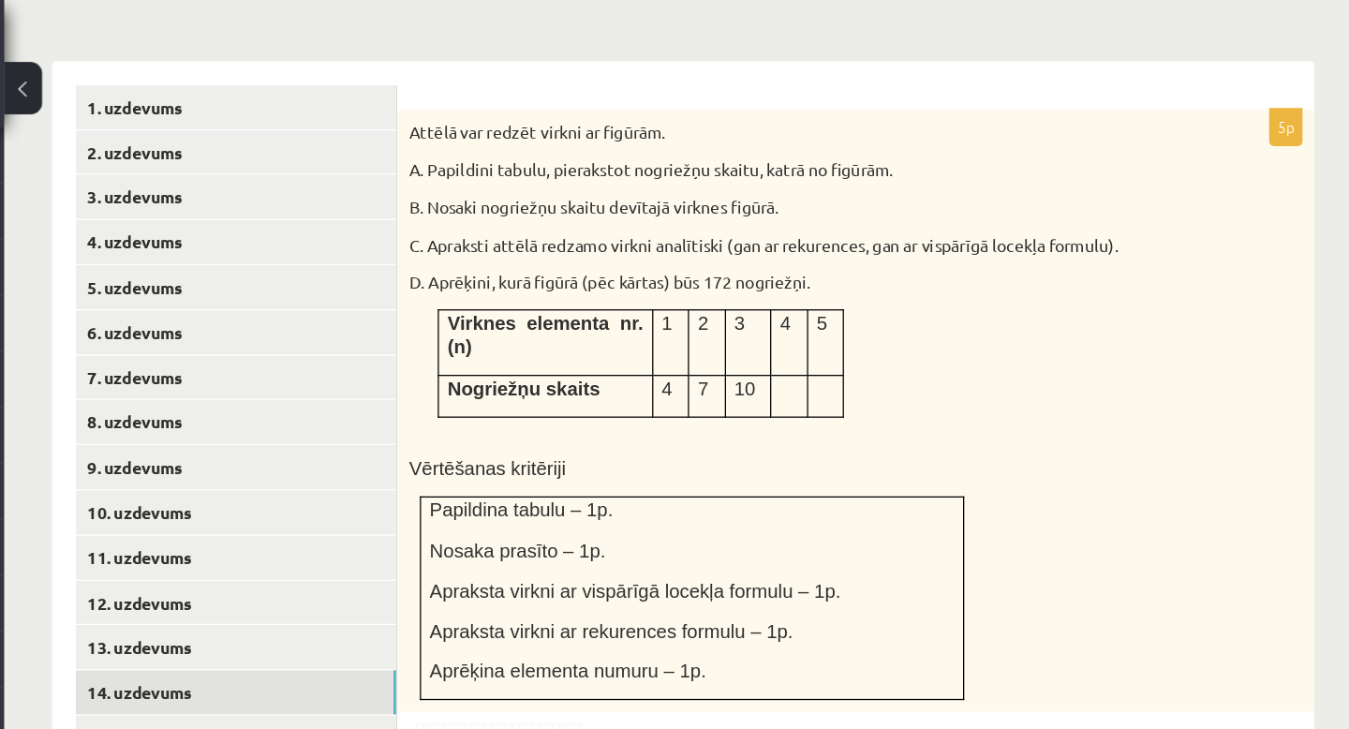
scroll to position [796, 0]
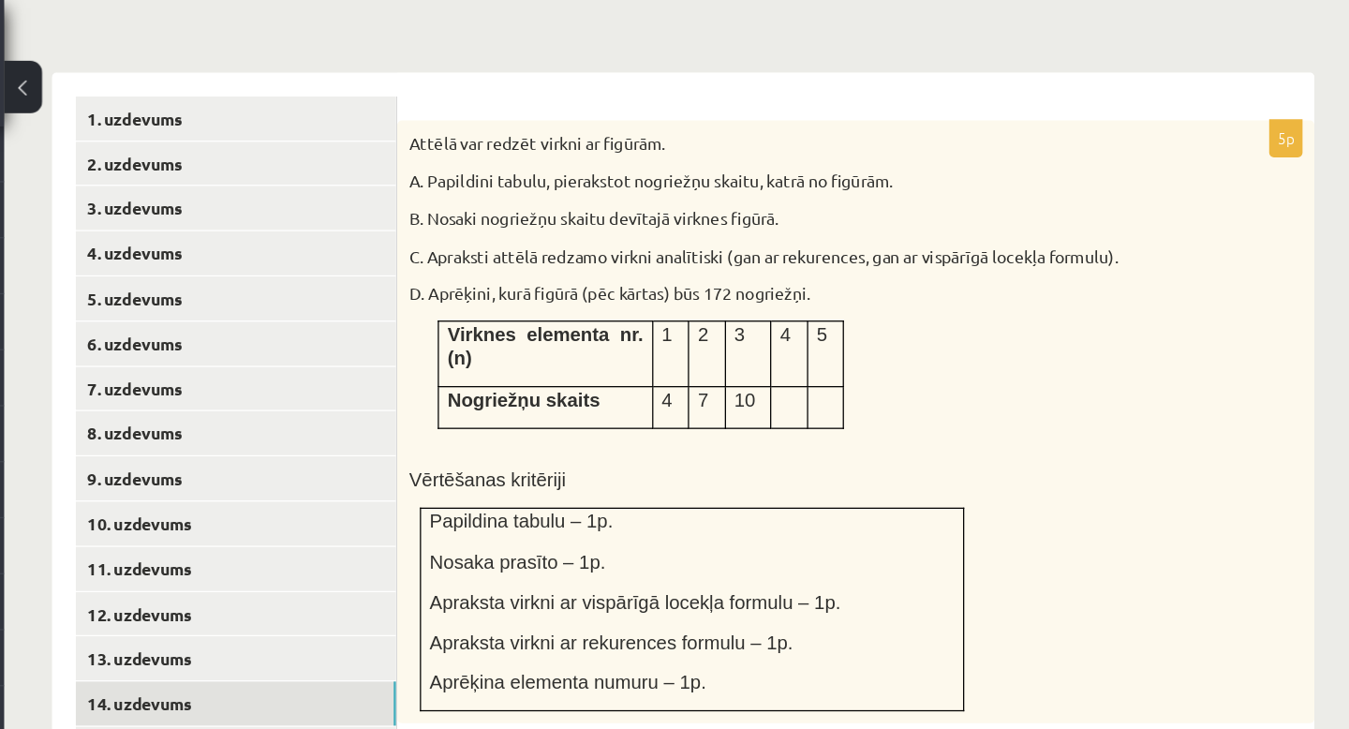
click at [893, 305] on p at bounding box center [899, 314] width 14 height 19
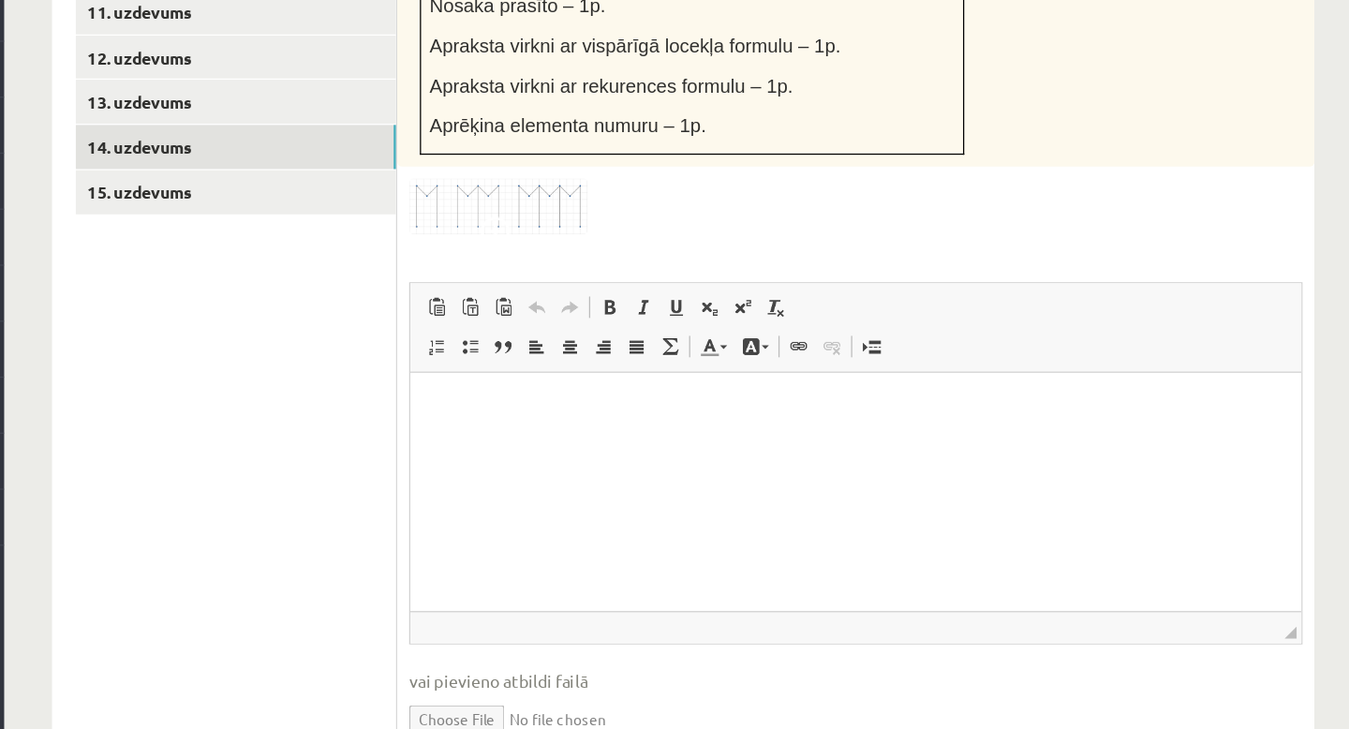
scroll to position [1153, 0]
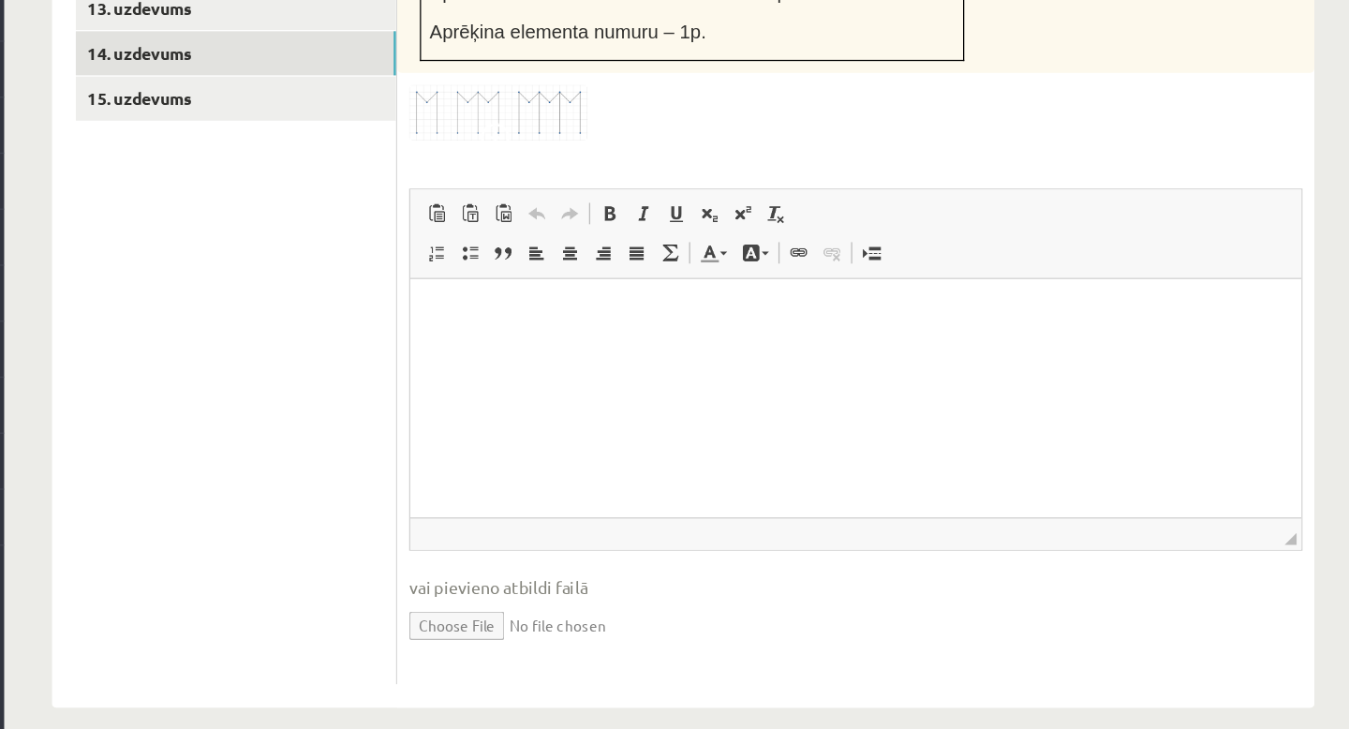
click at [653, 627] on input "file" at bounding box center [950, 646] width 702 height 38
type input "**********"
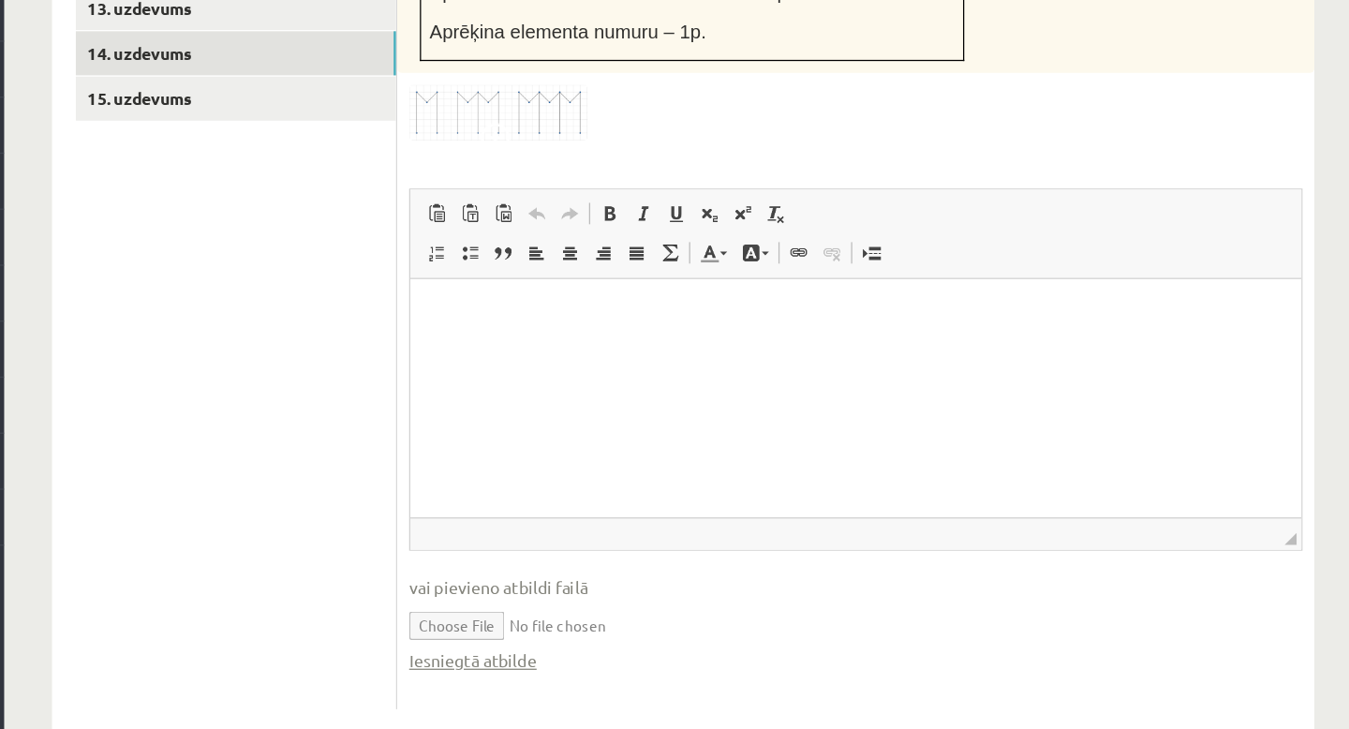
scroll to position [1152, 0]
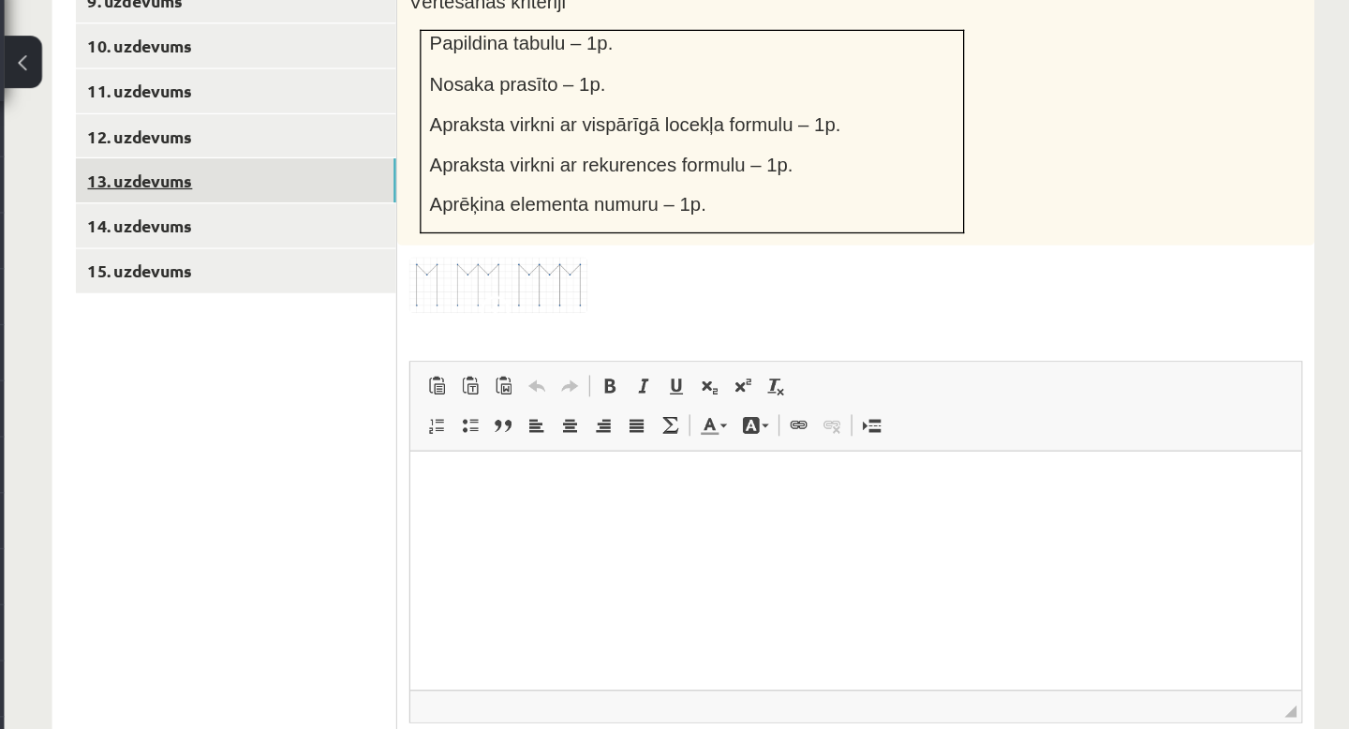
click at [482, 145] on link "13. uzdevums" at bounding box center [463, 162] width 252 height 35
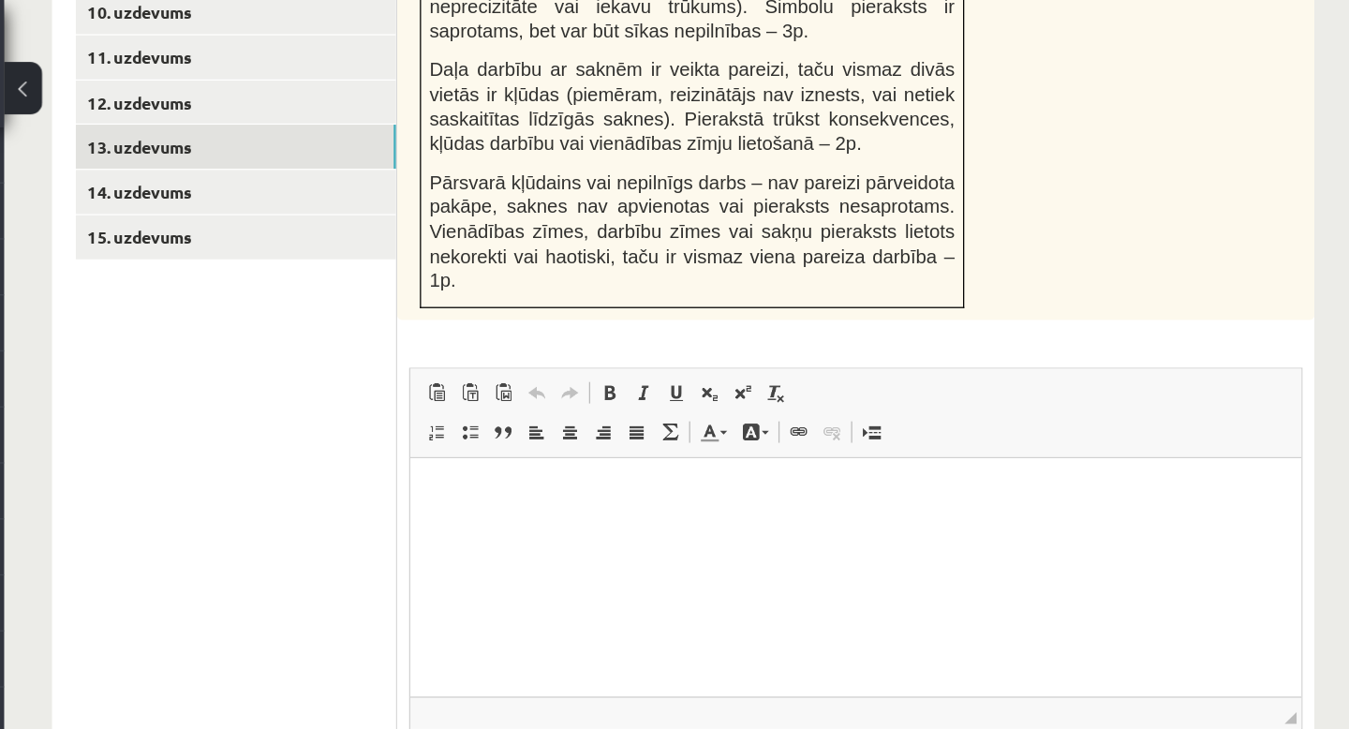
scroll to position [1054, 0]
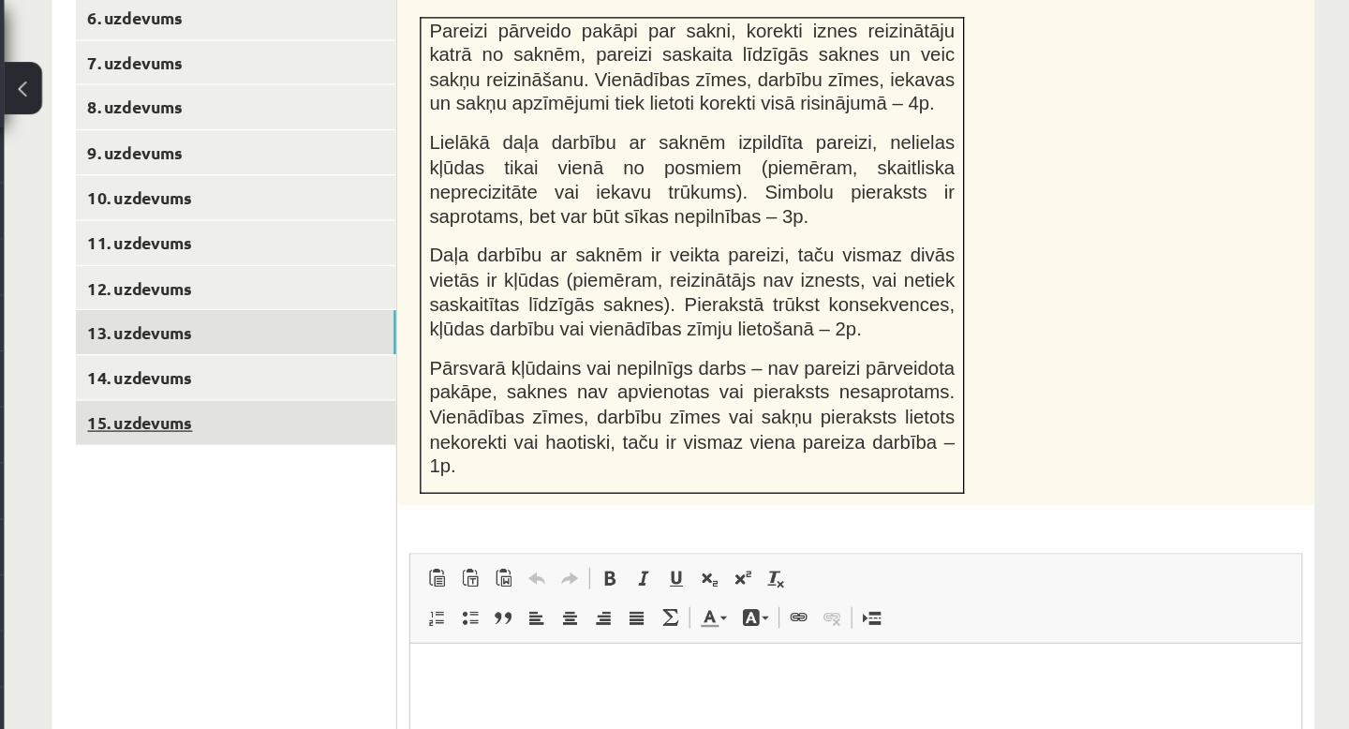
click at [405, 315] on link "15. uzdevums" at bounding box center [463, 332] width 252 height 35
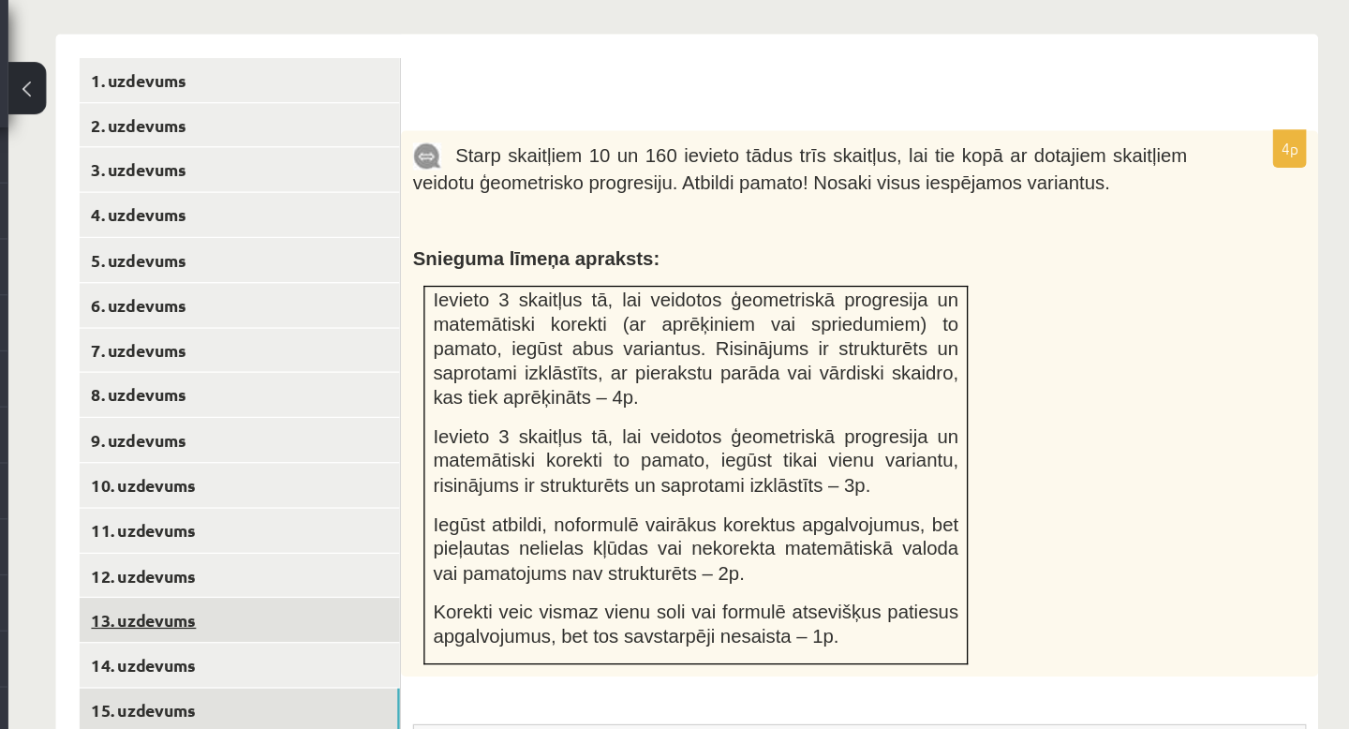
scroll to position [825, 0]
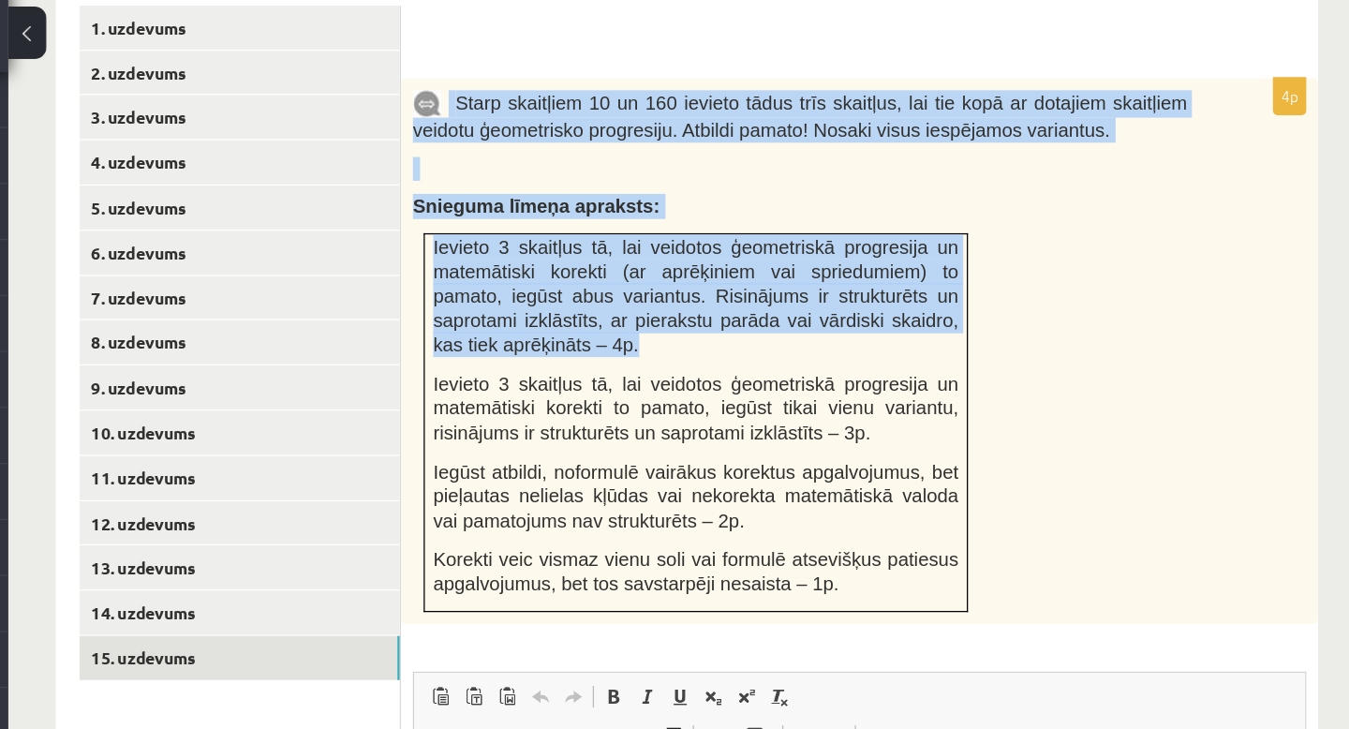
drag, startPoint x: 628, startPoint y: 98, endPoint x: 820, endPoint y: 301, distance: 278.9
click at [820, 301] on div "Starp skaitļiem 10 un 160 ievieto tādus trīs skaitļus, lai tie kopā ar dotajiem…" at bounding box center [950, 319] width 721 height 429
copy div "Starp skaitļiem 10 un 160 ievieto tādus trīs skaitļus, lai tie kopā ar dotajiem…"
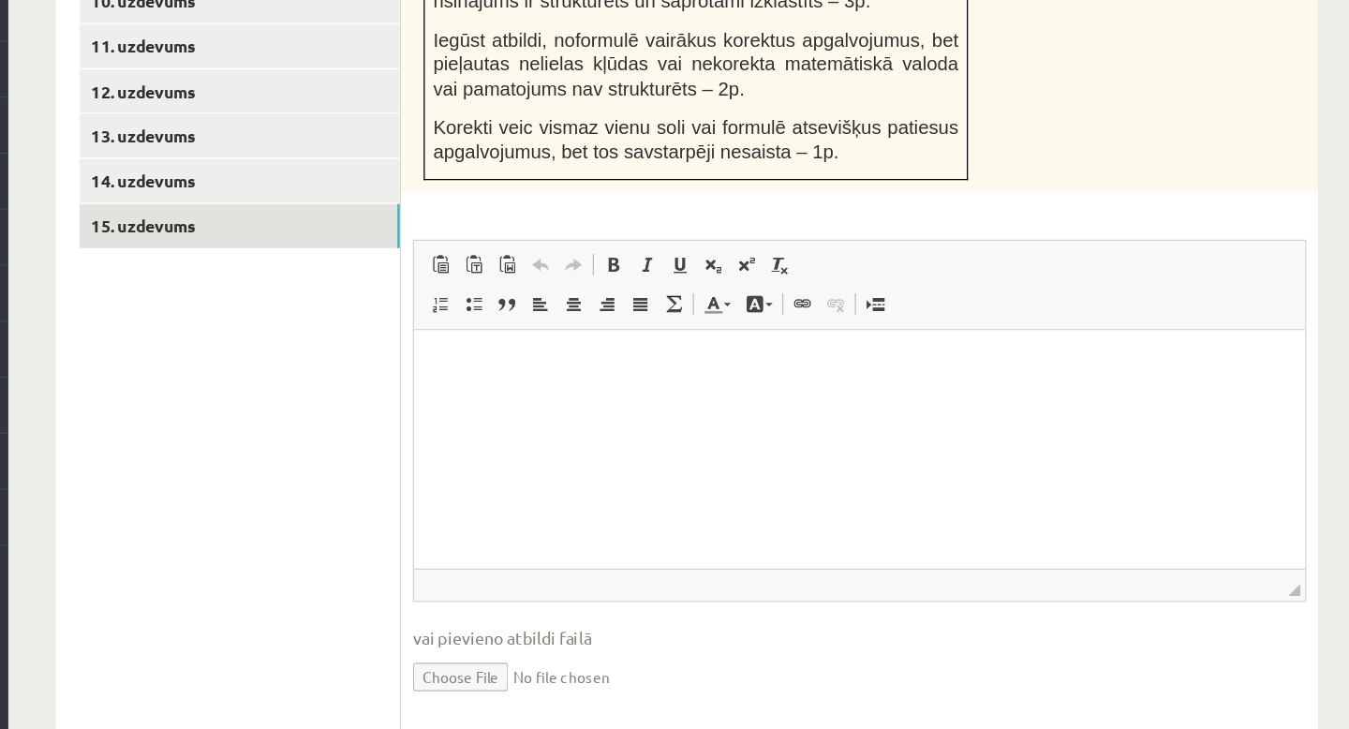
scroll to position [1092, 0]
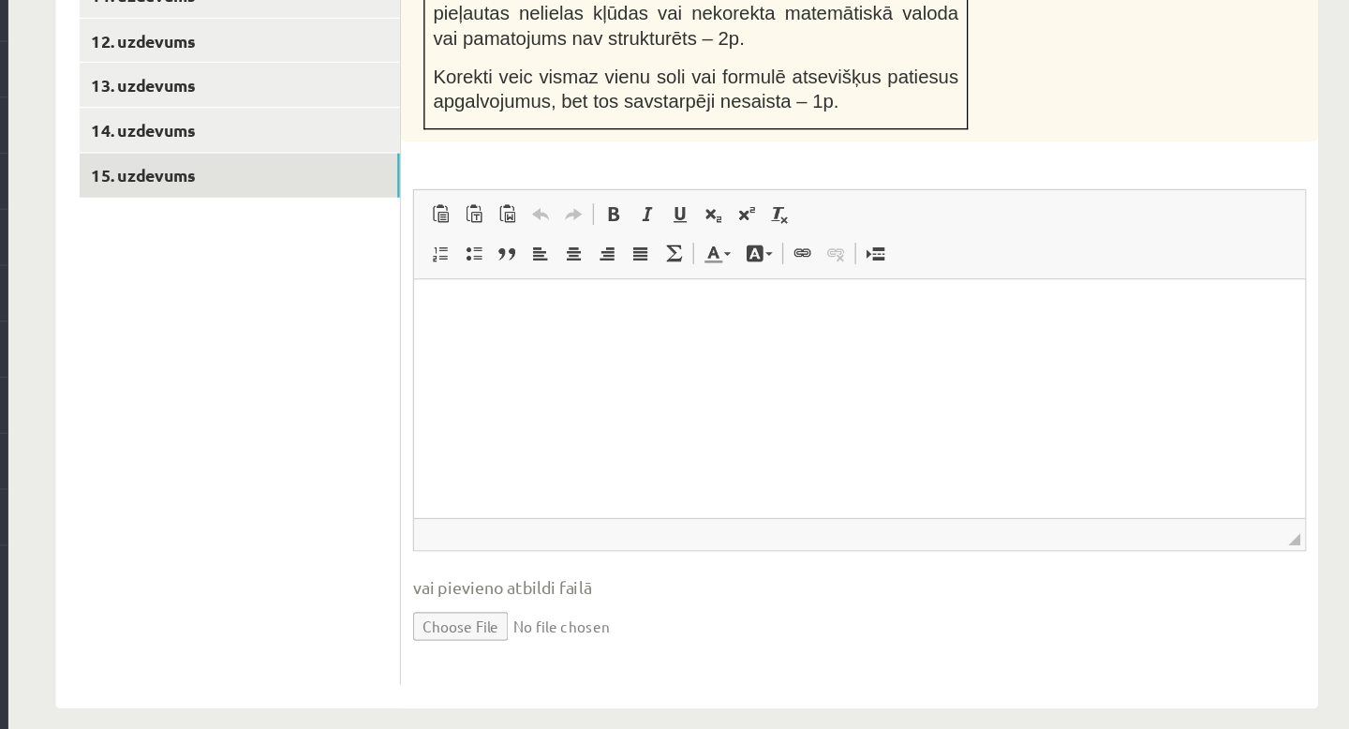
click at [613, 628] on input "file" at bounding box center [950, 647] width 702 height 38
type input "**********"
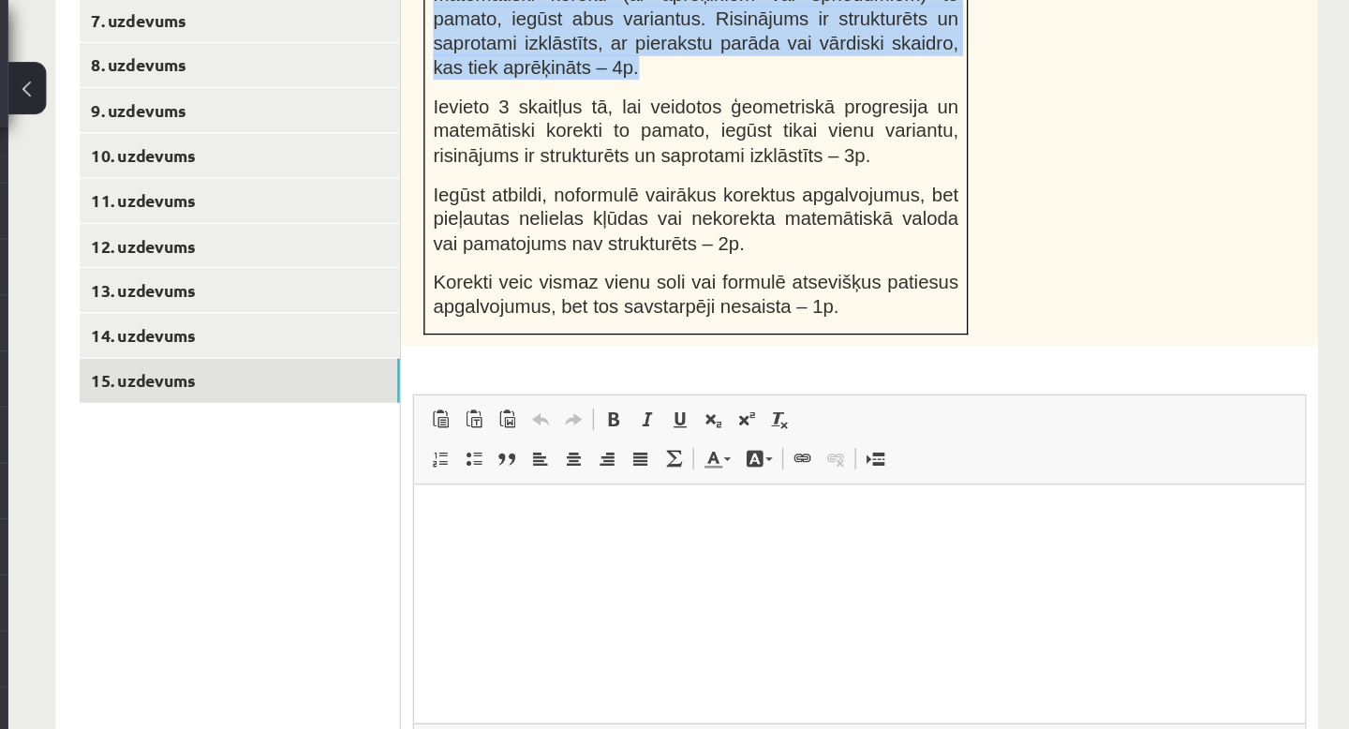
scroll to position [1074, 0]
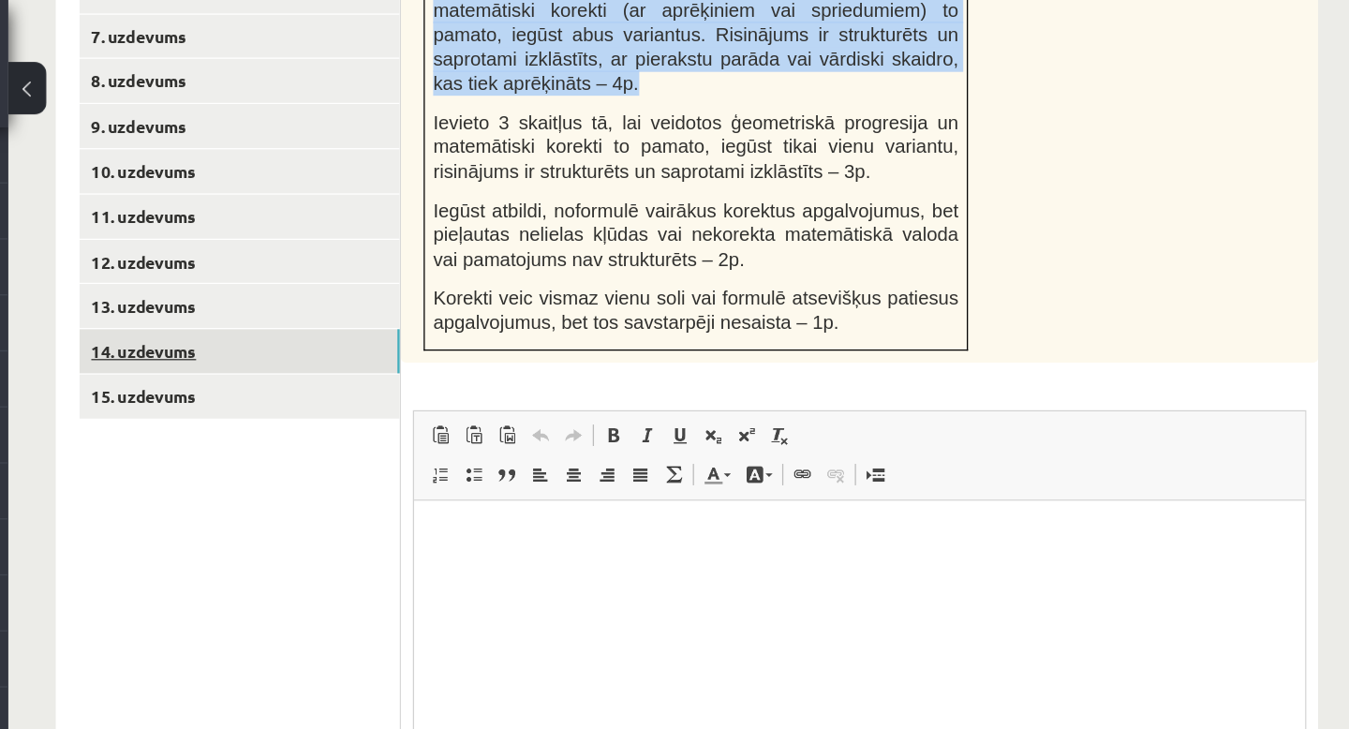
click at [438, 259] on link "14. uzdevums" at bounding box center [463, 276] width 252 height 35
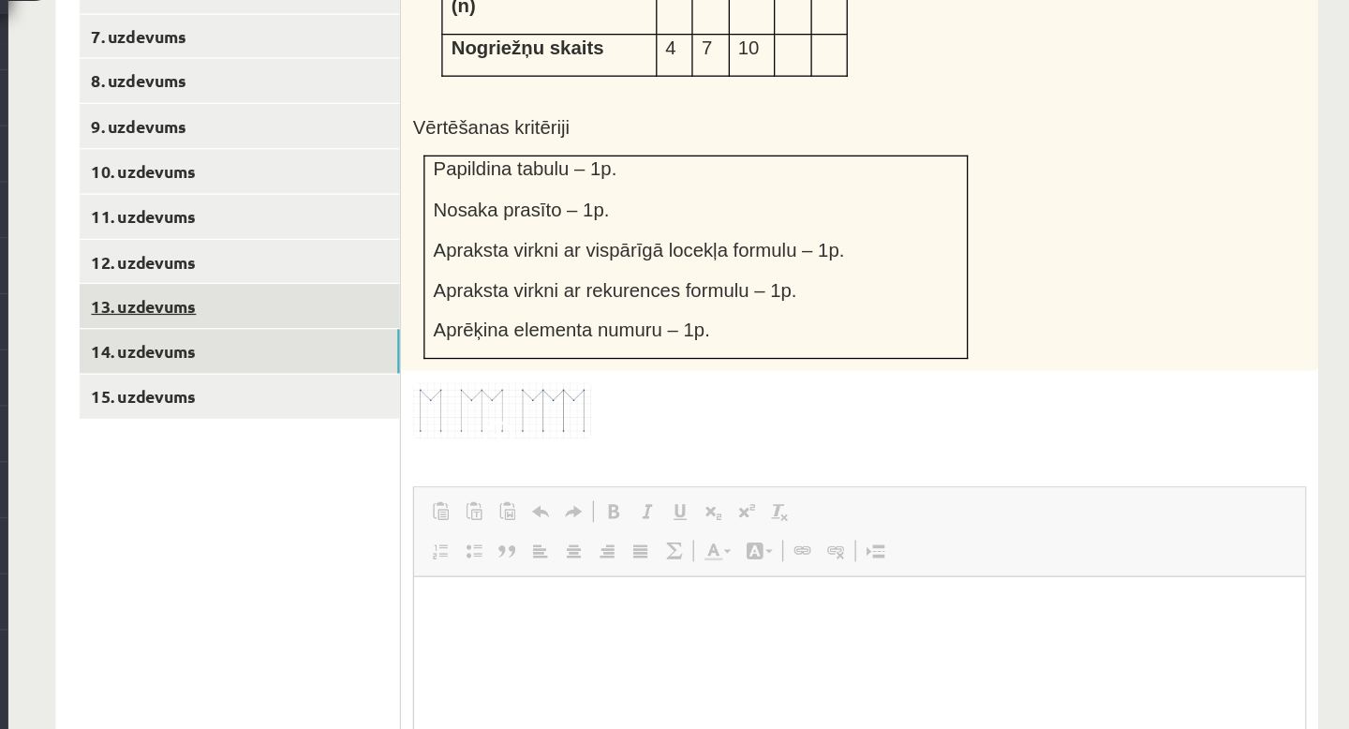
scroll to position [0, 0]
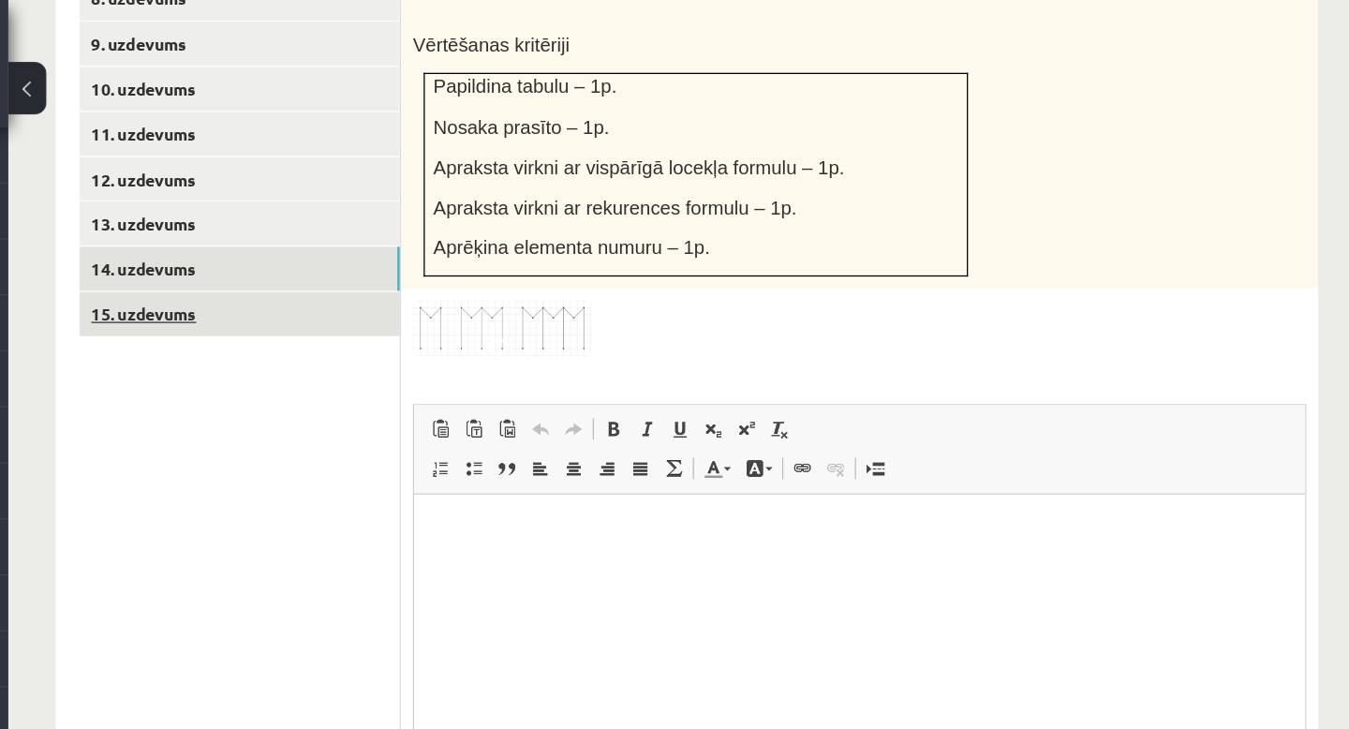
click at [367, 229] on link "15. uzdevums" at bounding box center [463, 246] width 252 height 35
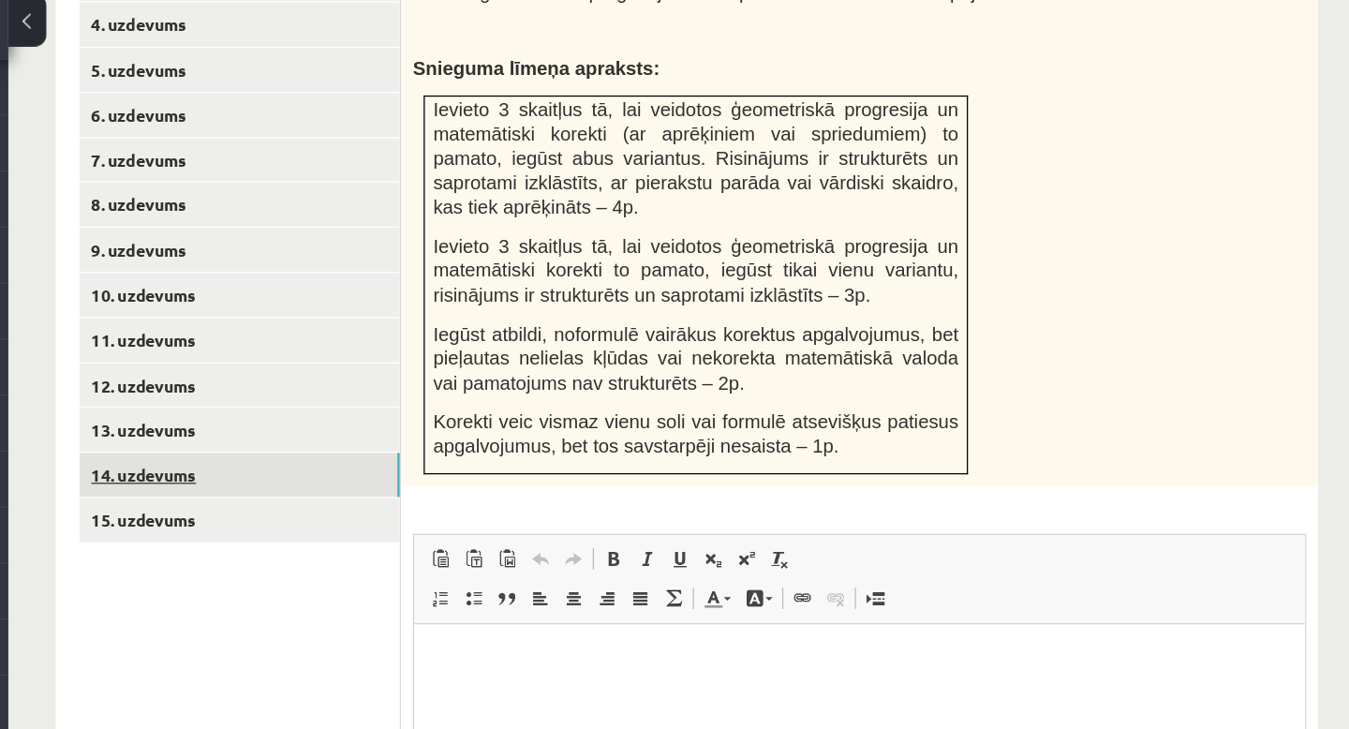
click at [389, 409] on link "14. uzdevums" at bounding box center [463, 426] width 252 height 35
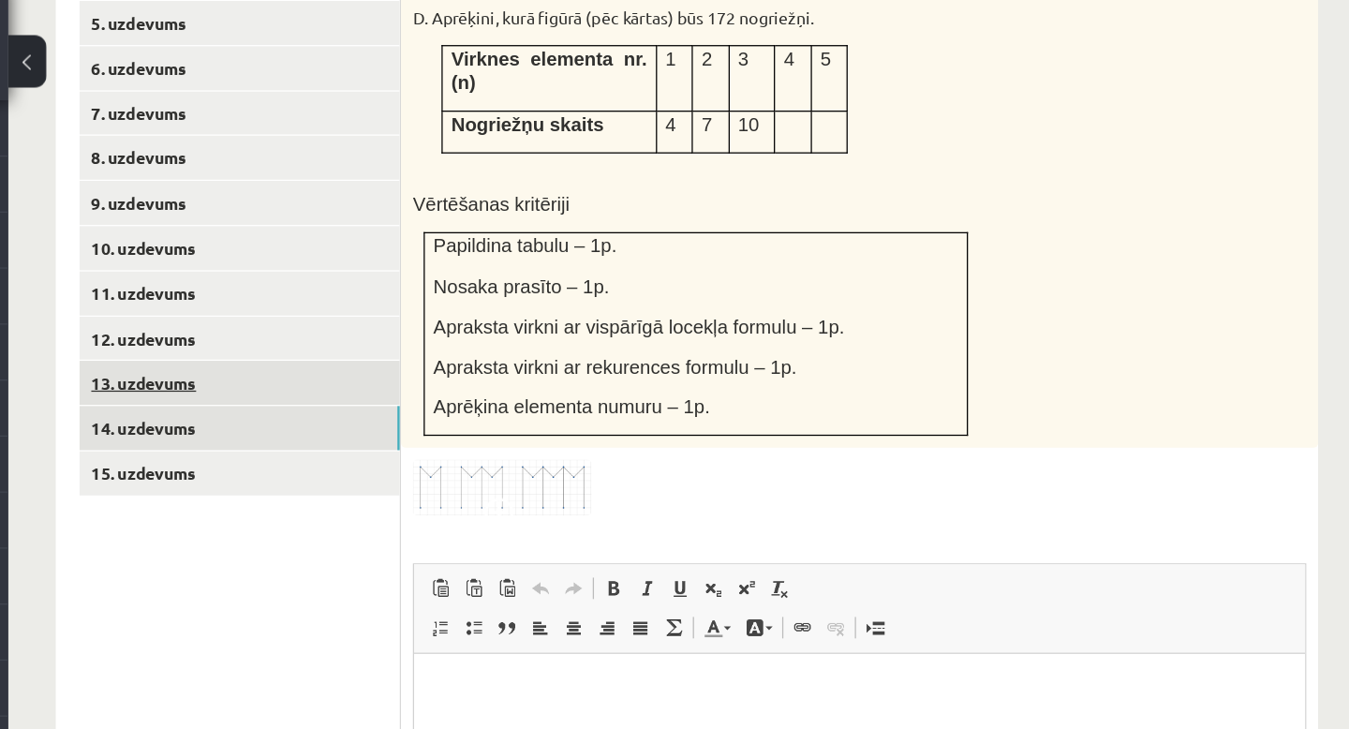
click at [384, 304] on link "13. uzdevums" at bounding box center [463, 321] width 252 height 35
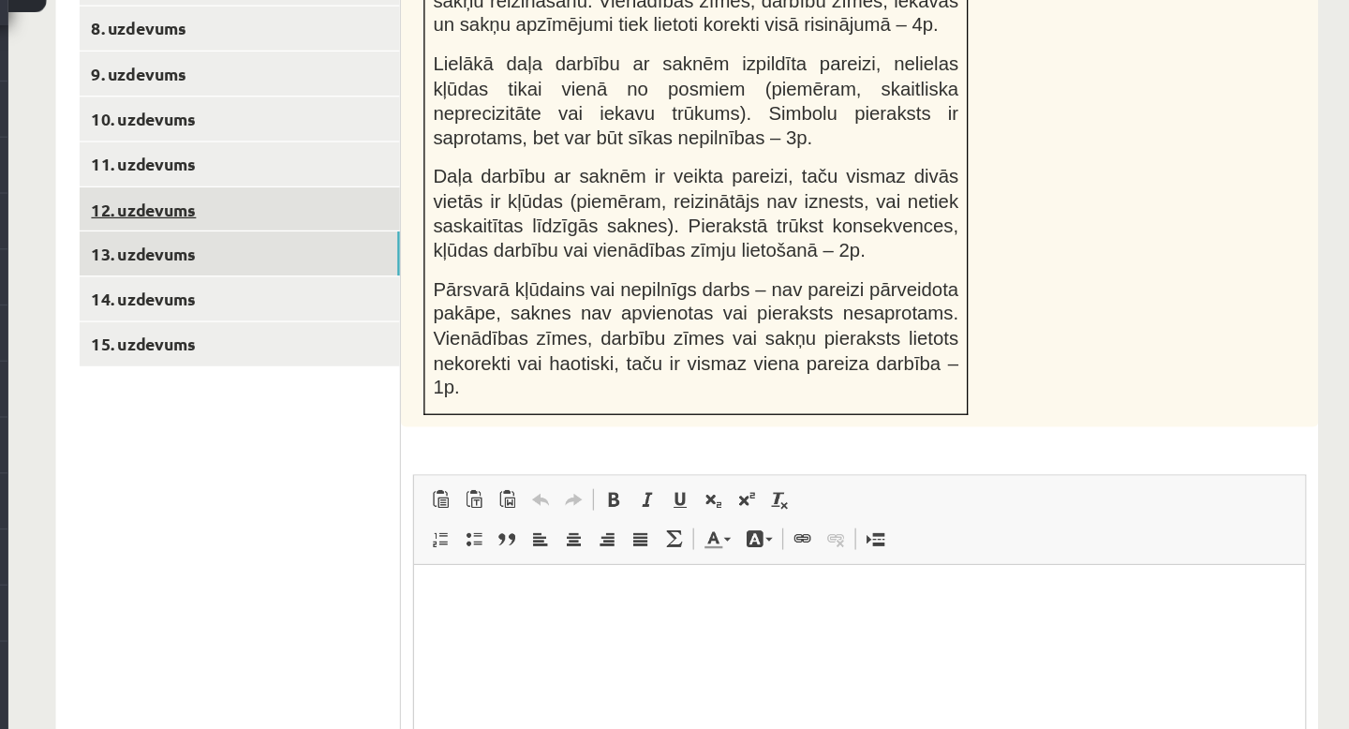
click at [381, 228] on link "12. uzdevums" at bounding box center [463, 245] width 252 height 35
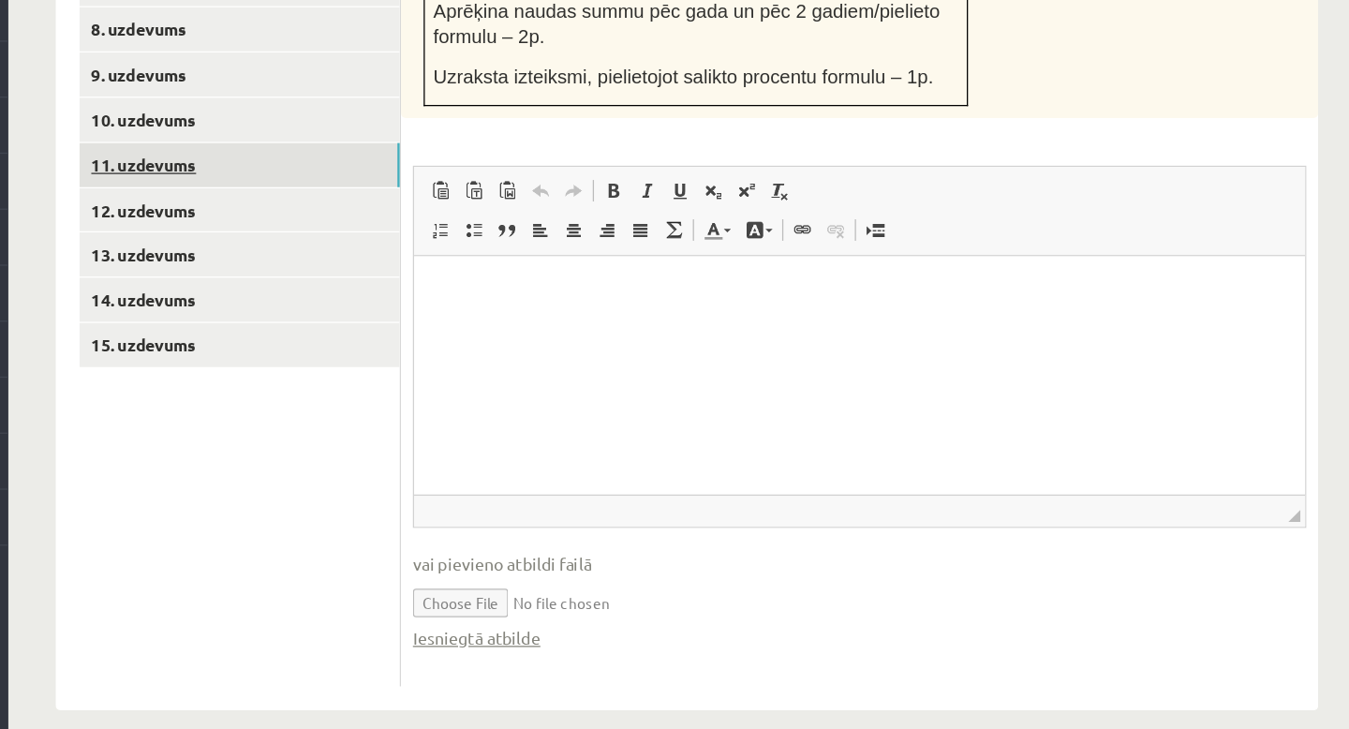
click at [376, 268] on link "11. uzdevums" at bounding box center [463, 285] width 252 height 35
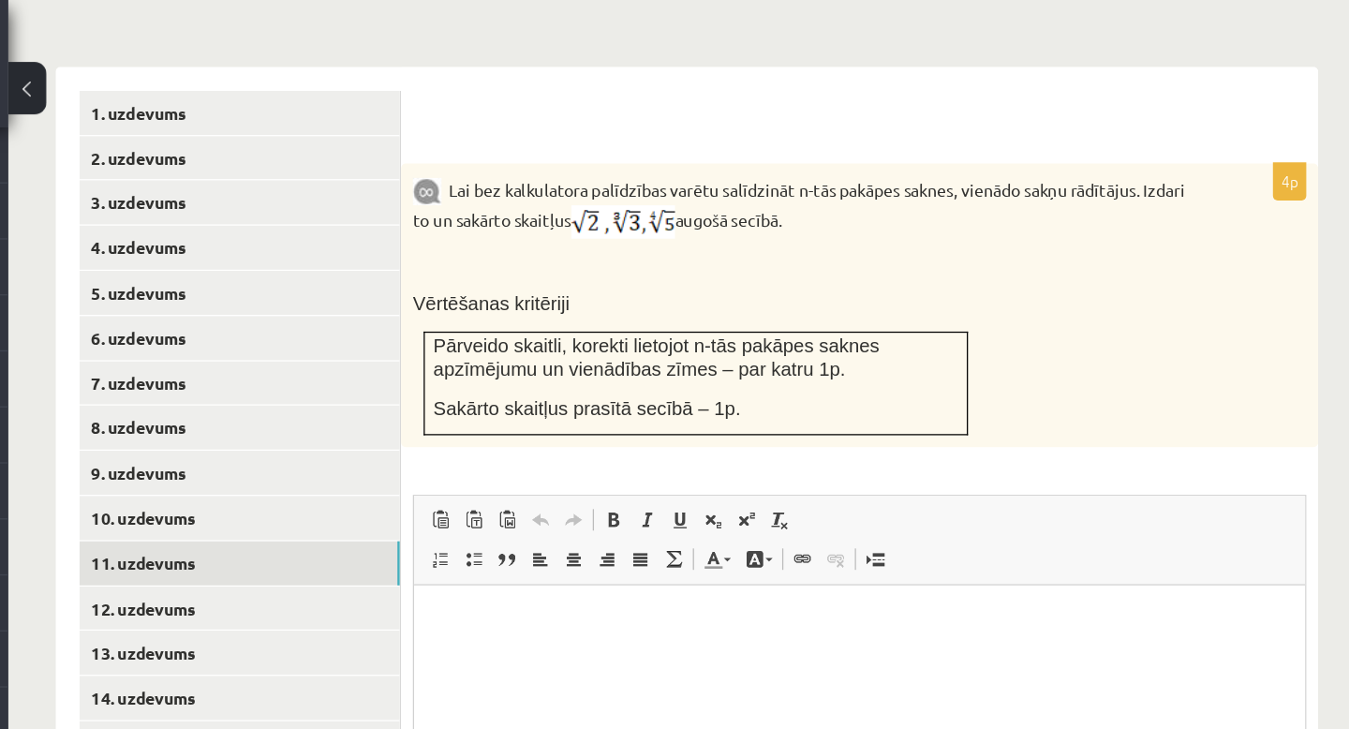
scroll to position [800, 0]
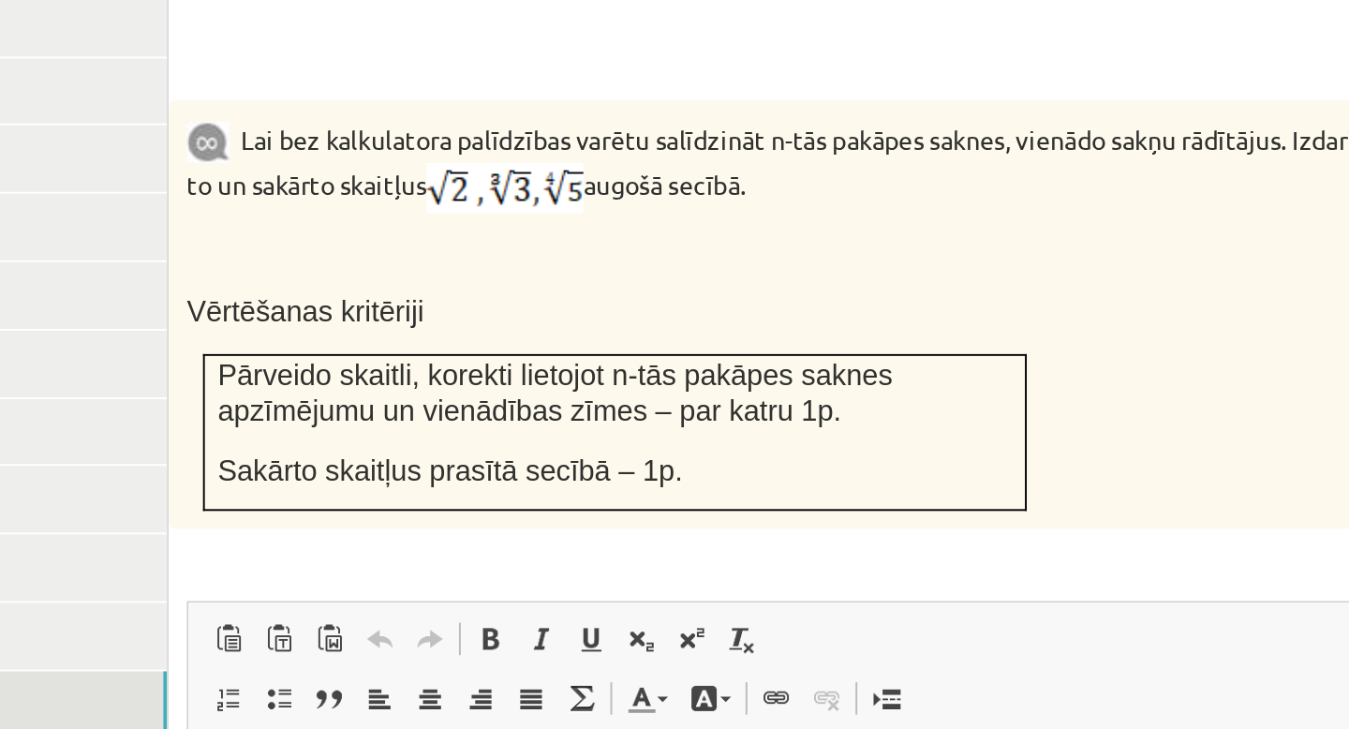
drag, startPoint x: 628, startPoint y: 126, endPoint x: 938, endPoint y: 156, distance: 311.5
click at [938, 156] on p "Lai bez kalkulatora palīdzības varētu salīdzināt n-tās pakāpes saknes, vienādo …" at bounding box center [903, 165] width 609 height 50
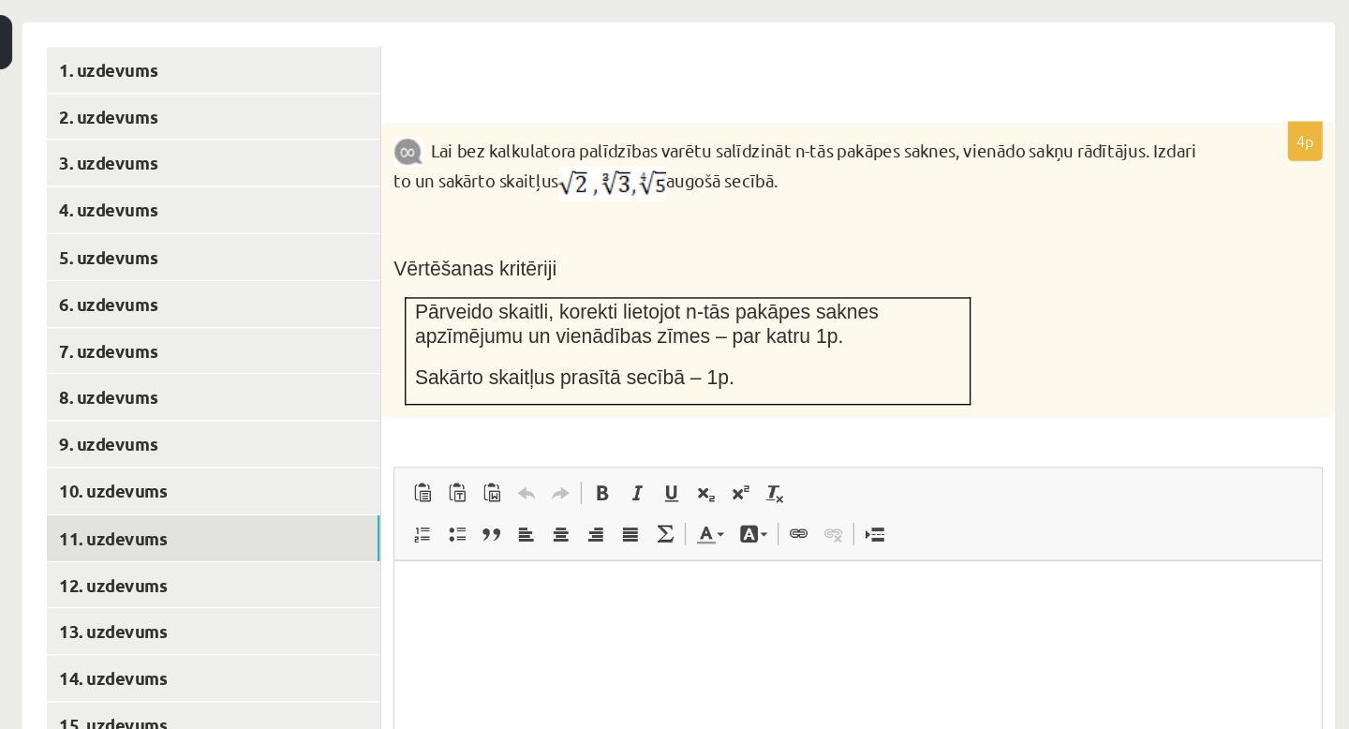
click at [623, 142] on b at bounding box center [625, 150] width 6 height 17
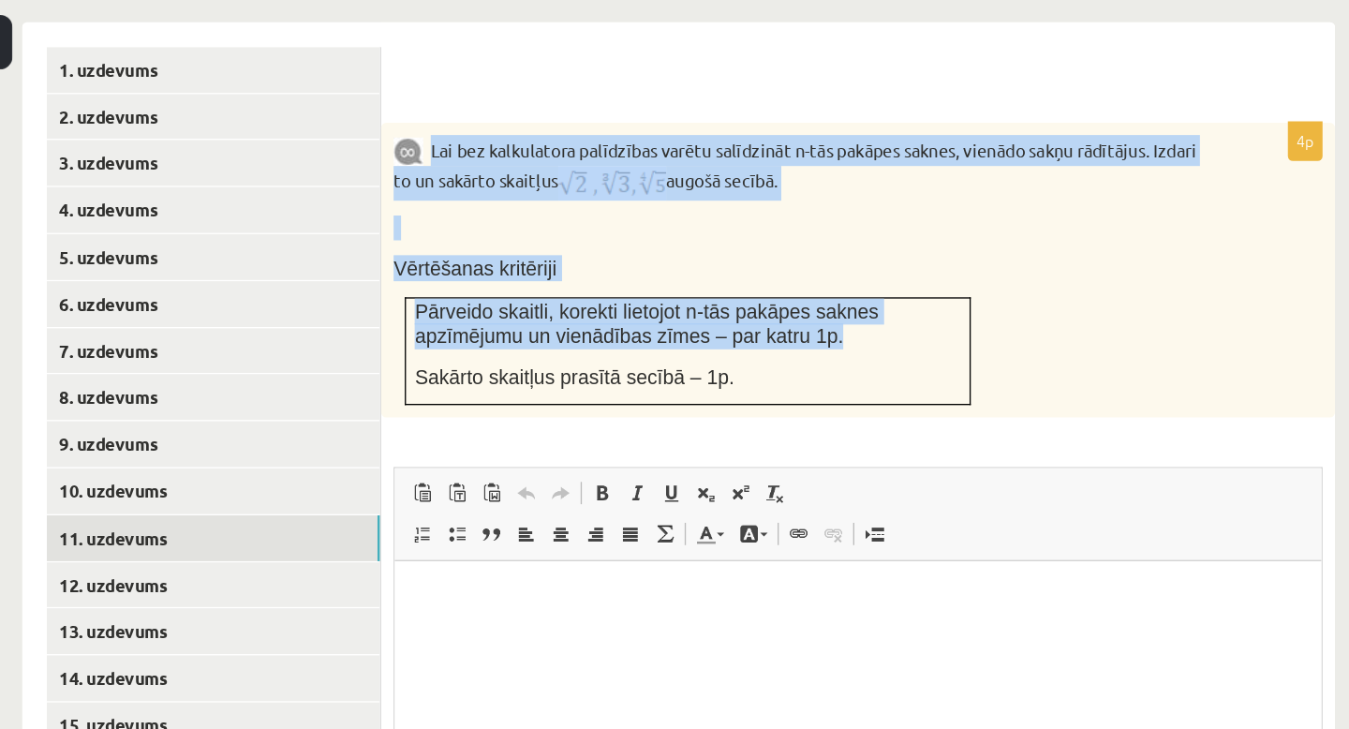
drag, startPoint x: 629, startPoint y: 126, endPoint x: 1011, endPoint y: 264, distance: 405.3
click at [1011, 264] on div "Lai bez kalkulatora palīdzības varētu salīdzināt n-tās pakāpes saknes, vienādo …" at bounding box center [950, 242] width 721 height 224
copy div "Lai bez kalkulatora palīdzības varētu salīdzināt n-tās pakāpes saknes, vienādo …"
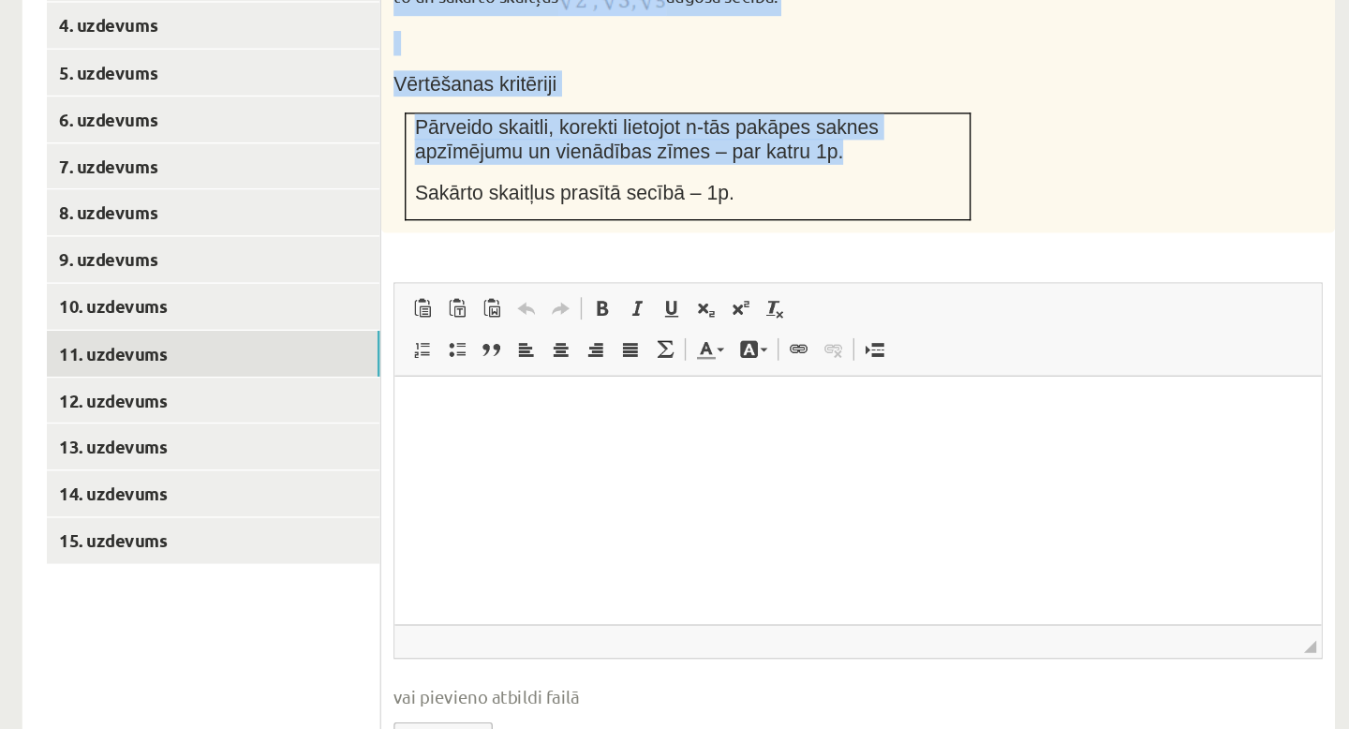
scroll to position [886, 0]
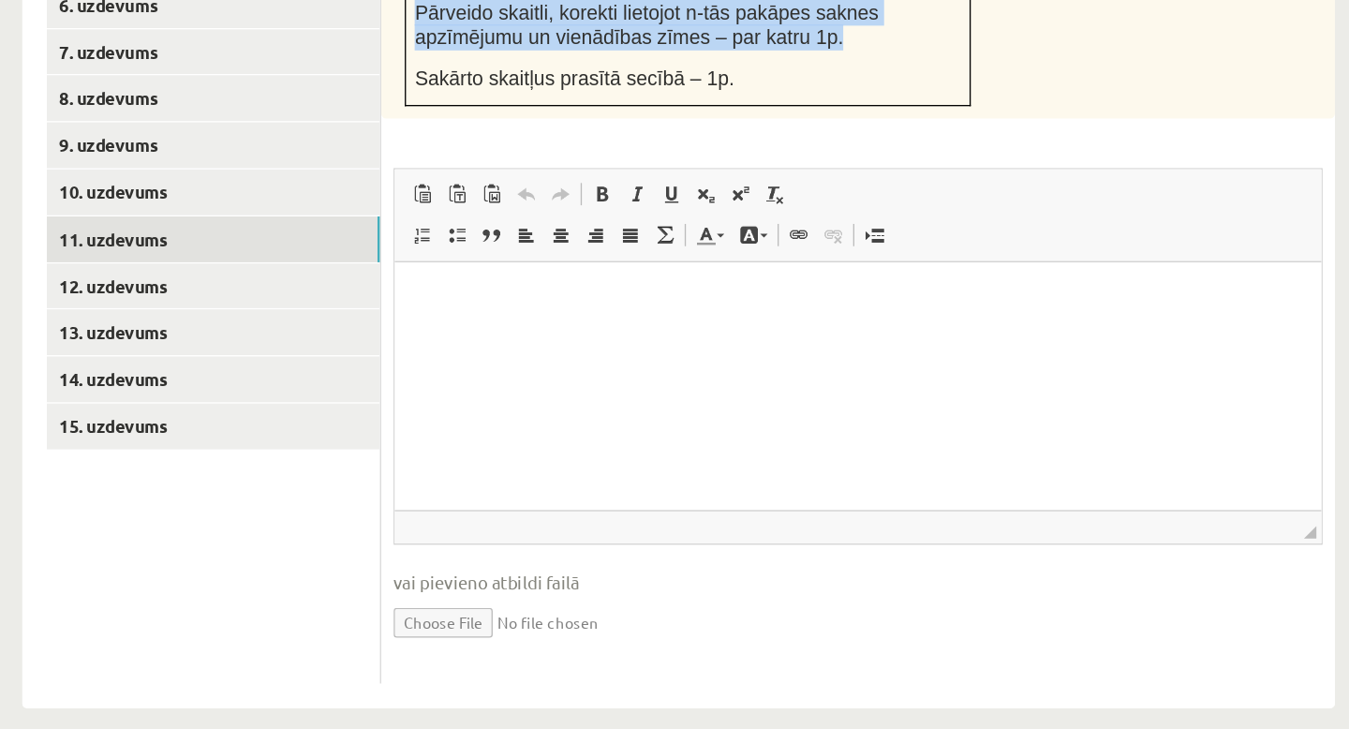
click at [647, 628] on input "file" at bounding box center [950, 647] width 702 height 38
type input "**********"
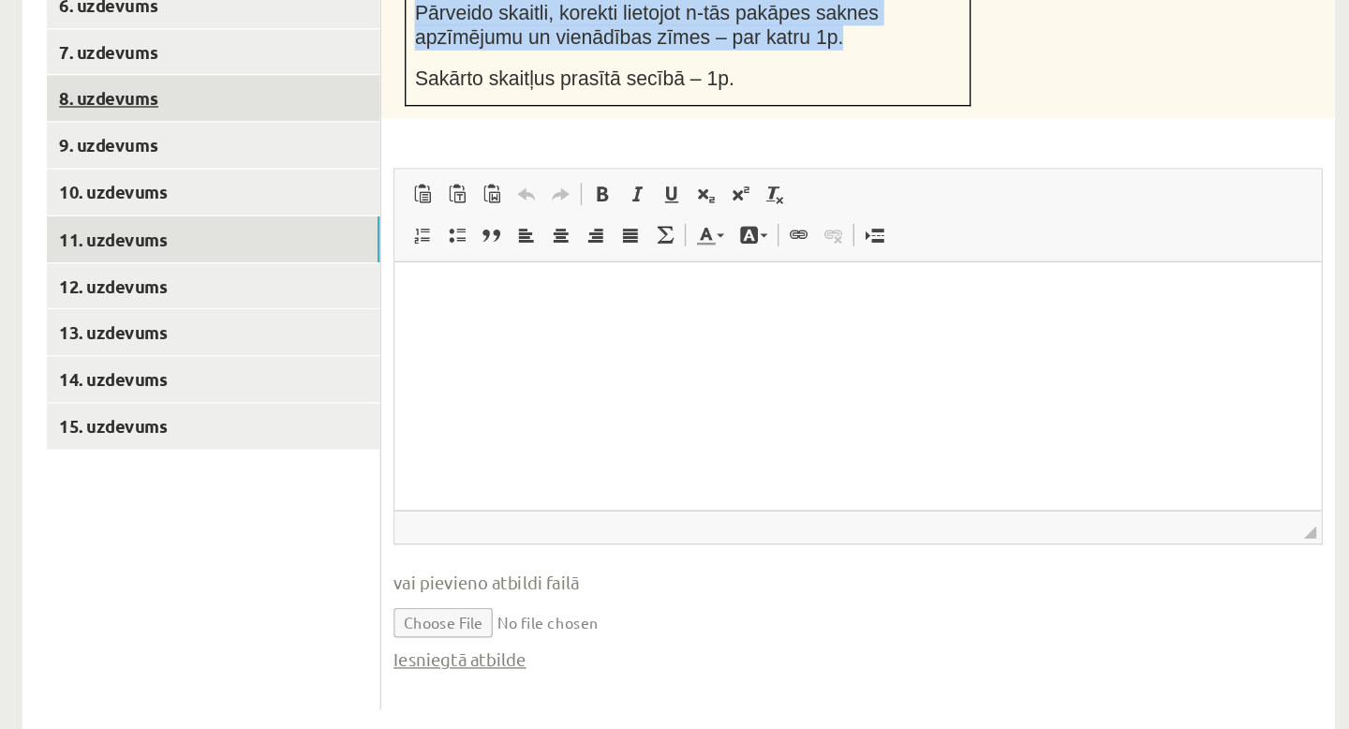
click at [405, 234] on link "8. uzdevums" at bounding box center [463, 251] width 252 height 35
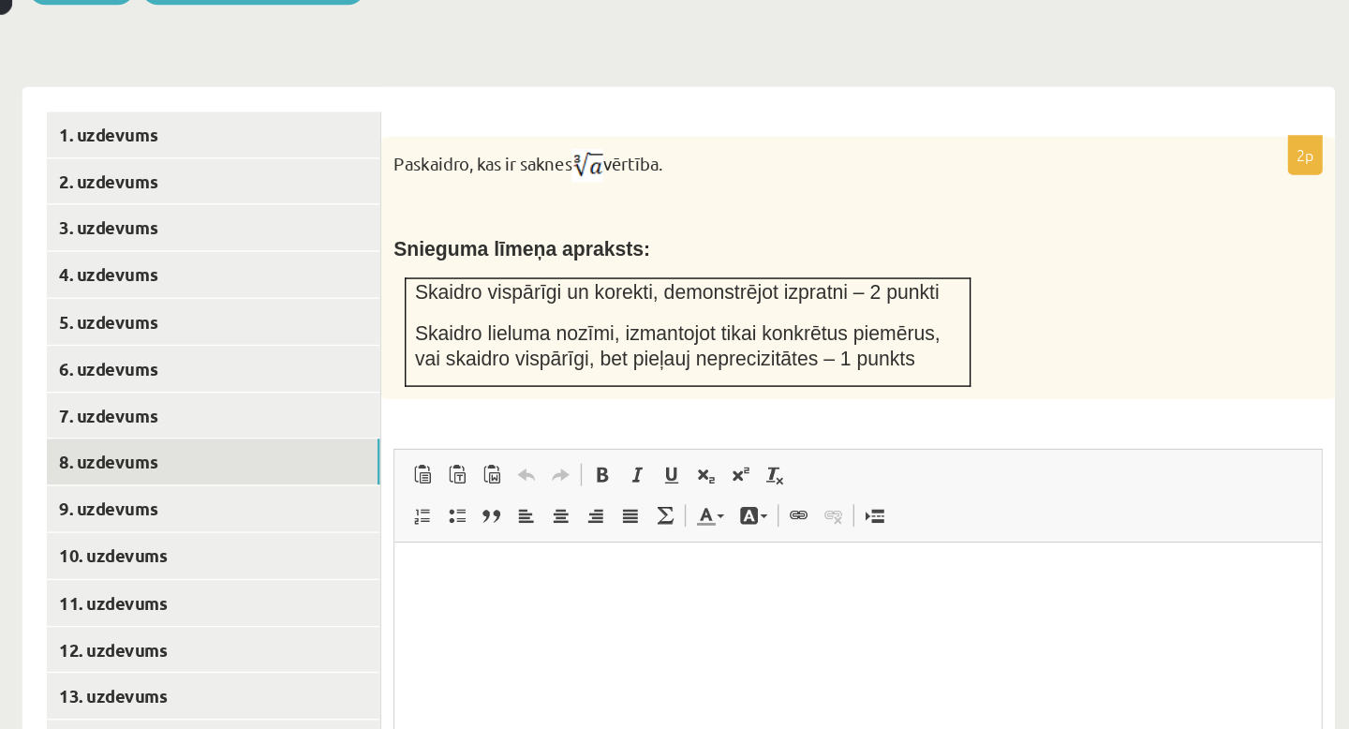
scroll to position [665, 0]
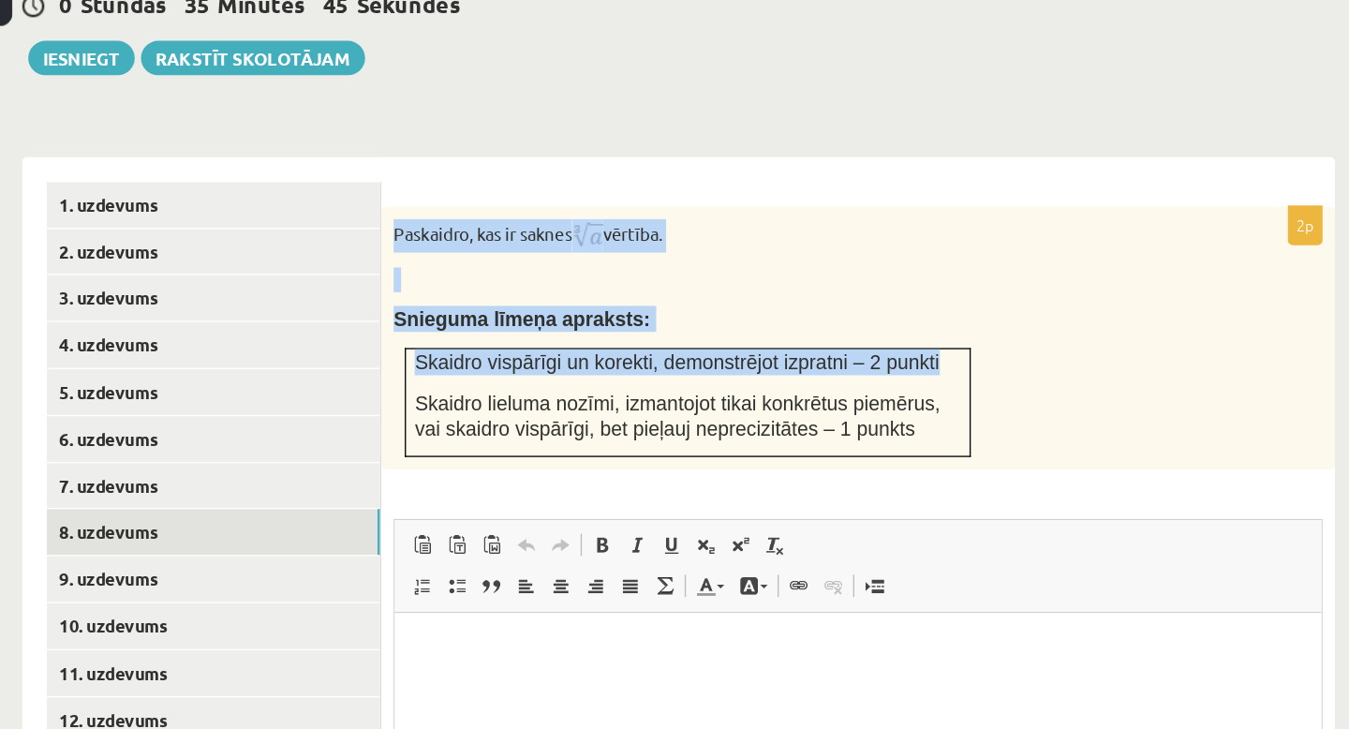
drag, startPoint x: 599, startPoint y: 222, endPoint x: 959, endPoint y: 332, distance: 376.0
click at [959, 332] on div "Paskaidro, kas ir saknes vērtība. Snieguma līmeņa apraksts: Skaidro vispārīgi u…" at bounding box center [950, 326] width 721 height 199
copy div "Paskaidro, kas ir saknes vērtība. Snieguma līmeņa apraksts: Skaidro vispārīgi u…"
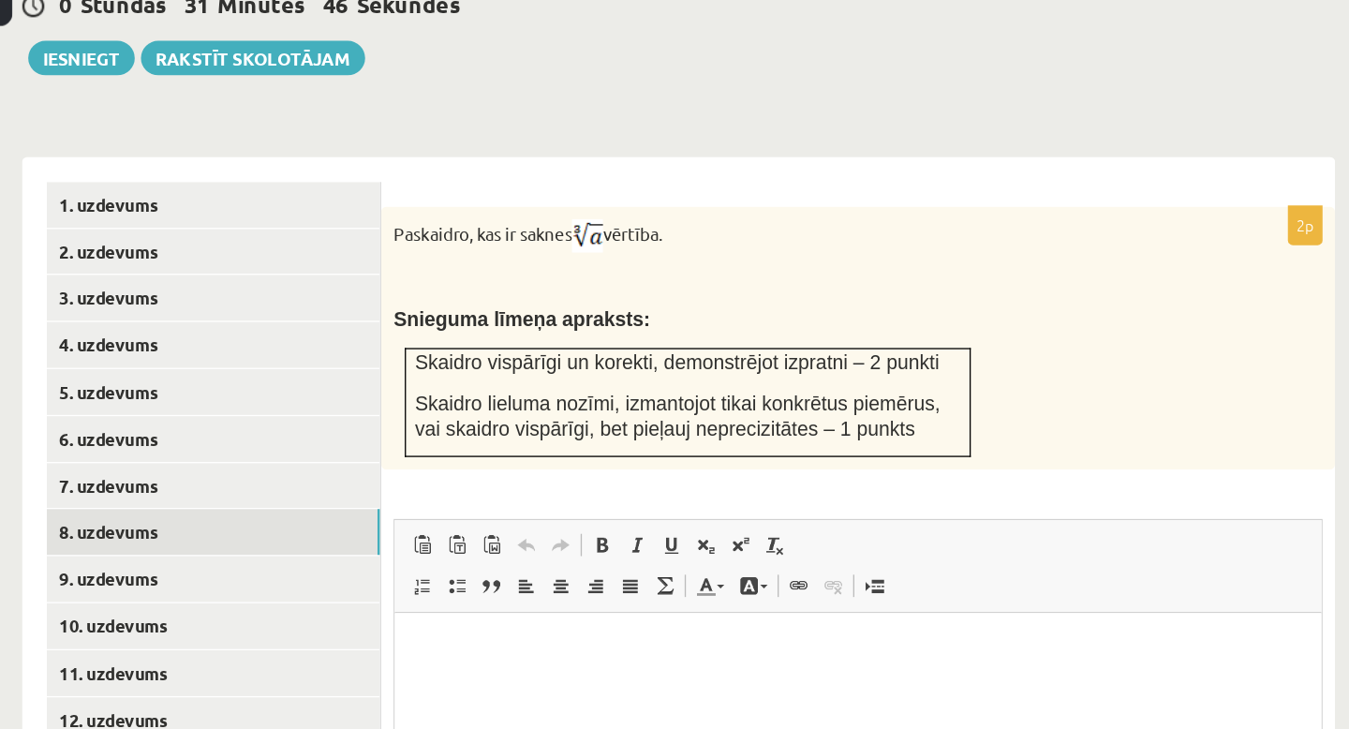
click at [892, 236] on p "Paskaidro, kas ir saknes vērtība." at bounding box center [903, 248] width 609 height 25
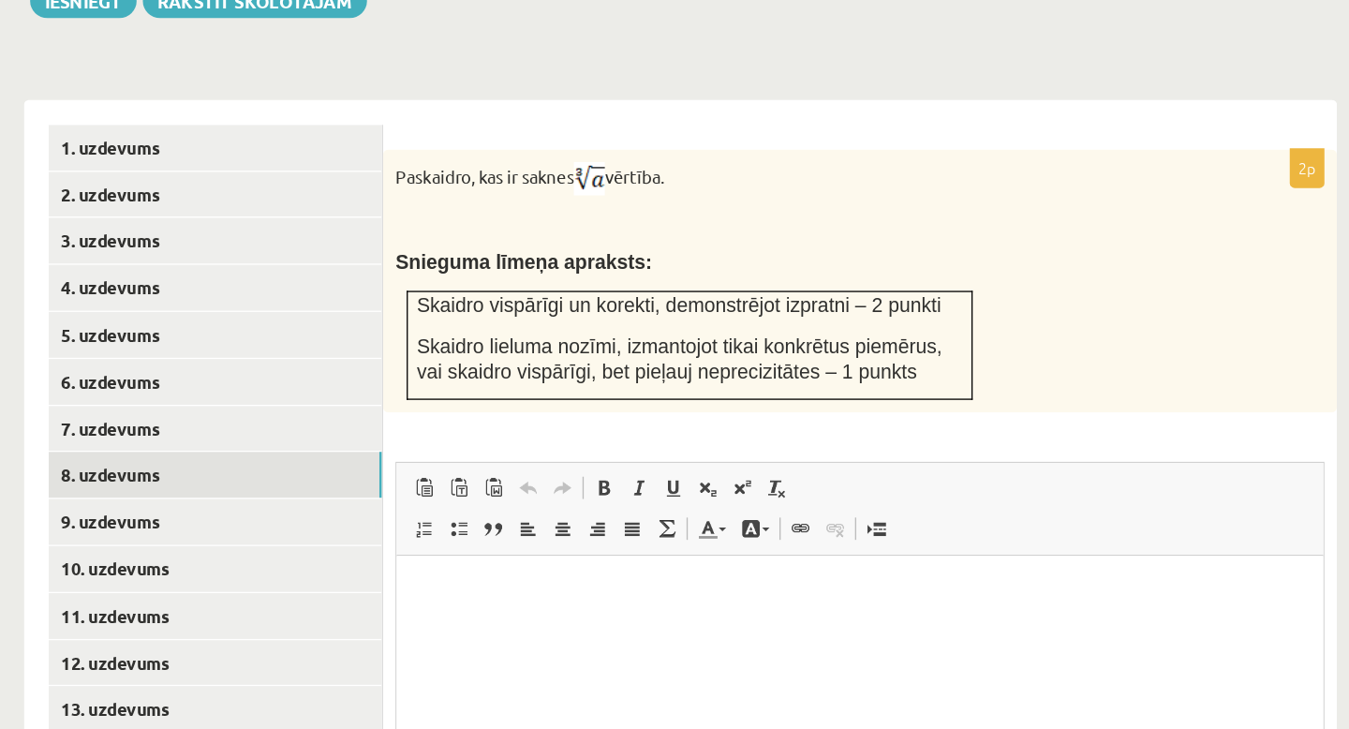
click at [546, 574] on p "Editor, wiswyg-editor-user-answer-47024977334560" at bounding box center [746, 584] width 663 height 20
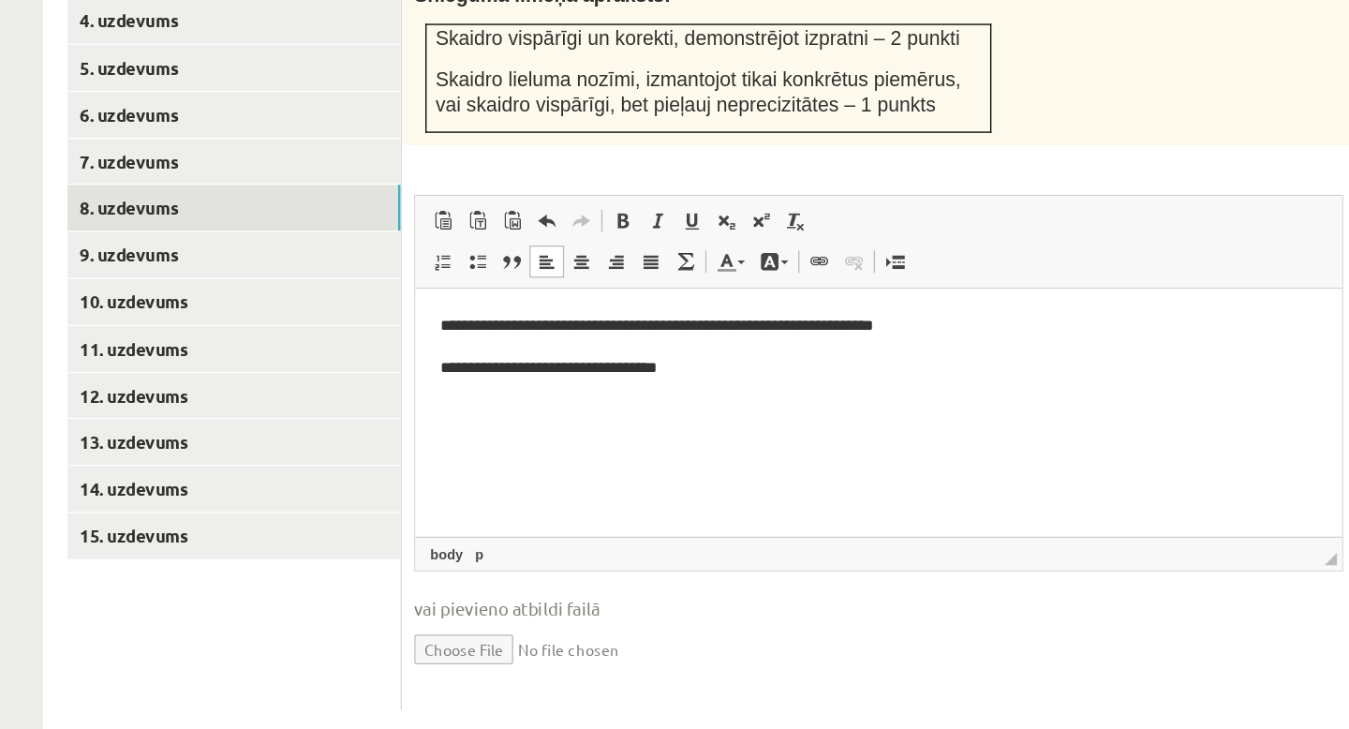
scroll to position [815, 0]
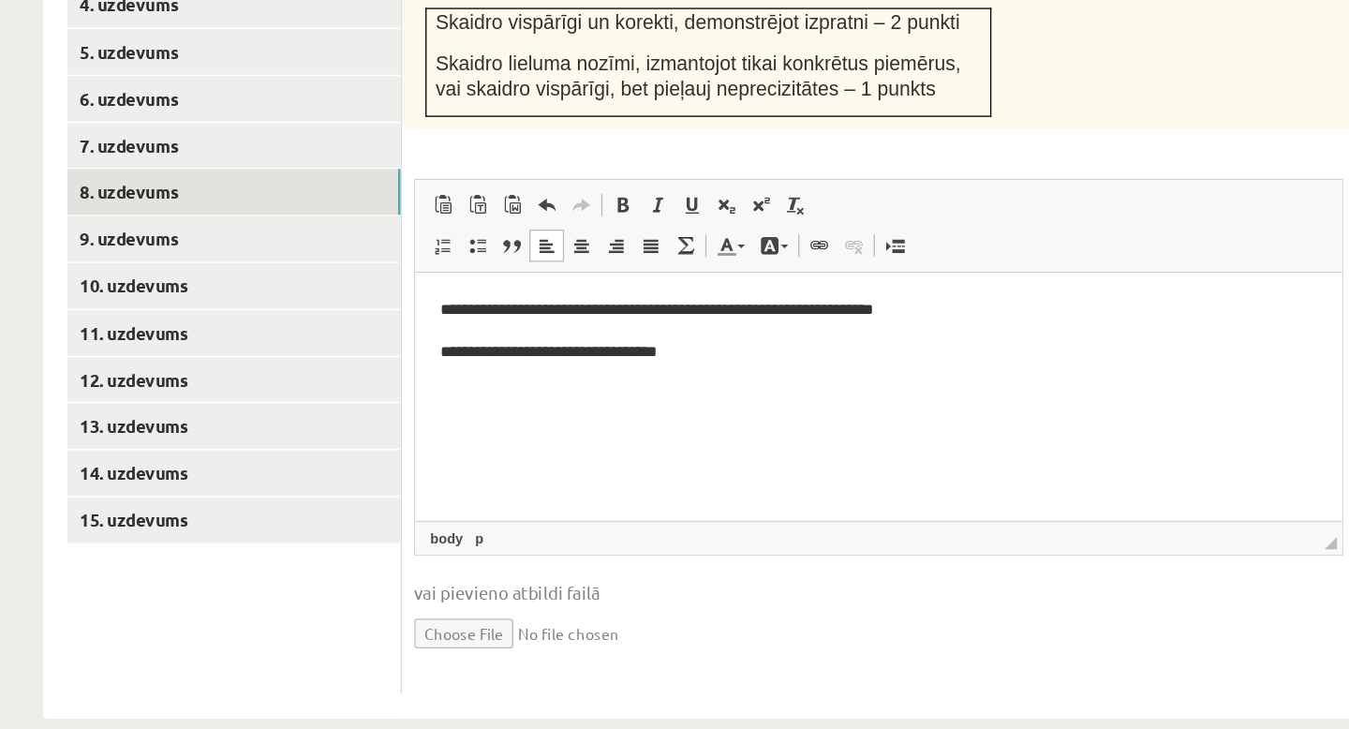
click at [655, 636] on input "file" at bounding box center [950, 655] width 702 height 38
type input "**********"
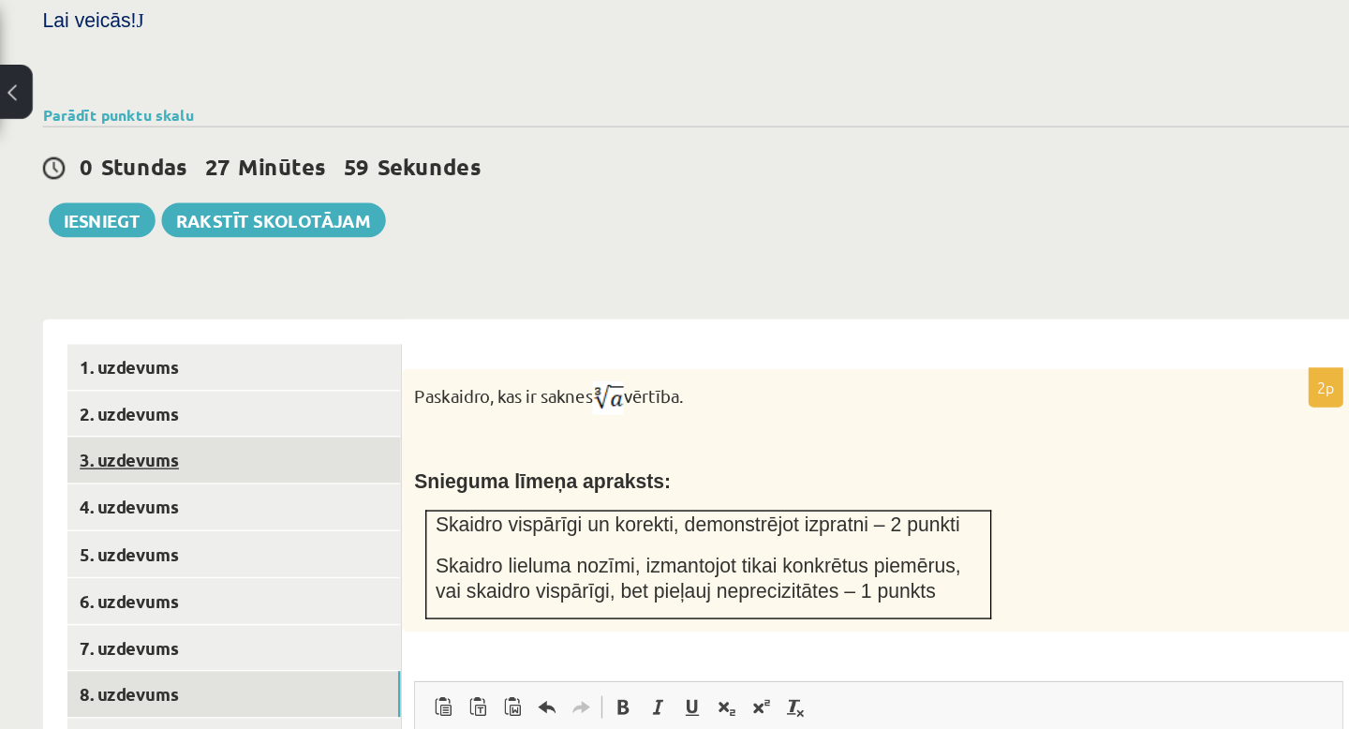
scroll to position [505, 0]
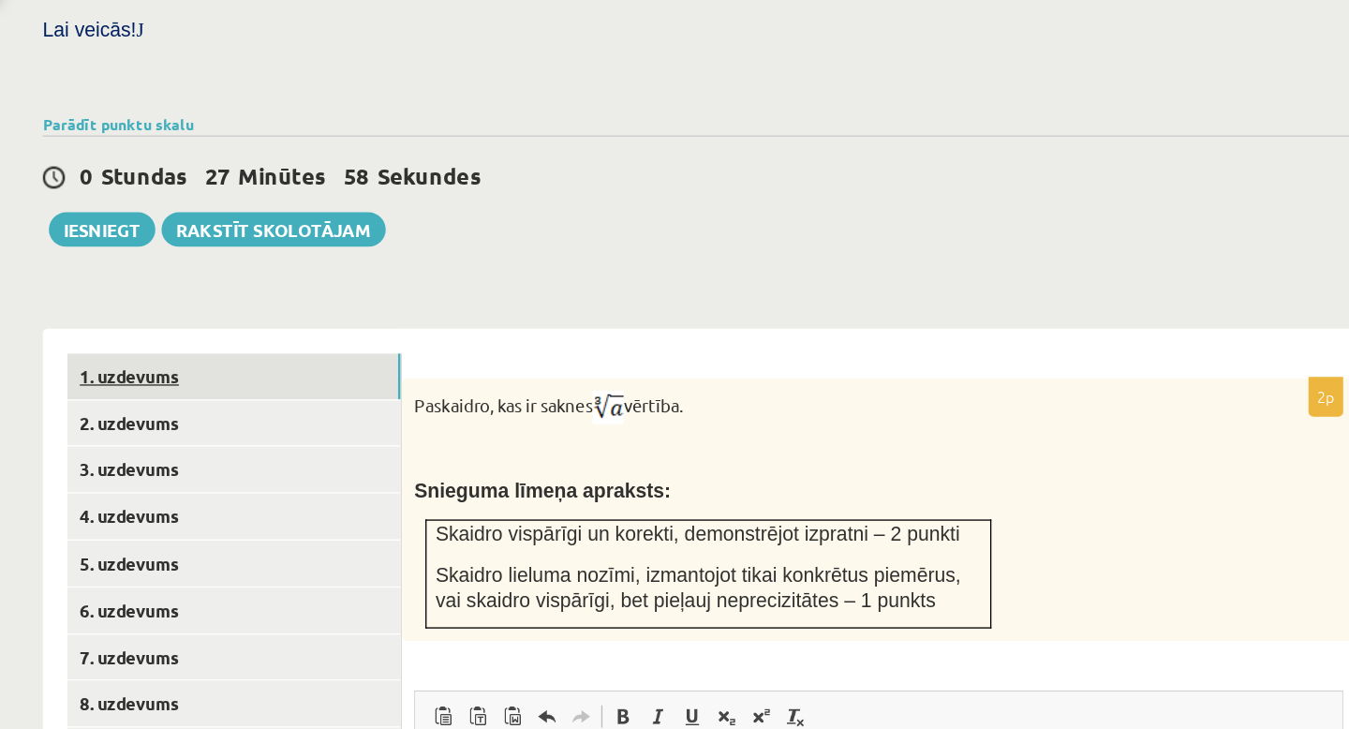
click at [423, 368] on link "1. uzdevums" at bounding box center [463, 385] width 252 height 35
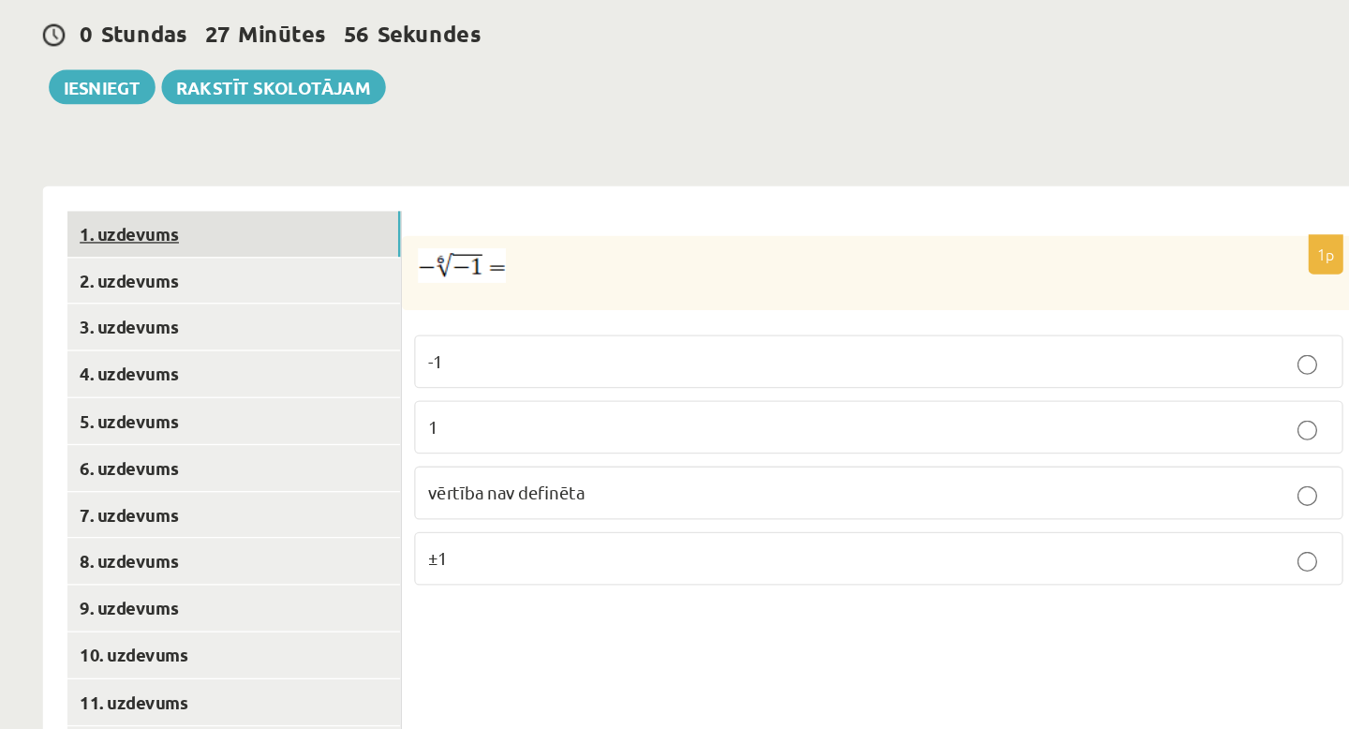
scroll to position [543, 0]
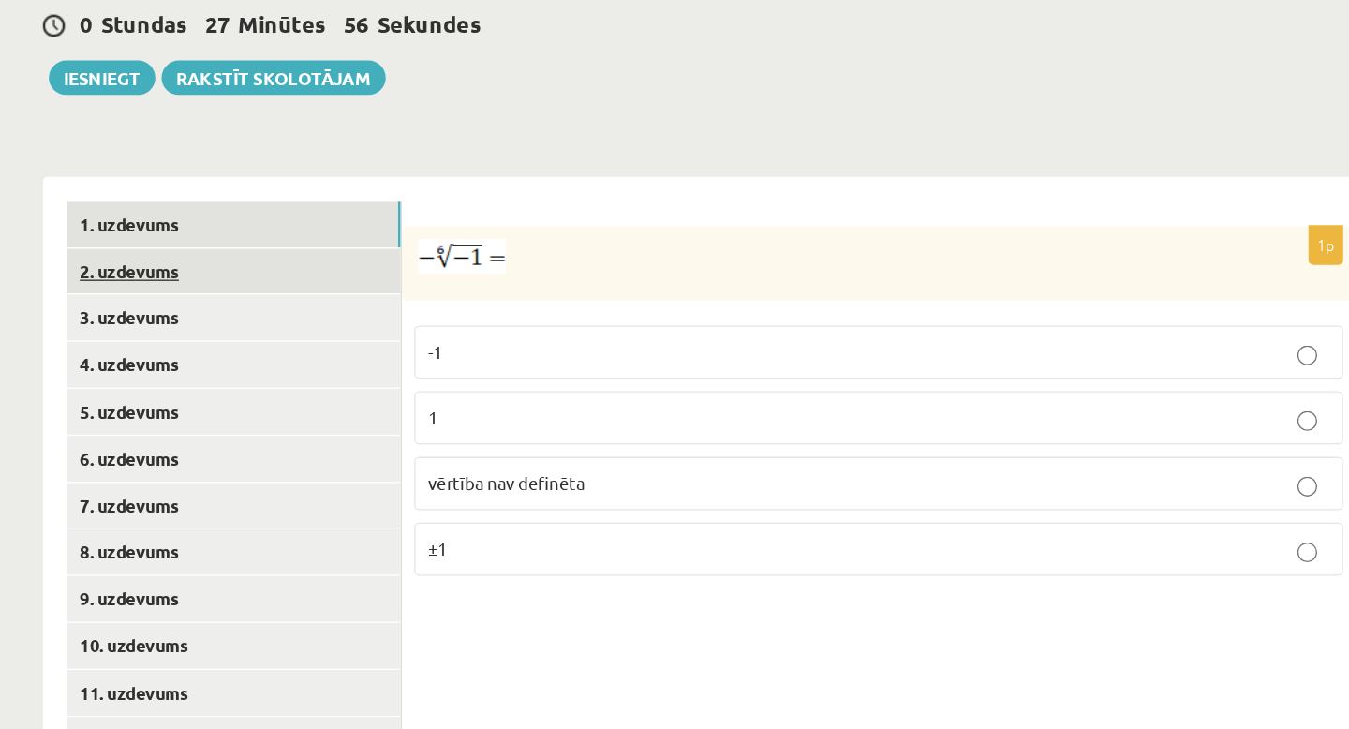
click at [410, 365] on link "2. uzdevums" at bounding box center [463, 382] width 252 height 35
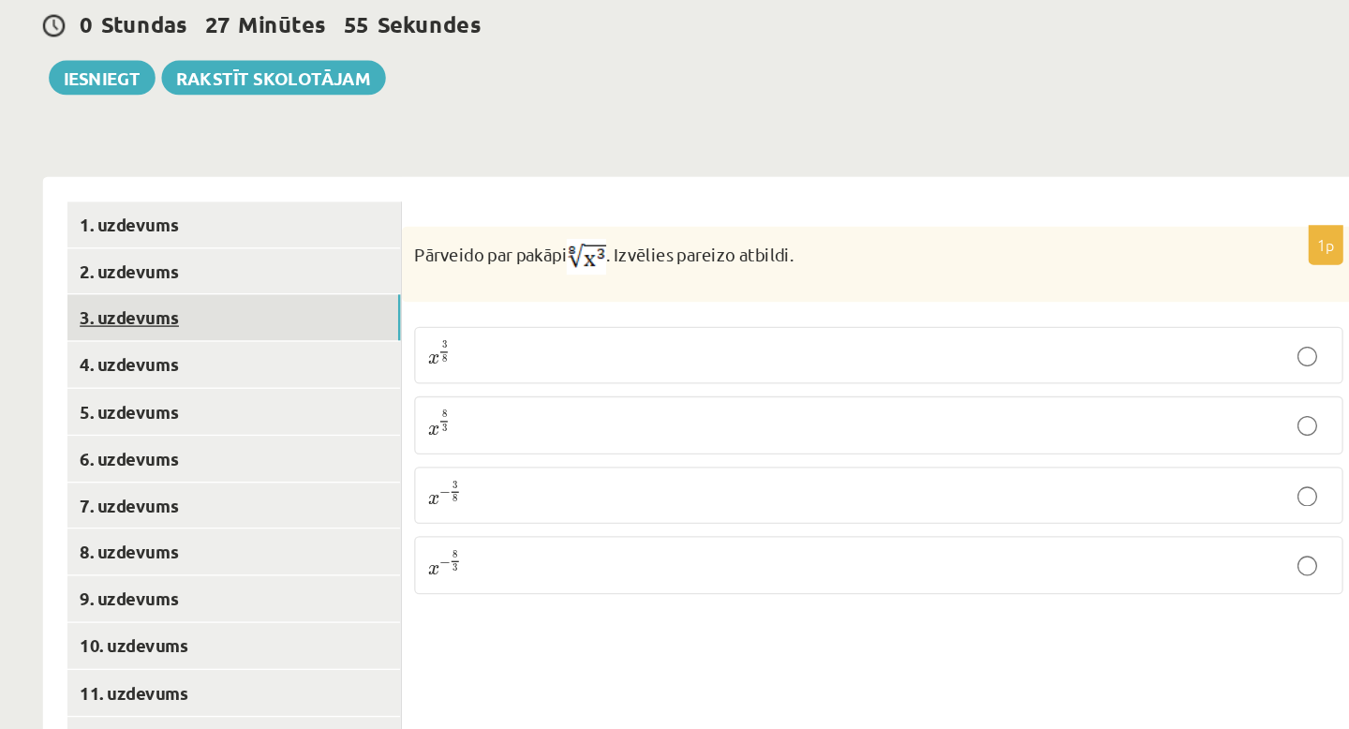
click at [396, 400] on link "3. uzdevums" at bounding box center [463, 417] width 252 height 35
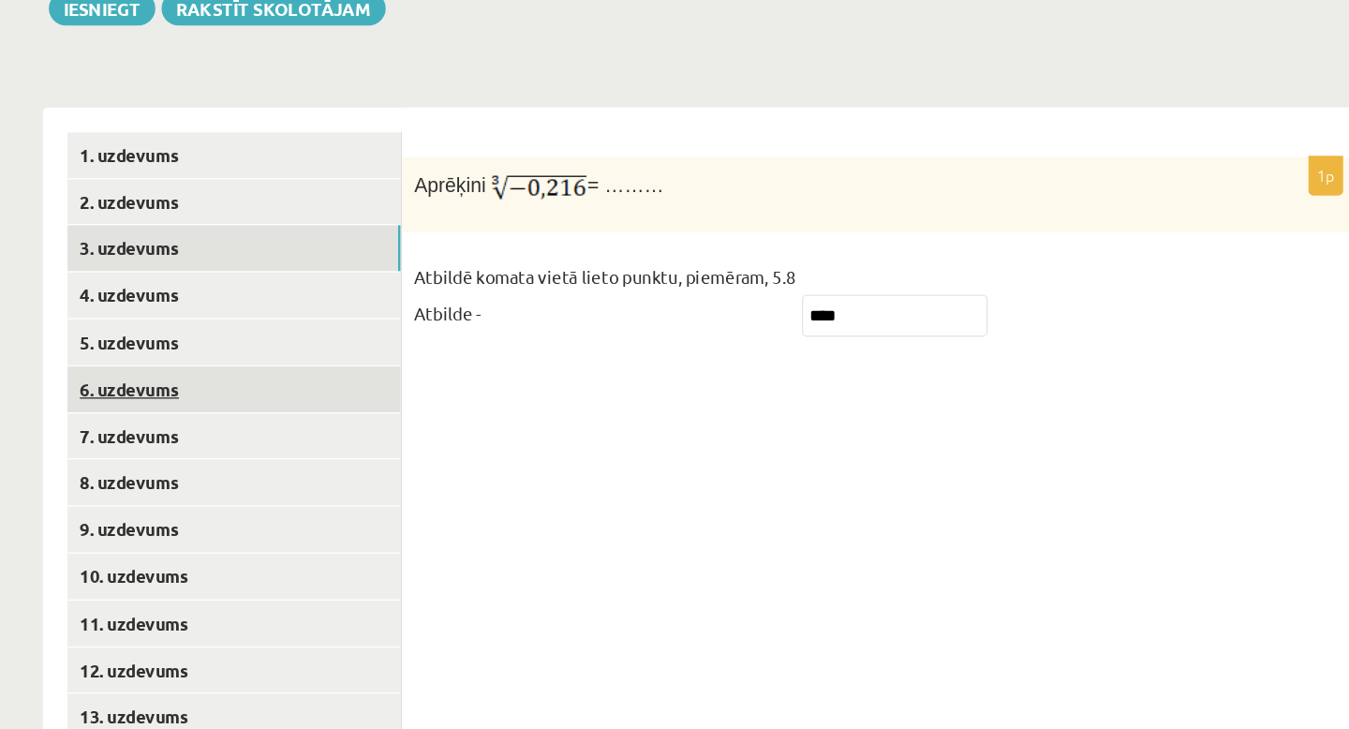
scroll to position [605, 0]
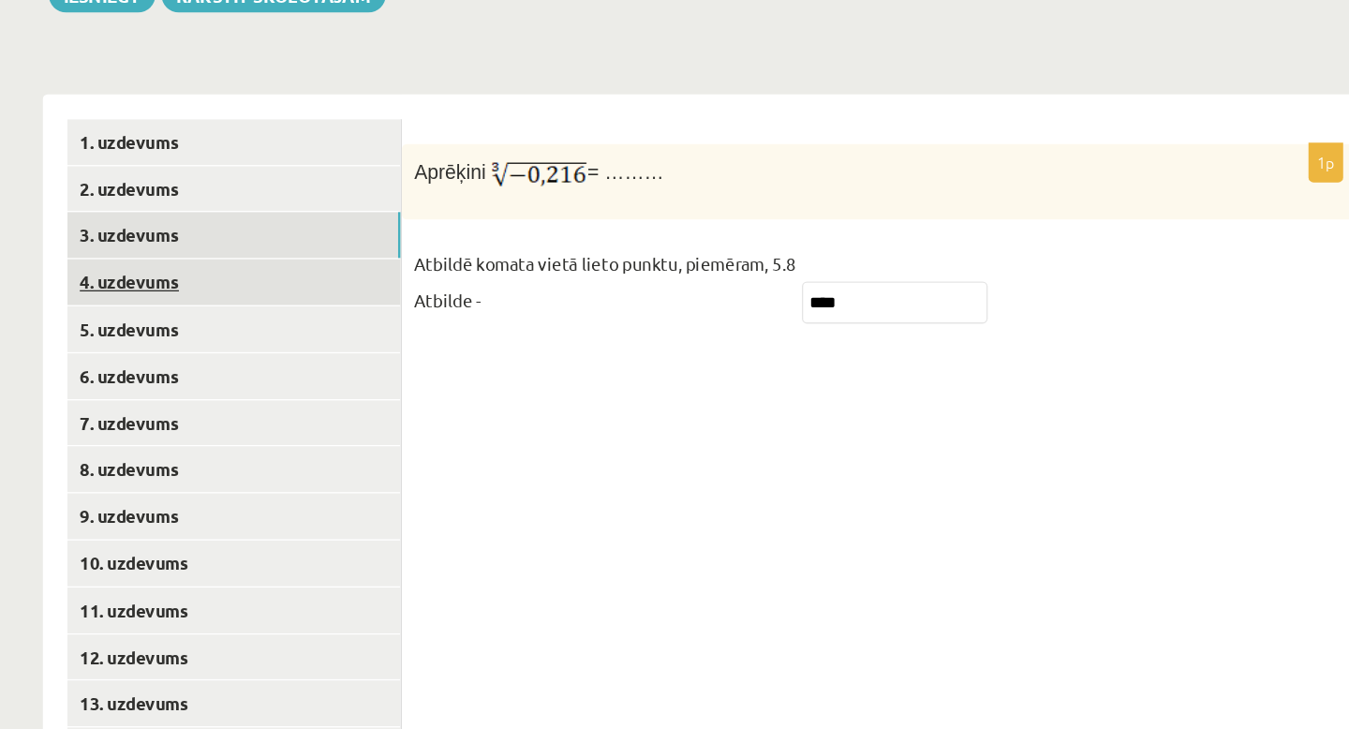
click at [384, 374] on link "4. uzdevums" at bounding box center [463, 391] width 252 height 35
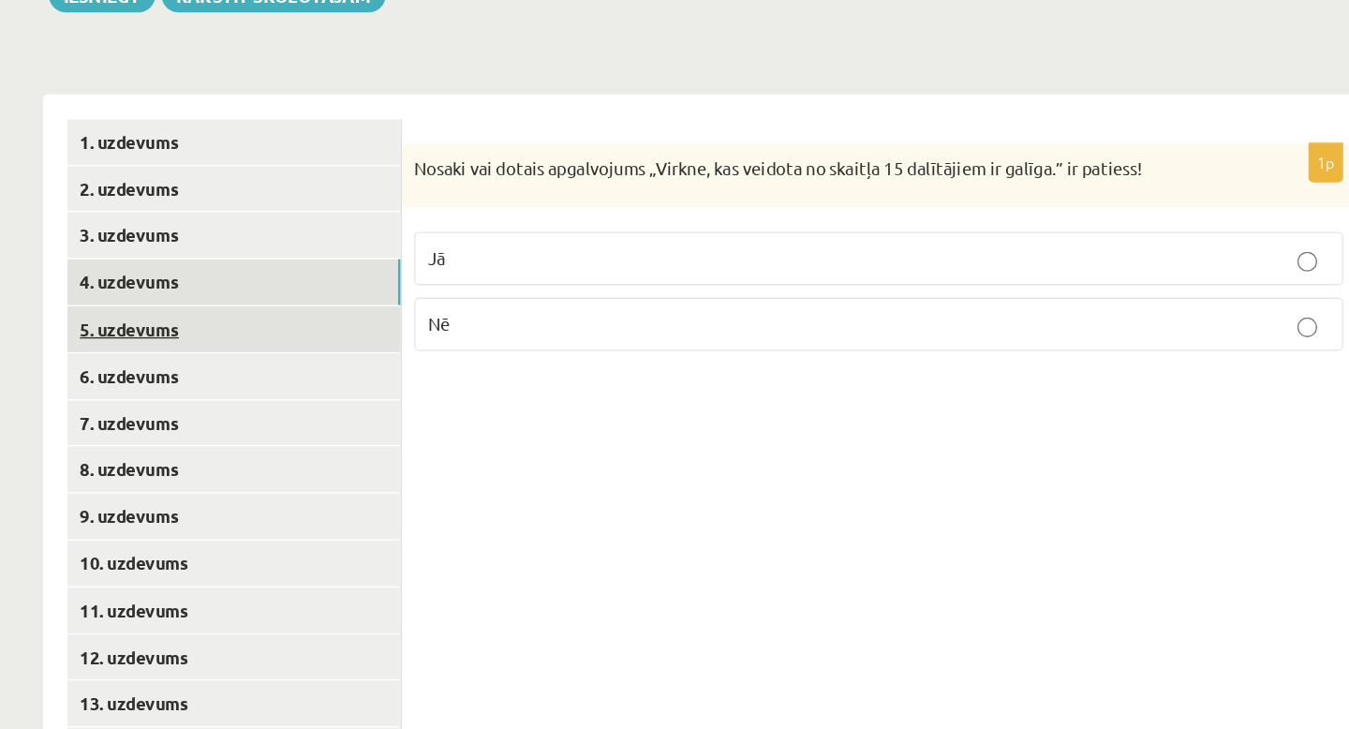
click at [396, 414] on link "5. uzdevums" at bounding box center [463, 426] width 252 height 35
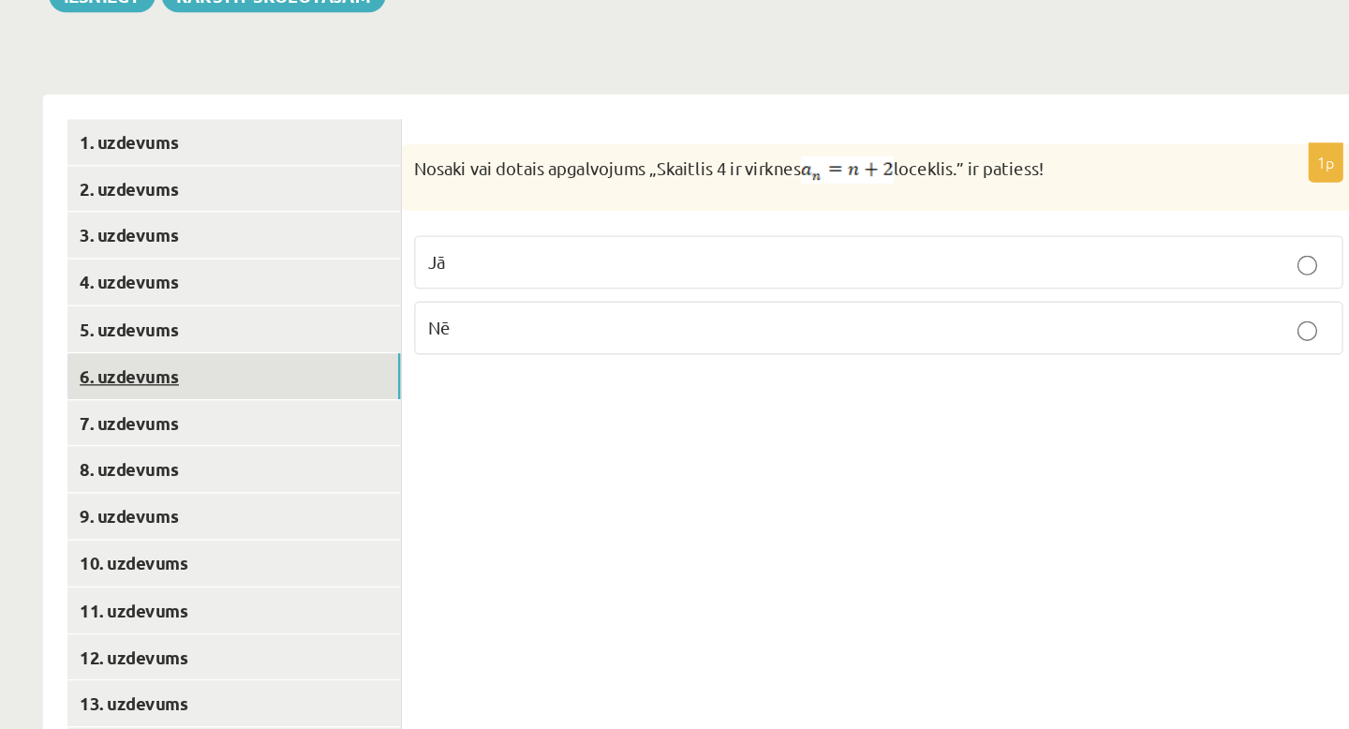
click at [392, 445] on link "6. uzdevums" at bounding box center [463, 462] width 252 height 35
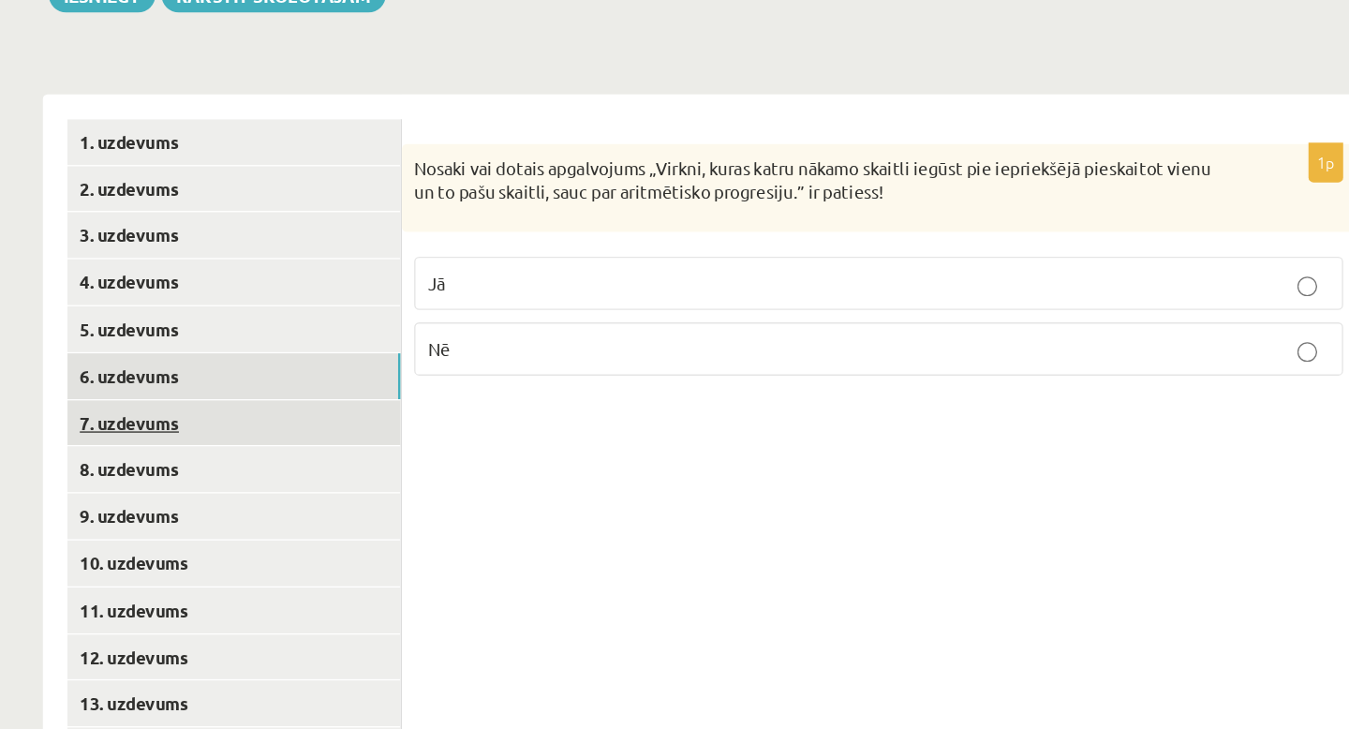
click at [392, 480] on link "7. uzdevums" at bounding box center [463, 497] width 252 height 35
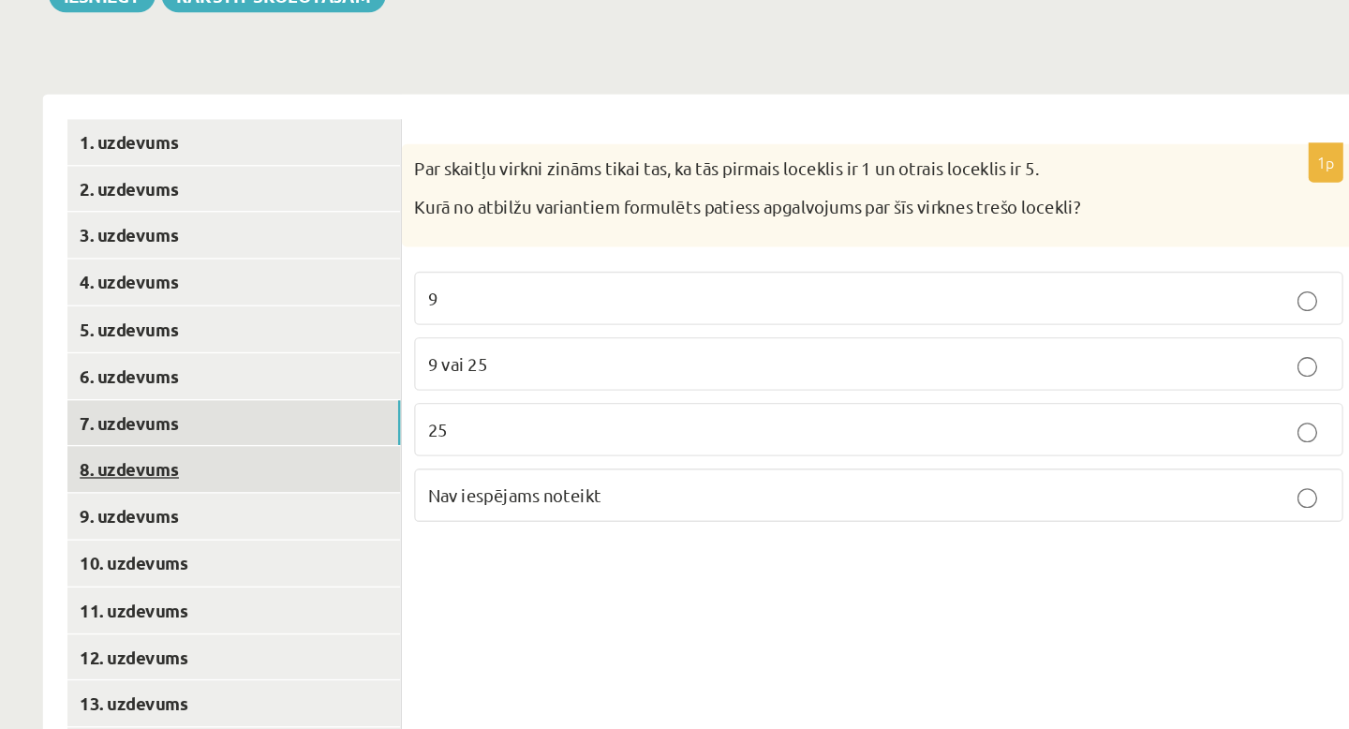
click at [392, 515] on link "8. uzdevums" at bounding box center [463, 532] width 252 height 35
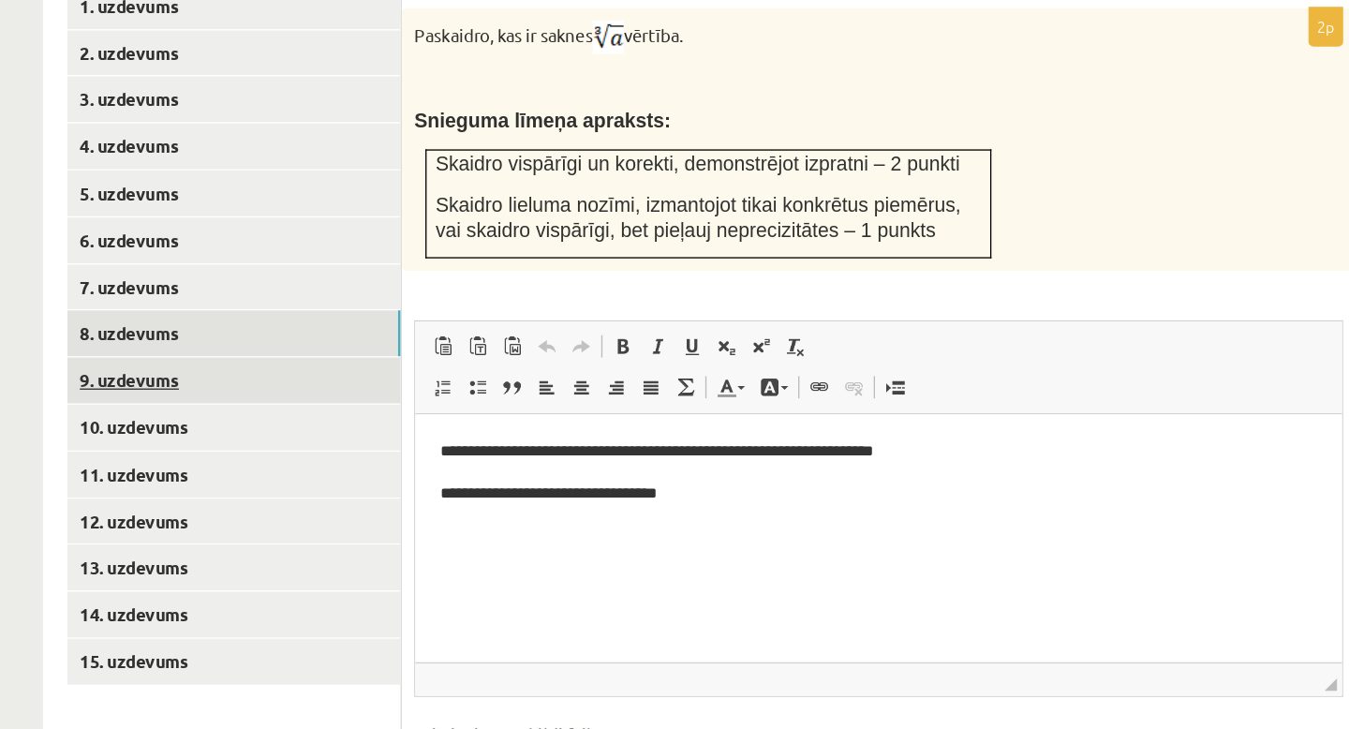
scroll to position [709, 0]
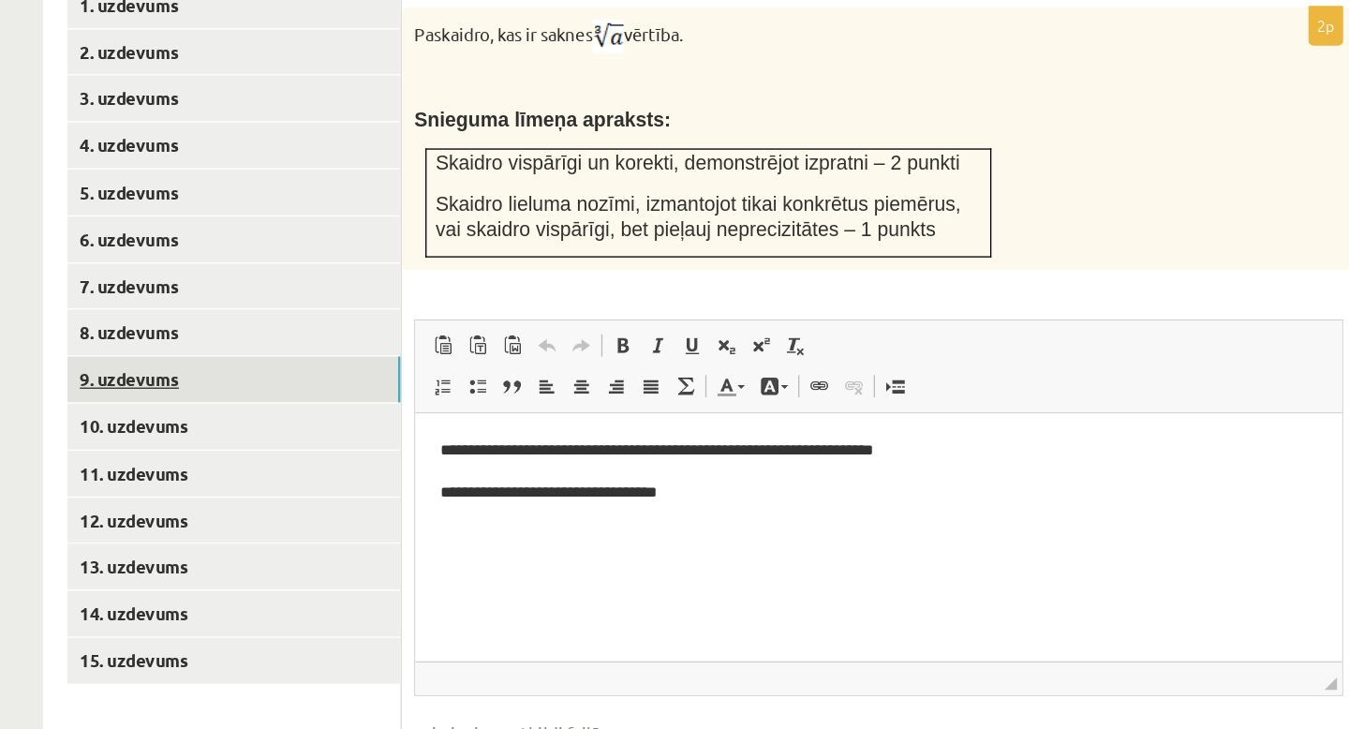
click at [404, 447] on link "9. uzdevums" at bounding box center [463, 464] width 252 height 35
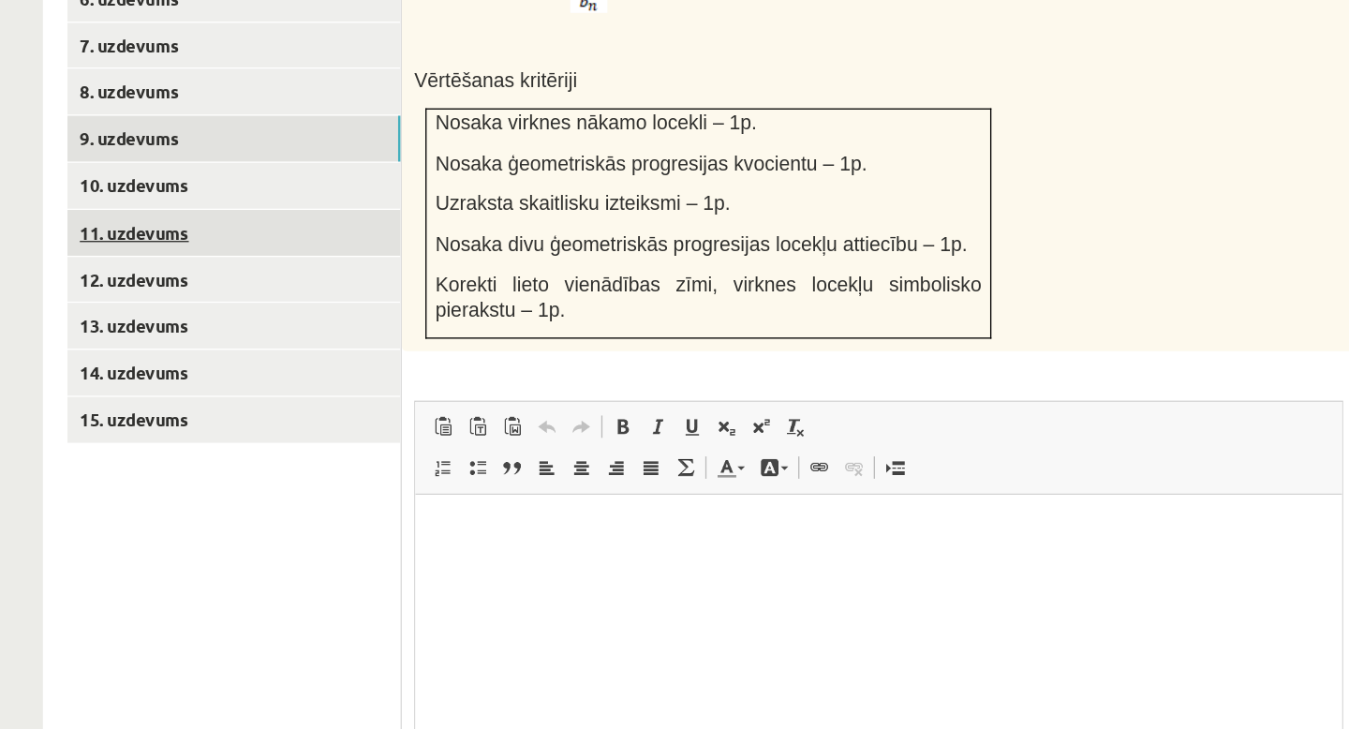
scroll to position [0, 0]
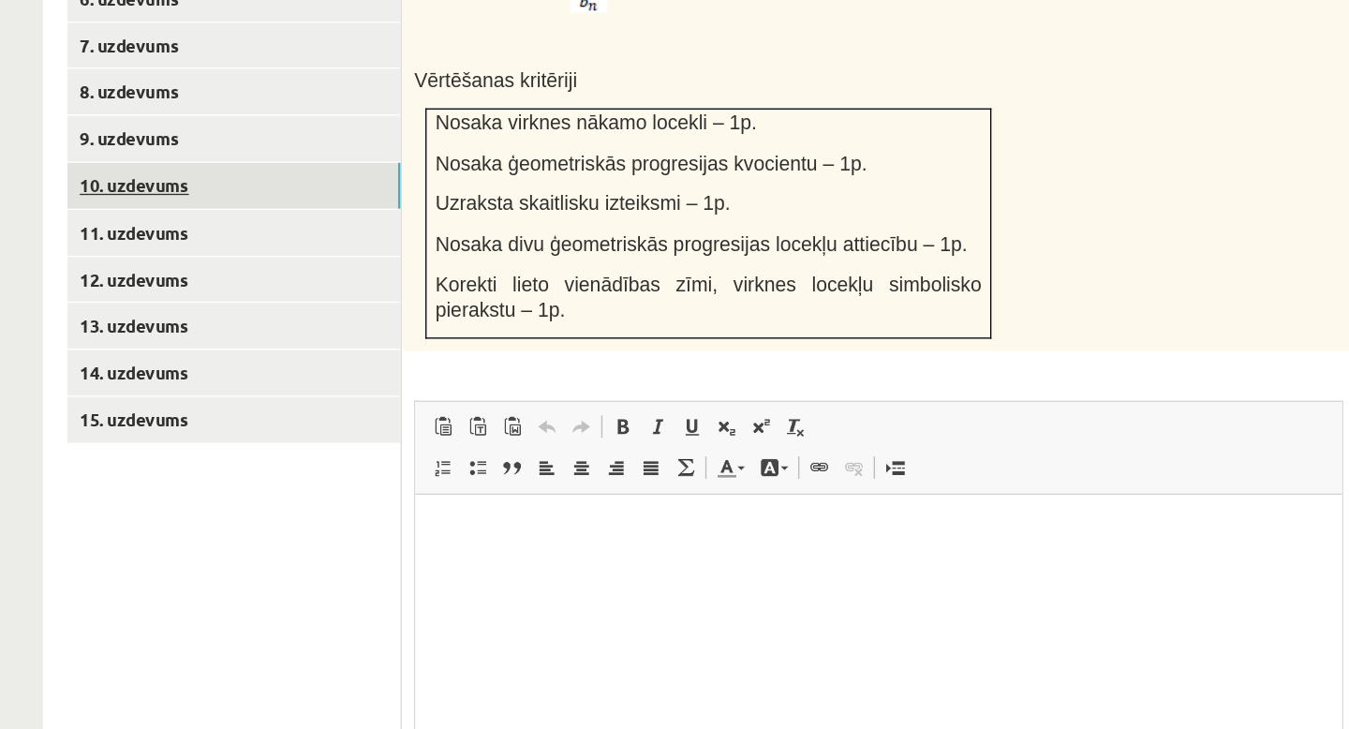
click at [398, 301] on link "10. uzdevums" at bounding box center [463, 318] width 252 height 35
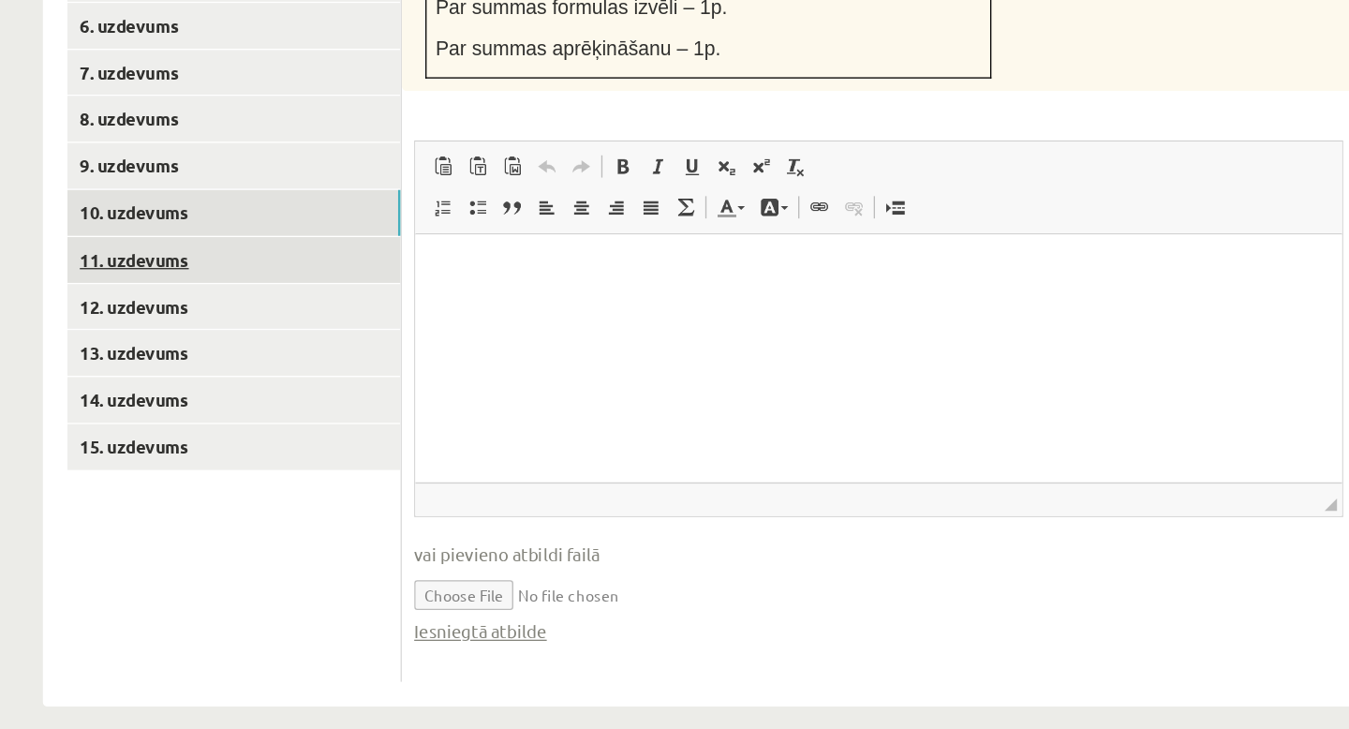
click at [404, 358] on link "11. uzdevums" at bounding box center [463, 374] width 252 height 35
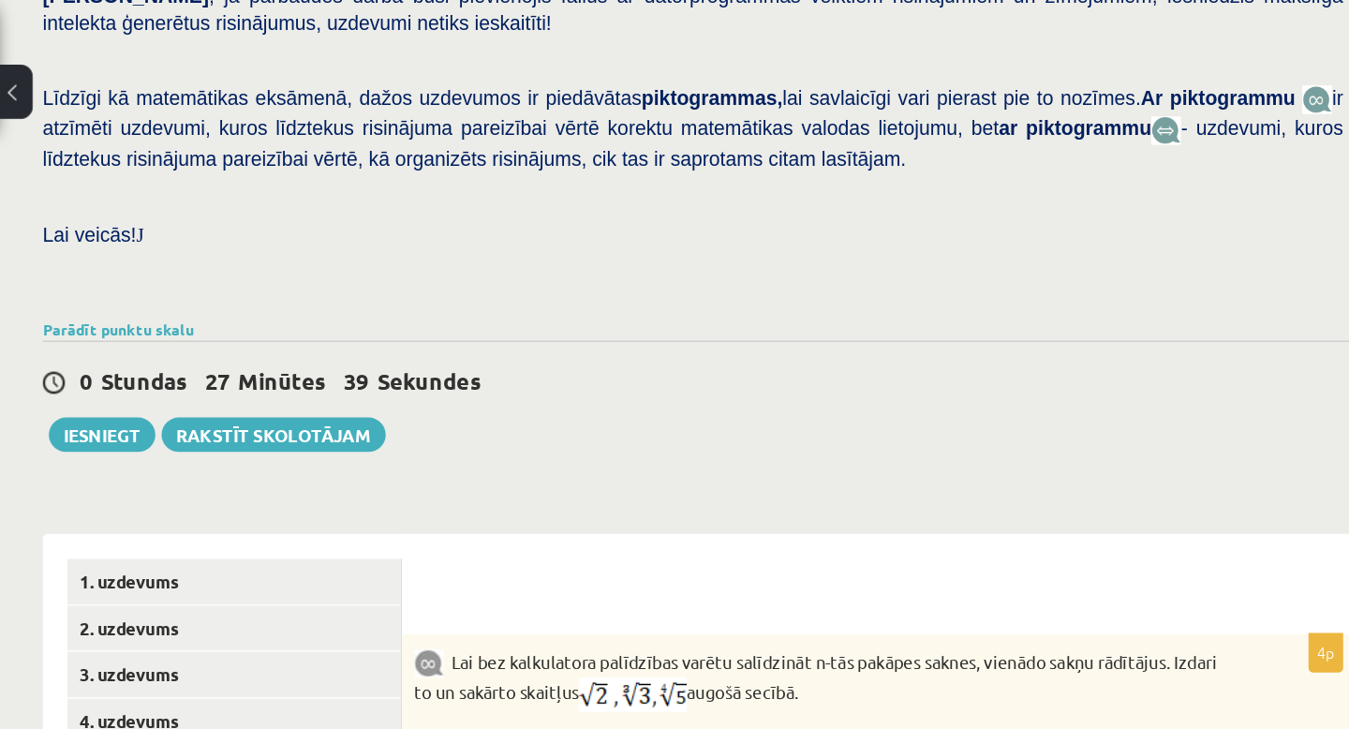
scroll to position [403, 0]
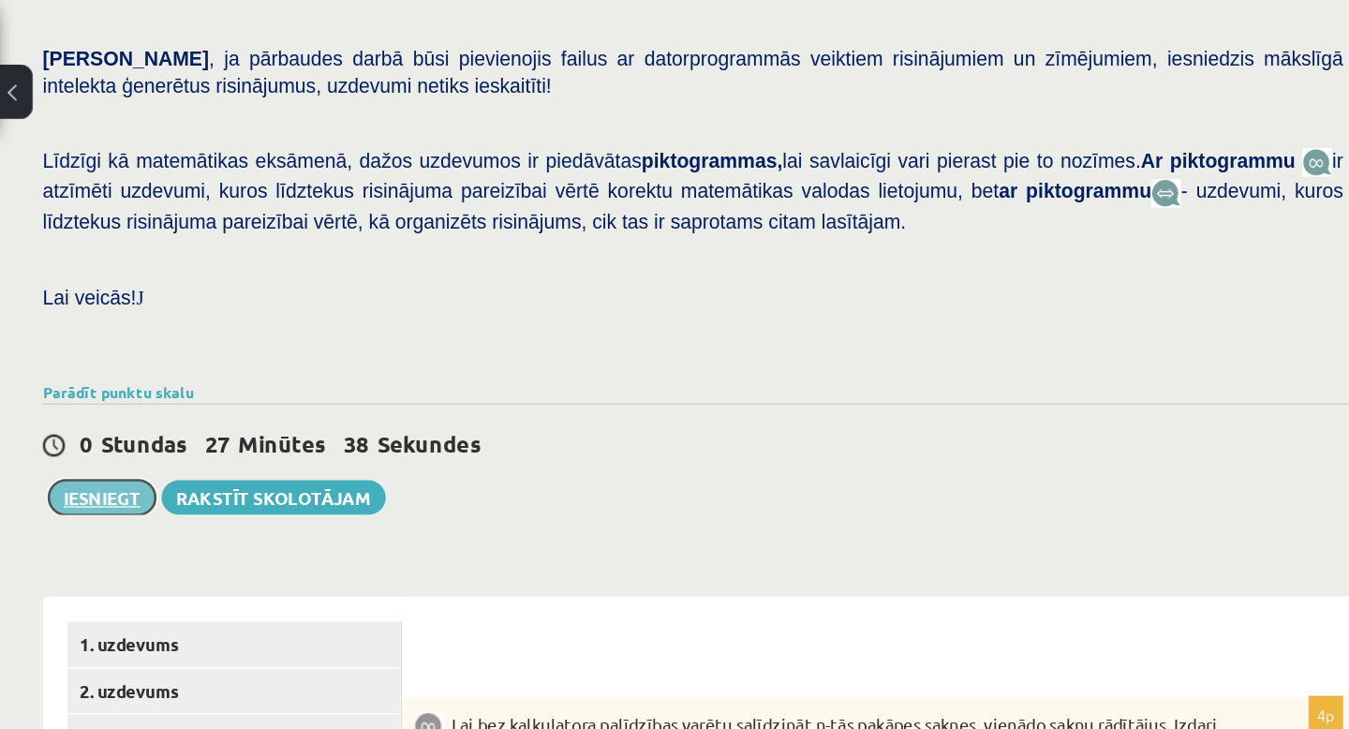
click at [355, 363] on button "Iesniegt" at bounding box center [363, 376] width 81 height 26
